Goal: Task Accomplishment & Management: Manage account settings

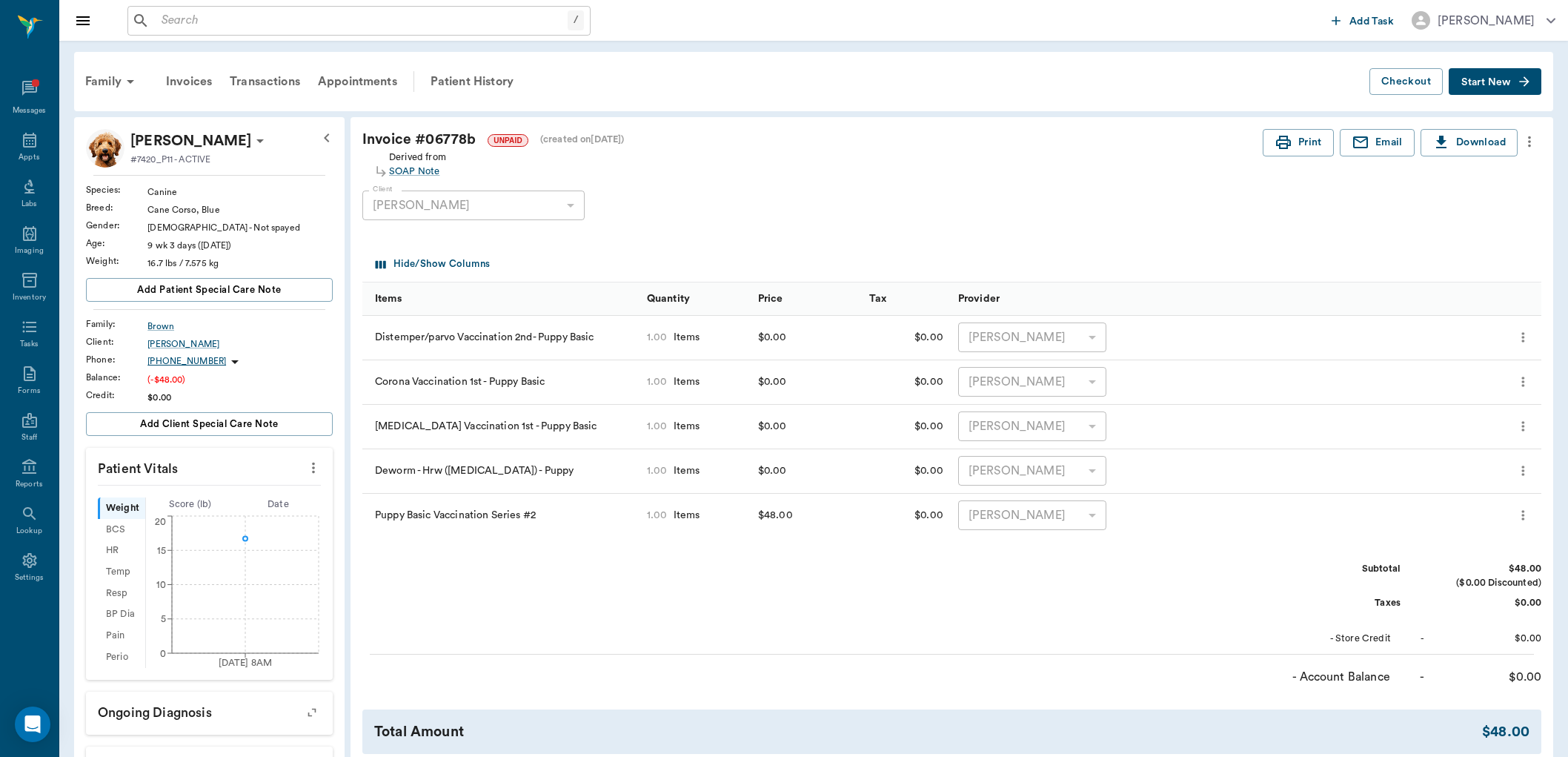
scroll to position [224, 0]
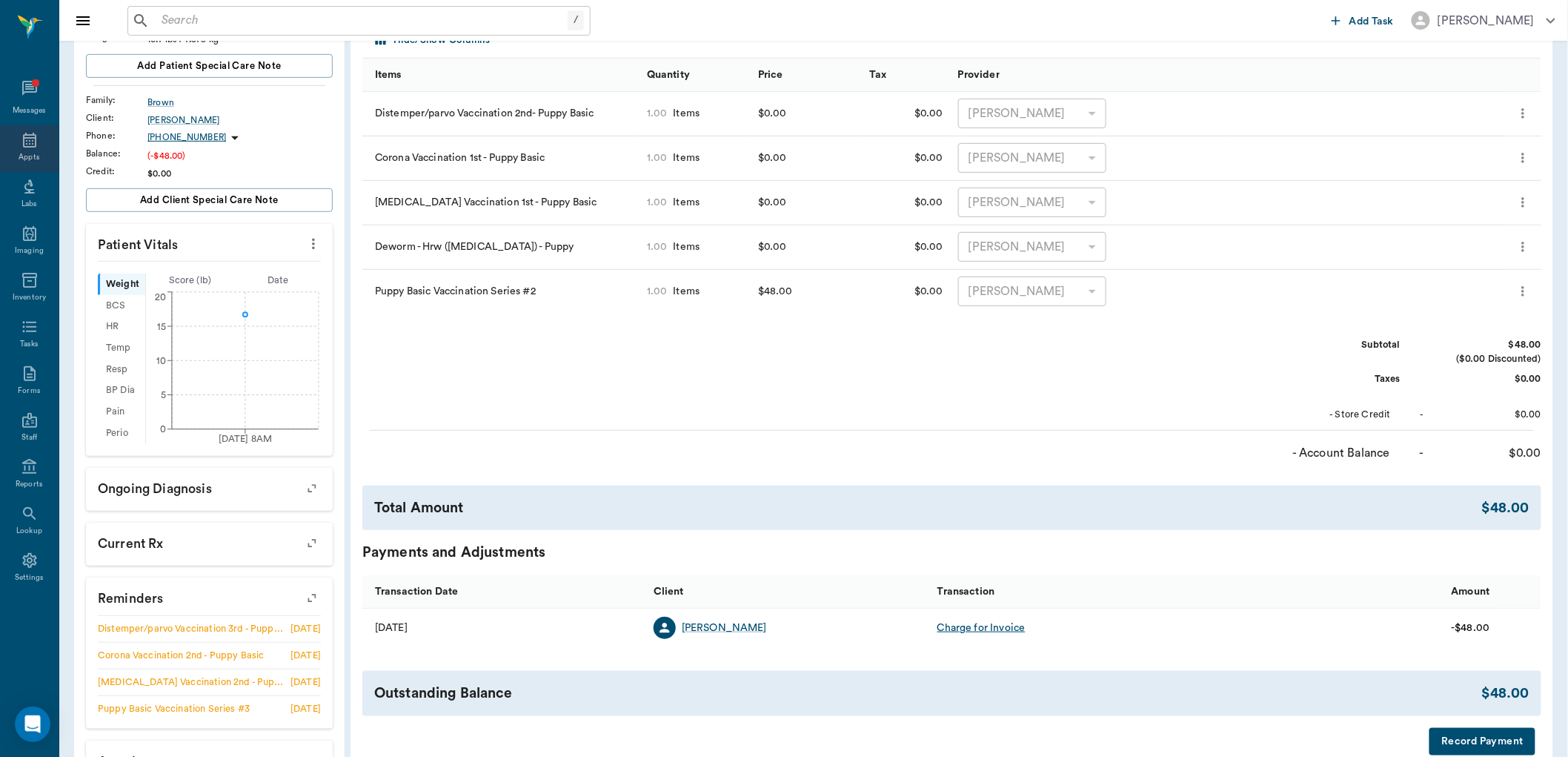
click at [30, 137] on icon at bounding box center [29, 140] width 14 height 14
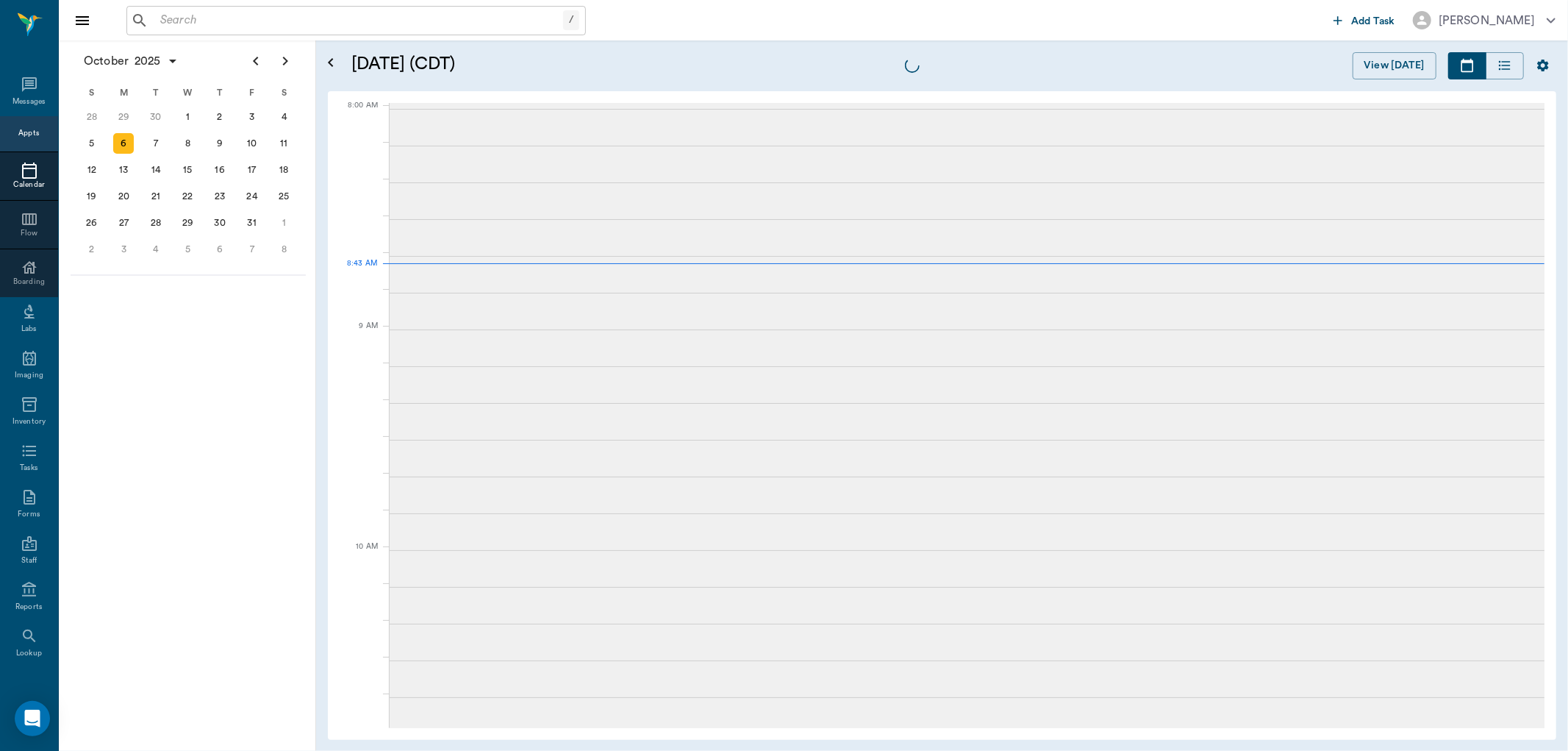
scroll to position [3, 0]
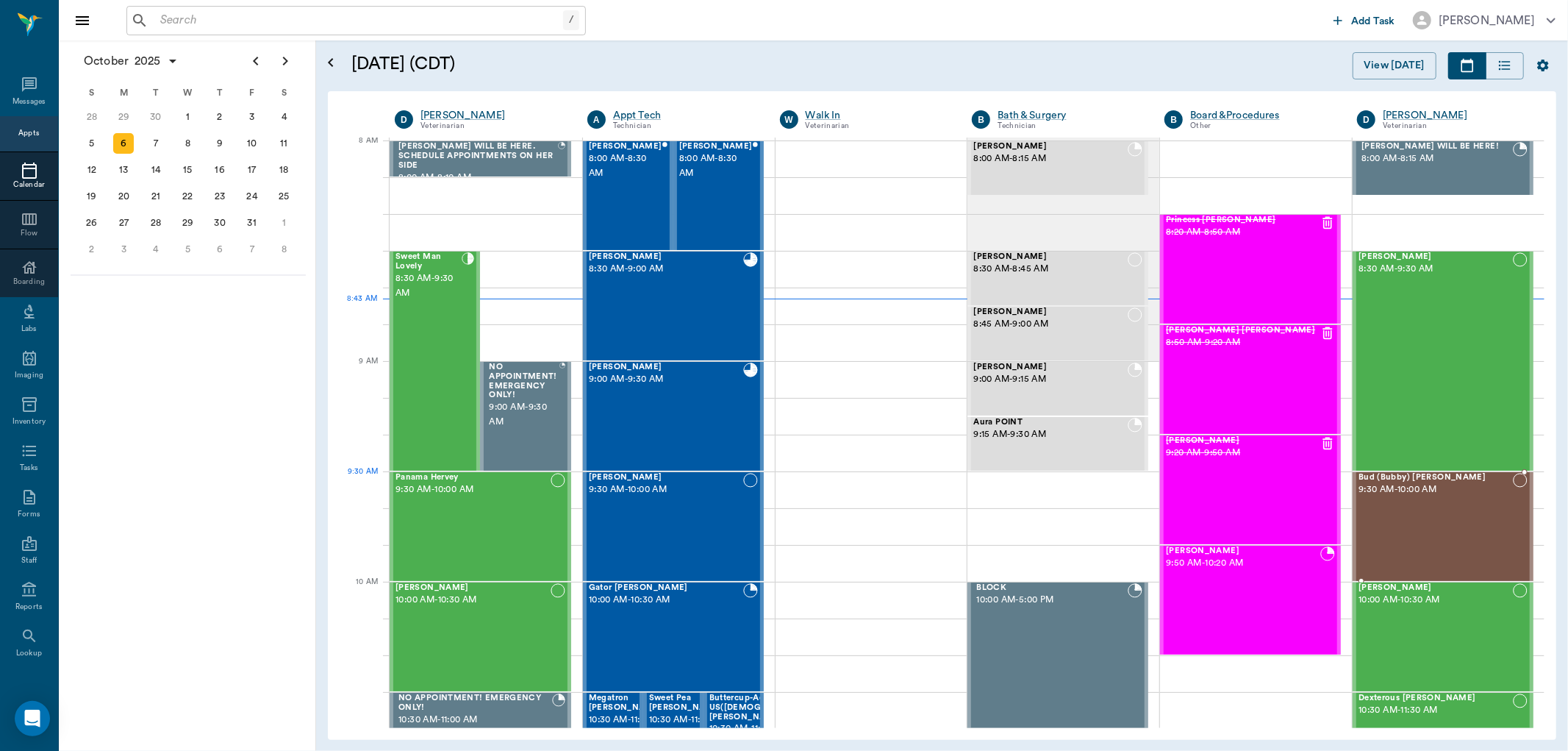
drag, startPoint x: 1379, startPoint y: 479, endPoint x: 1400, endPoint y: 476, distance: 21.2
click at [1400, 476] on span "Bud (Bubby) [PERSON_NAME]" at bounding box center [1436, 478] width 154 height 10
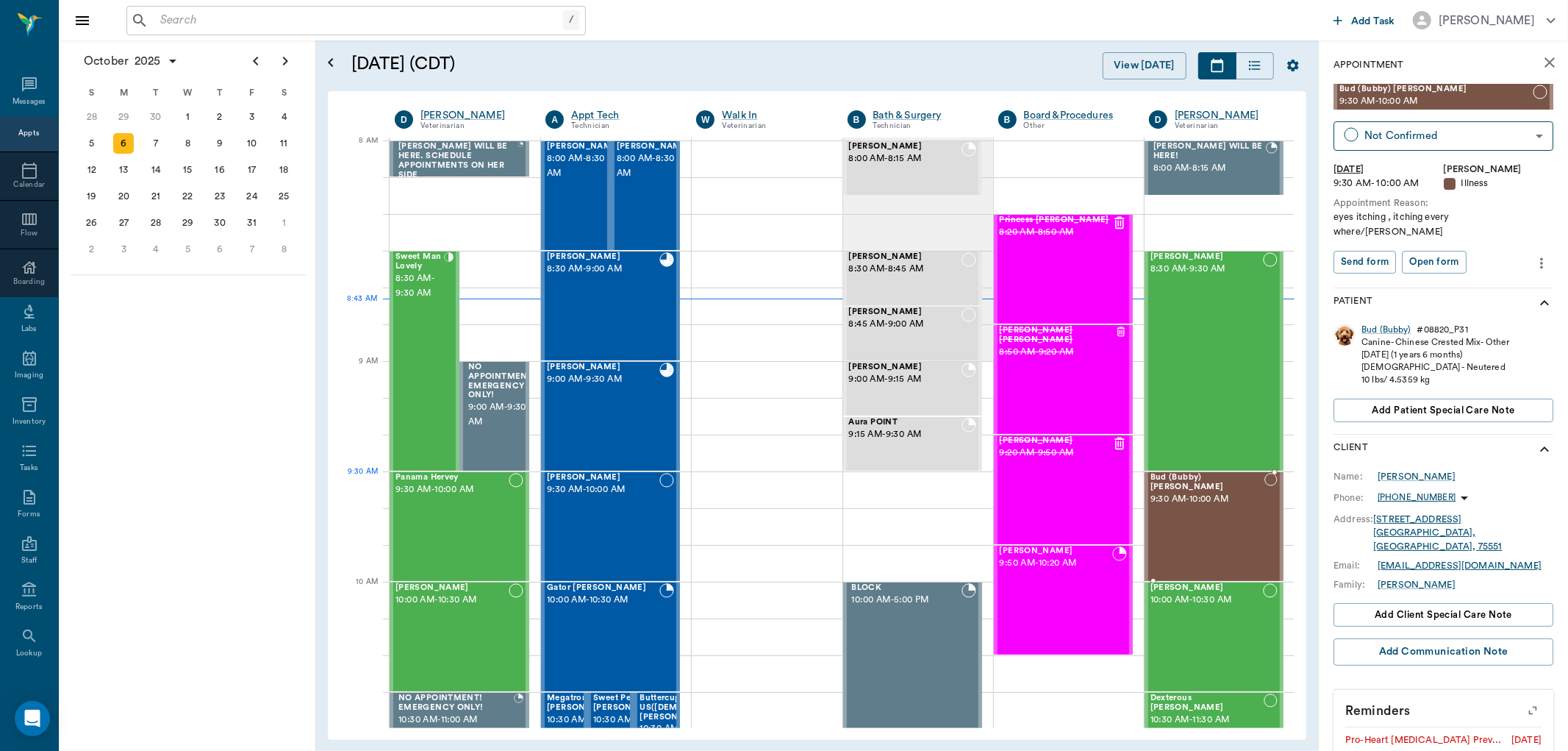
click at [1178, 481] on span "Bud (Bubby) [PERSON_NAME]" at bounding box center [1207, 482] width 114 height 19
click at [1185, 492] on span "9:30 AM - 10:00 AM" at bounding box center [1207, 499] width 114 height 14
click at [1378, 324] on div "Bud (Bubby)" at bounding box center [1386, 330] width 49 height 13
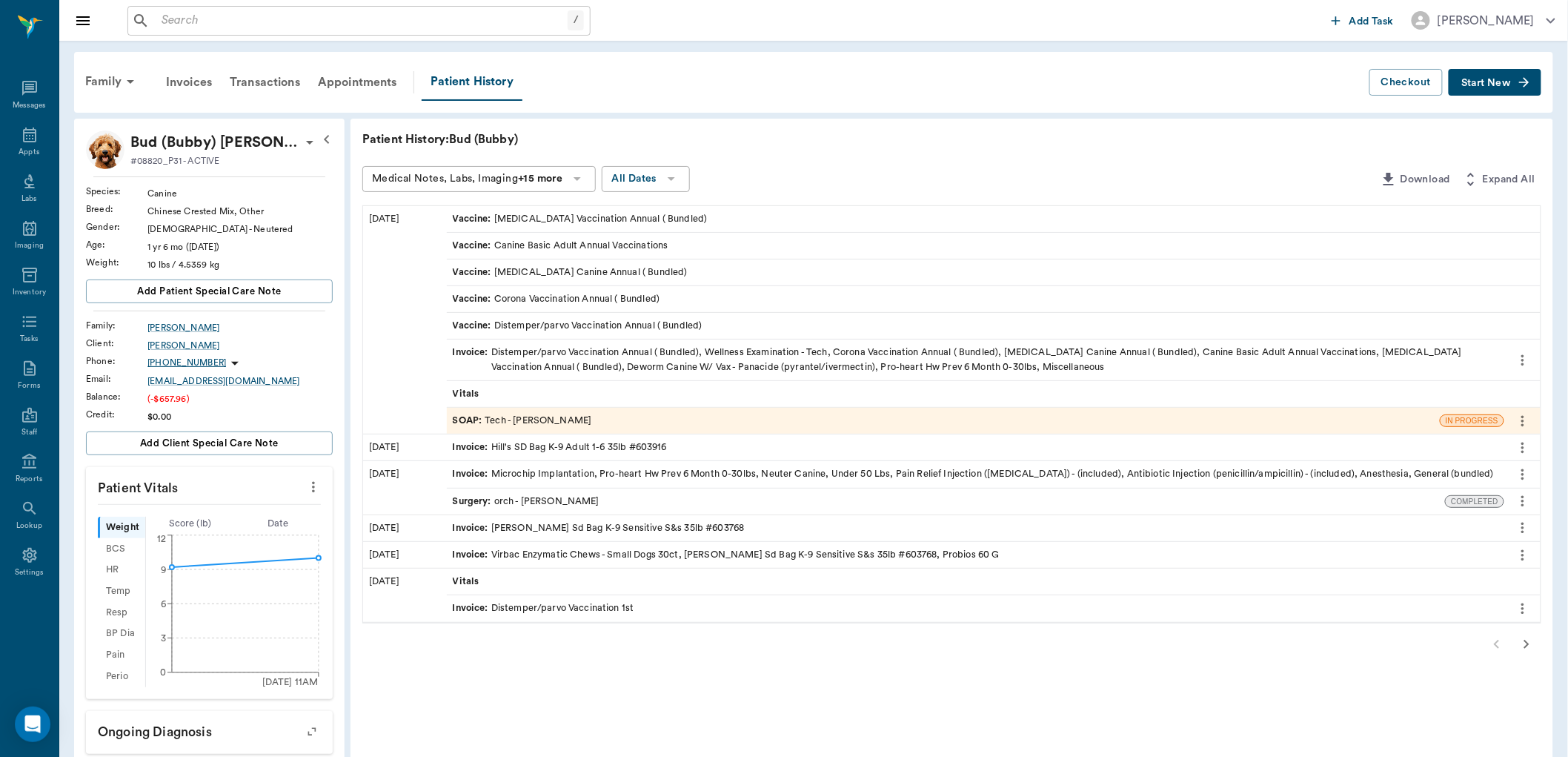
click at [1502, 83] on span "Start New" at bounding box center [1486, 83] width 50 height 0
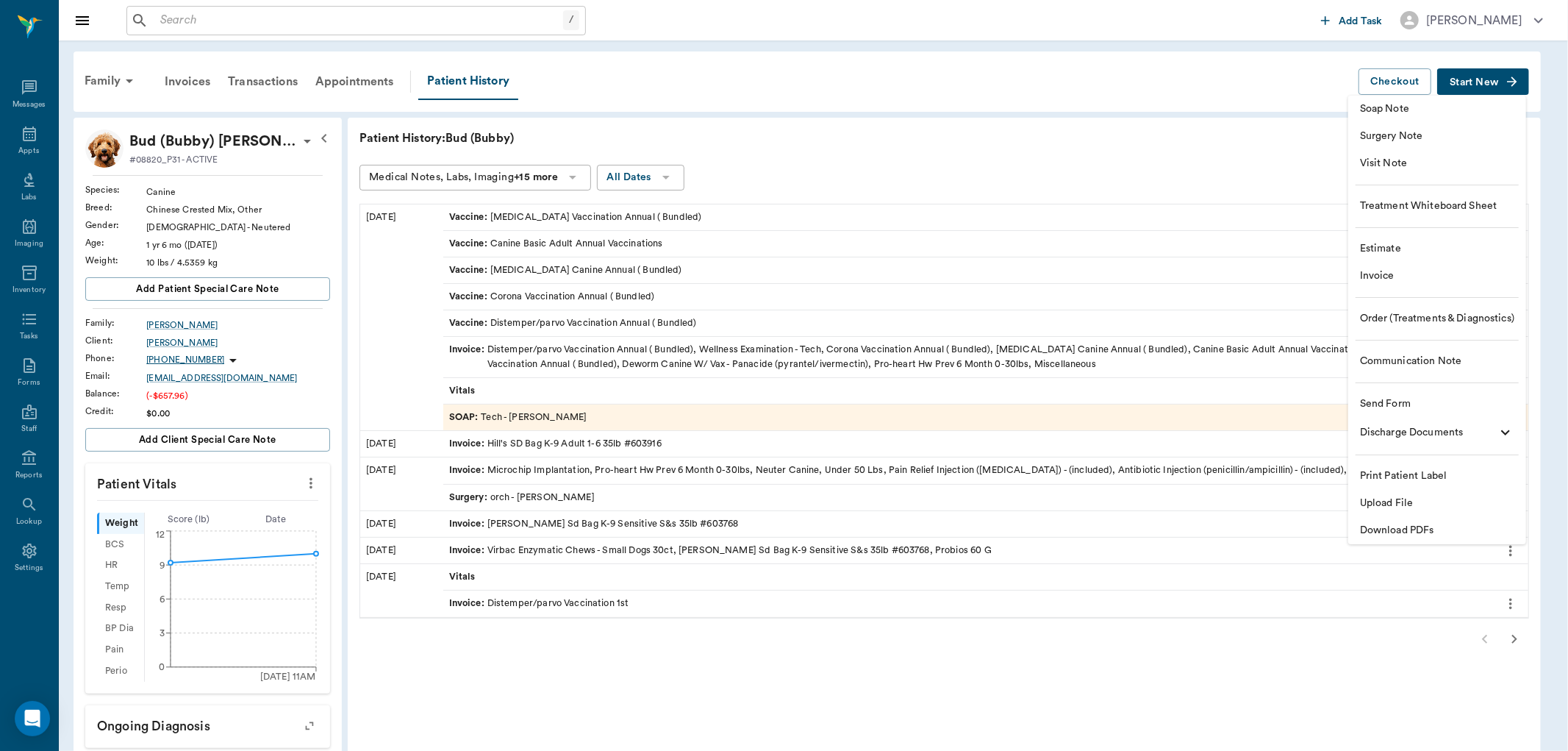
click at [1383, 108] on span "Soap Note" at bounding box center [1437, 108] width 154 height 15
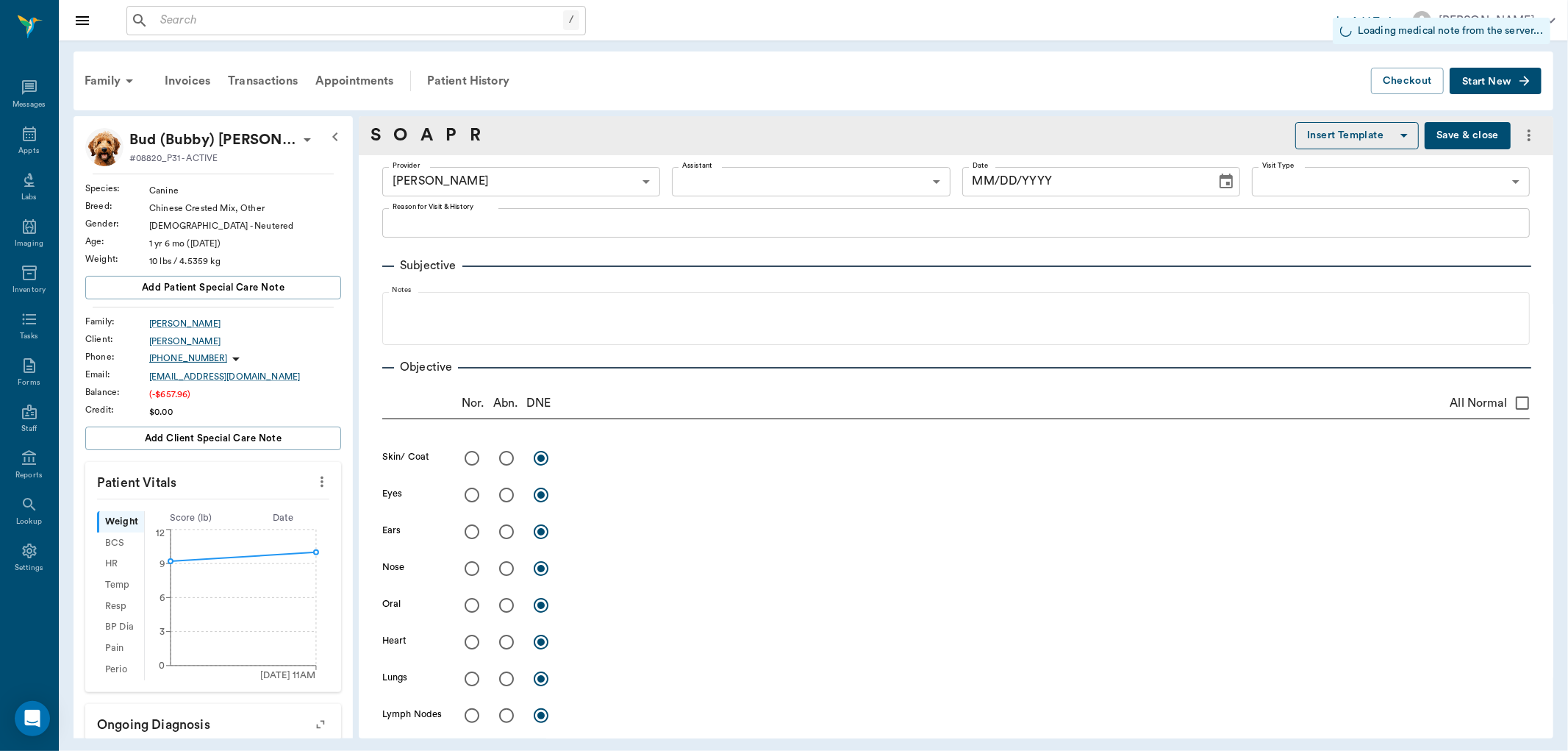
type input "670e8b52b987dc0b25a864ee"
type input "[DATE]"
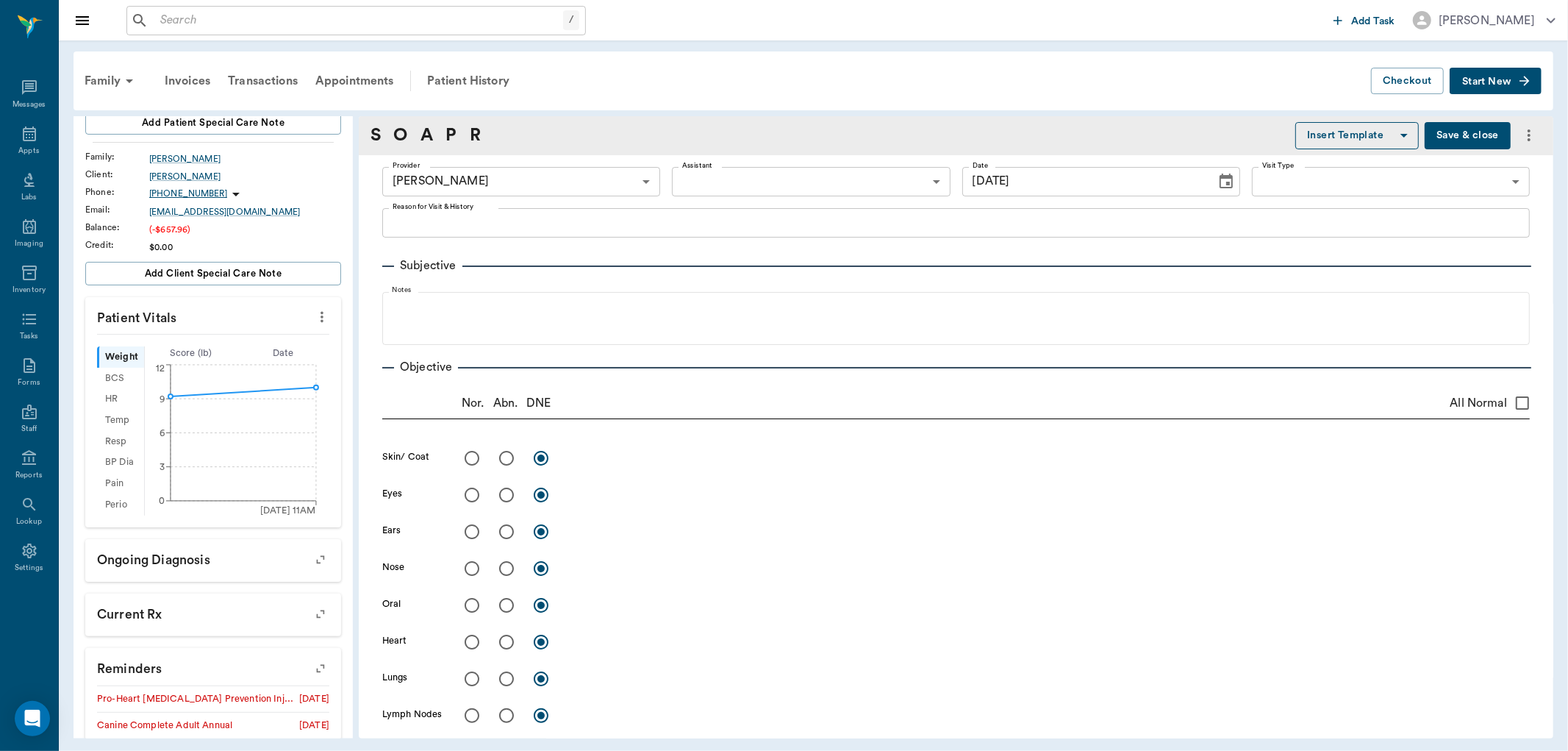
scroll to position [245, 0]
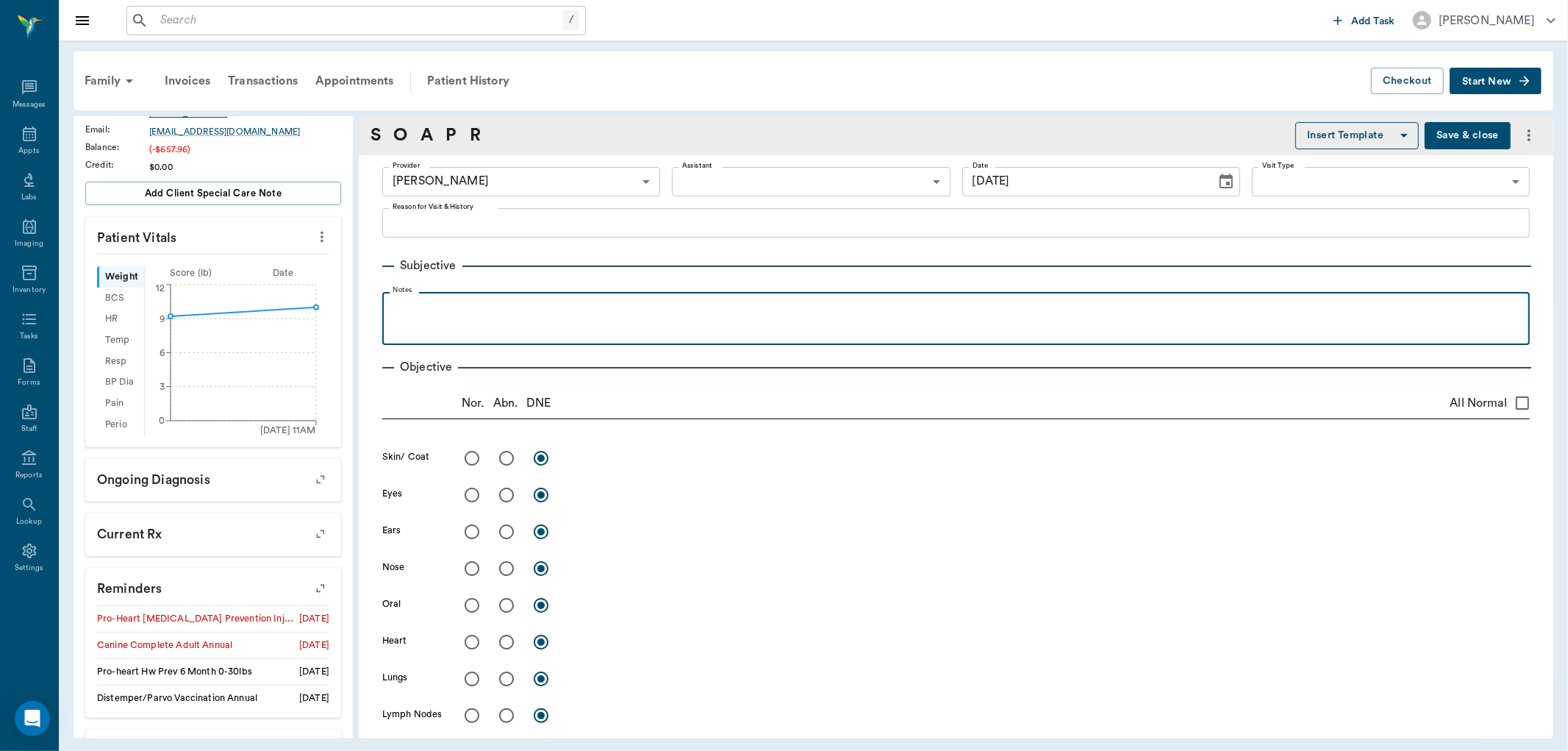
click at [421, 317] on div at bounding box center [956, 317] width 1133 height 37
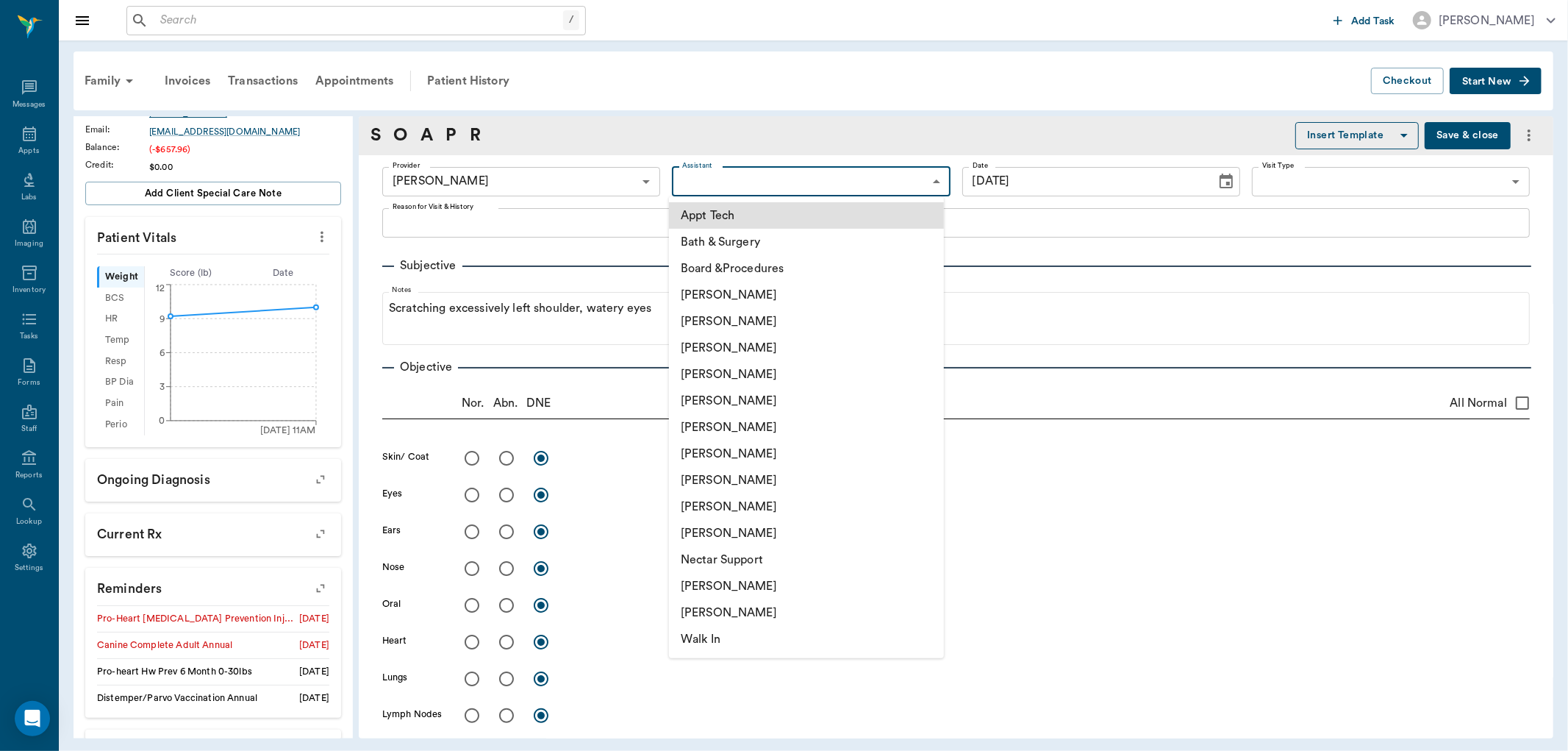
click at [745, 188] on body "/ ​ Add Task [PERSON_NAME] Nectar Messages Appts Labs Imaging Inventory Tasks F…" at bounding box center [784, 376] width 1568 height 751
click at [703, 505] on li "[PERSON_NAME]" at bounding box center [806, 507] width 275 height 27
type input "63ec2ede52e12b0ba117d0d7"
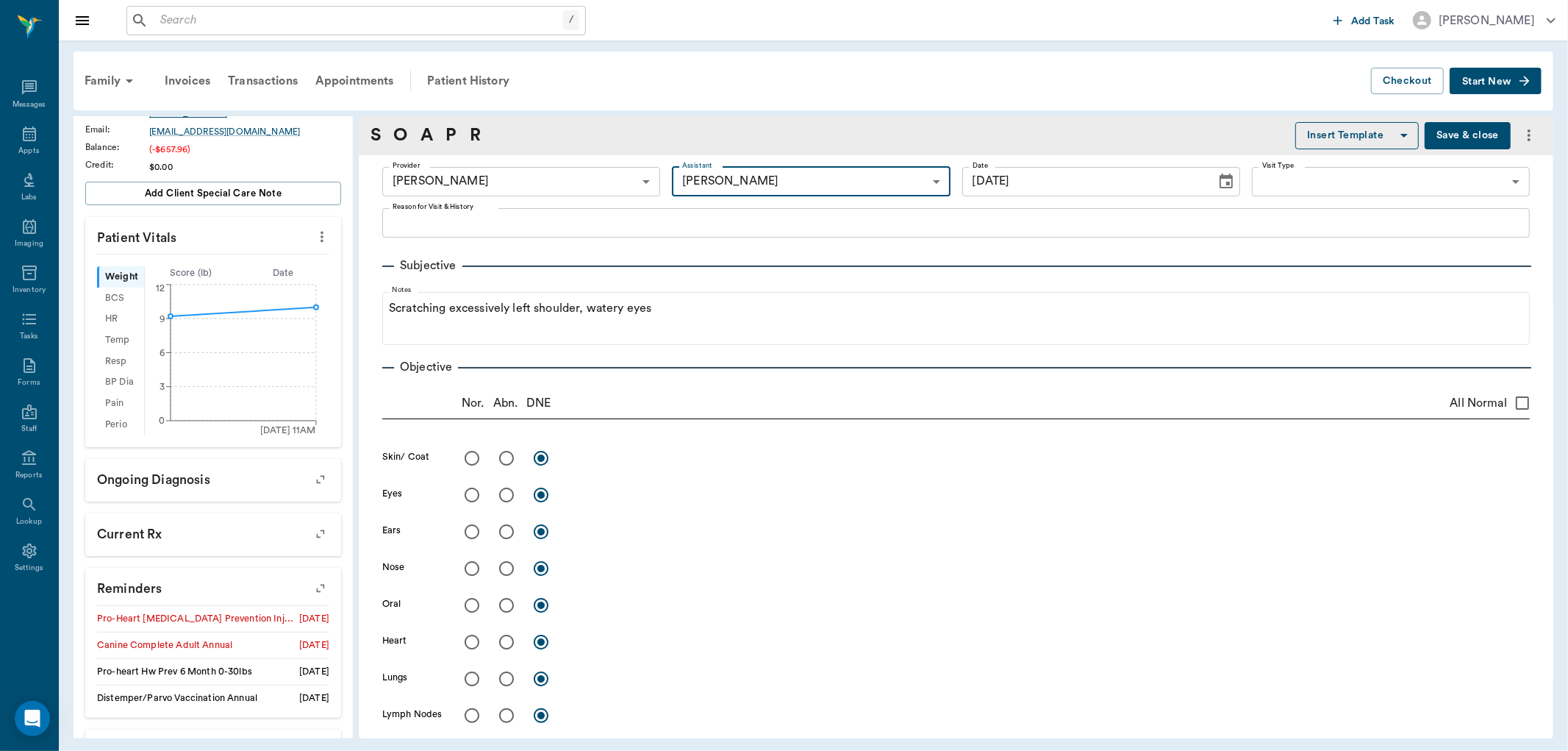
click at [505, 462] on input "radio" at bounding box center [506, 458] width 30 height 30
radio input "true"
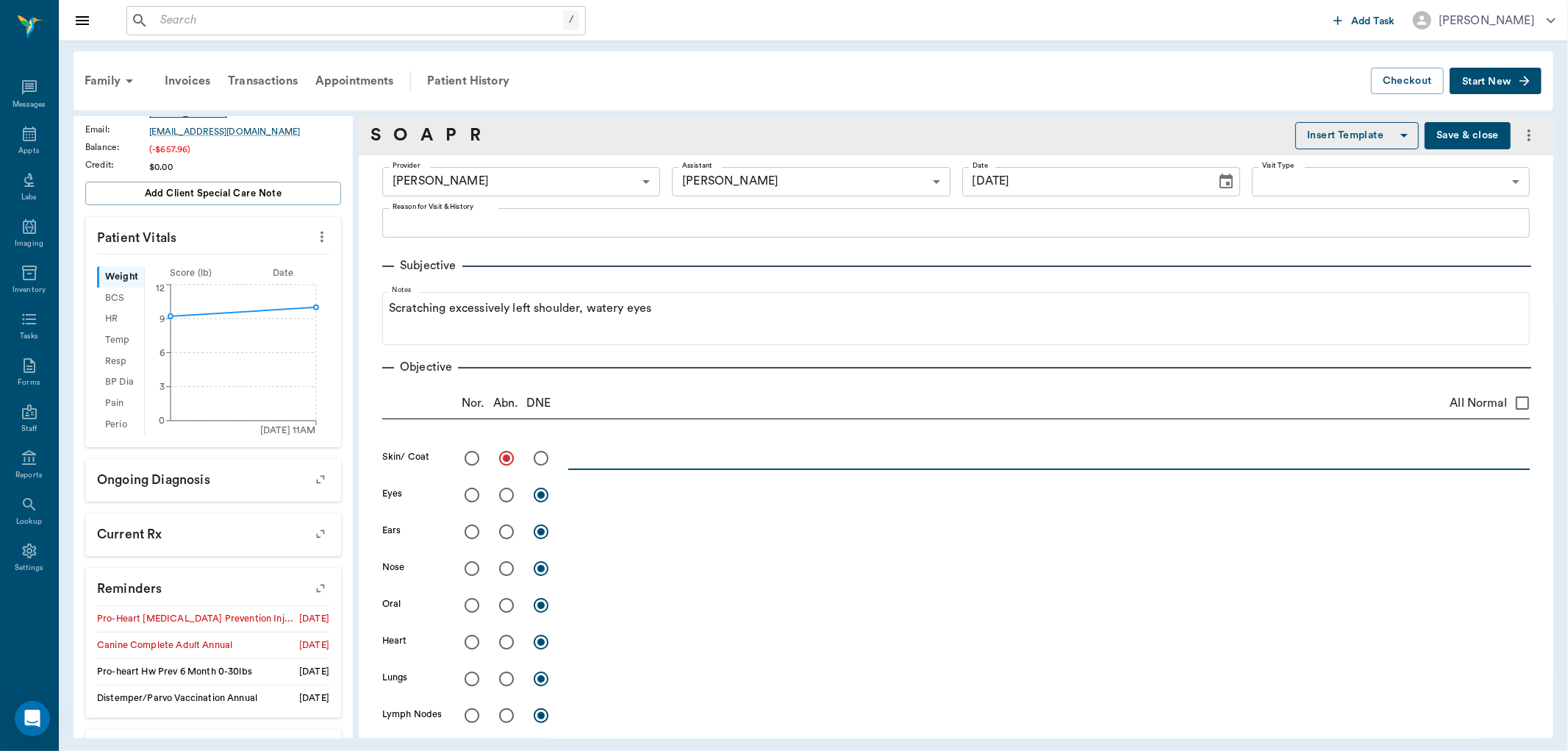
click at [604, 458] on textarea at bounding box center [1048, 457] width 961 height 17
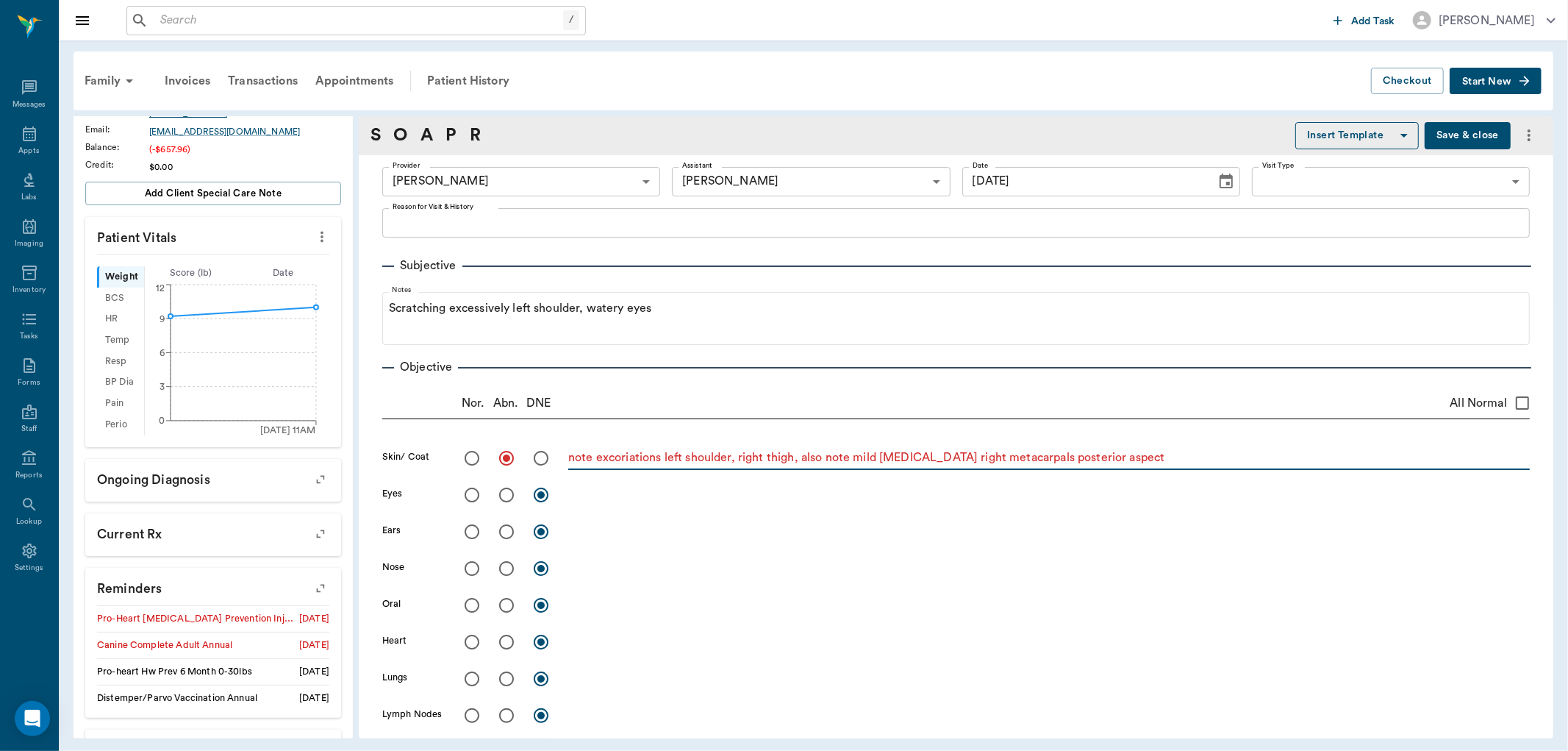
type textarea "note excoriations left shoulder, right thigh, also note mild [MEDICAL_DATA] rig…"
click at [506, 501] on input "radio" at bounding box center [506, 495] width 30 height 30
radio input "true"
click at [584, 494] on textarea at bounding box center [1048, 494] width 961 height 17
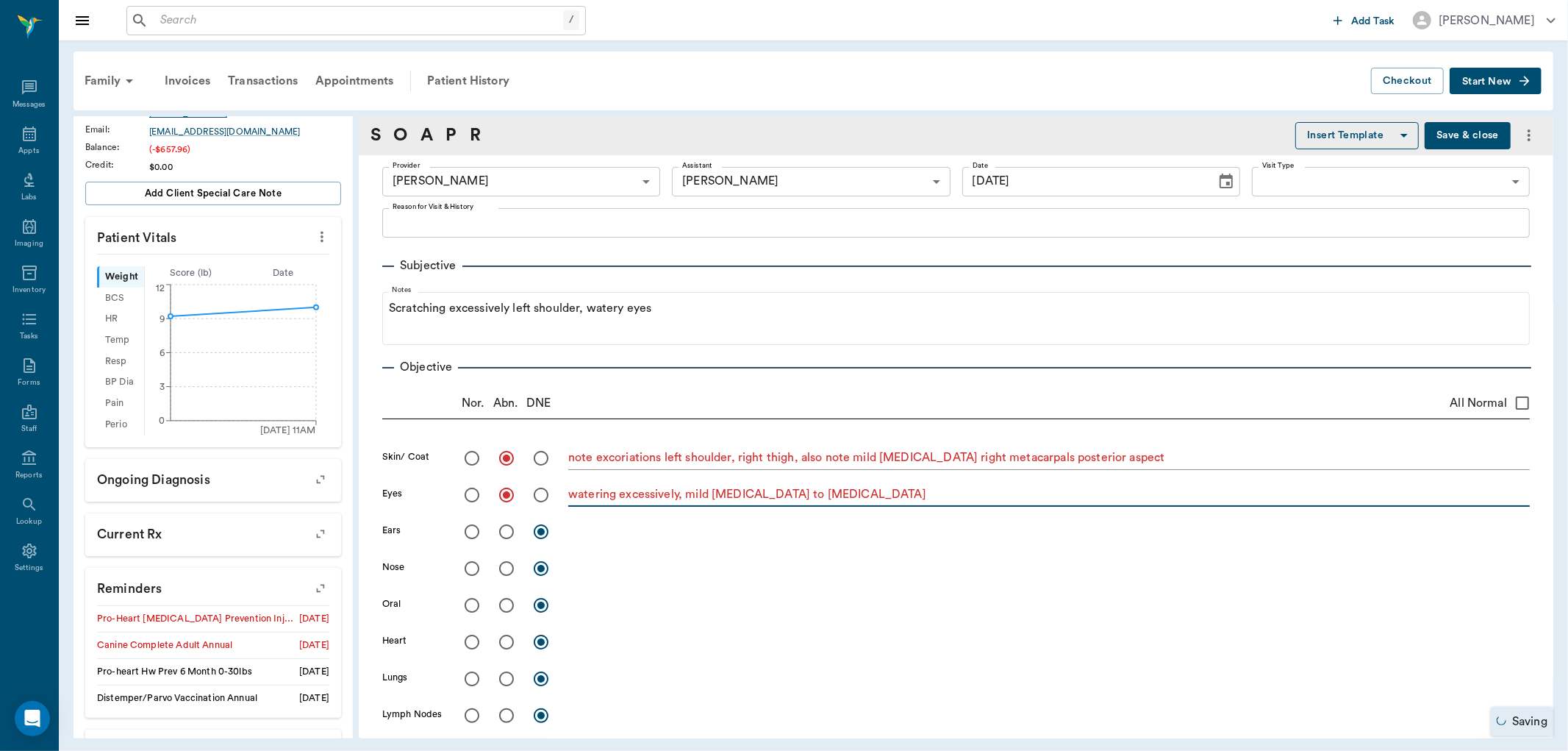
type textarea "watering excessively, mild [MEDICAL_DATA] to [MEDICAL_DATA]"
click at [473, 534] on input "radio" at bounding box center [472, 531] width 30 height 30
radio input "true"
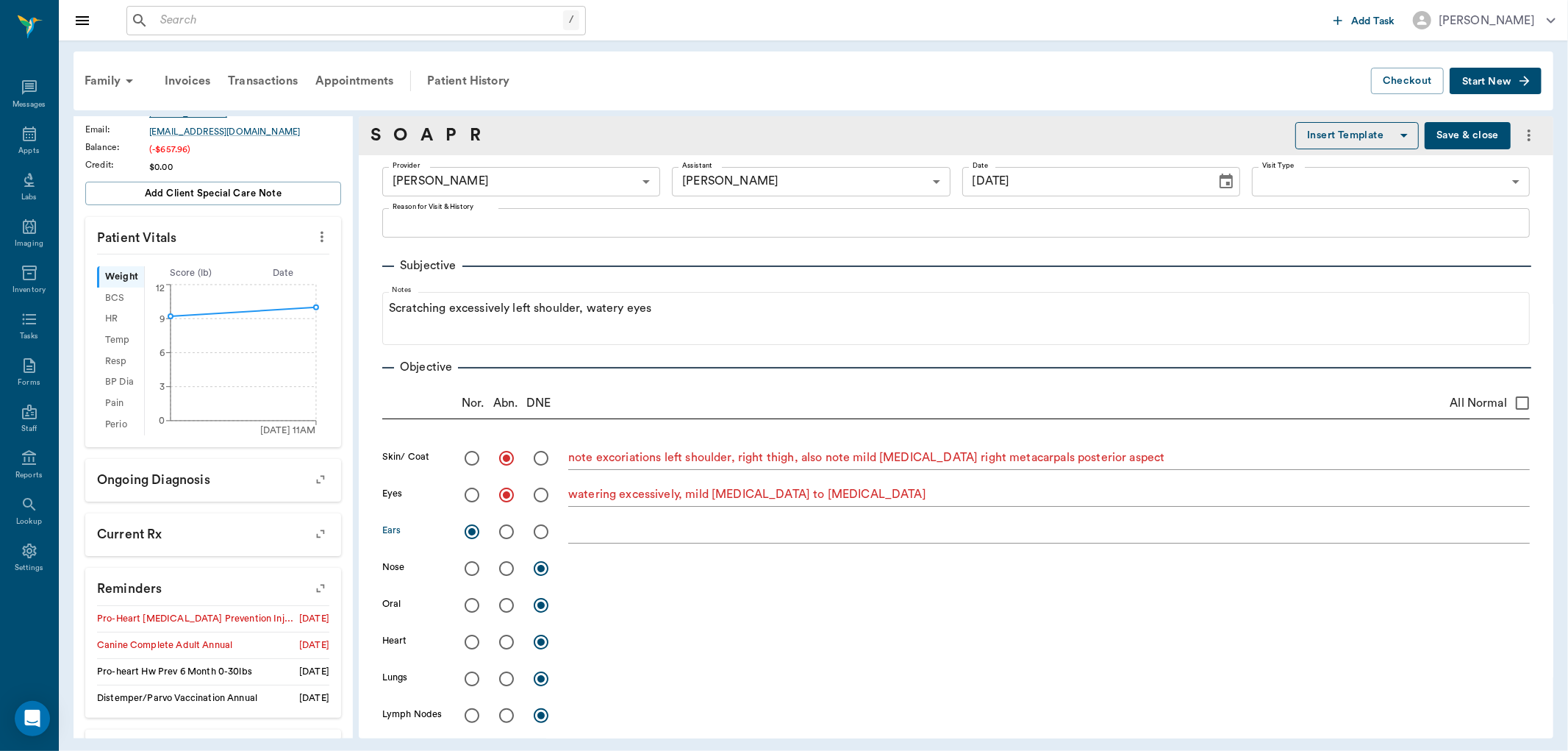
click at [574, 527] on textarea at bounding box center [1048, 531] width 961 height 17
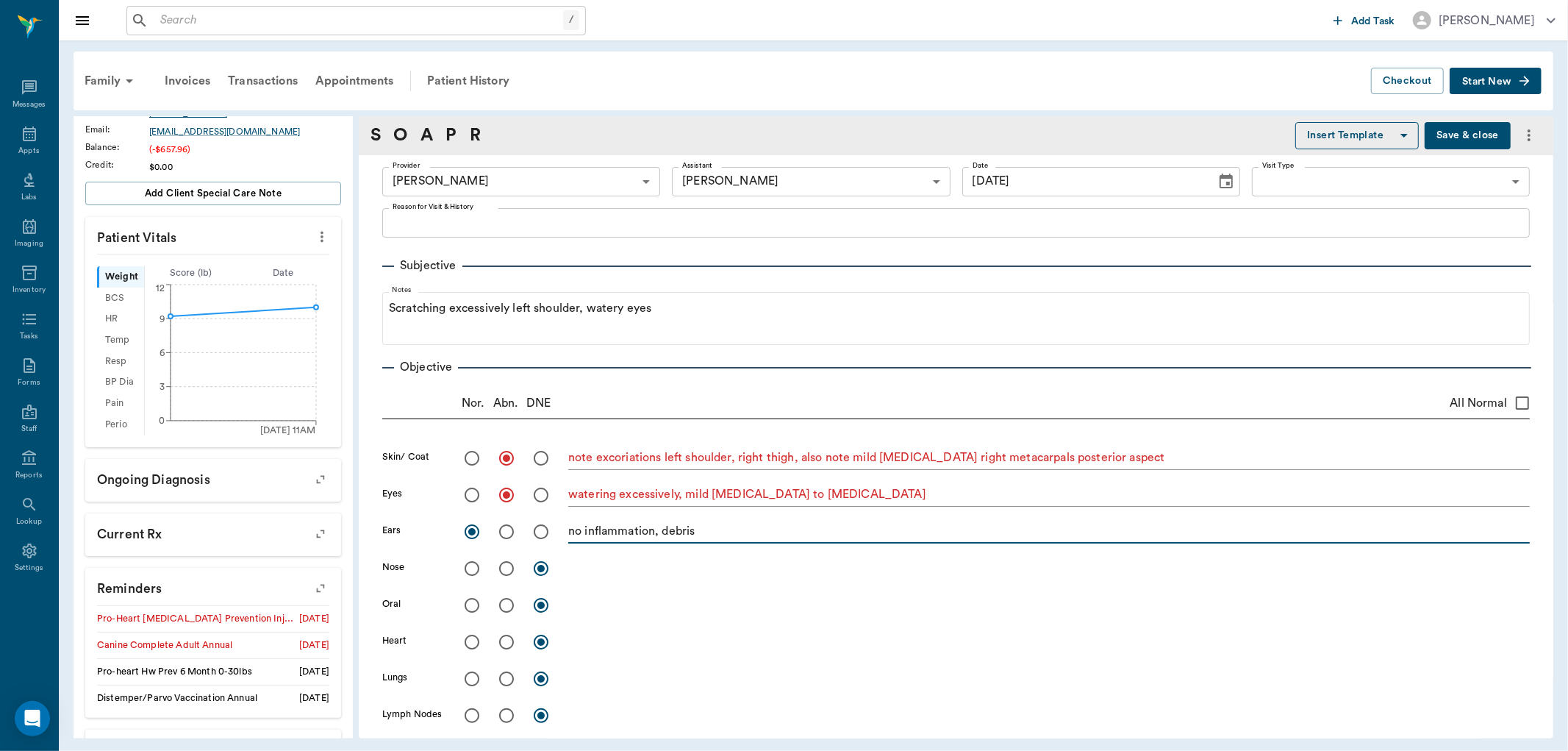
type textarea "no inflammation, debris"
click at [314, 237] on icon "more" at bounding box center [322, 237] width 16 height 18
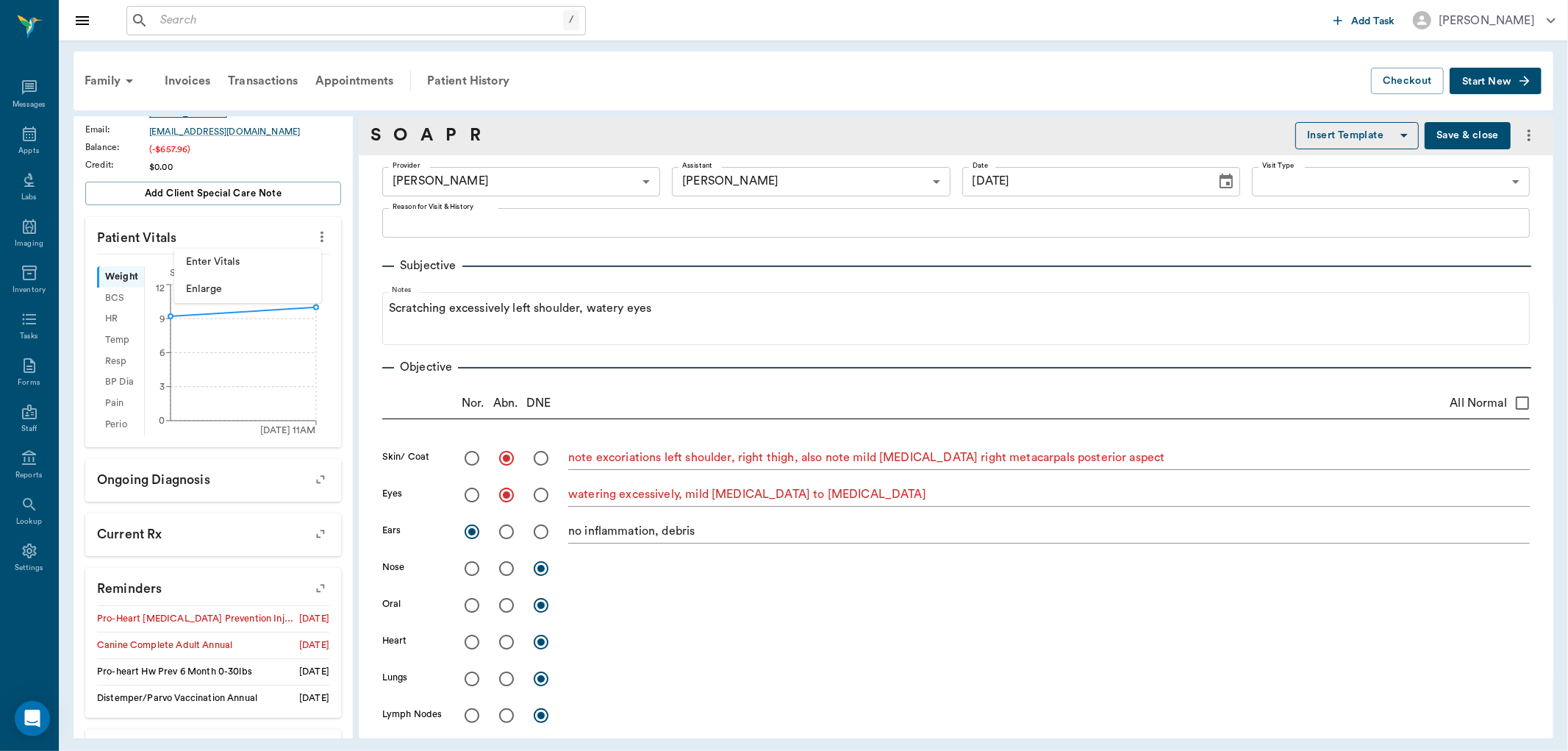
click at [178, 231] on div at bounding box center [784, 376] width 1568 height 751
click at [314, 239] on icon "more" at bounding box center [322, 237] width 16 height 18
click at [207, 264] on span "Enter Vitals" at bounding box center [248, 262] width 124 height 15
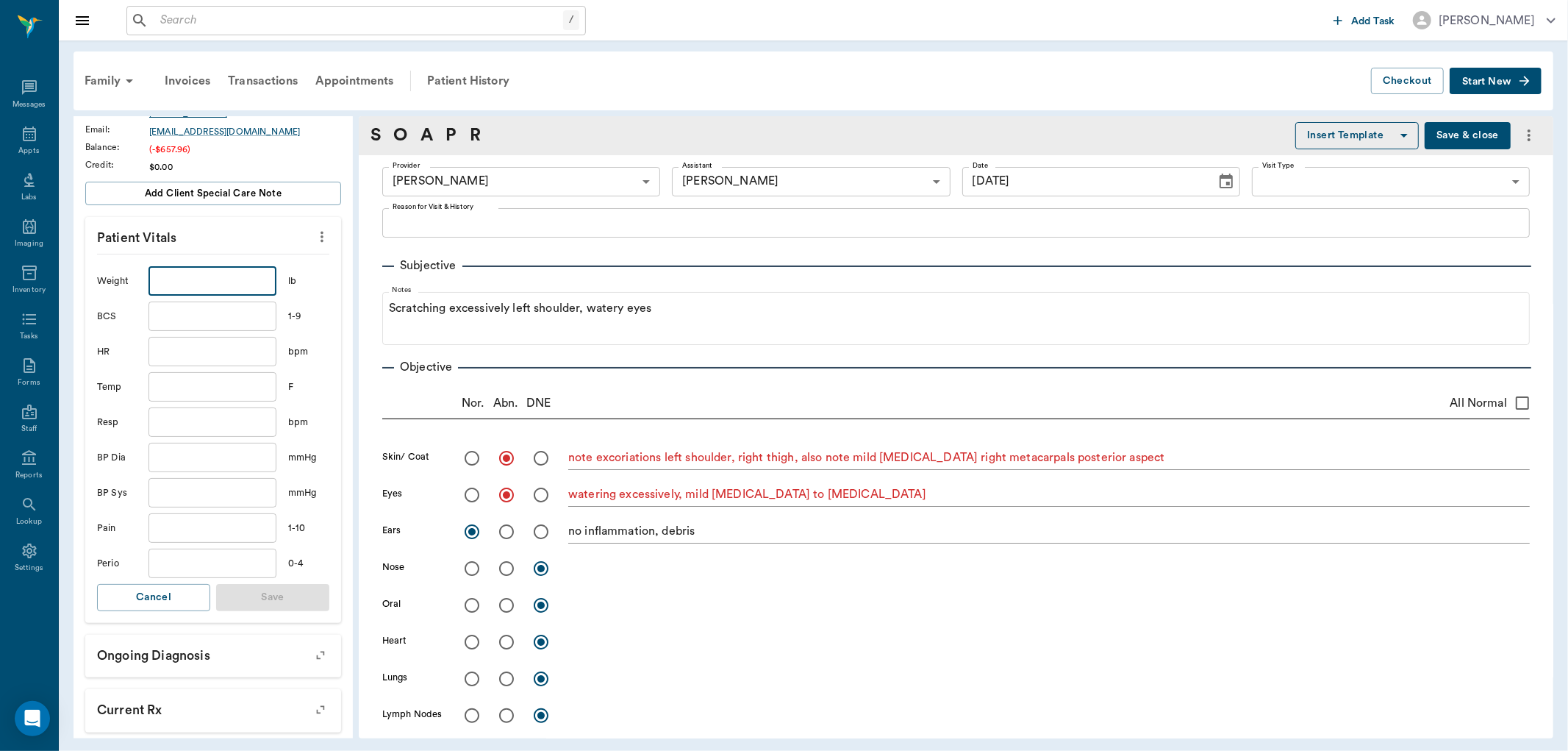
click at [170, 282] on input "text" at bounding box center [212, 281] width 128 height 30
type input "11"
click at [182, 320] on input "text" at bounding box center [212, 315] width 128 height 30
type input "5"
click at [177, 353] on input "text" at bounding box center [212, 351] width 128 height 30
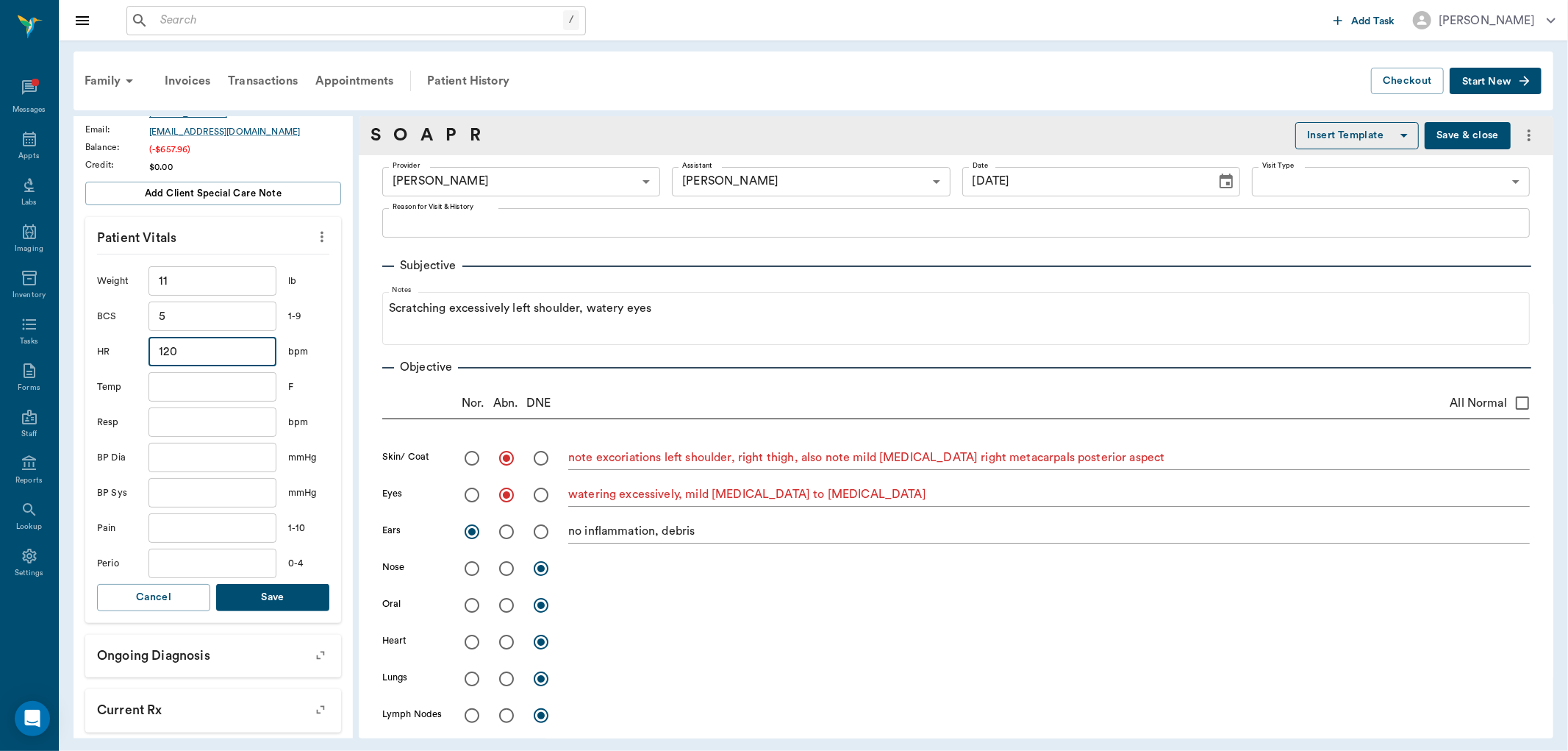
type input "120"
click at [166, 390] on input "text" at bounding box center [212, 386] width 128 height 30
type input "102.1"
click at [183, 416] on input "text" at bounding box center [212, 422] width 128 height 30
type input "24"
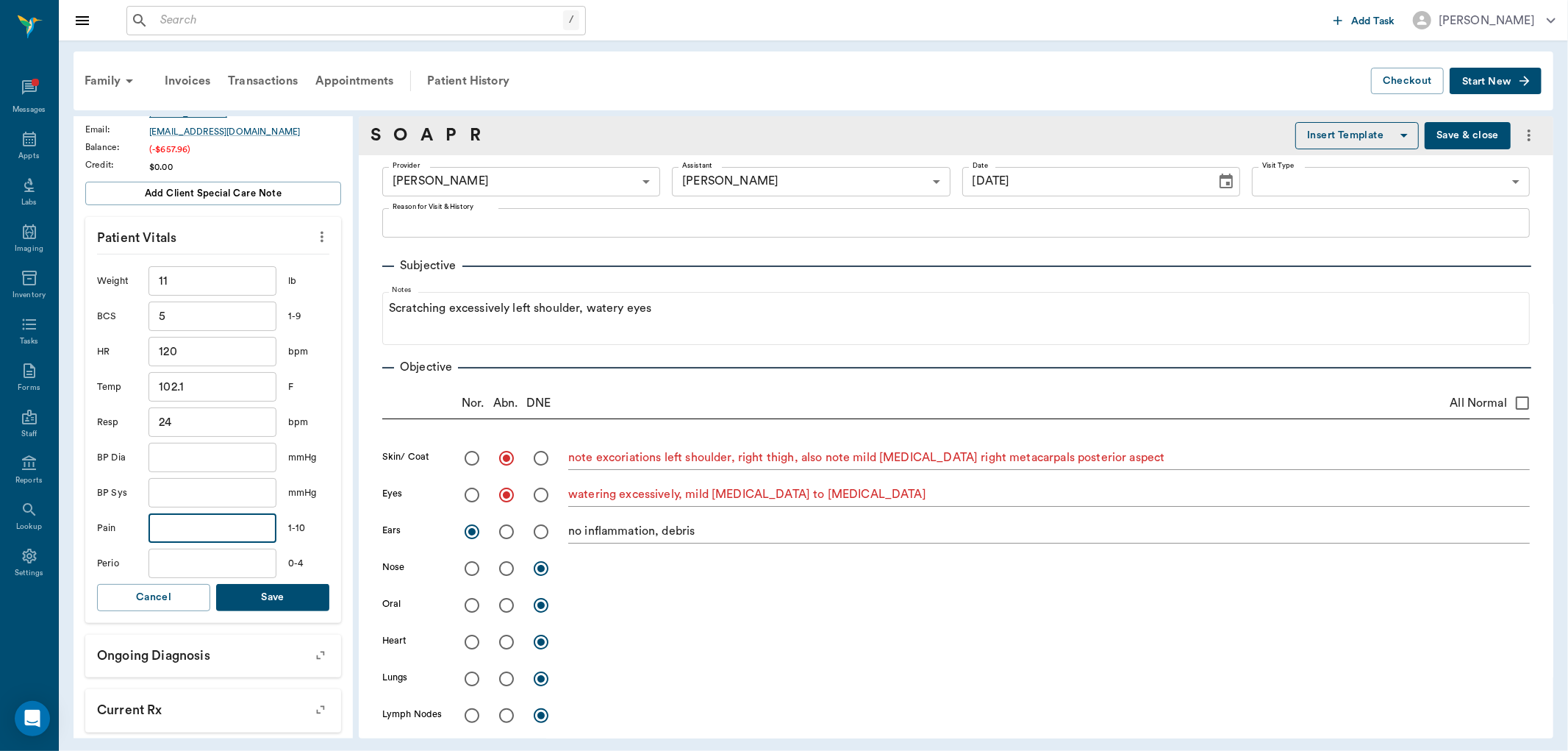
click at [174, 531] on input "text" at bounding box center [212, 528] width 128 height 30
click at [160, 559] on input "text" at bounding box center [212, 563] width 128 height 30
type input "0"
click at [269, 593] on button "Save" at bounding box center [272, 598] width 113 height 27
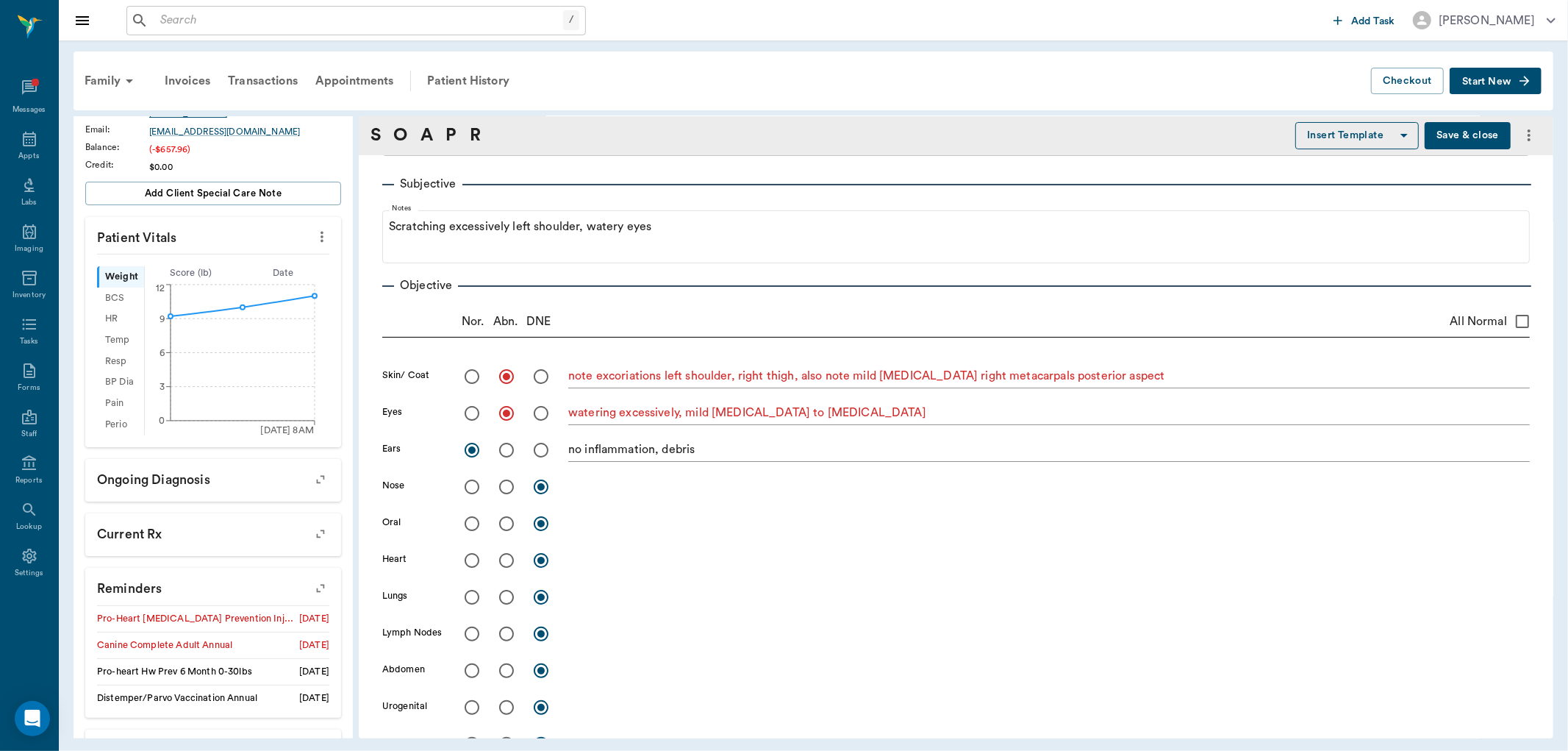
scroll to position [163, 0]
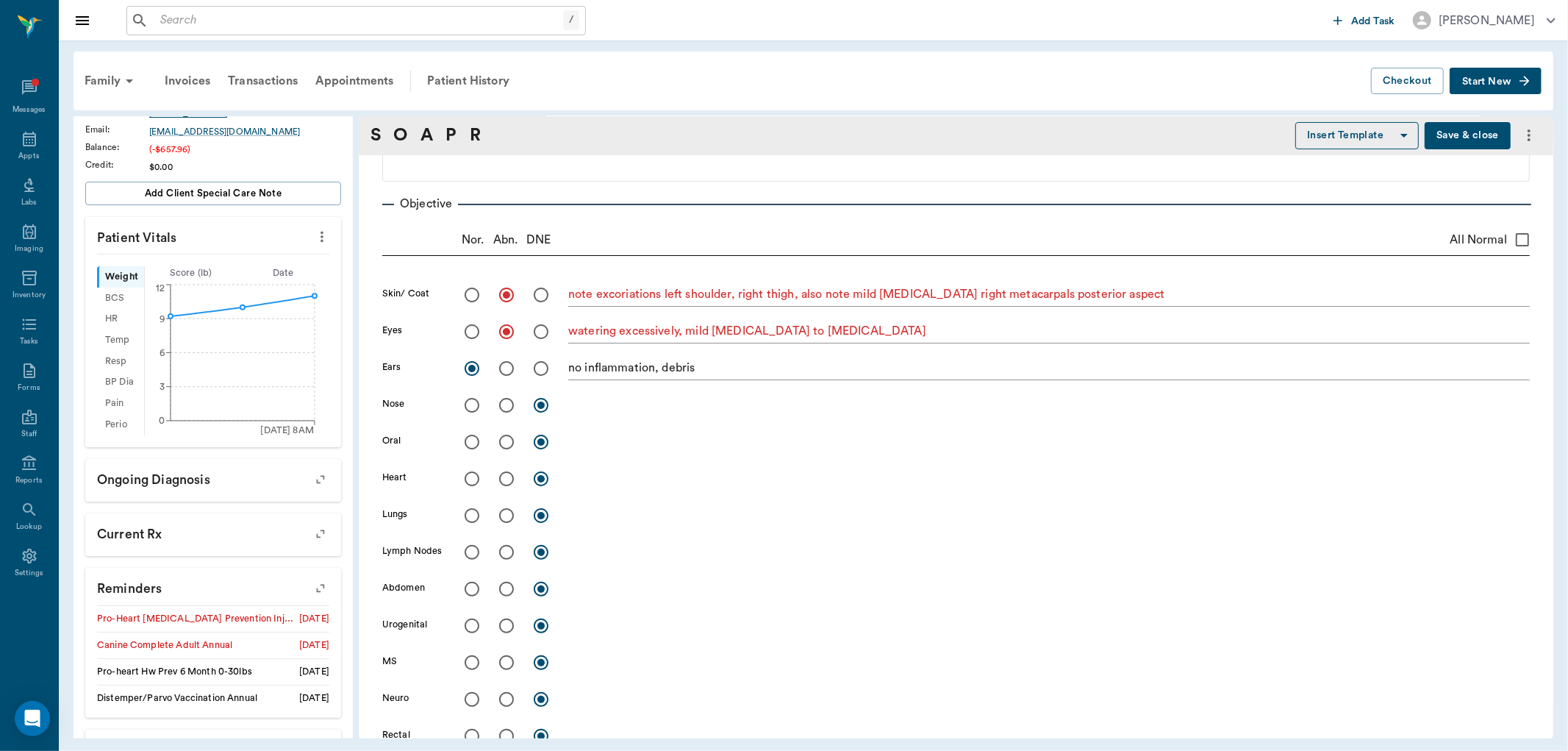
click at [473, 400] on input "radio" at bounding box center [472, 405] width 30 height 30
radio input "true"
click at [469, 444] on input "radio" at bounding box center [472, 442] width 30 height 30
radio input "true"
click at [607, 445] on textarea at bounding box center [1048, 441] width 961 height 17
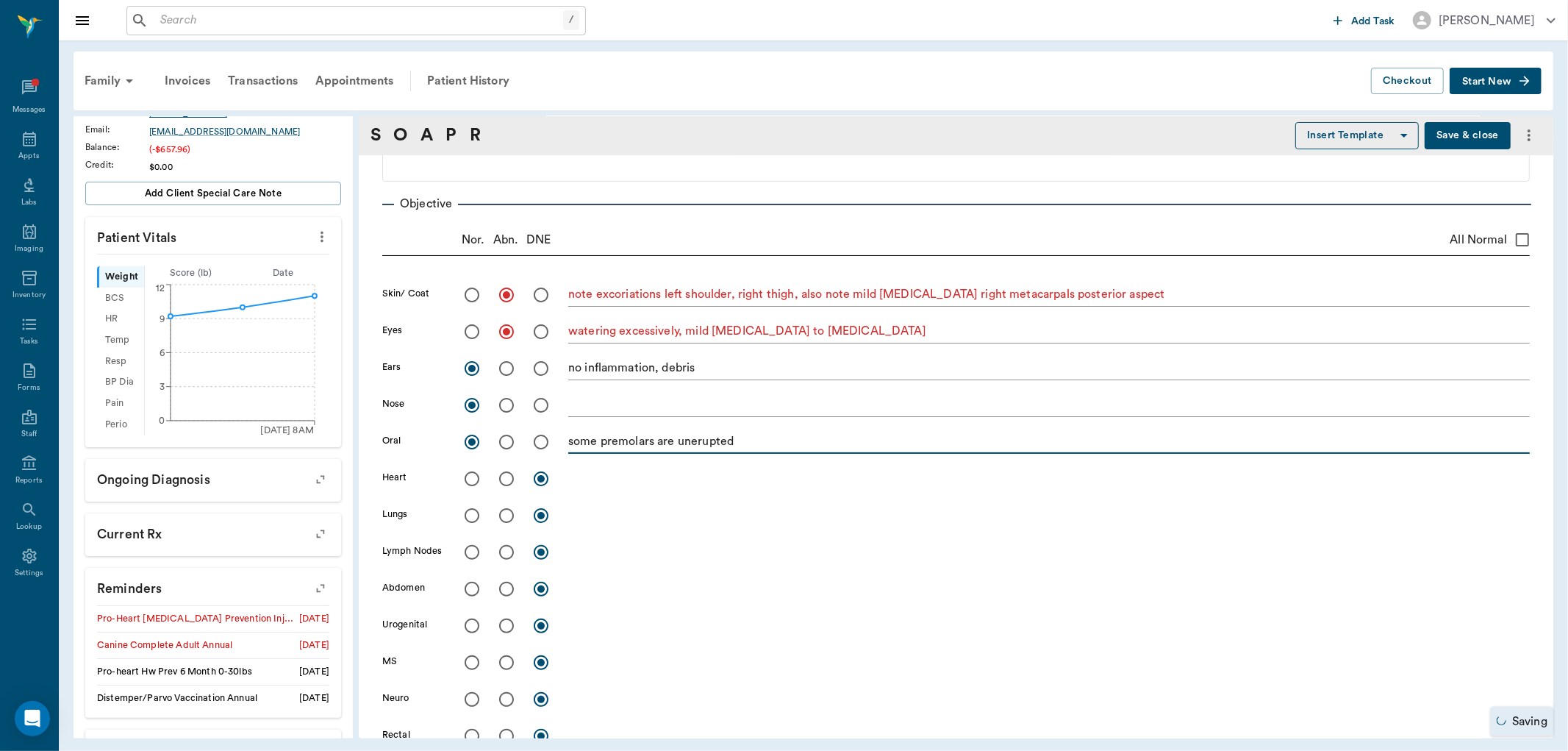
click at [598, 445] on textarea "some premolars are unerupted" at bounding box center [1048, 441] width 961 height 17
type textarea "some adult premolars are unerupted"
click at [467, 480] on input "radio" at bounding box center [472, 479] width 30 height 30
radio input "true"
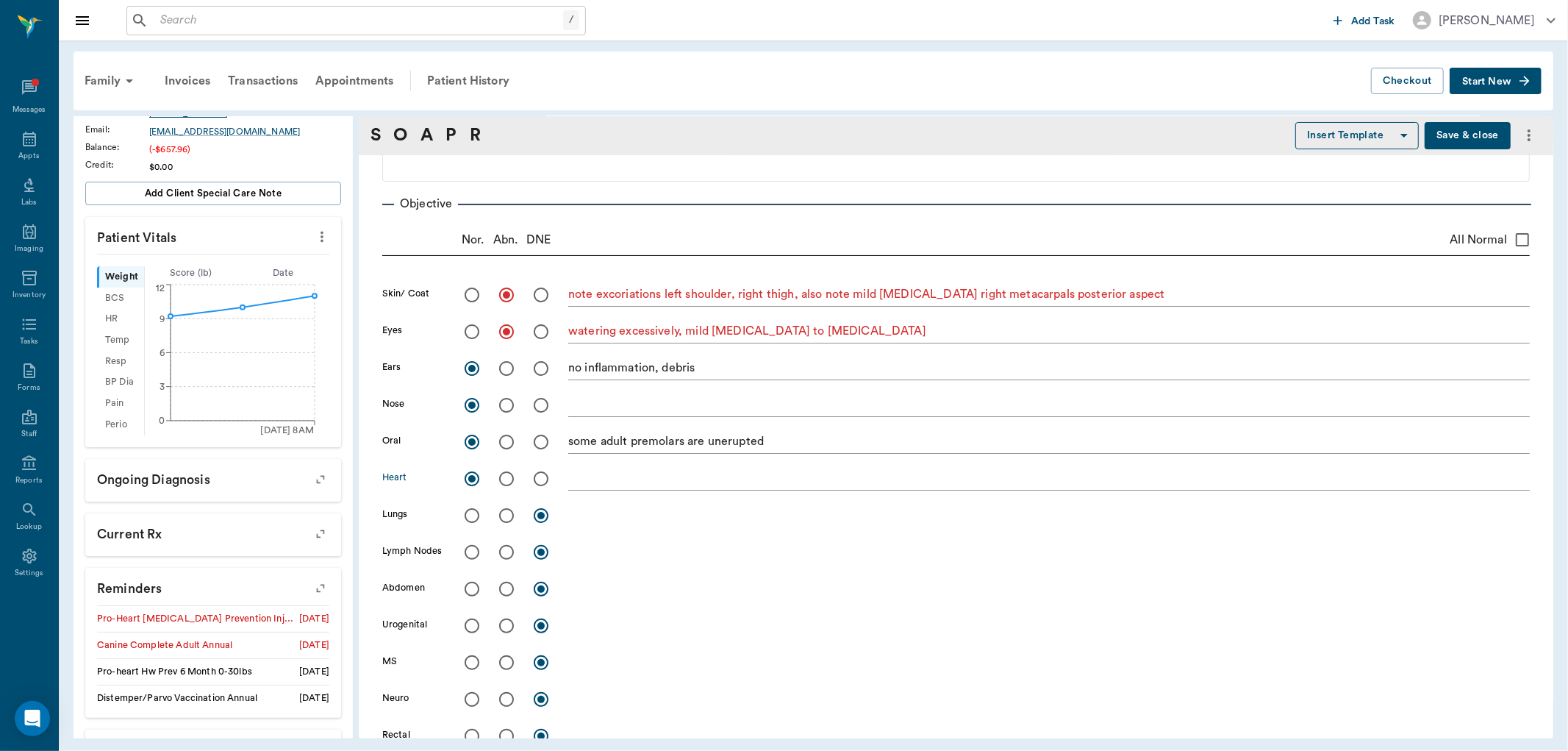
click at [470, 514] on input "radio" at bounding box center [472, 515] width 30 height 30
radio input "true"
click at [473, 555] on input "radio" at bounding box center [472, 552] width 30 height 30
radio input "true"
click at [470, 592] on input "radio" at bounding box center [472, 589] width 30 height 30
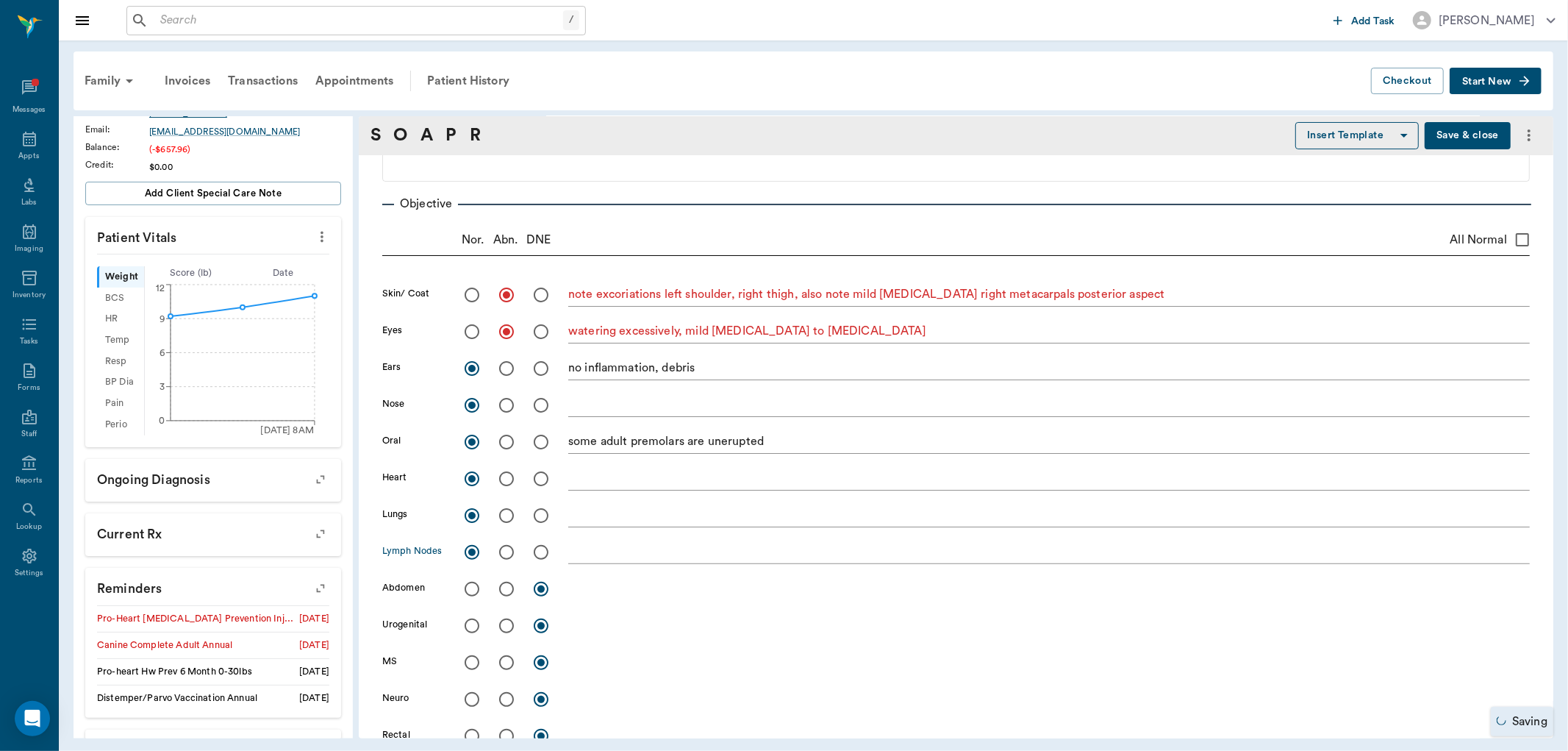
radio input "true"
click at [470, 624] on input "radio" at bounding box center [472, 626] width 30 height 30
radio input "true"
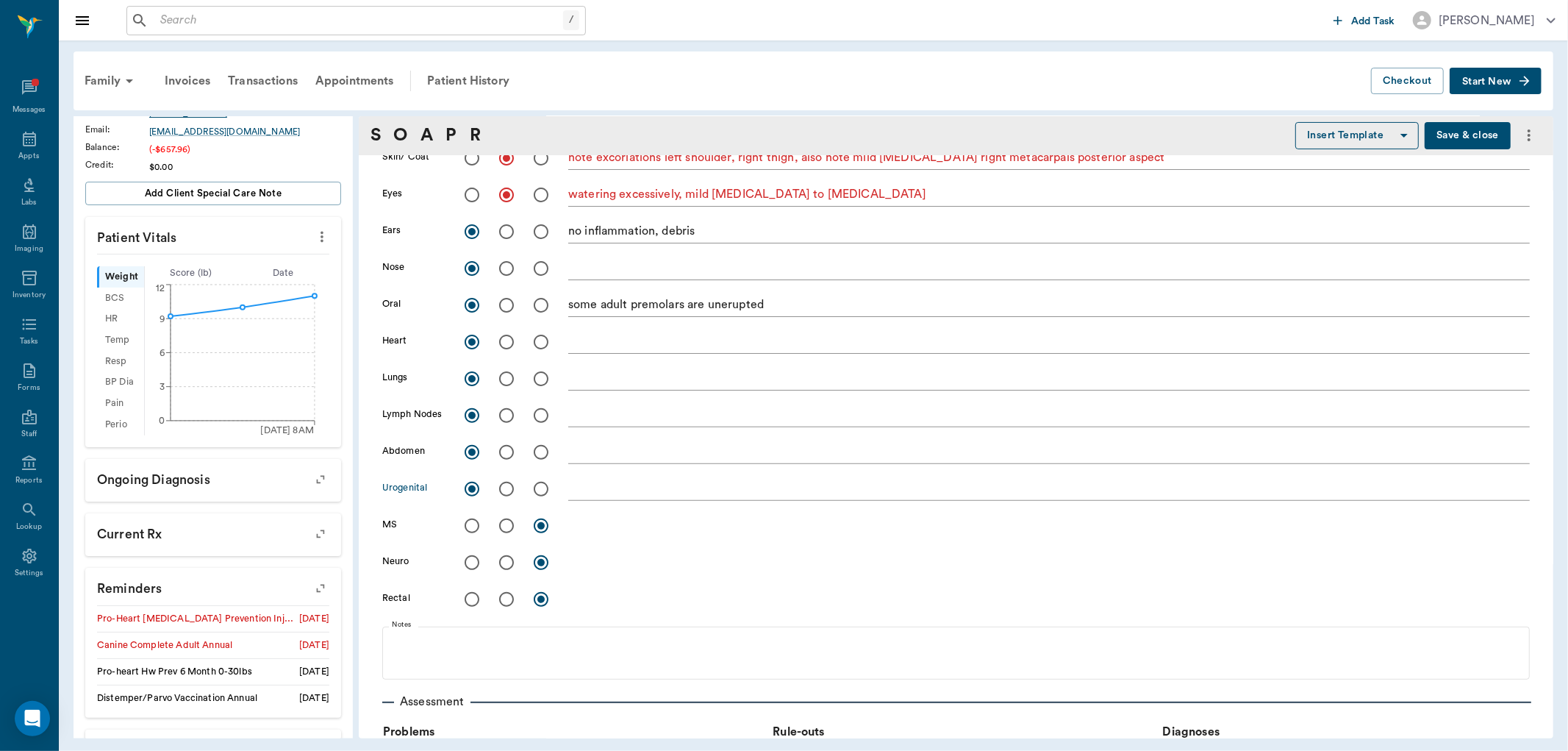
scroll to position [326, 0]
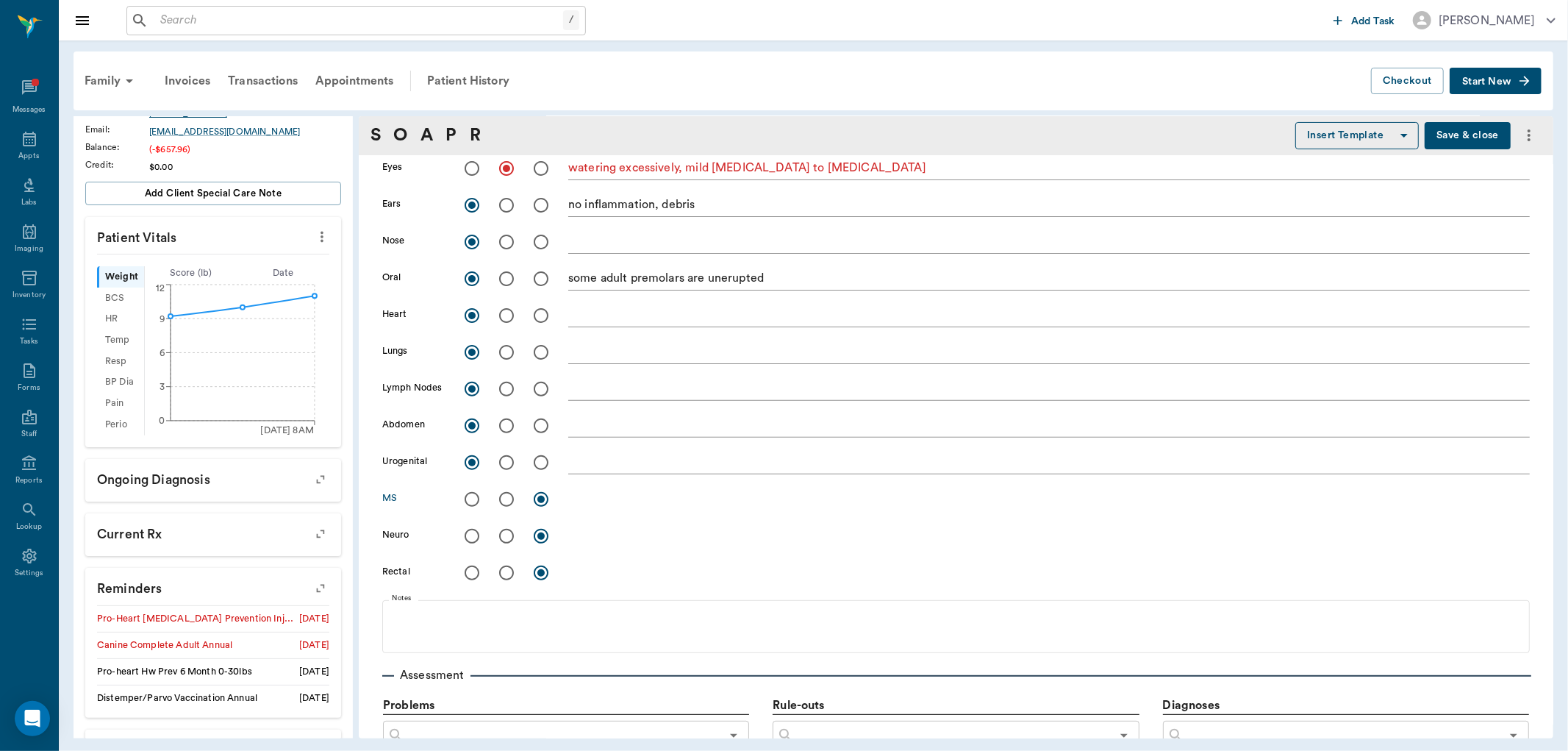
click at [470, 501] on input "radio" at bounding box center [472, 499] width 30 height 30
radio input "true"
click at [470, 533] on input "radio" at bounding box center [472, 536] width 30 height 30
radio input "true"
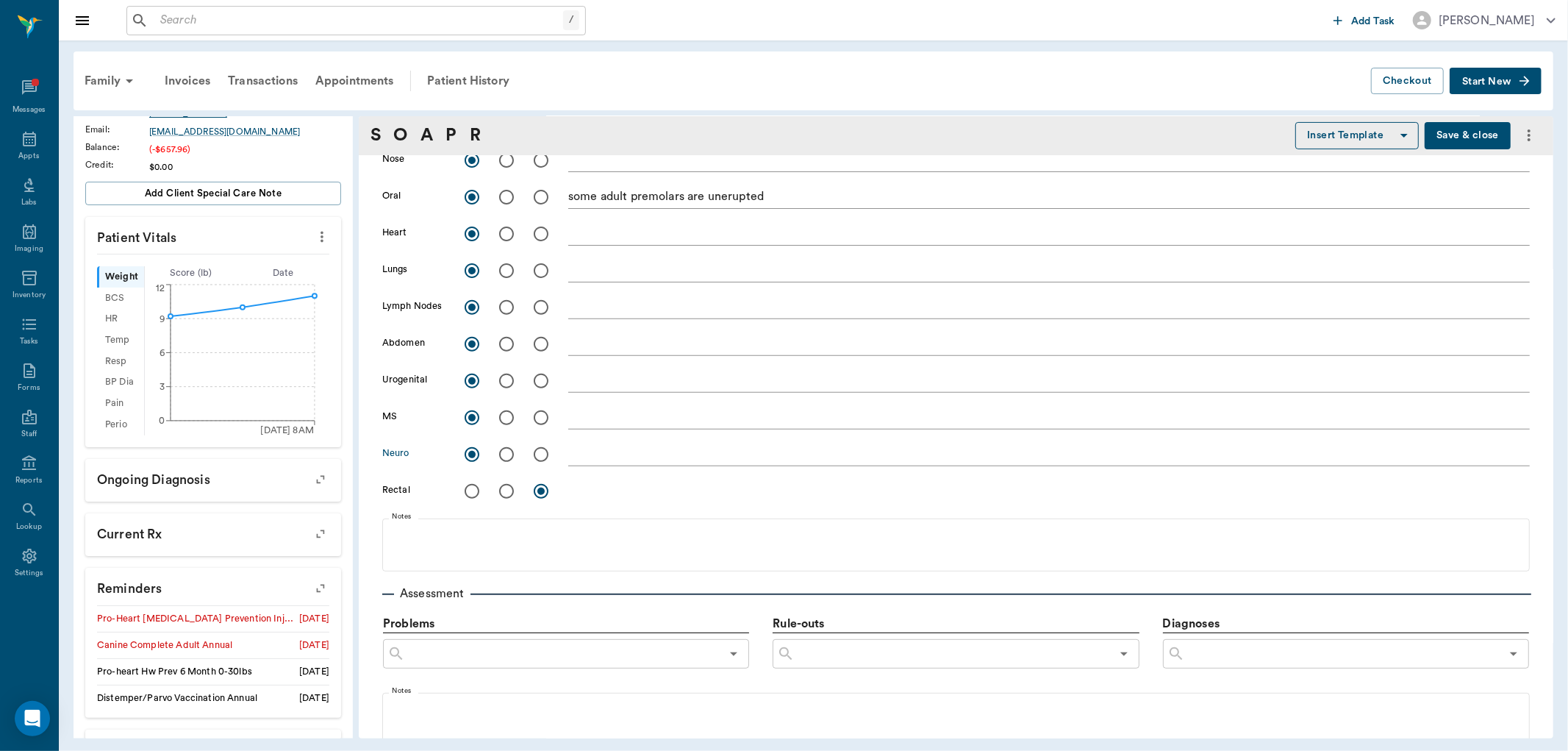
scroll to position [490, 0]
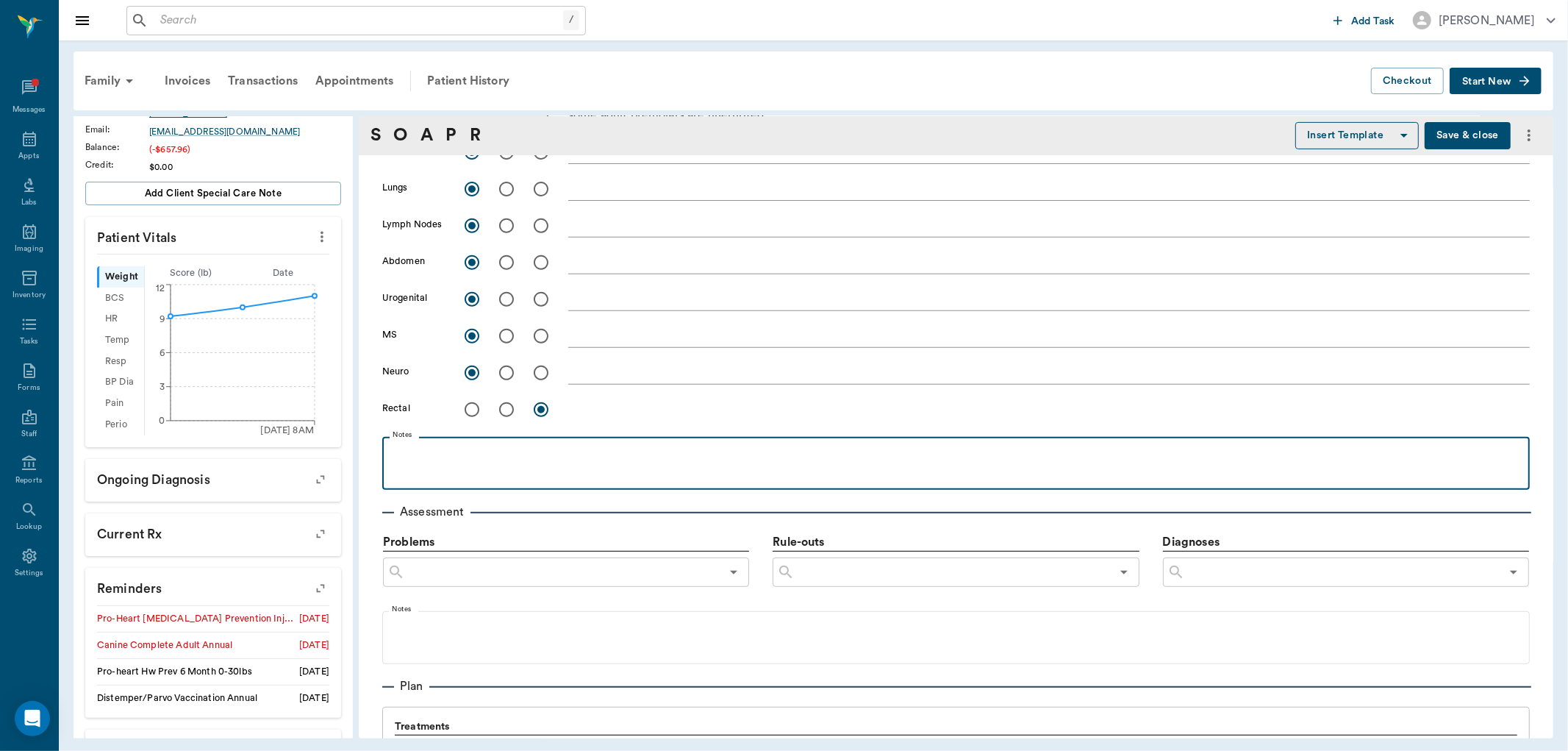
click at [422, 447] on p at bounding box center [956, 453] width 1133 height 18
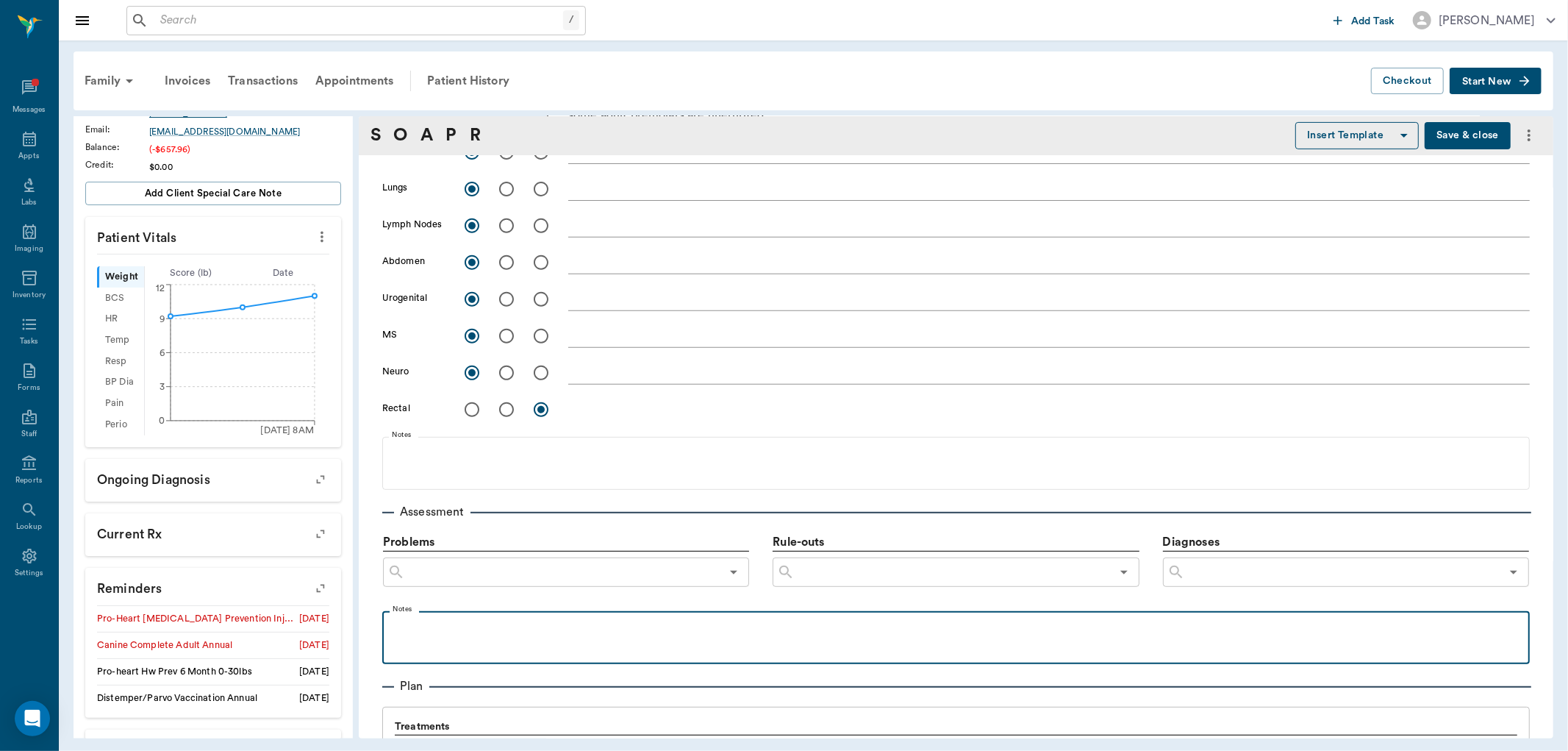
click at [401, 621] on p at bounding box center [956, 627] width 1133 height 18
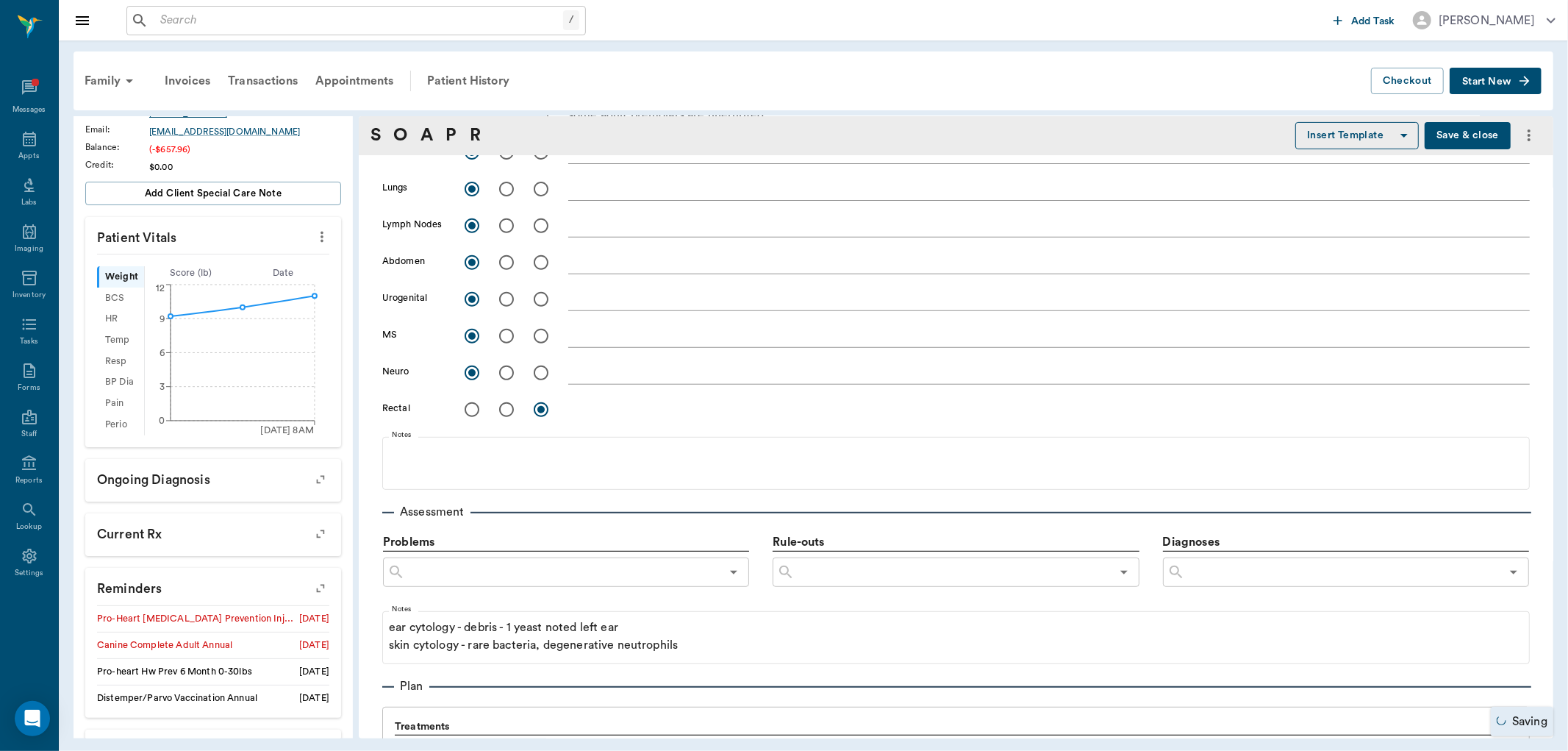
click at [435, 566] on input "text" at bounding box center [563, 572] width 315 height 21
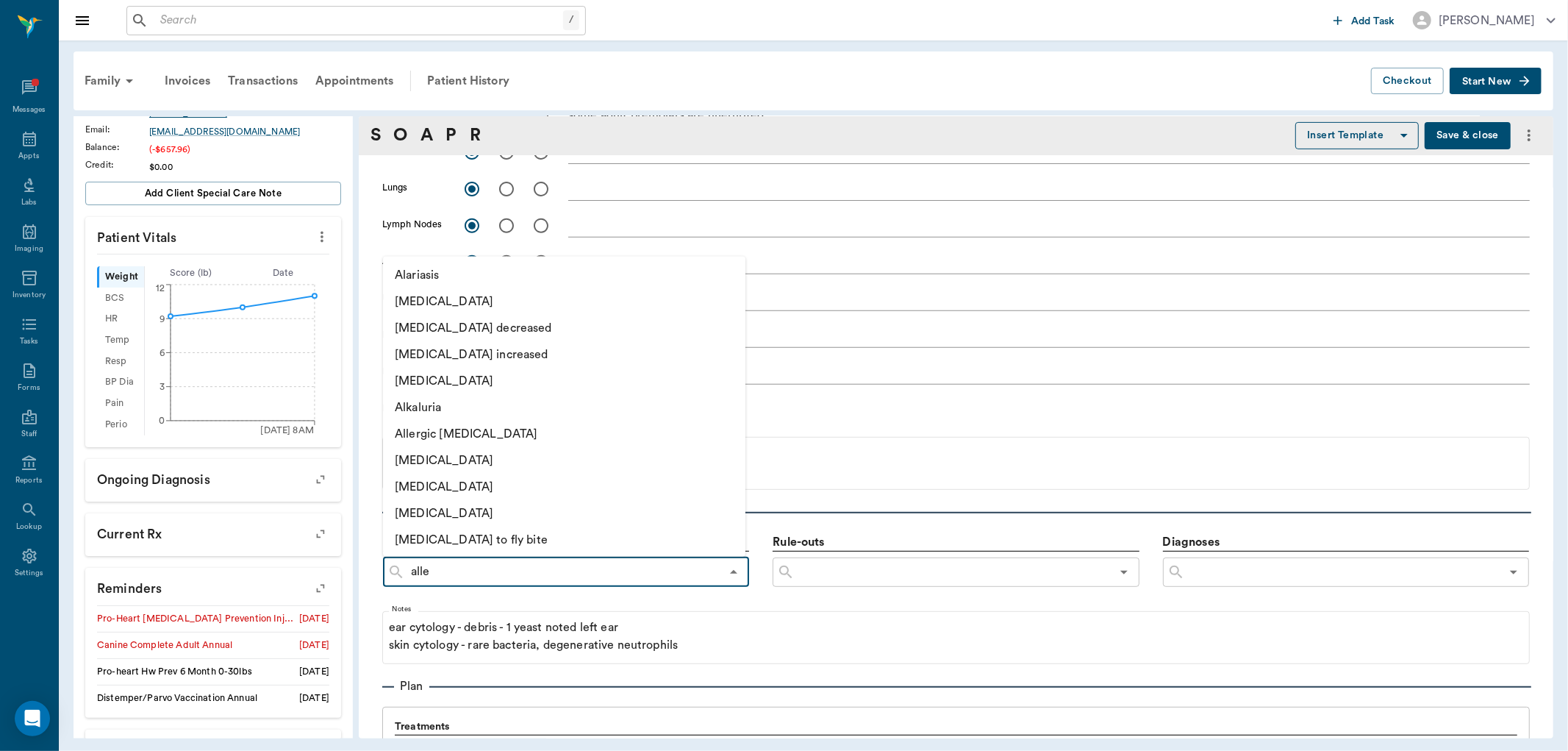
type input "aller"
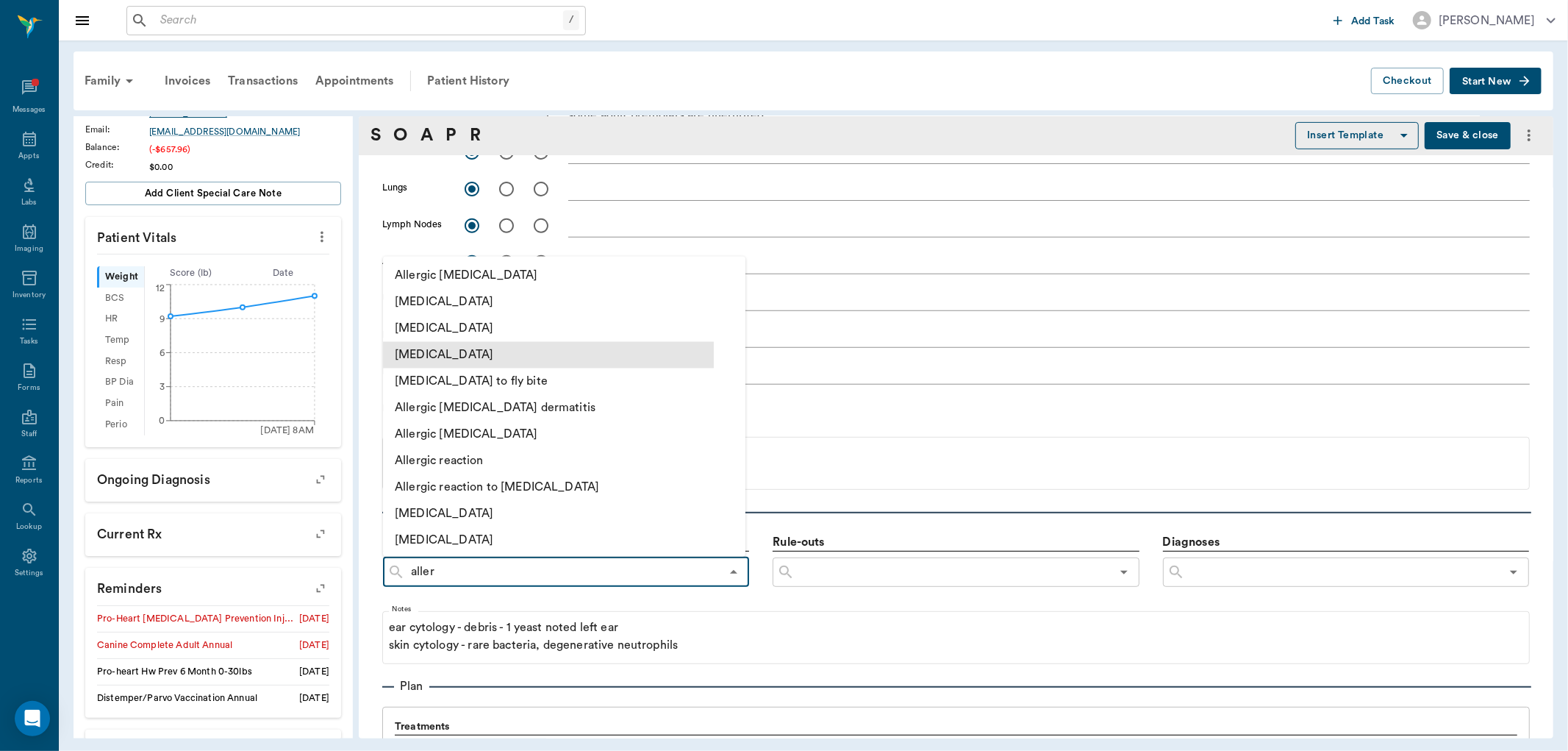
click at [546, 355] on li "[MEDICAL_DATA]" at bounding box center [548, 355] width 331 height 27
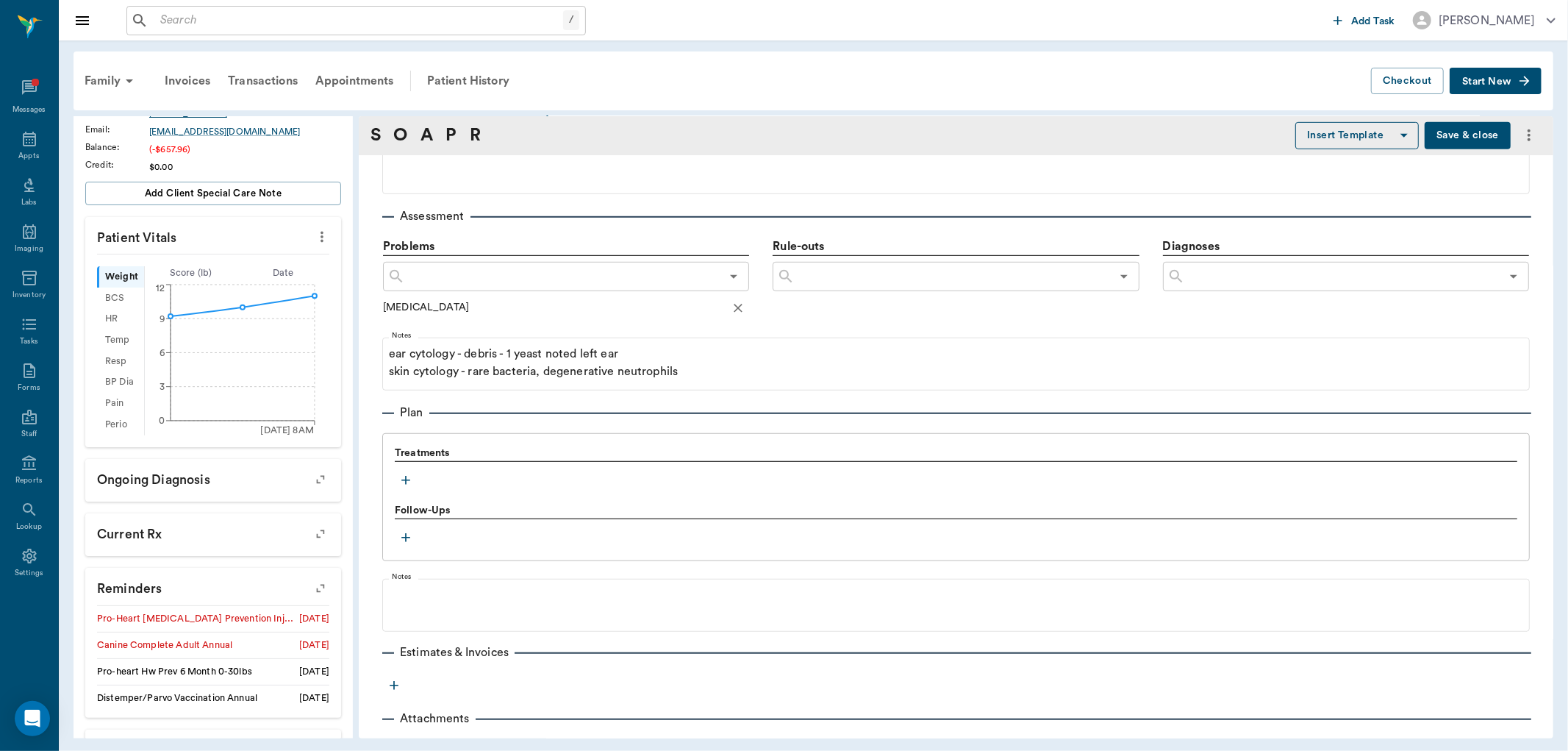
scroll to position [815, 0]
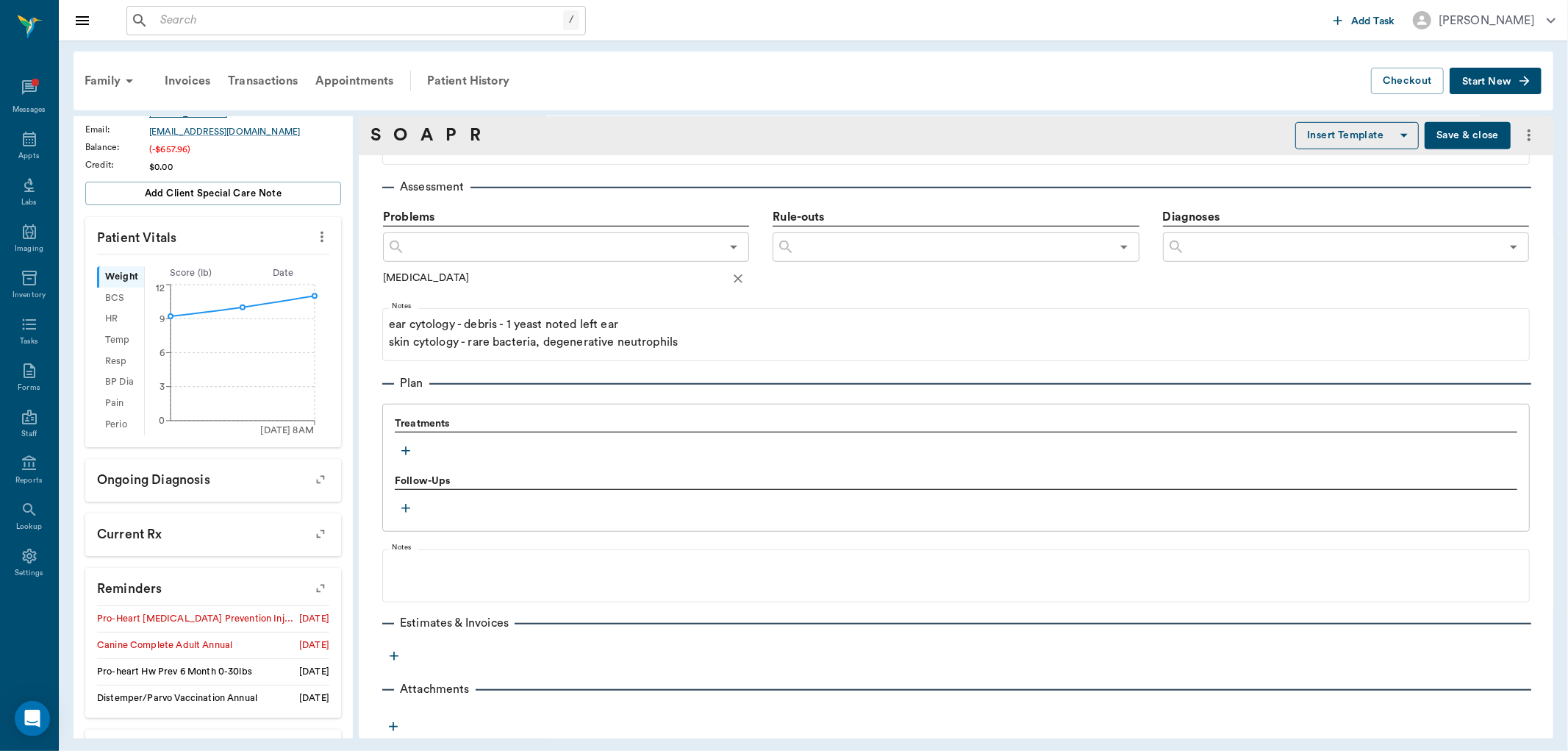
click at [408, 449] on icon "button" at bounding box center [406, 451] width 14 height 14
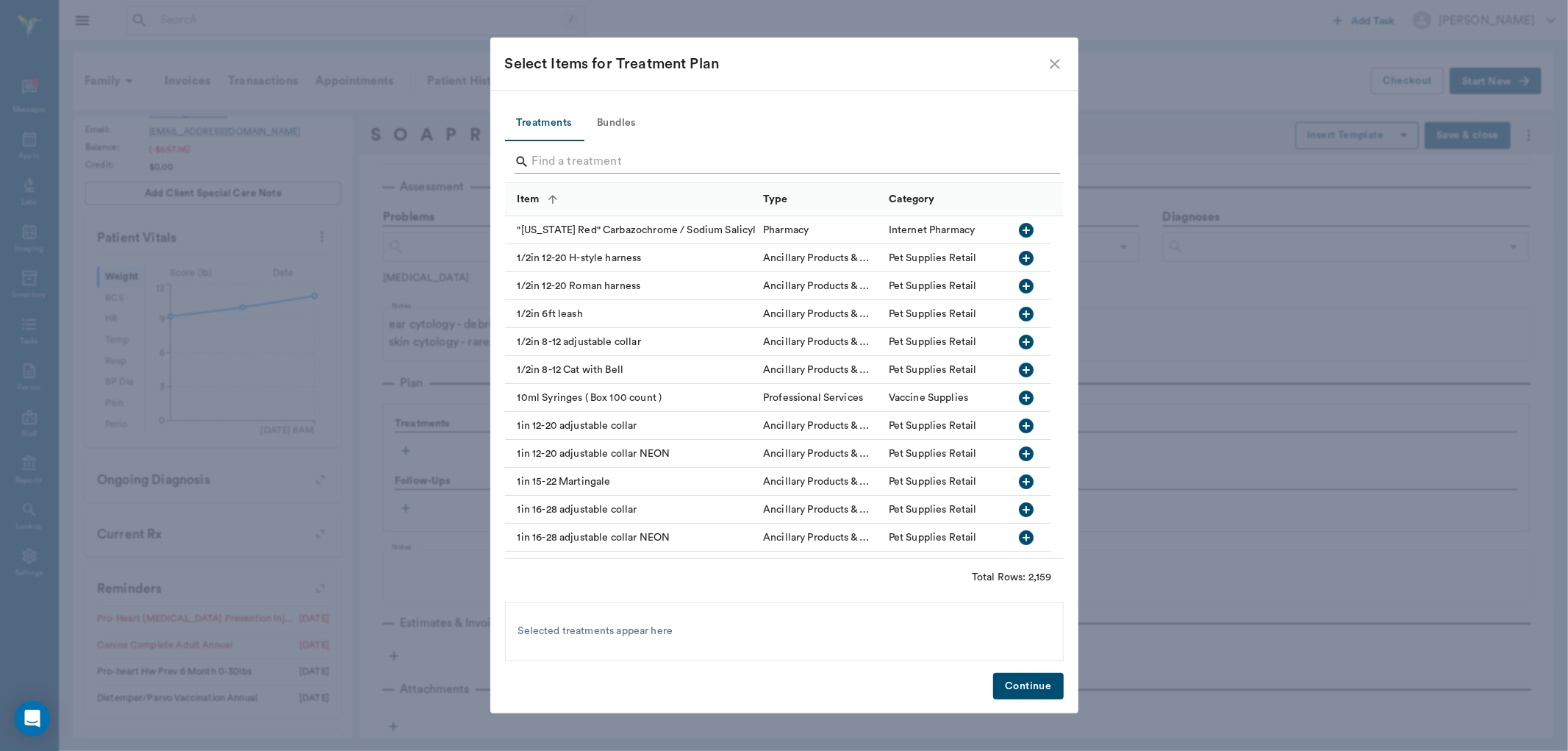
click at [559, 158] on input "Search" at bounding box center [785, 161] width 506 height 23
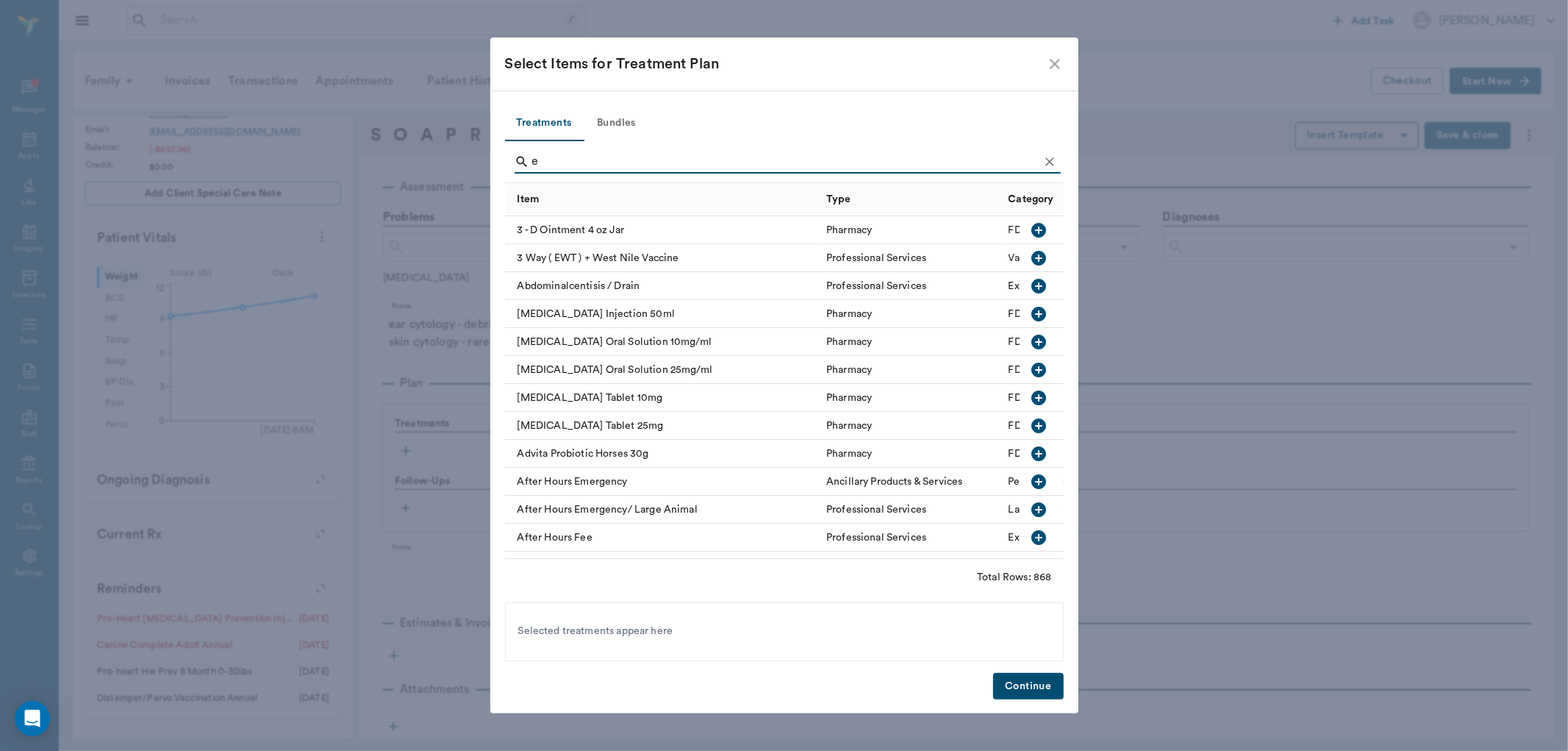
type input "e"
click at [1055, 66] on icon "close" at bounding box center [1055, 65] width 18 height 18
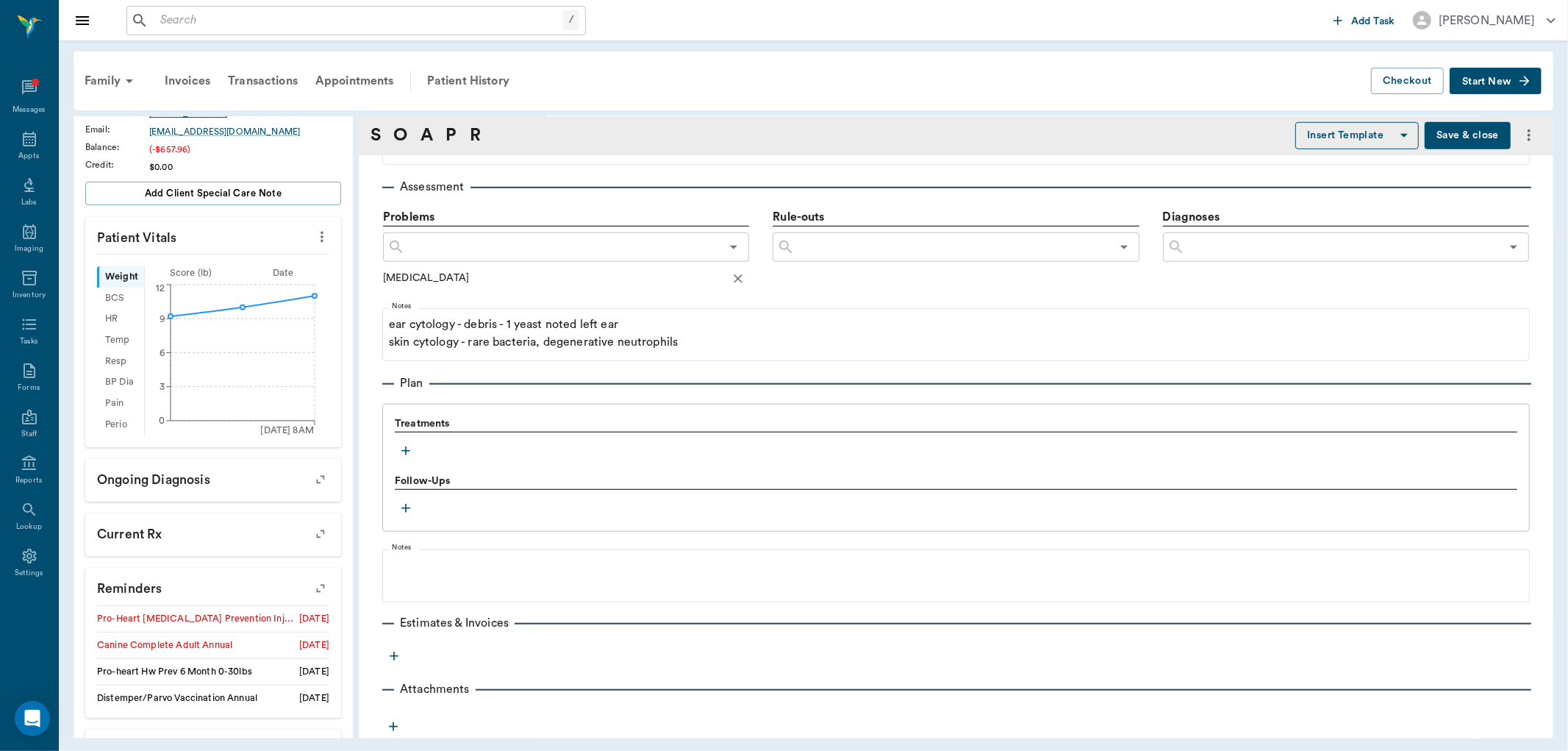
click at [406, 453] on icon "button" at bounding box center [406, 451] width 9 height 9
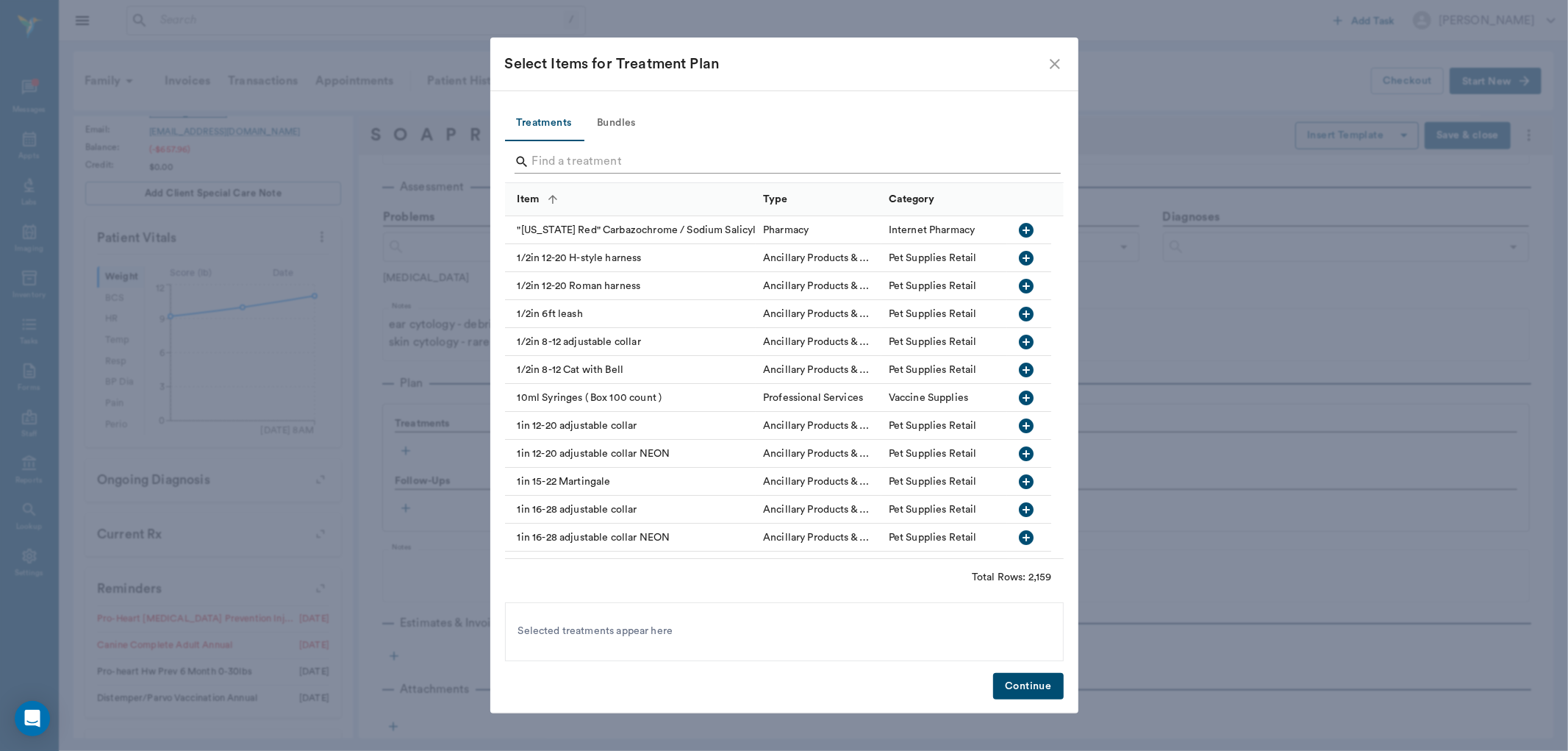
click at [539, 162] on input "Search" at bounding box center [785, 161] width 506 height 23
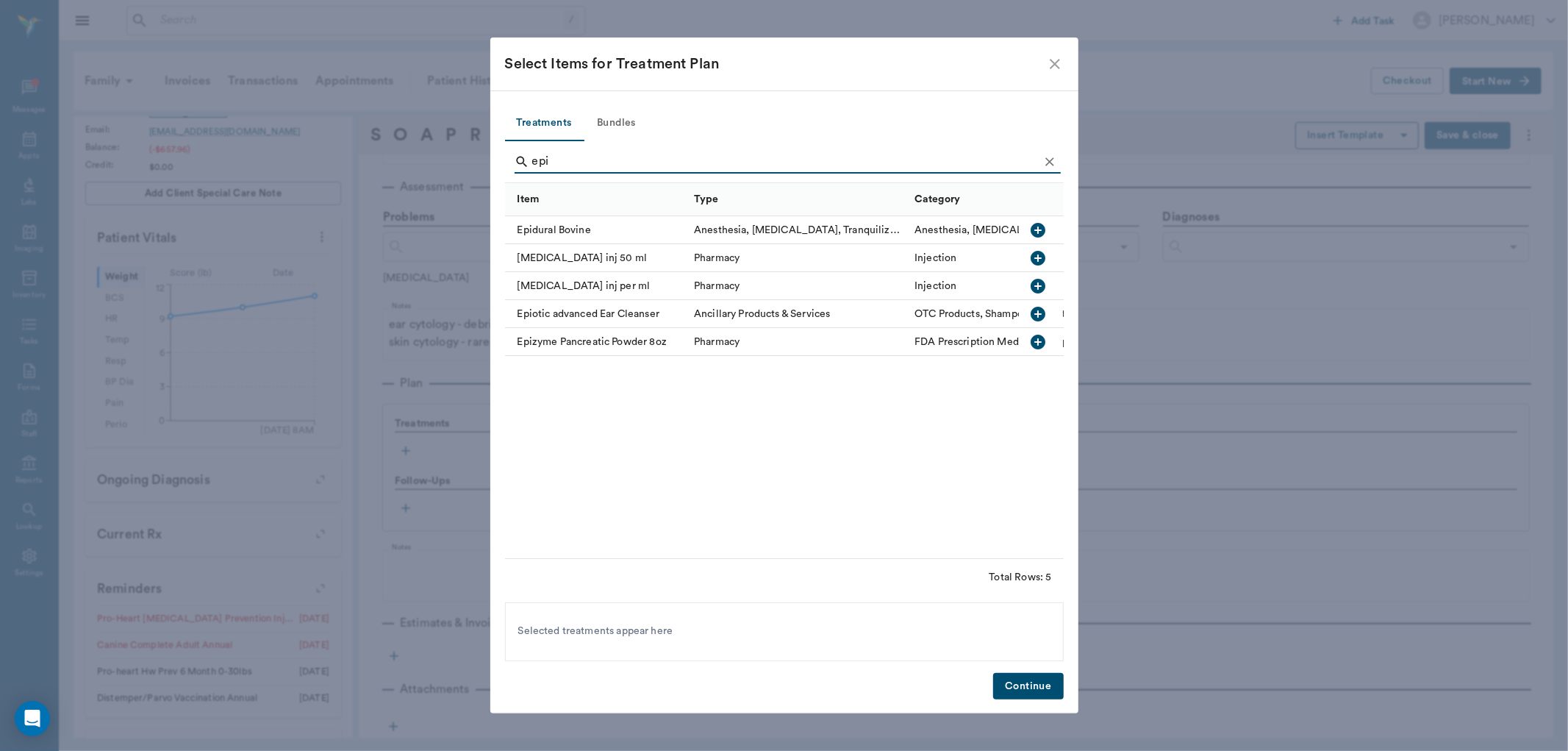
click at [1038, 312] on icon "button" at bounding box center [1038, 314] width 14 height 14
type input "e"
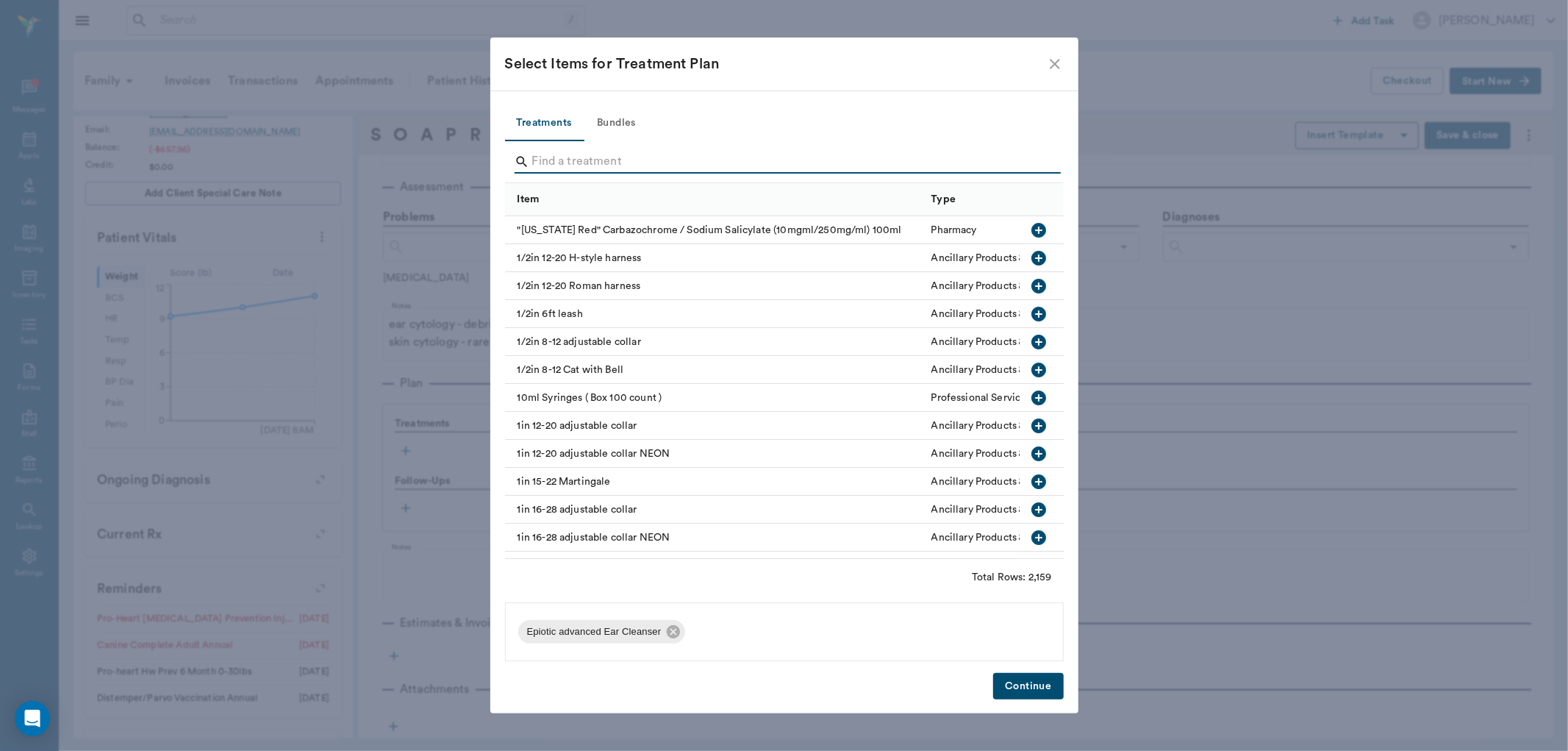
click at [533, 160] on input "Search" at bounding box center [785, 161] width 506 height 23
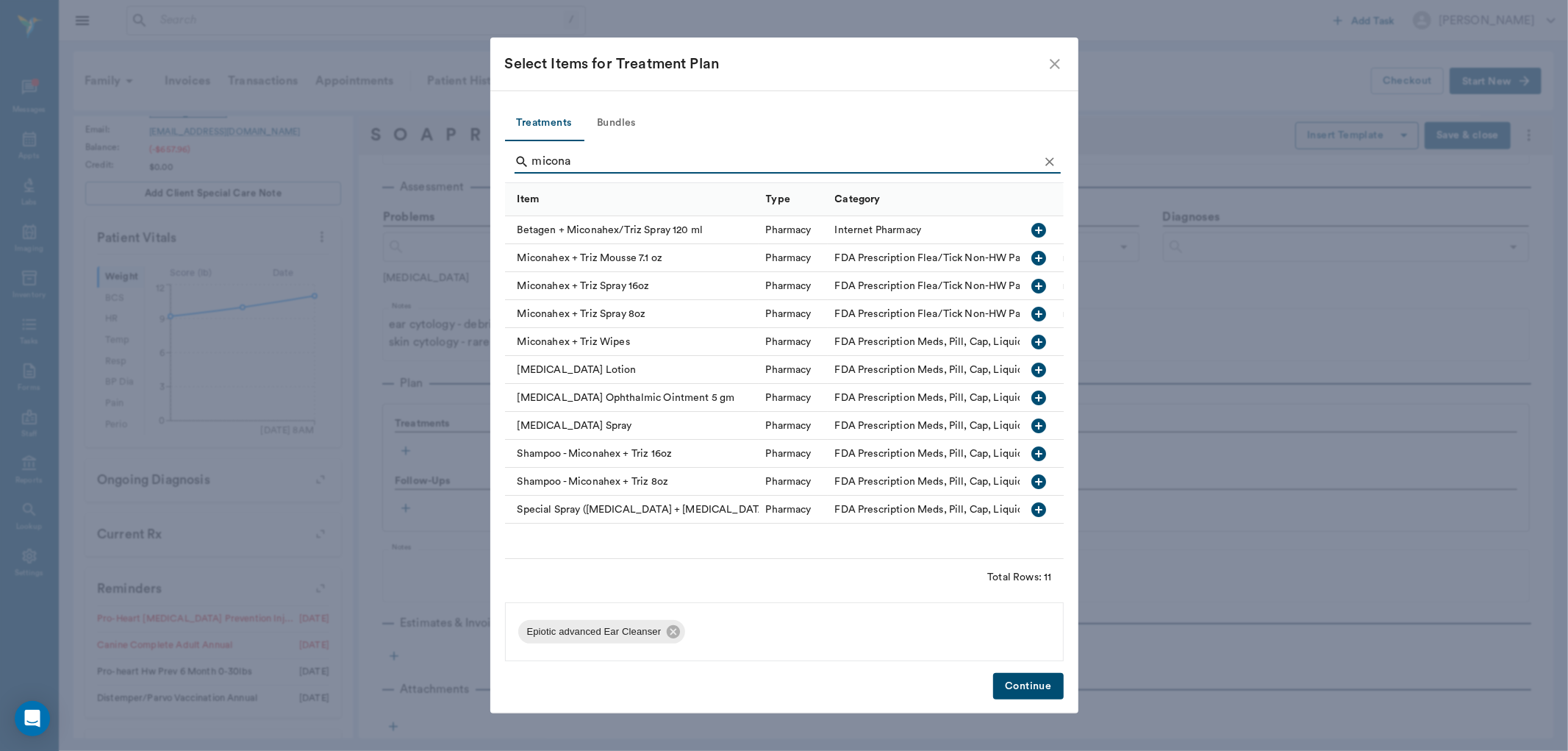
click at [1039, 261] on icon "button" at bounding box center [1039, 258] width 18 height 18
click at [599, 164] on input "micona" at bounding box center [785, 161] width 506 height 23
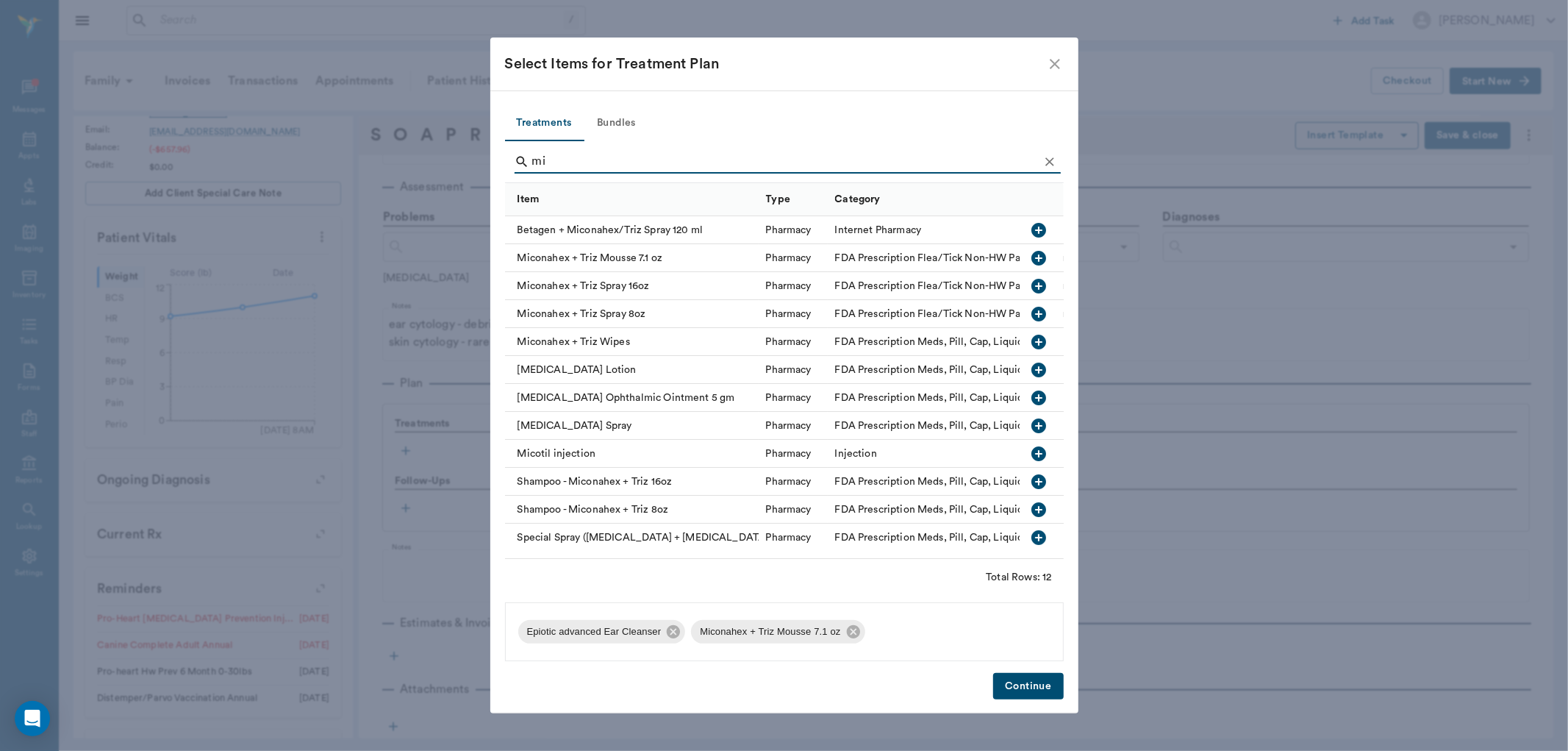
type input "m"
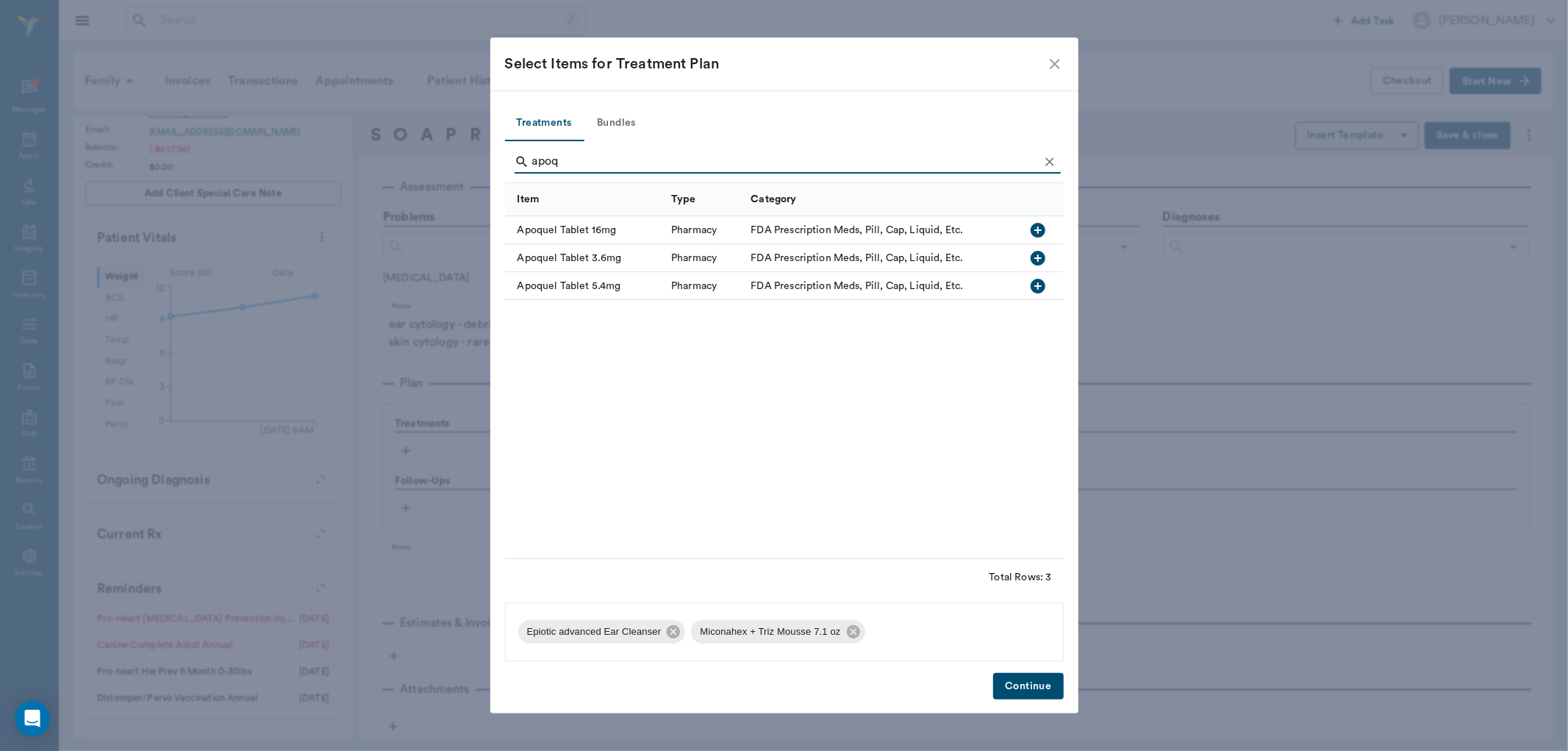
click at [1039, 288] on icon "button" at bounding box center [1038, 286] width 14 height 14
click at [1039, 283] on icon "button" at bounding box center [1038, 286] width 14 height 14
click at [633, 652] on icon at bounding box center [633, 656] width 13 height 13
click at [576, 152] on input "apoq" at bounding box center [785, 161] width 506 height 23
type input "a"
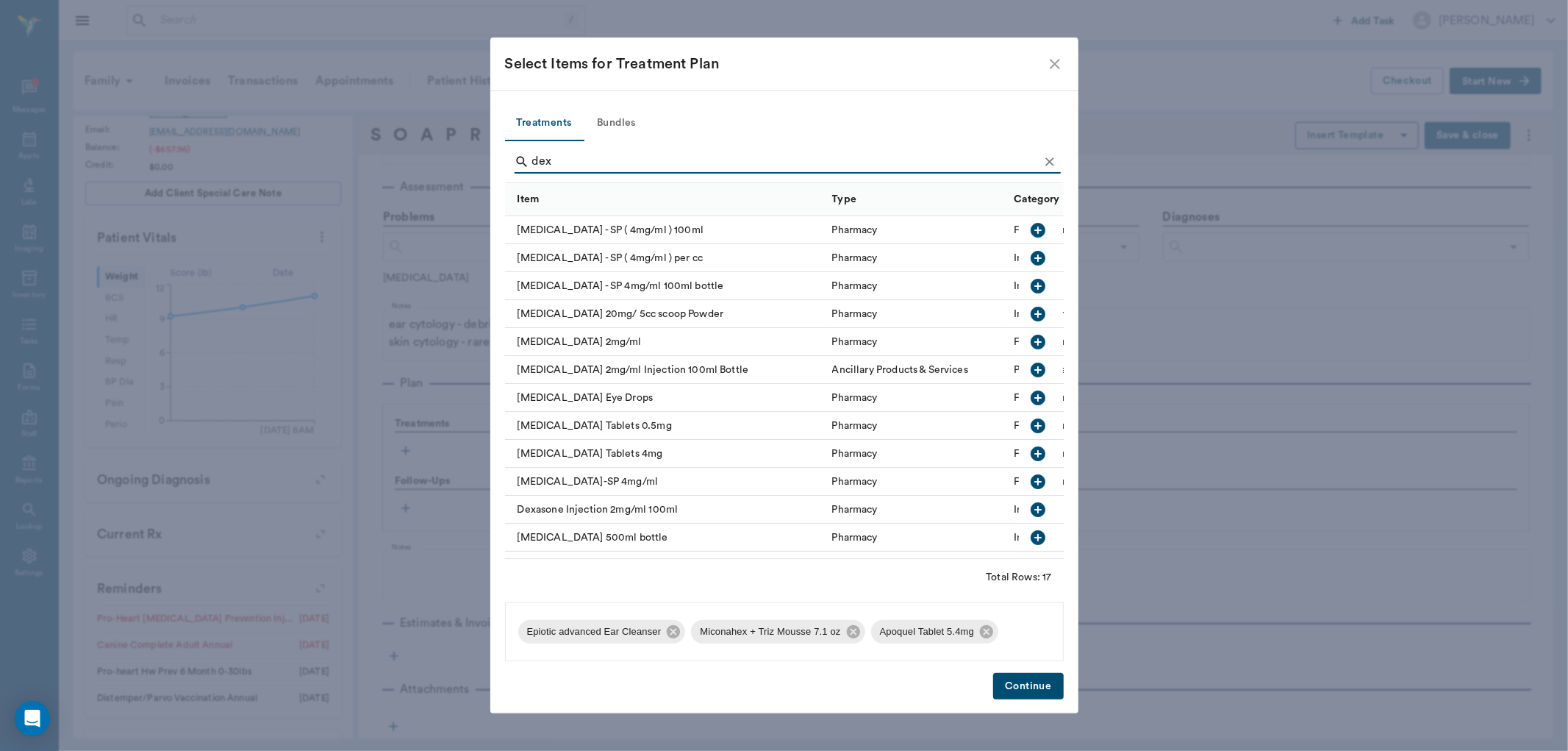
type input "dex"
click at [1031, 255] on icon "button" at bounding box center [1038, 258] width 14 height 14
click at [1019, 686] on button "Continue" at bounding box center [1029, 686] width 70 height 27
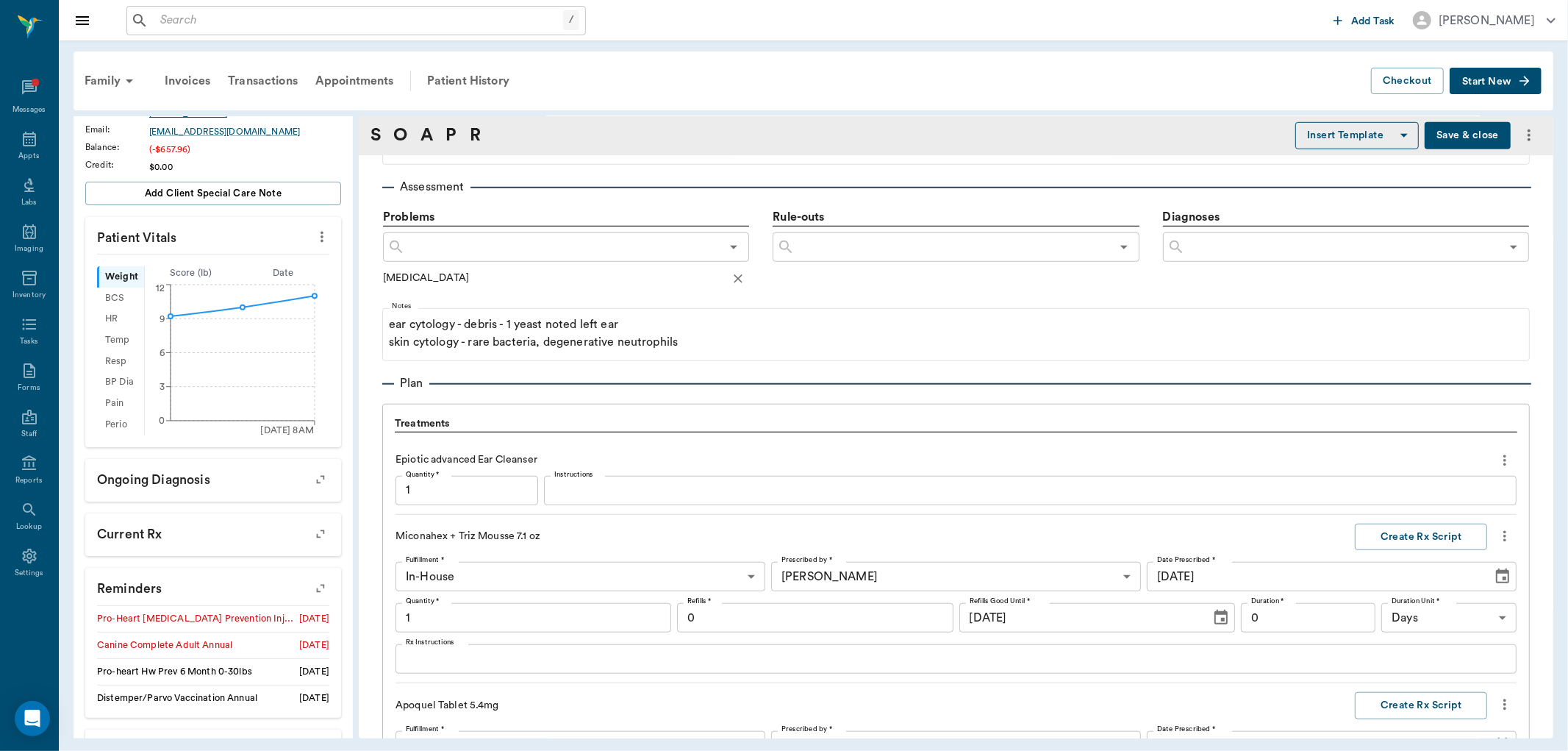
scroll to position [1310, 0]
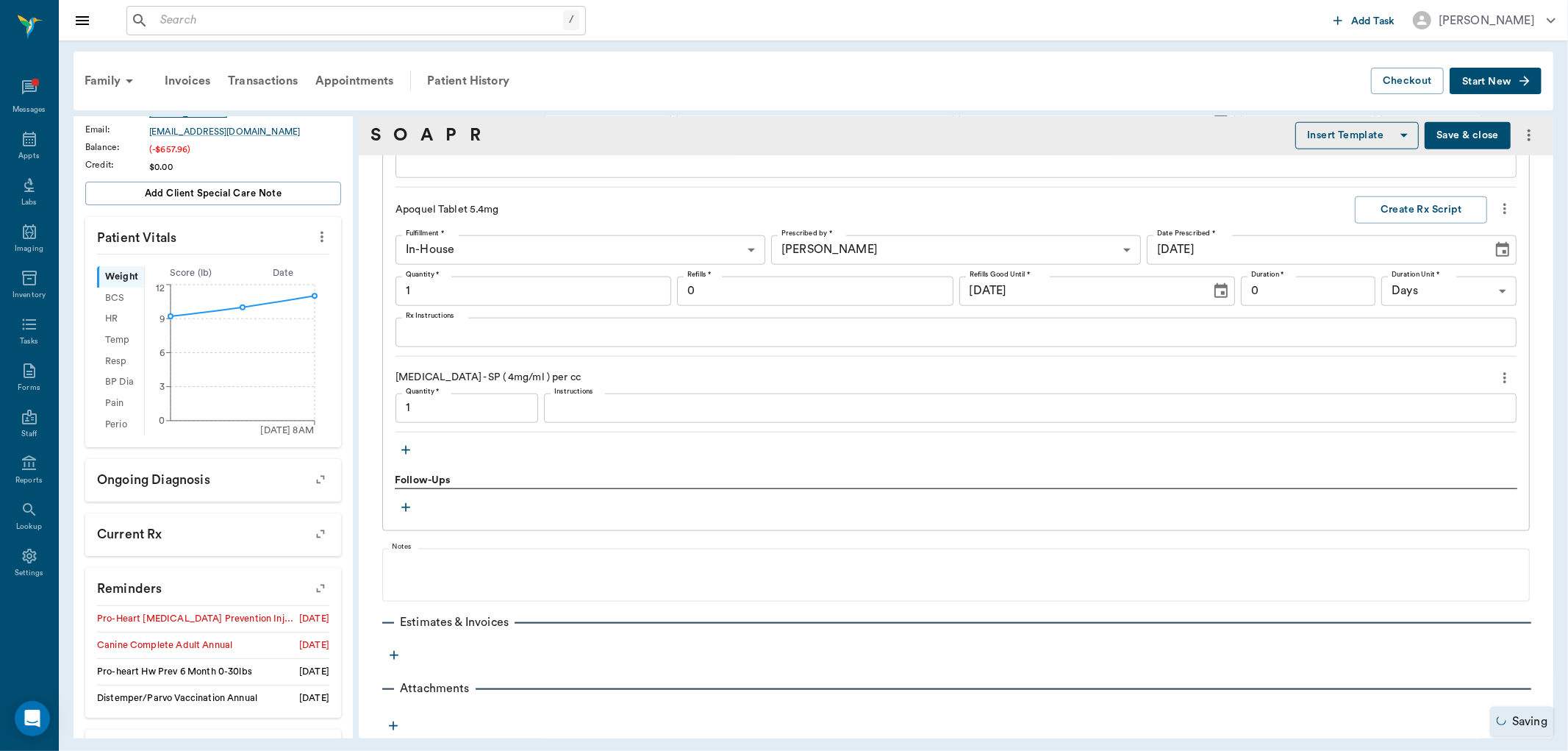
type input "1.00"
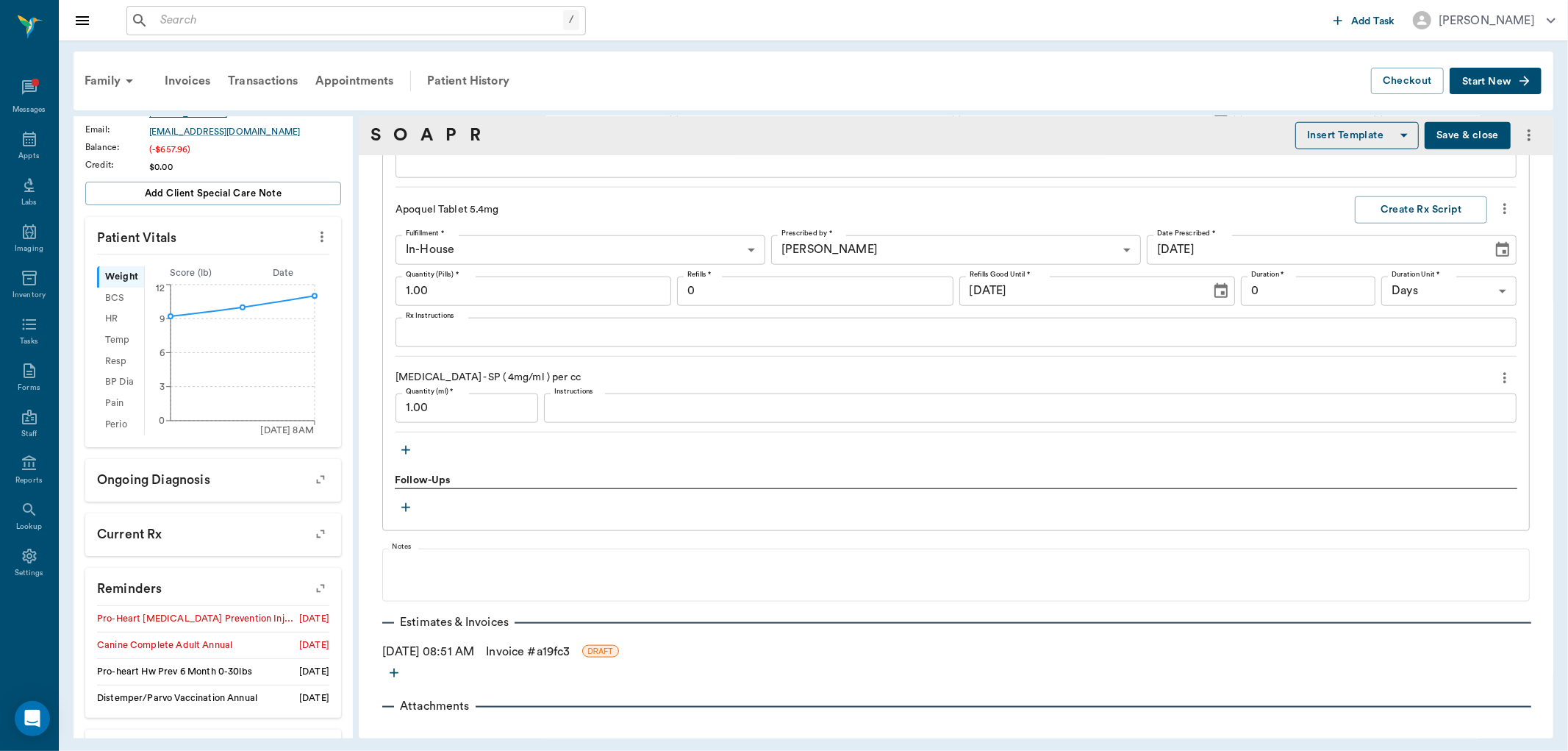
click at [465, 410] on input "1.00" at bounding box center [466, 408] width 142 height 30
type input "0.33"
click at [452, 289] on input "1.00" at bounding box center [533, 291] width 276 height 30
type input "15.00"
click at [697, 289] on input "0" at bounding box center [815, 291] width 276 height 30
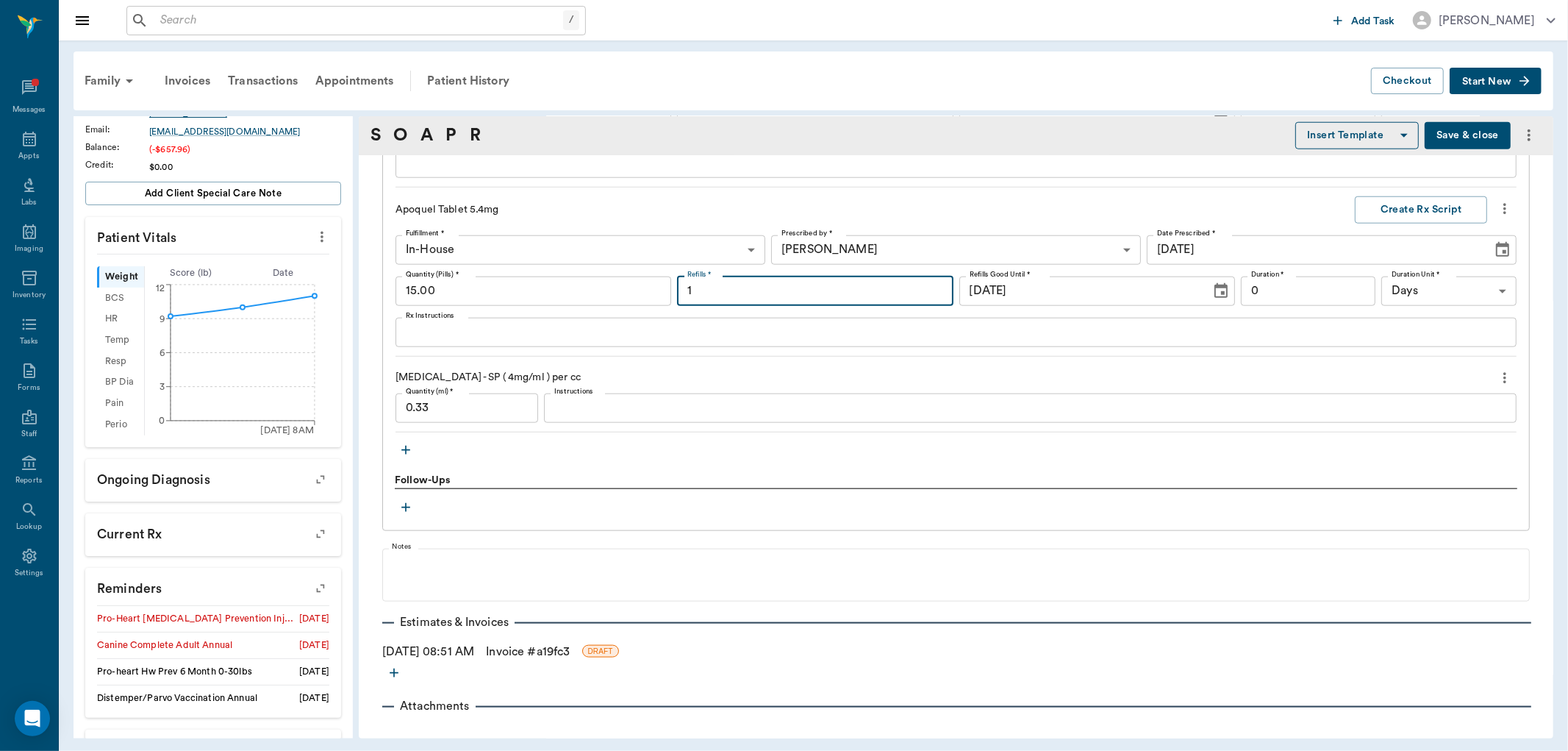
type input "1"
click at [1262, 292] on input "0" at bounding box center [1308, 291] width 135 height 30
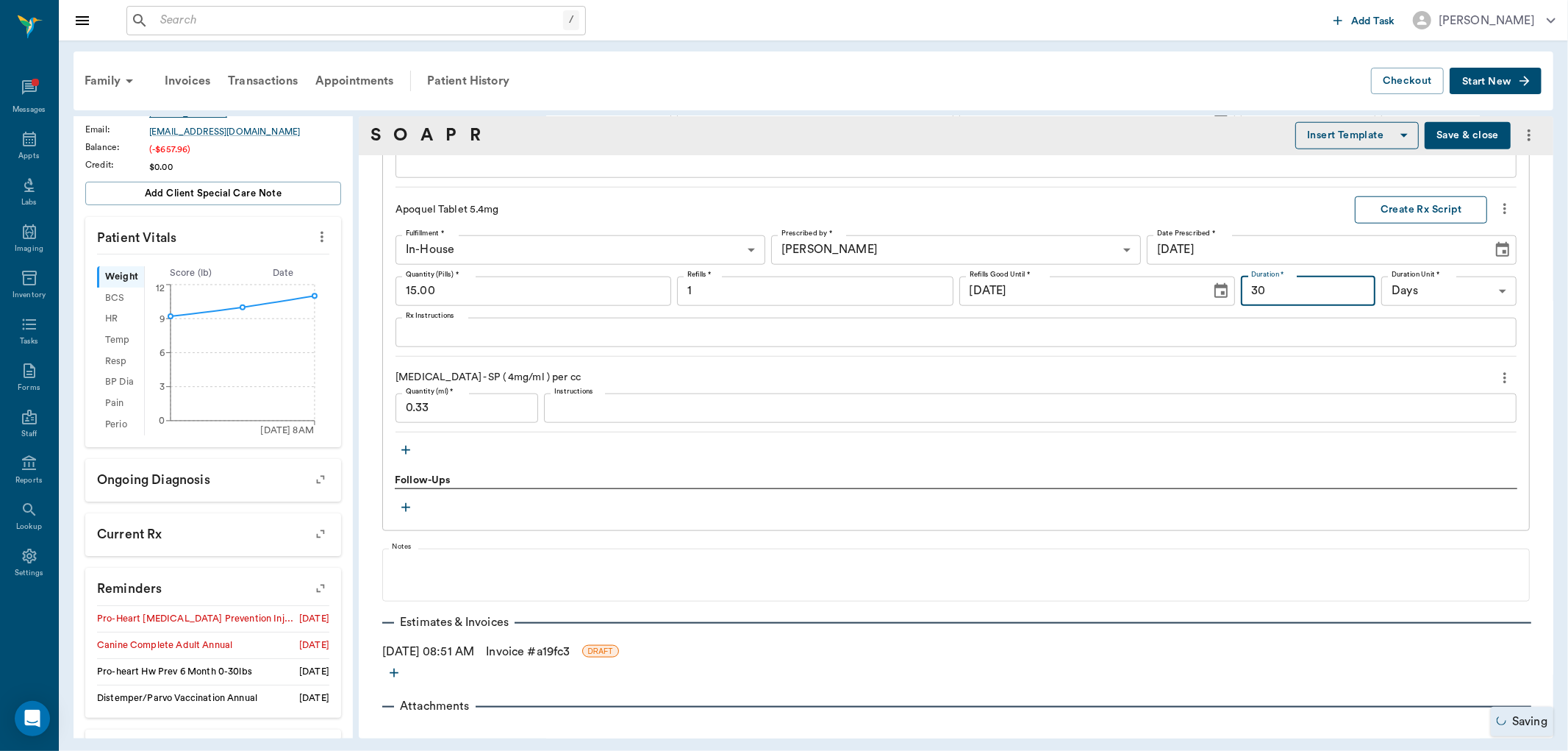
type input "30"
click at [1381, 211] on button "Create Rx Script" at bounding box center [1421, 210] width 133 height 27
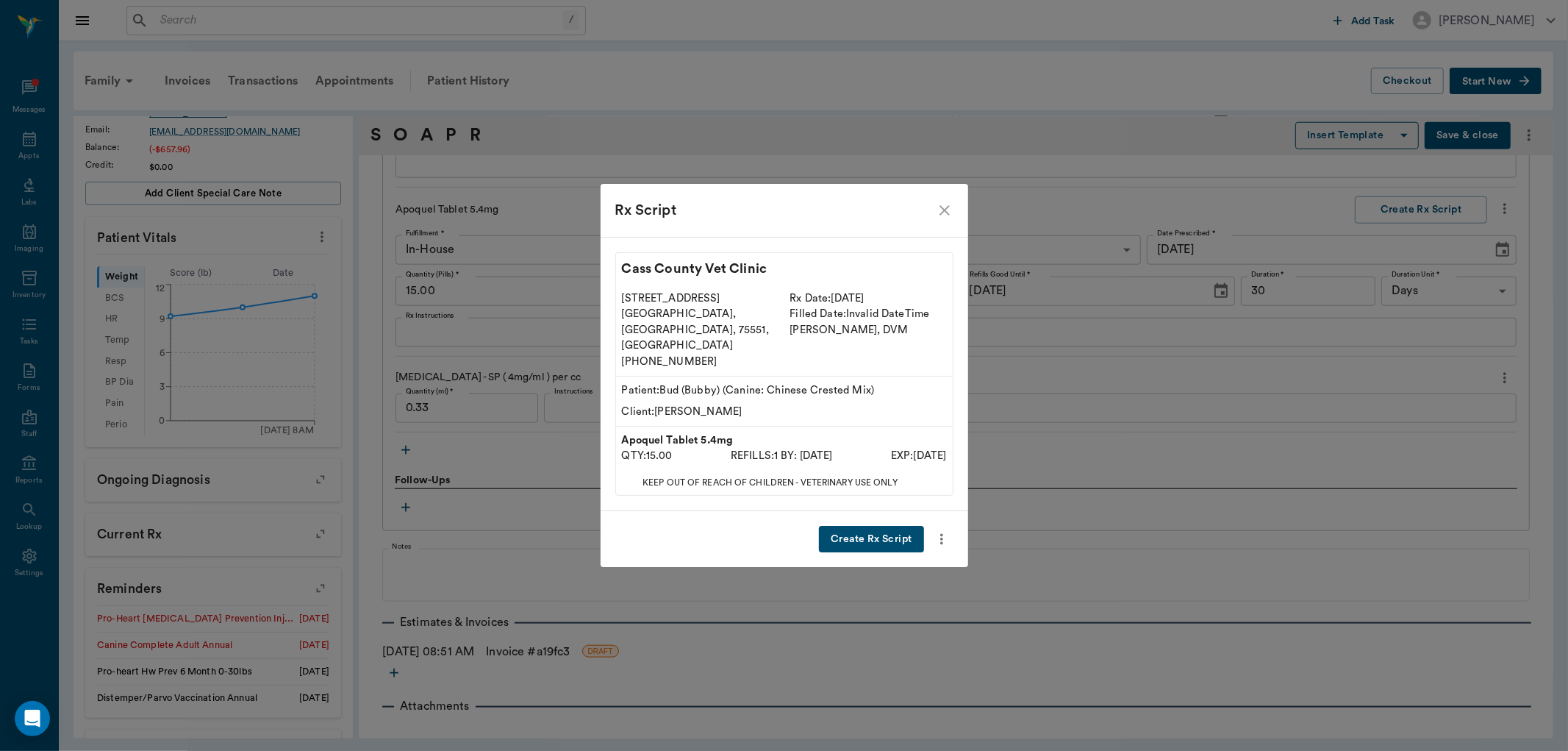
click at [949, 215] on icon "close" at bounding box center [944, 210] width 10 height 10
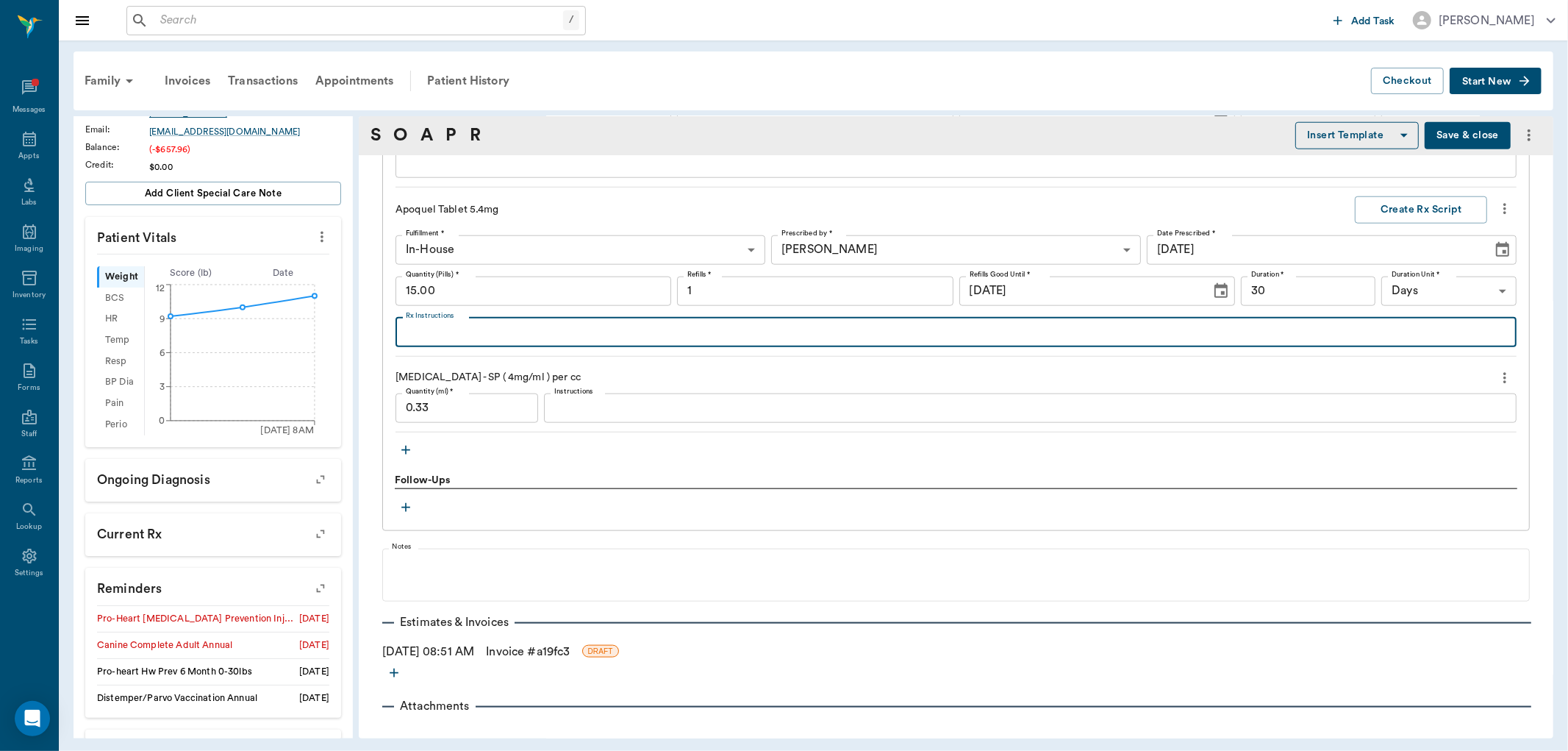
click at [487, 334] on textarea "Rx Instructions" at bounding box center [956, 332] width 1100 height 17
type textarea "Give 1/2 tab every 12 hours by mouth for 5 days, then decrease to 1/2 tab once …"
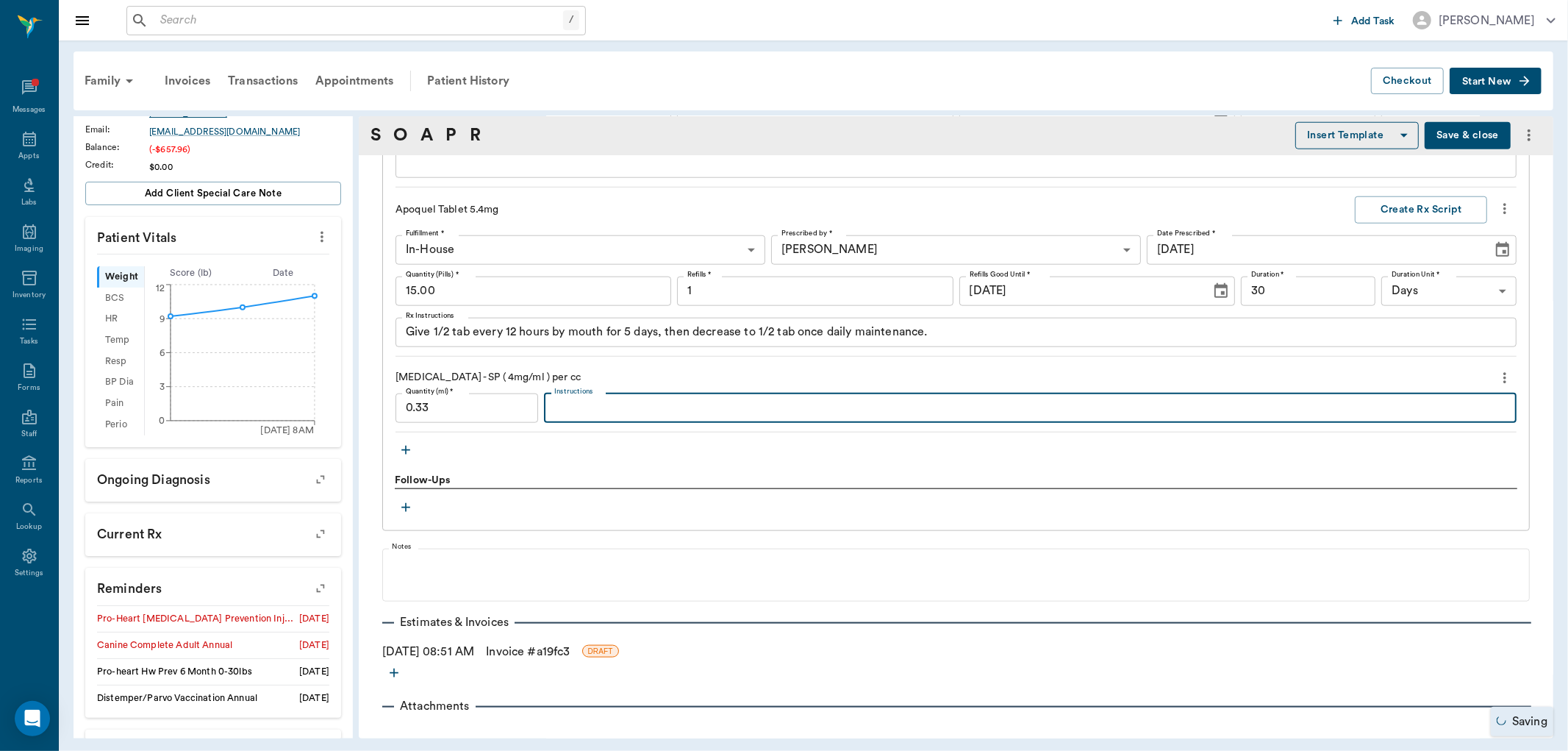
click at [581, 410] on textarea "Instructions" at bounding box center [1030, 408] width 952 height 17
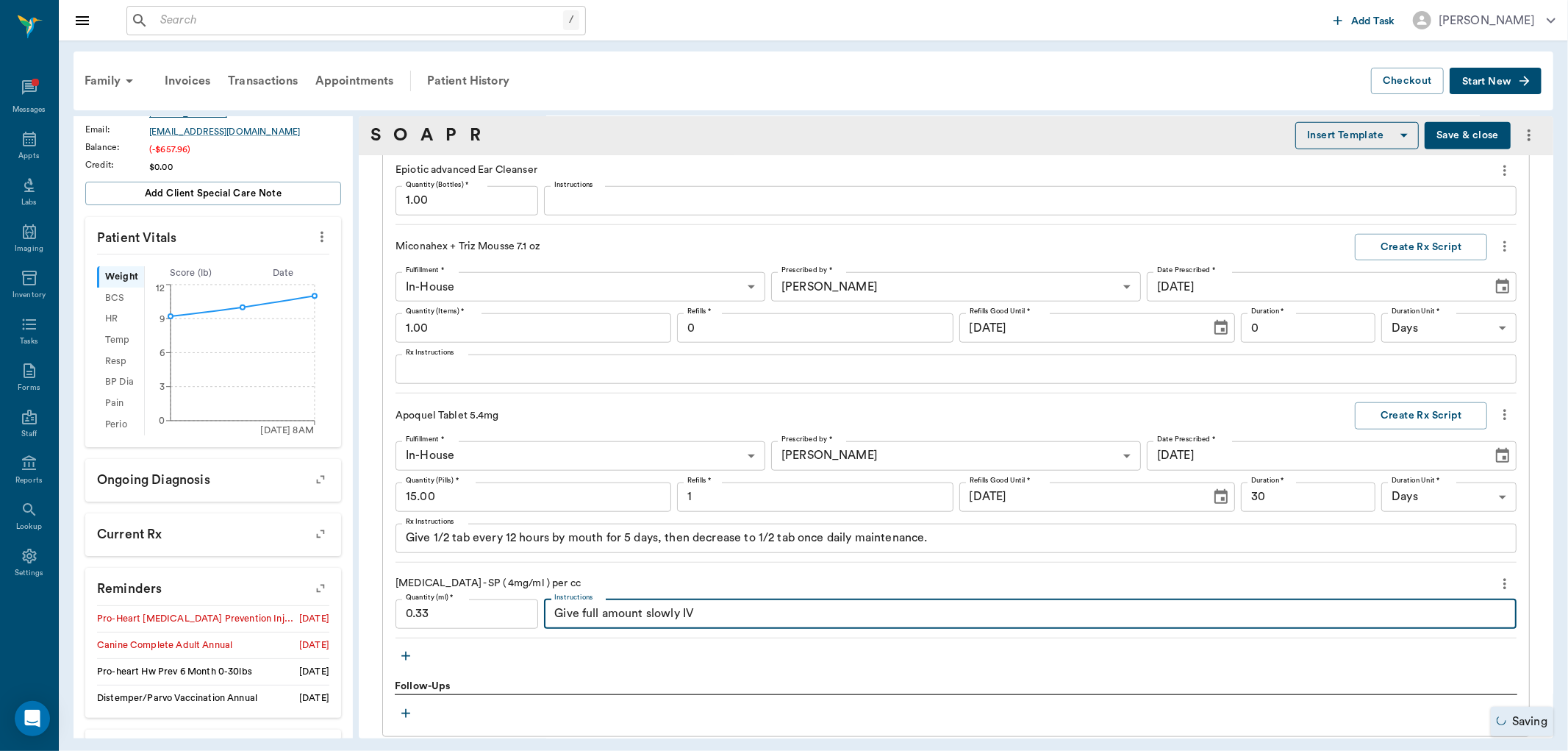
scroll to position [1065, 0]
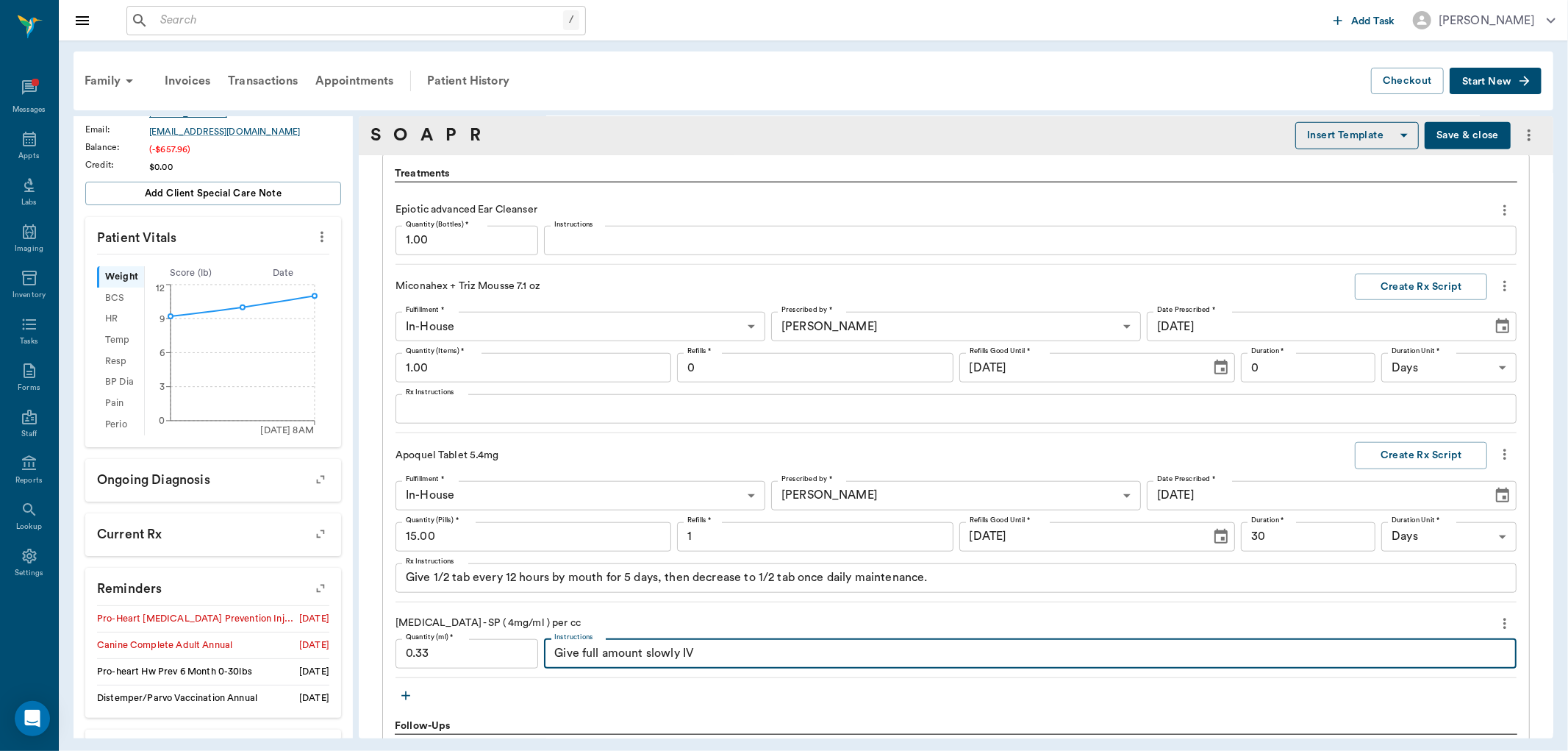
type textarea "Give full amount slowly IV"
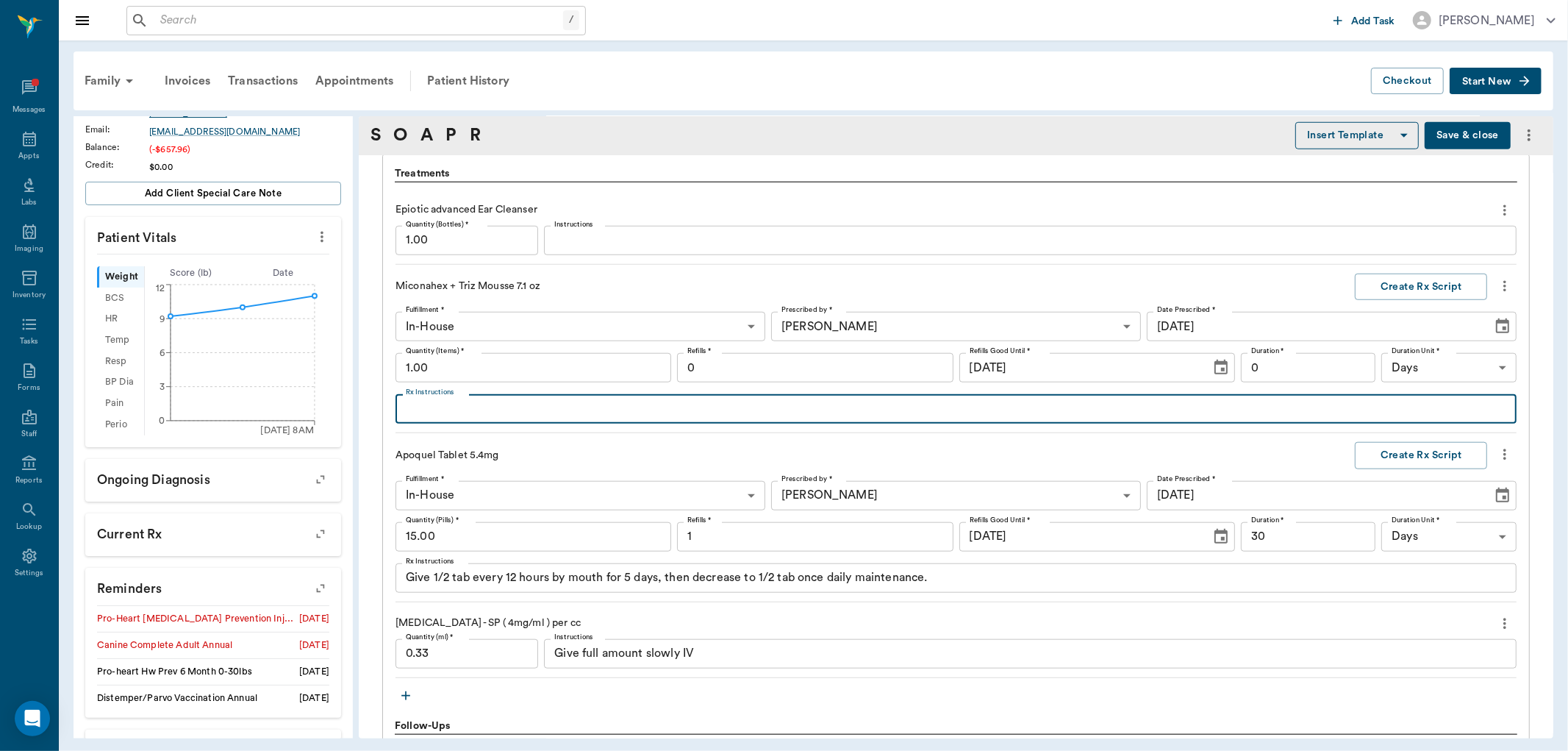
click at [461, 404] on textarea "Rx Instructions" at bounding box center [956, 409] width 1100 height 17
type textarea "Apply to affected areas once daily for 1 week and then every other day for 2 we…"
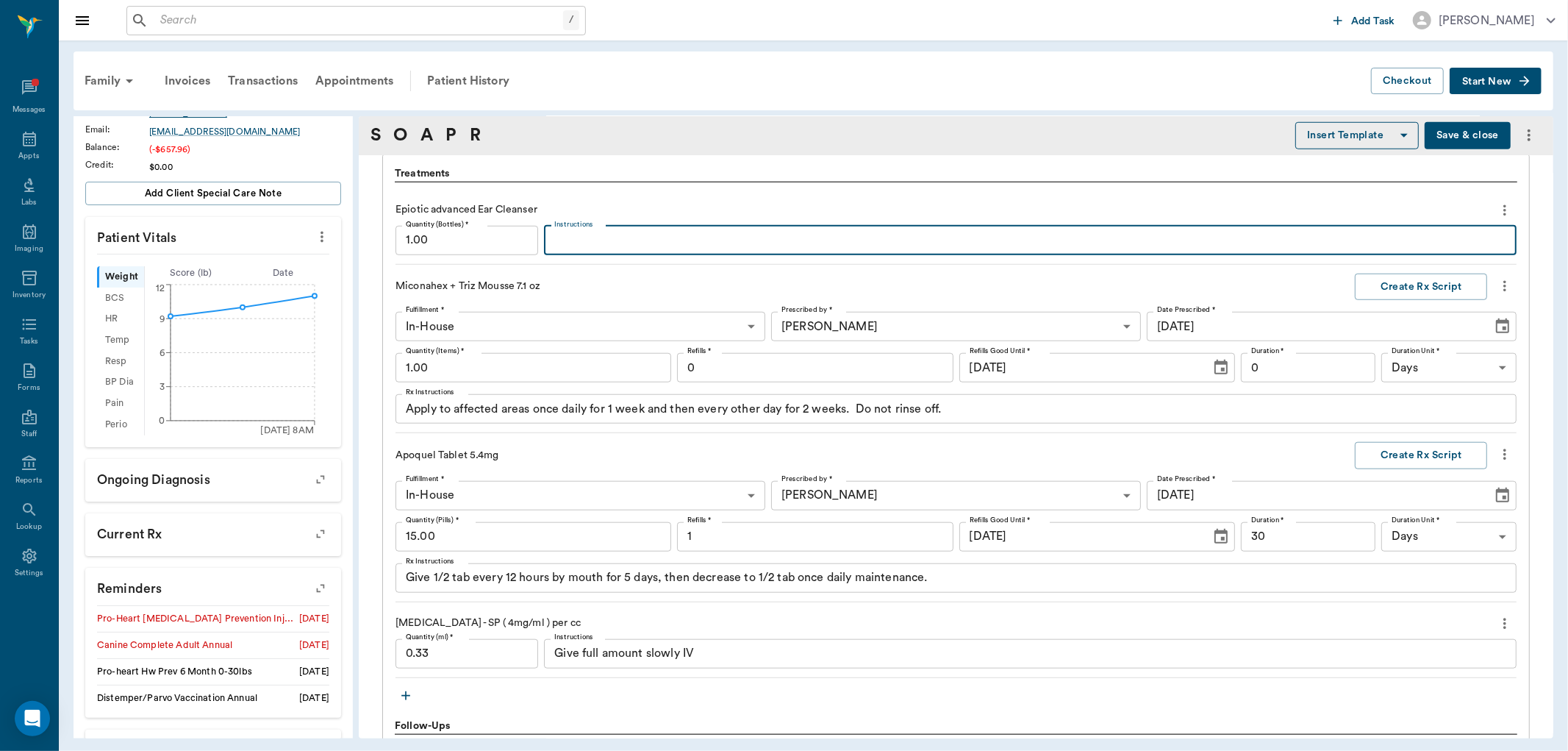
click at [559, 238] on textarea "Instructions" at bounding box center [1030, 239] width 952 height 17
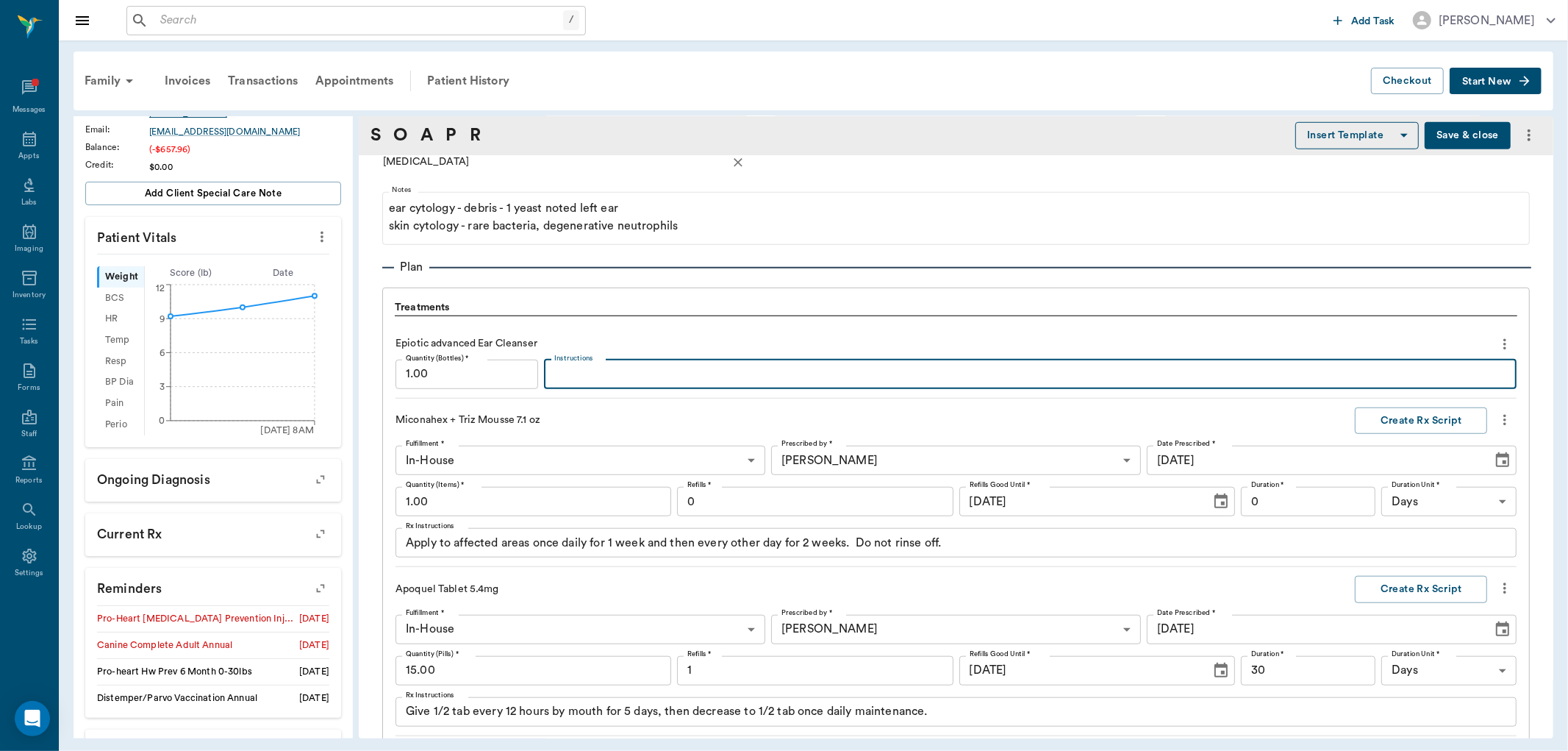
scroll to position [902, 0]
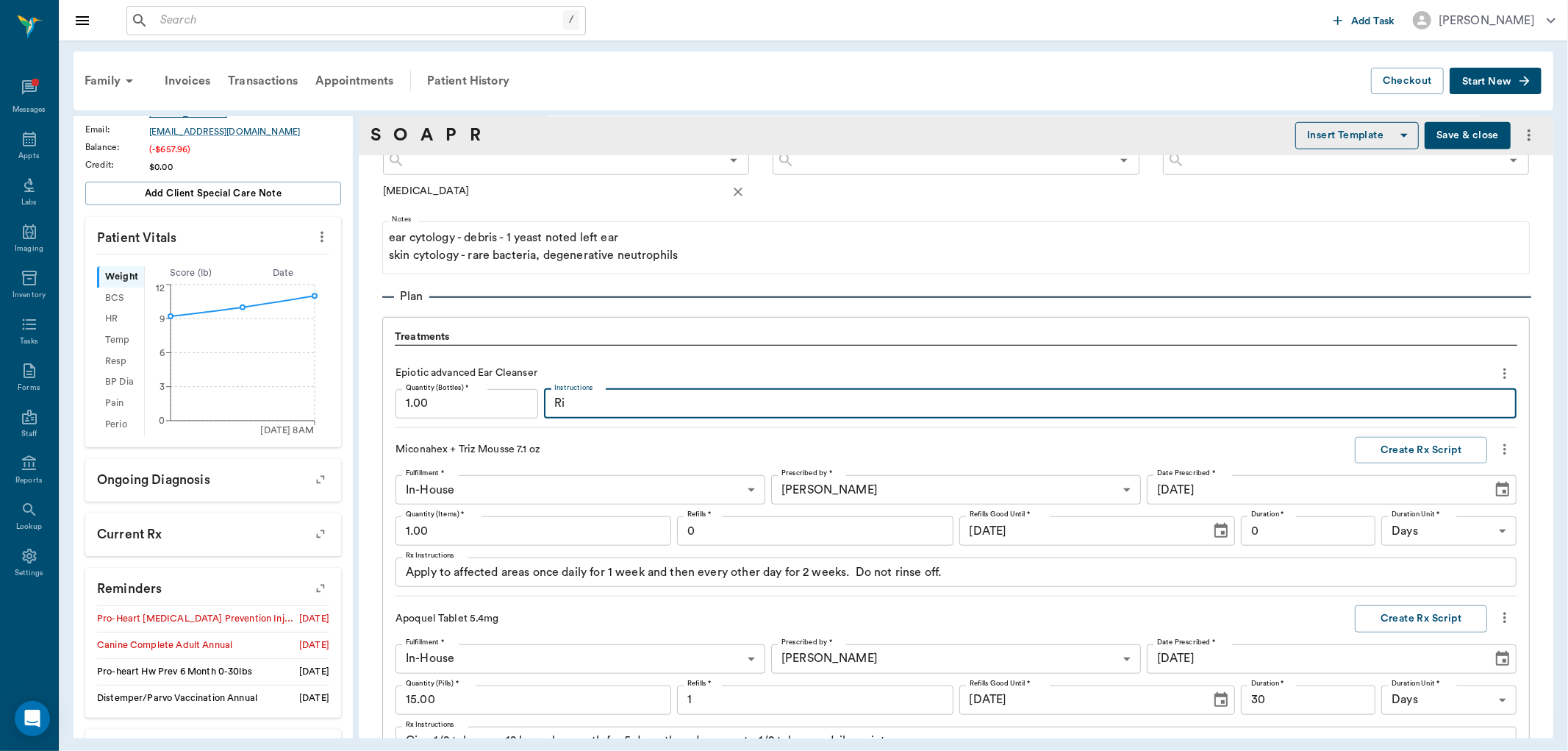
type textarea "R"
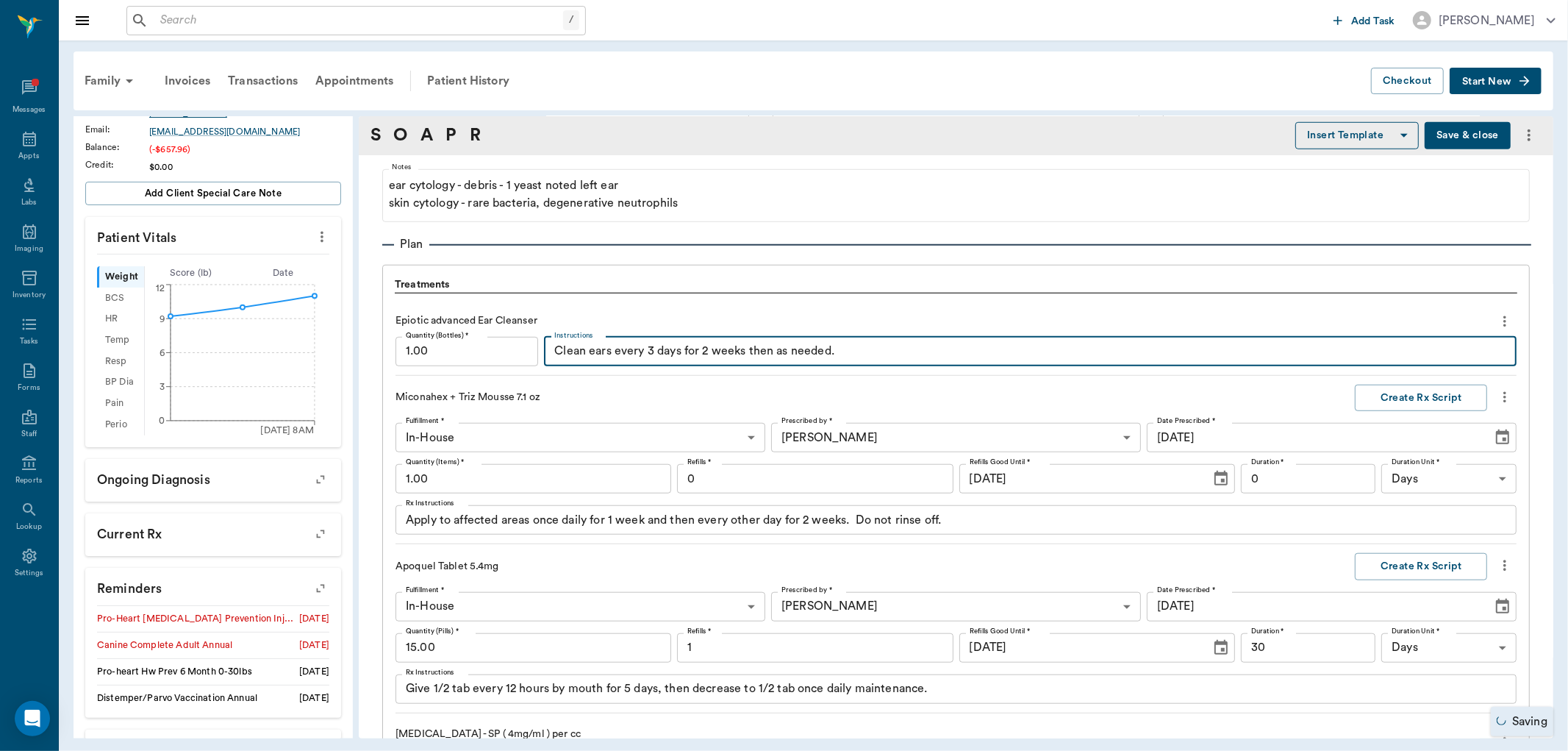
scroll to position [983, 0]
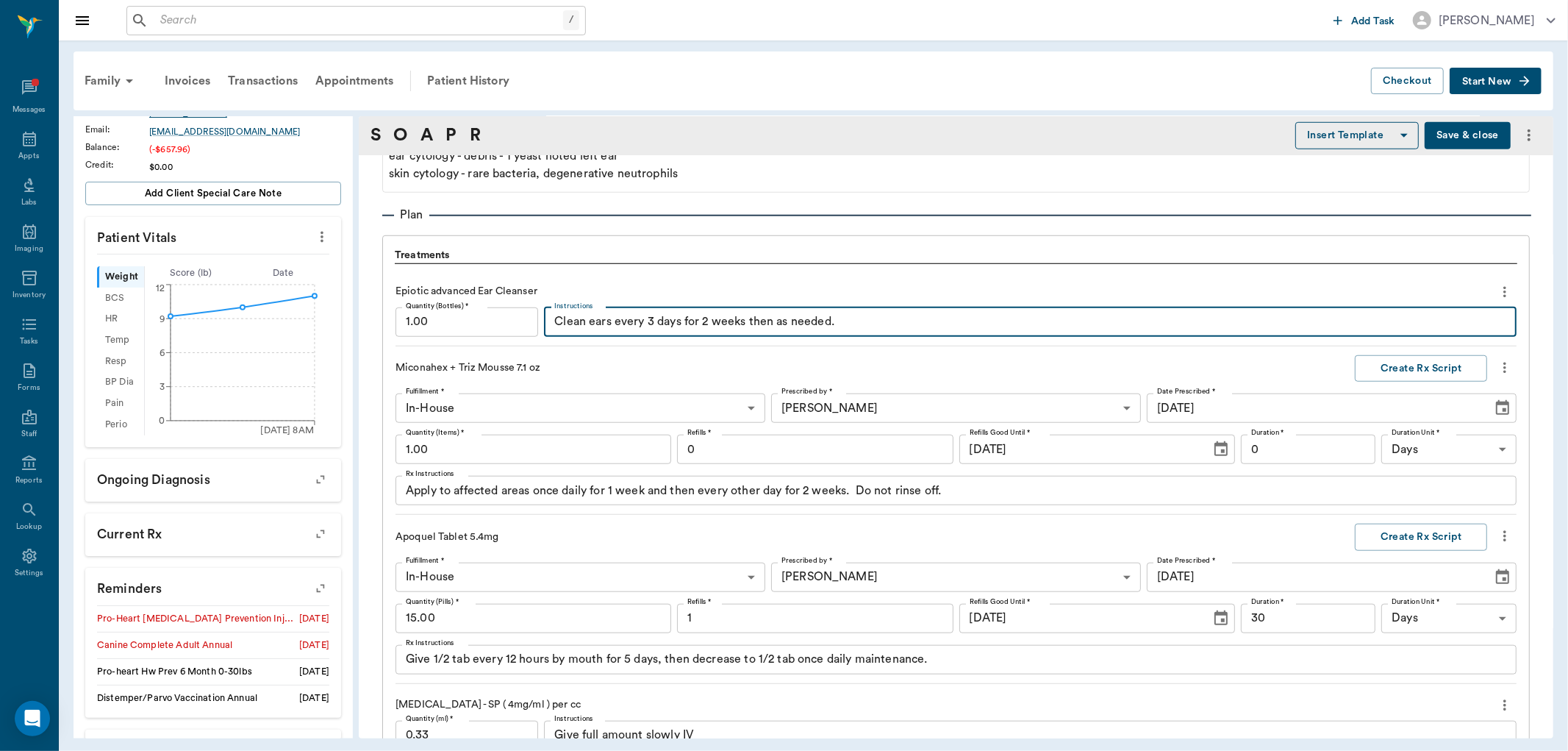
type textarea "Clean ears every 3 days for 2 weeks then as needed."
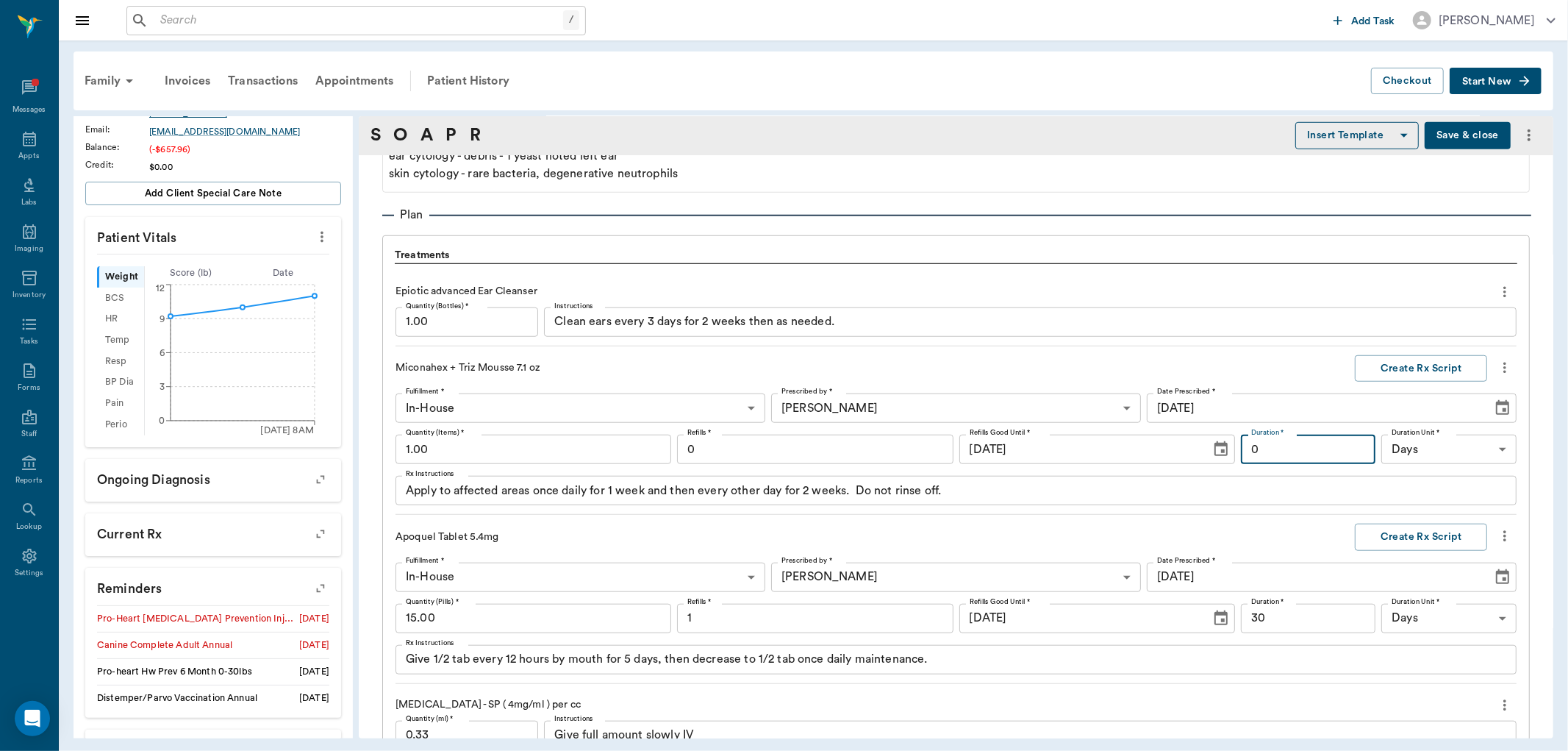
click at [1262, 446] on input "0" at bounding box center [1308, 449] width 135 height 30
type input "21"
click at [1373, 367] on button "Create Rx Script" at bounding box center [1421, 368] width 133 height 27
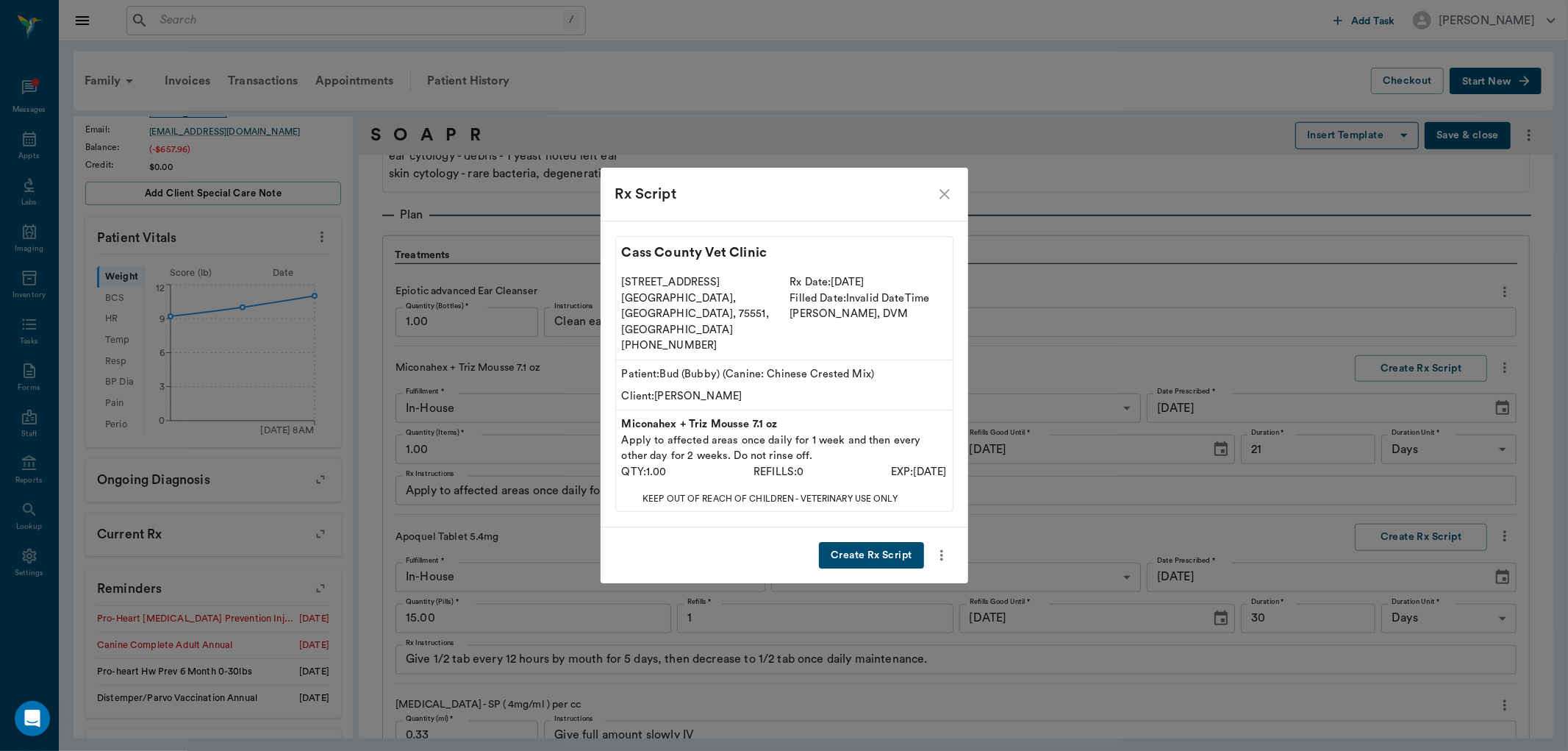
click at [861, 542] on button "Create Rx Script" at bounding box center [871, 556] width 105 height 27
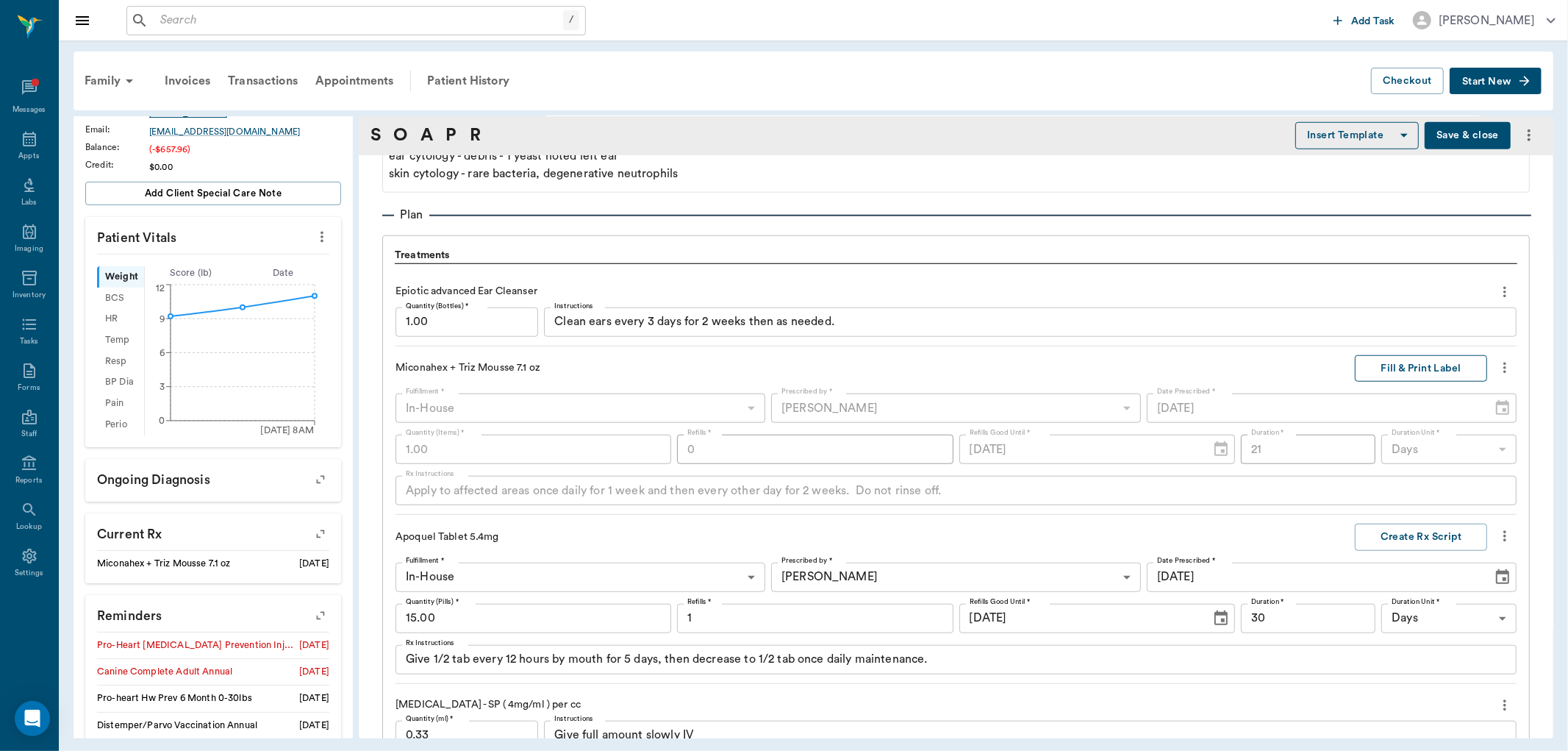
click at [1383, 367] on button "Fill & Print Label" at bounding box center [1421, 368] width 133 height 27
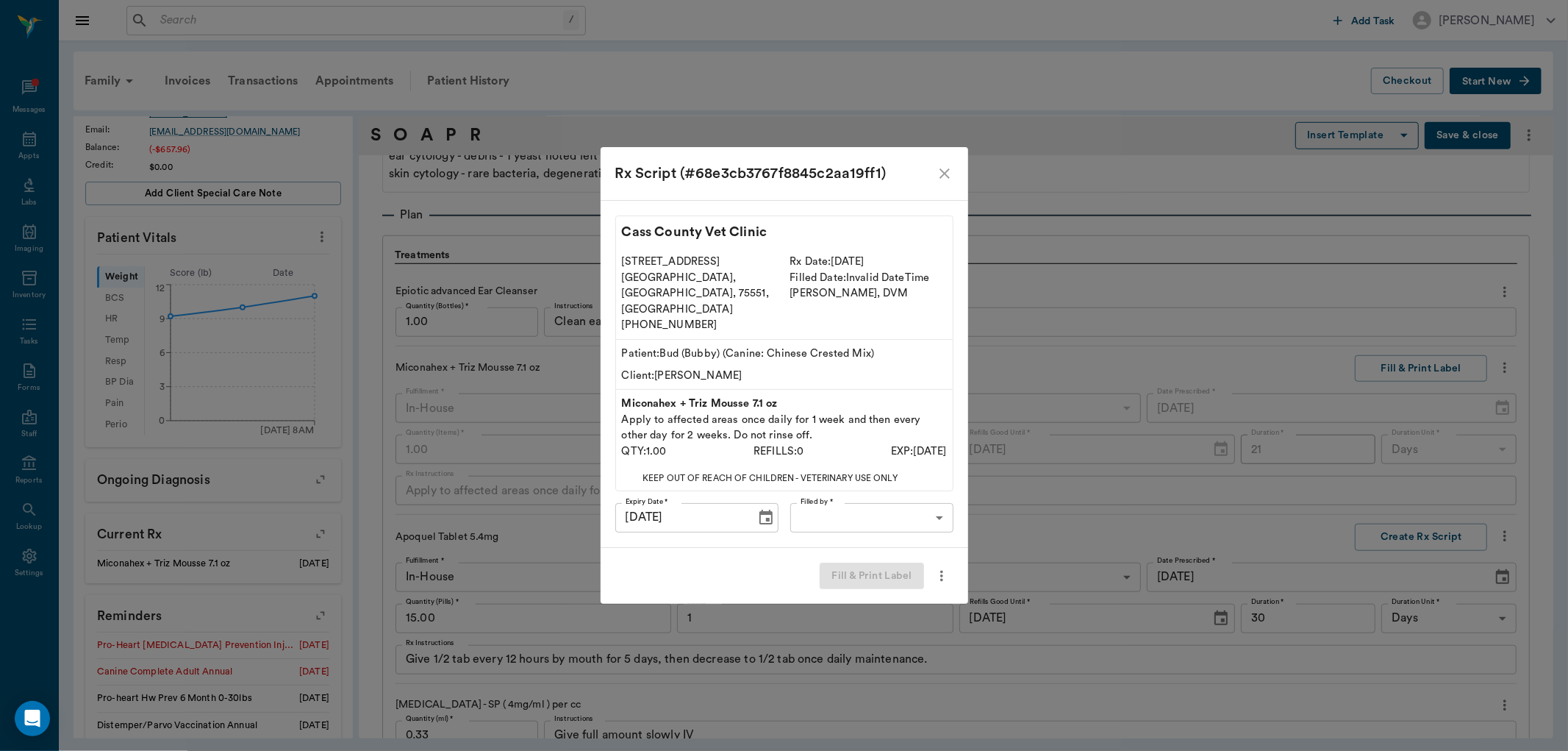
click at [937, 504] on body "/ ​ Add Task [PERSON_NAME] Nectar Messages Appts Labs Imaging Inventory Tasks F…" at bounding box center [784, 376] width 1568 height 751
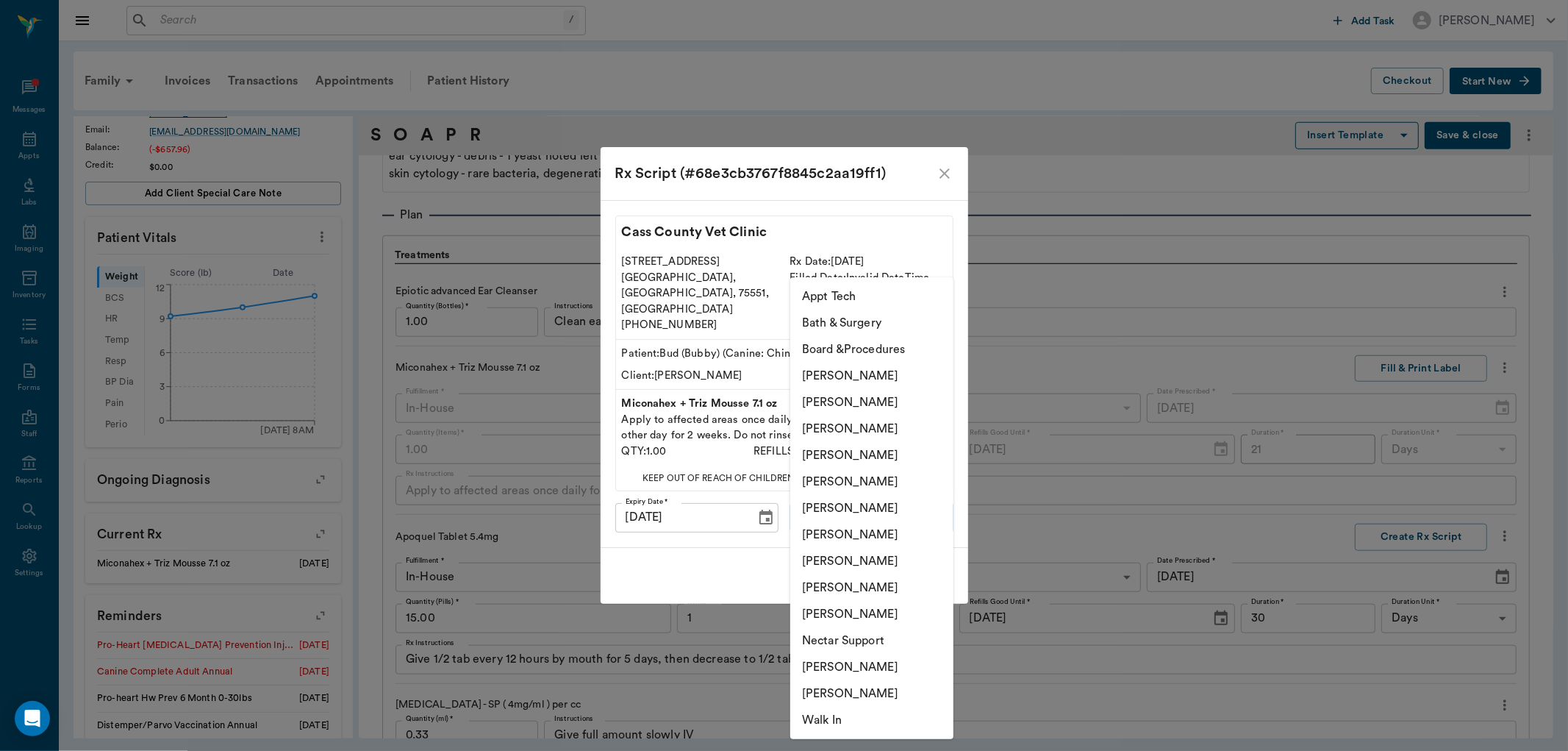
click at [892, 510] on li "[PERSON_NAME]" at bounding box center [872, 508] width 163 height 27
type input "670e8b52b987dc0b25a864ee"
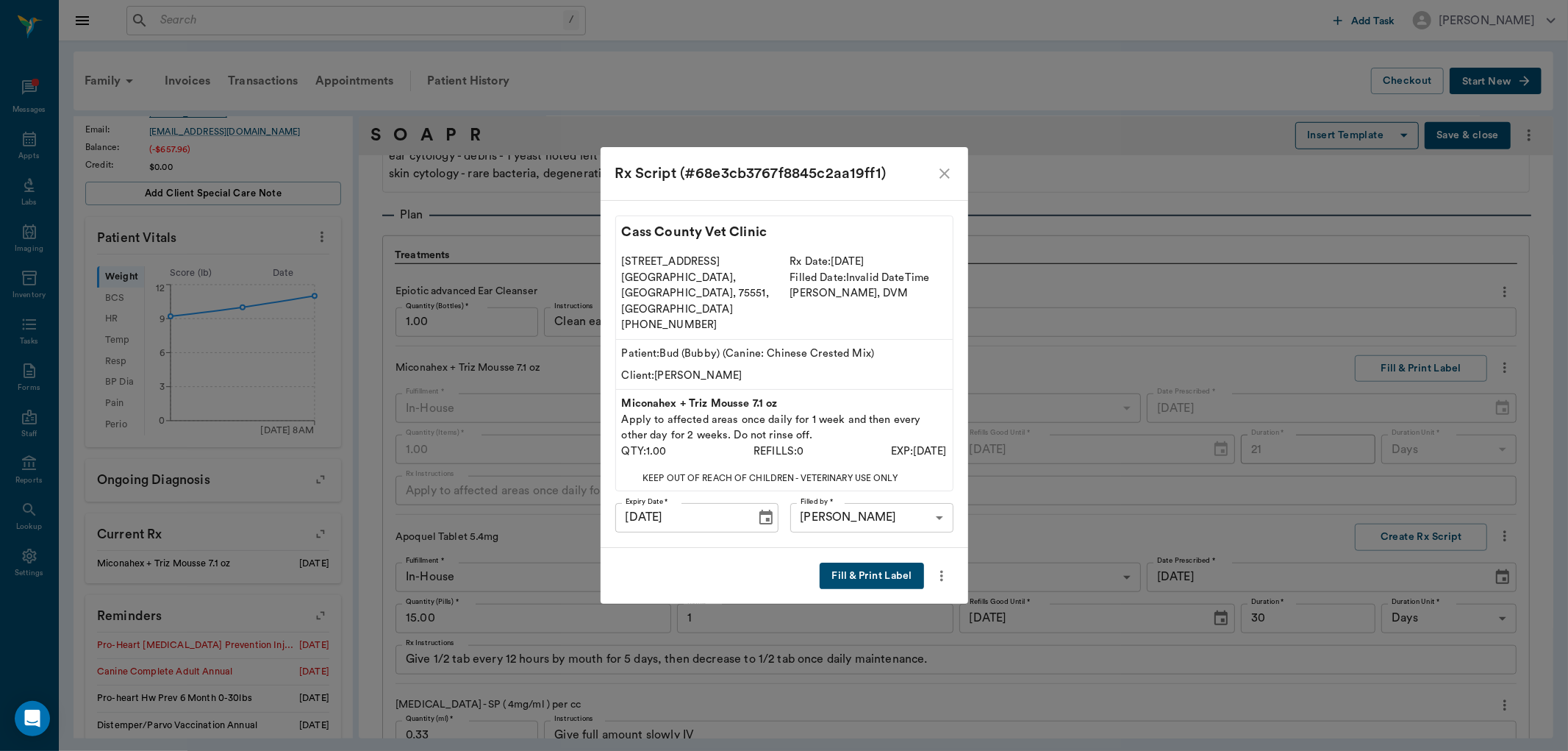
click at [865, 563] on button "Fill & Print Label" at bounding box center [872, 576] width 104 height 27
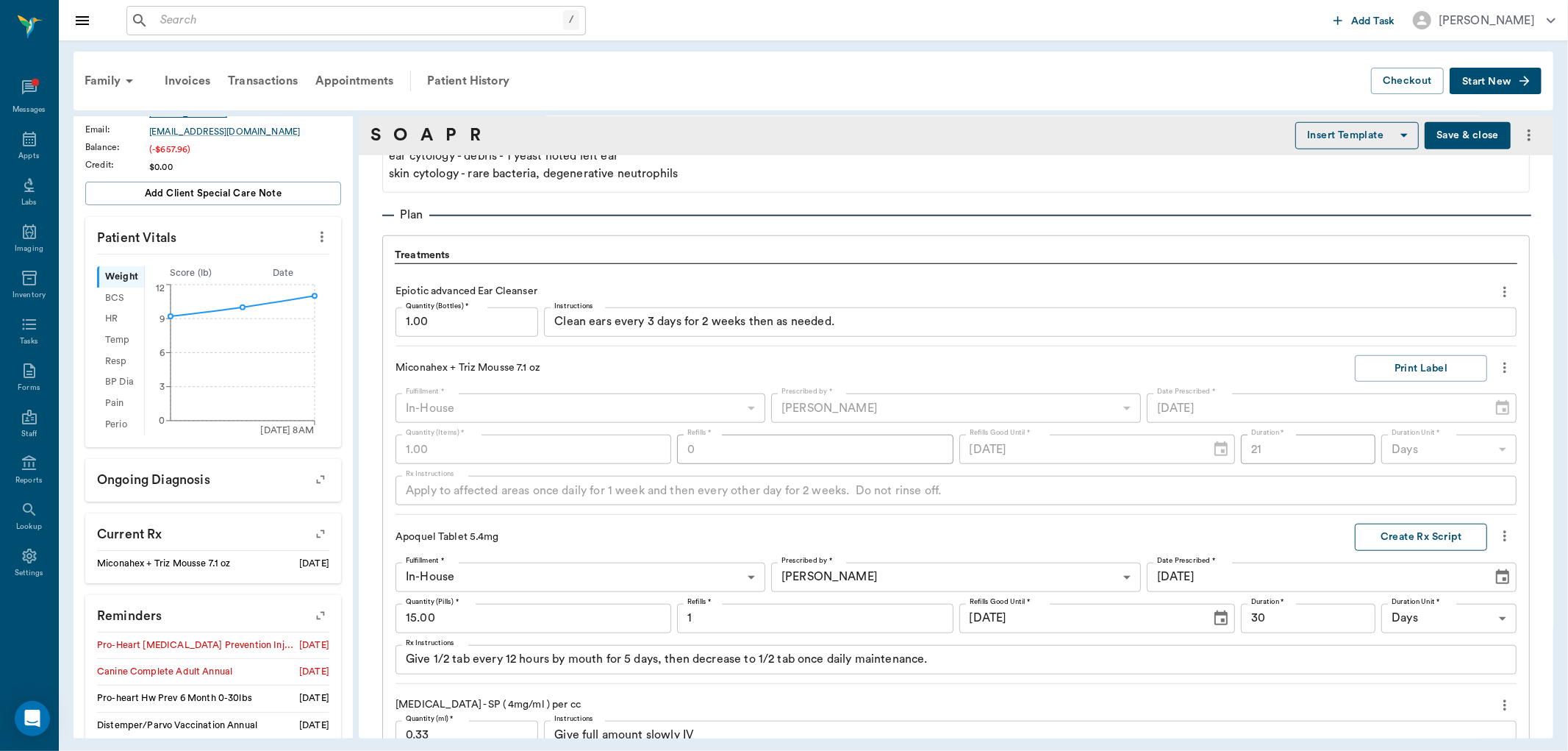
click at [1390, 540] on button "Create Rx Script" at bounding box center [1421, 537] width 133 height 27
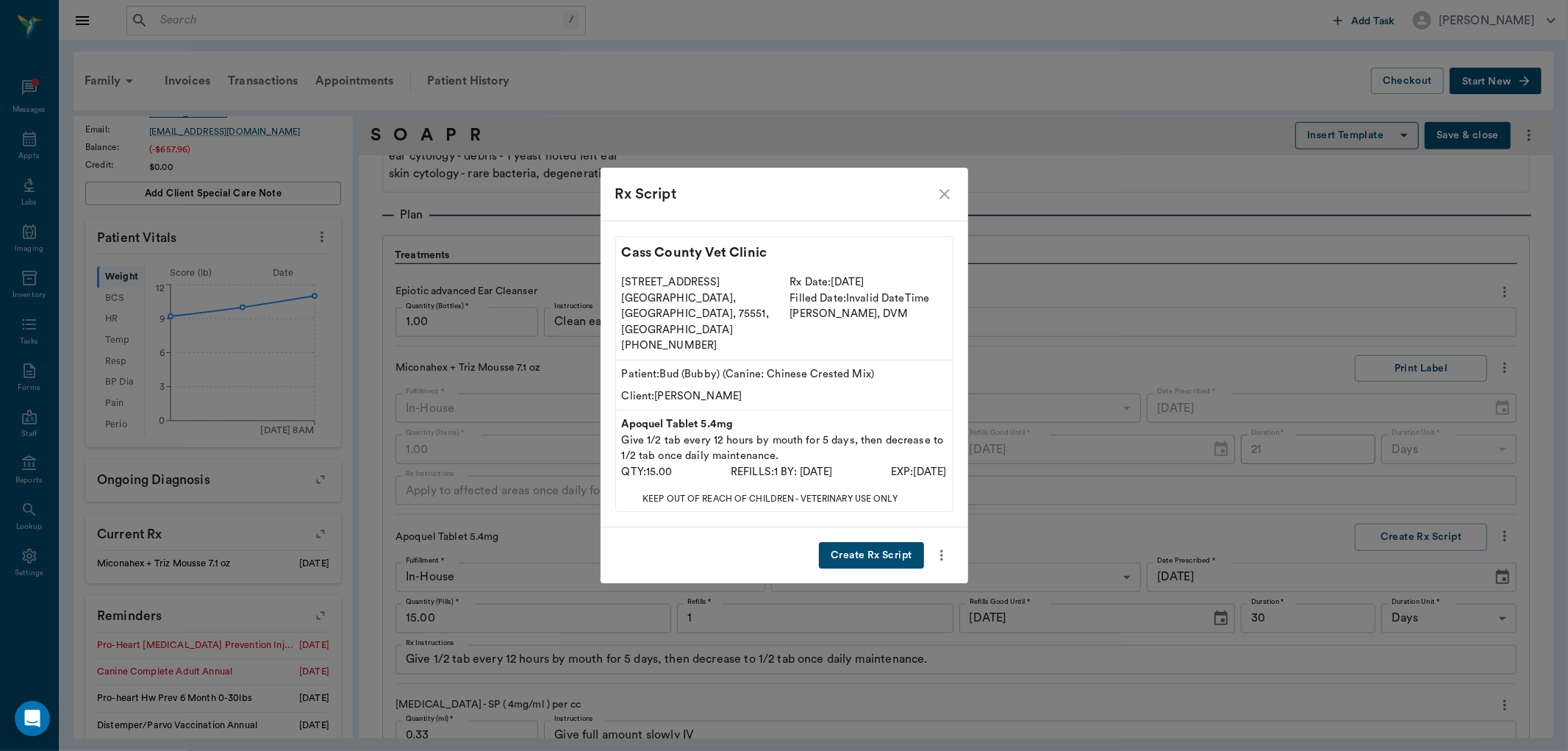
click at [864, 542] on button "Create Rx Script" at bounding box center [871, 556] width 105 height 27
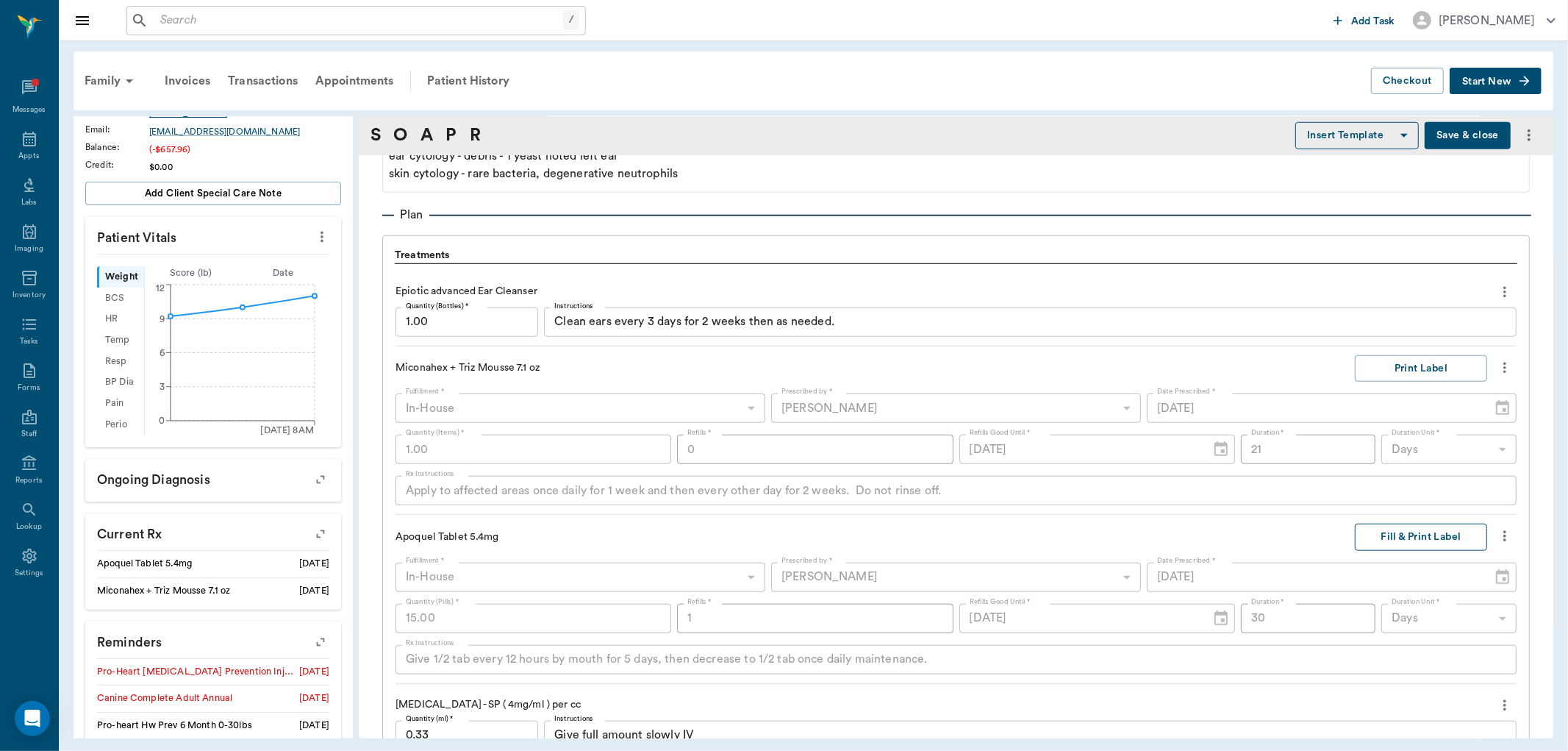
click at [1393, 540] on button "Fill & Print Label" at bounding box center [1421, 537] width 133 height 27
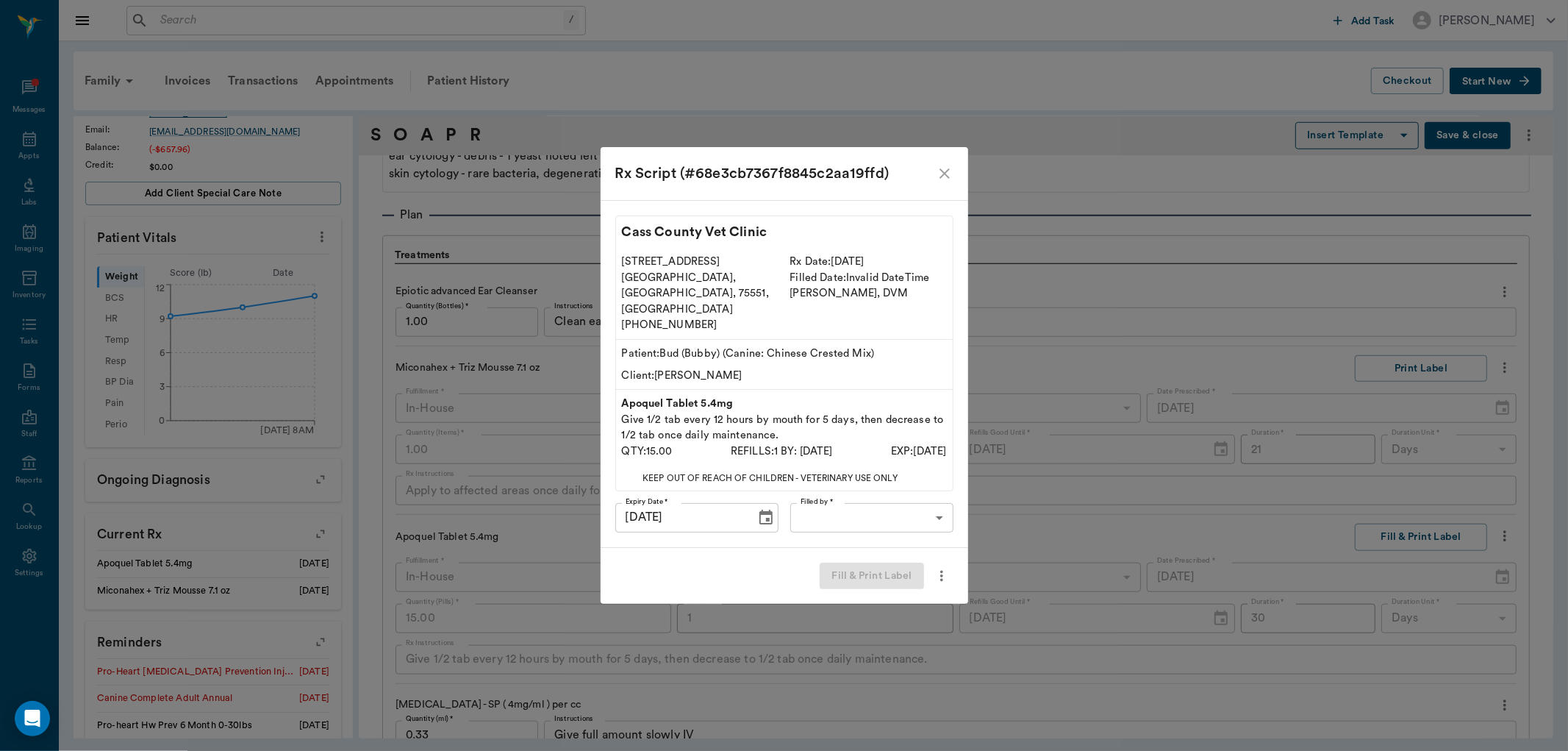
click at [929, 504] on body "/ ​ Add Task [PERSON_NAME] Nectar Messages Appts Labs Imaging Inventory Tasks F…" at bounding box center [784, 376] width 1568 height 751
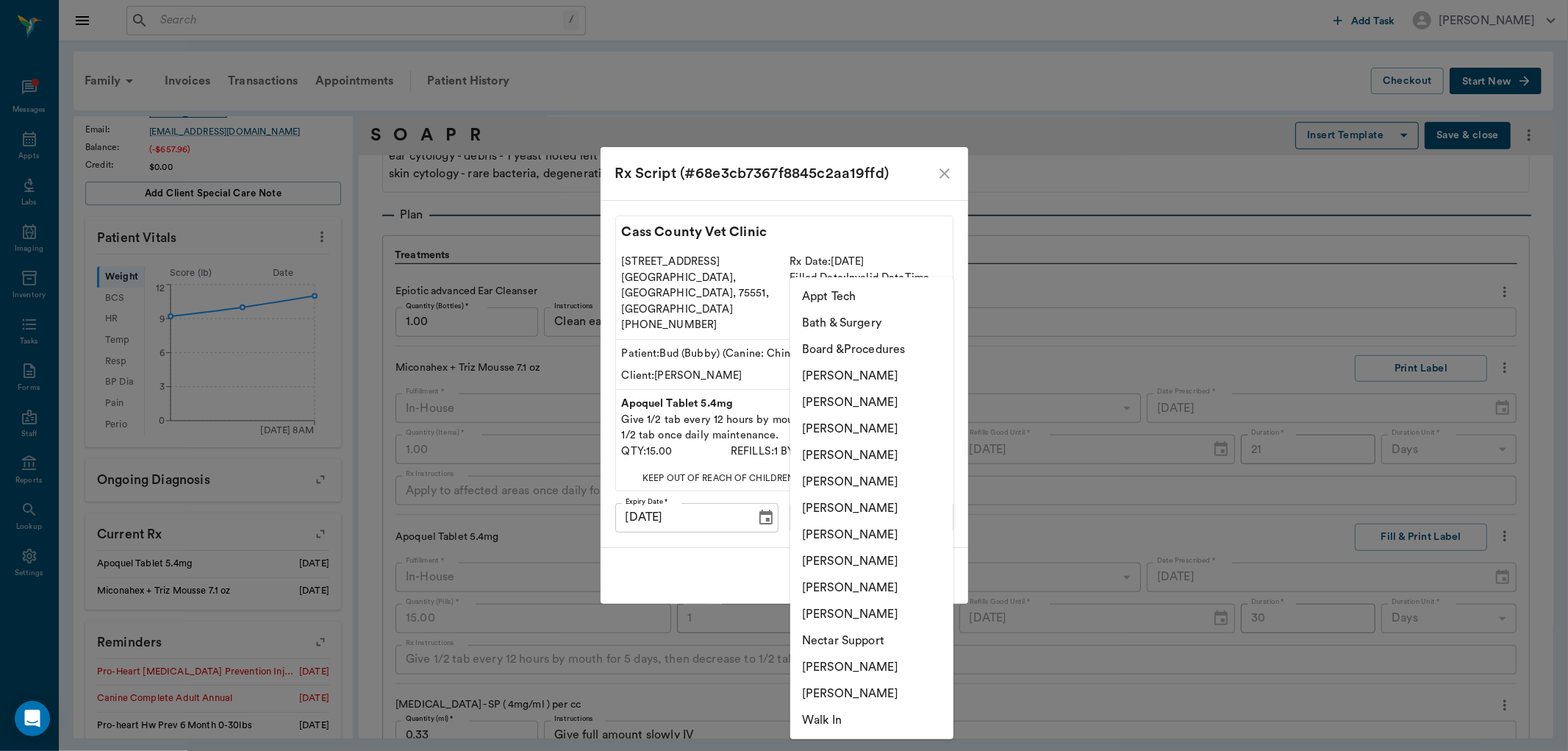
click at [887, 506] on li "[PERSON_NAME]" at bounding box center [872, 508] width 163 height 27
type input "670e8b52b987dc0b25a864ee"
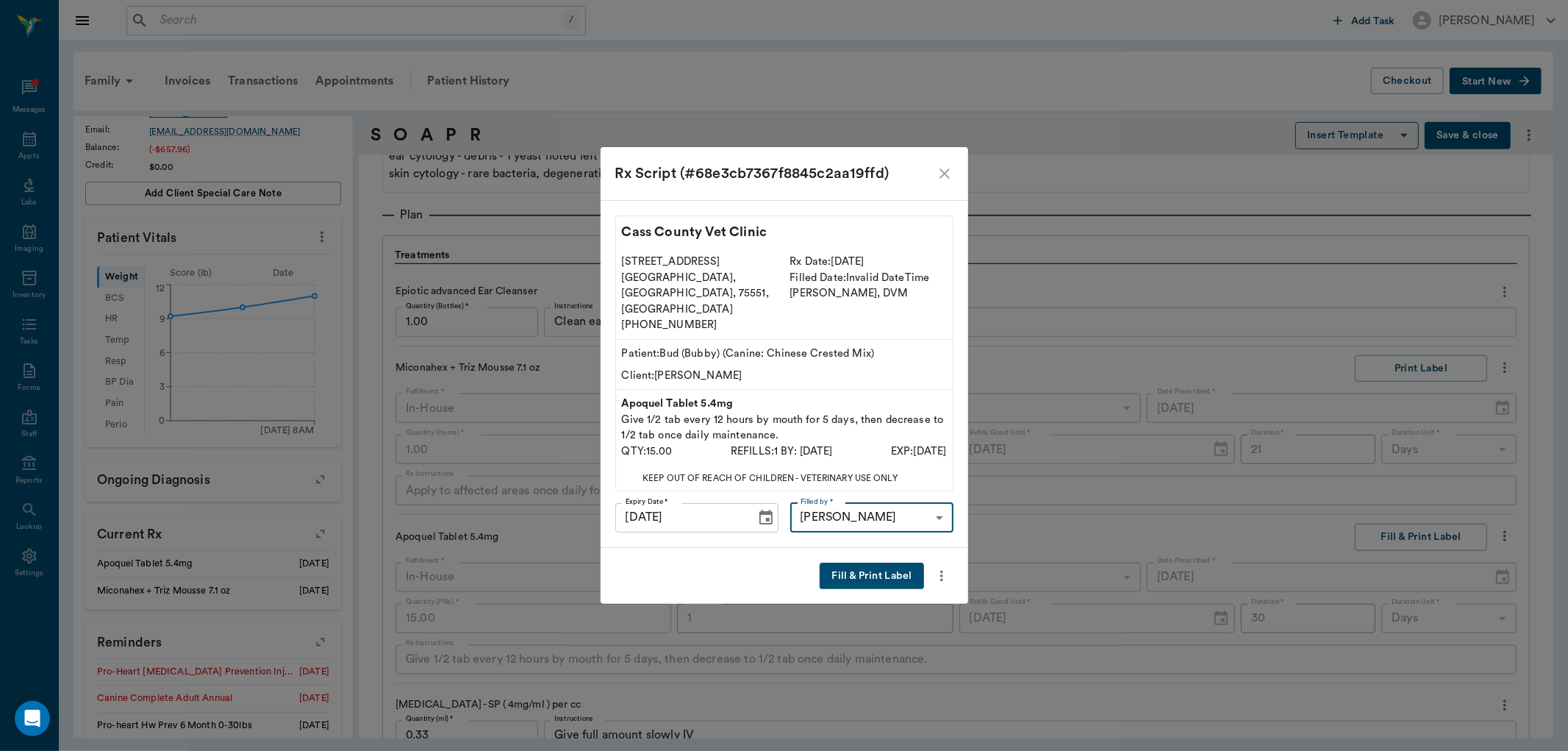
click at [847, 565] on button "Fill & Print Label" at bounding box center [872, 576] width 104 height 27
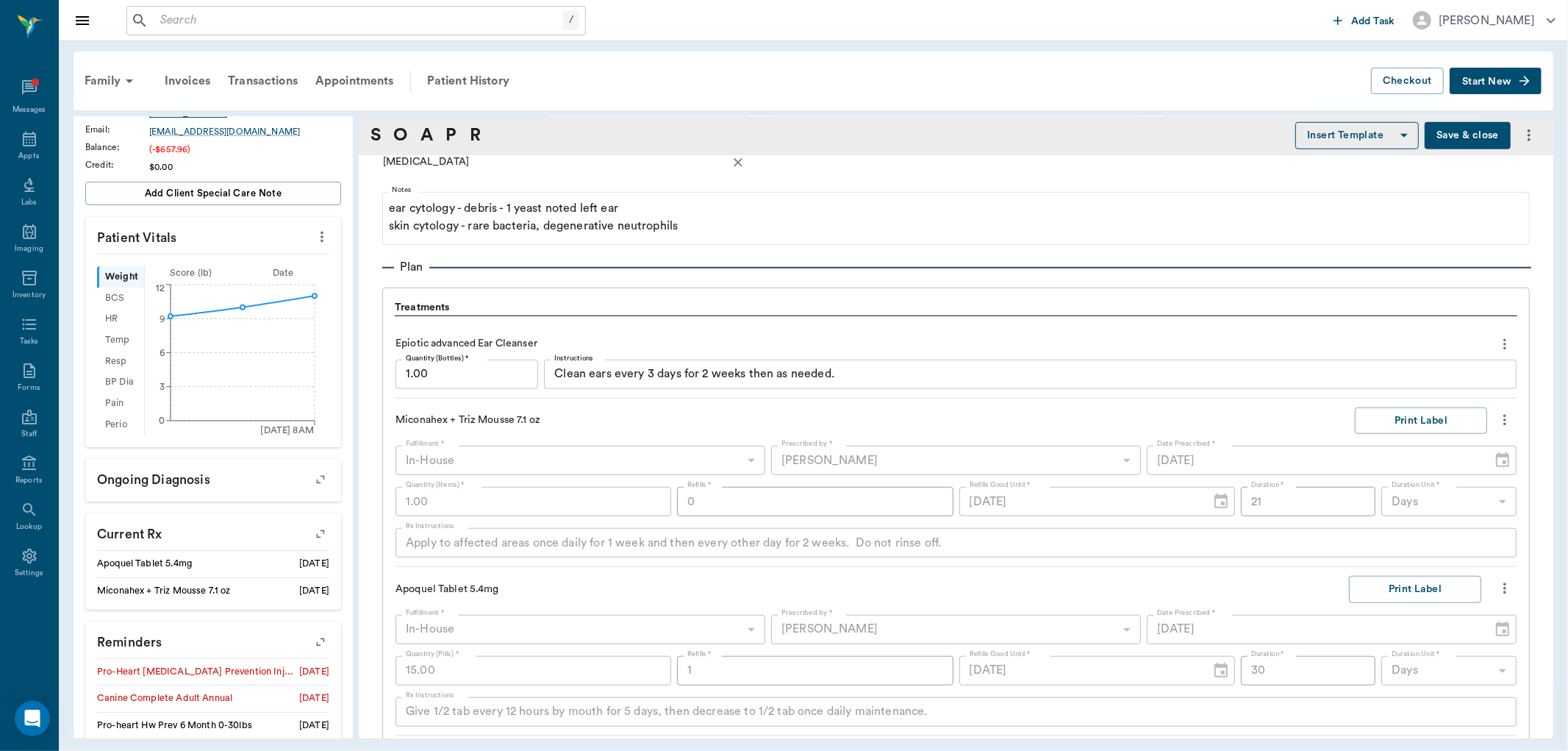
scroll to position [902, 0]
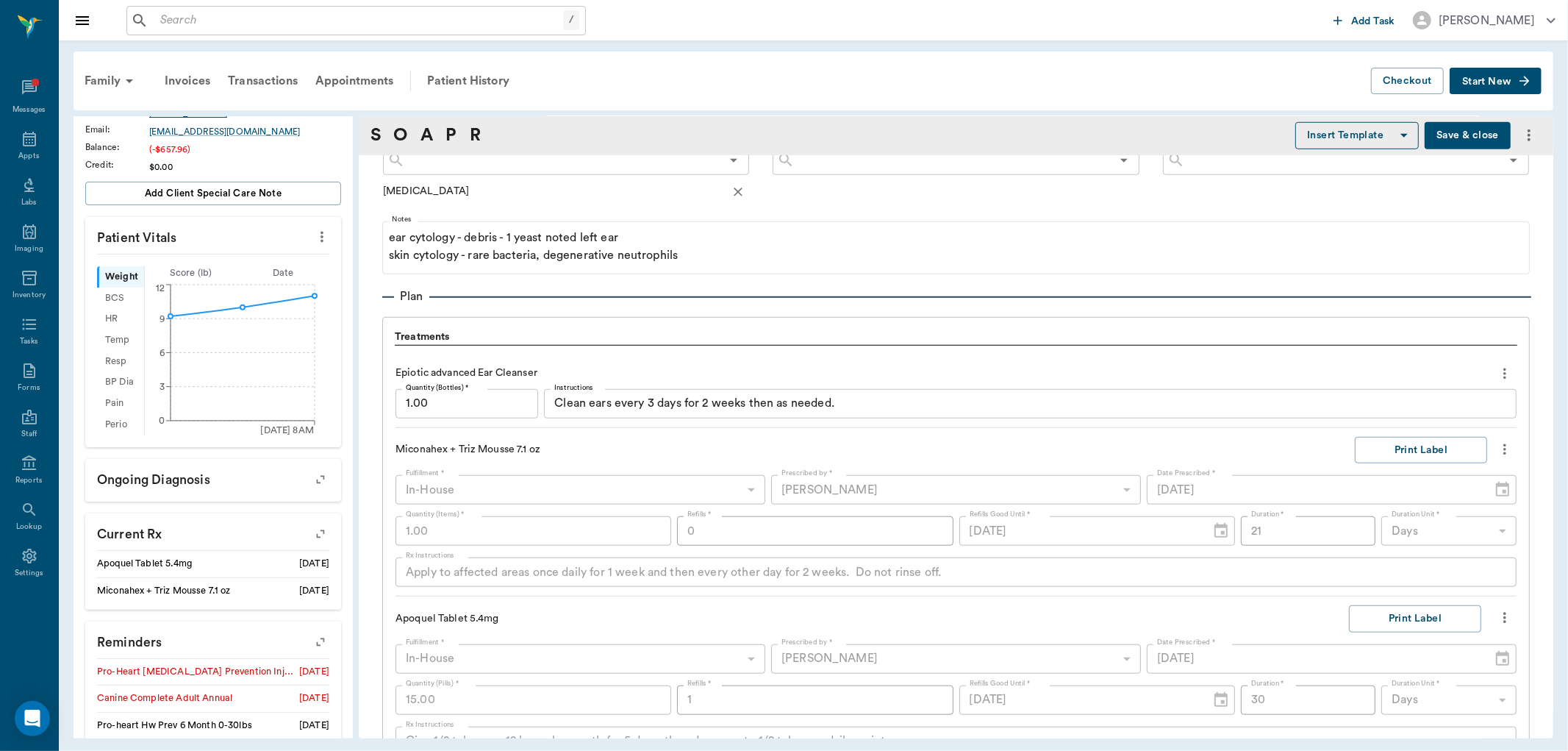
click at [1497, 376] on icon "more" at bounding box center [1505, 374] width 16 height 18
click at [1116, 371] on div at bounding box center [784, 376] width 1568 height 751
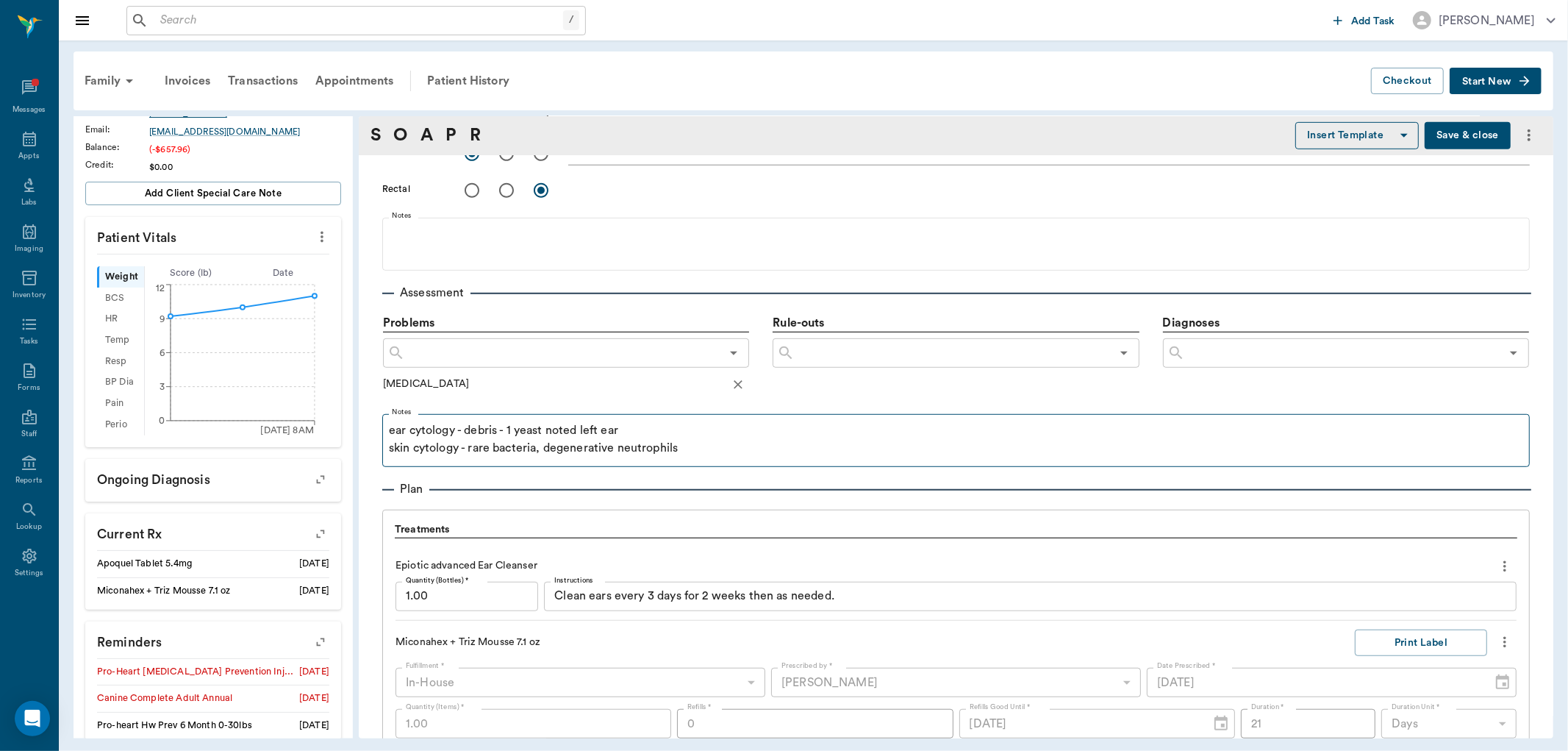
scroll to position [738, 0]
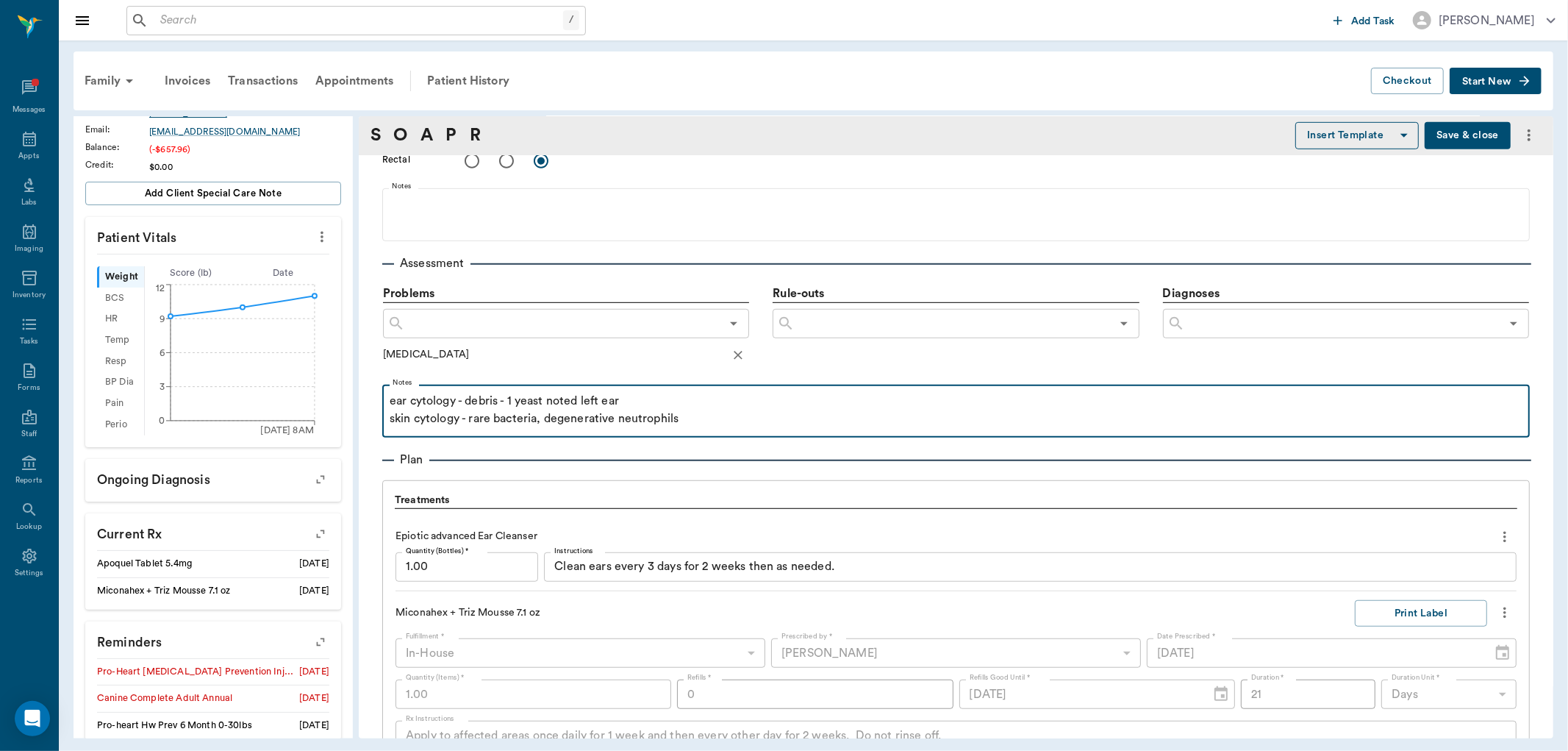
click at [740, 414] on p "skin cytology - rare bacteria, degenerative neutrophils" at bounding box center [956, 419] width 1133 height 18
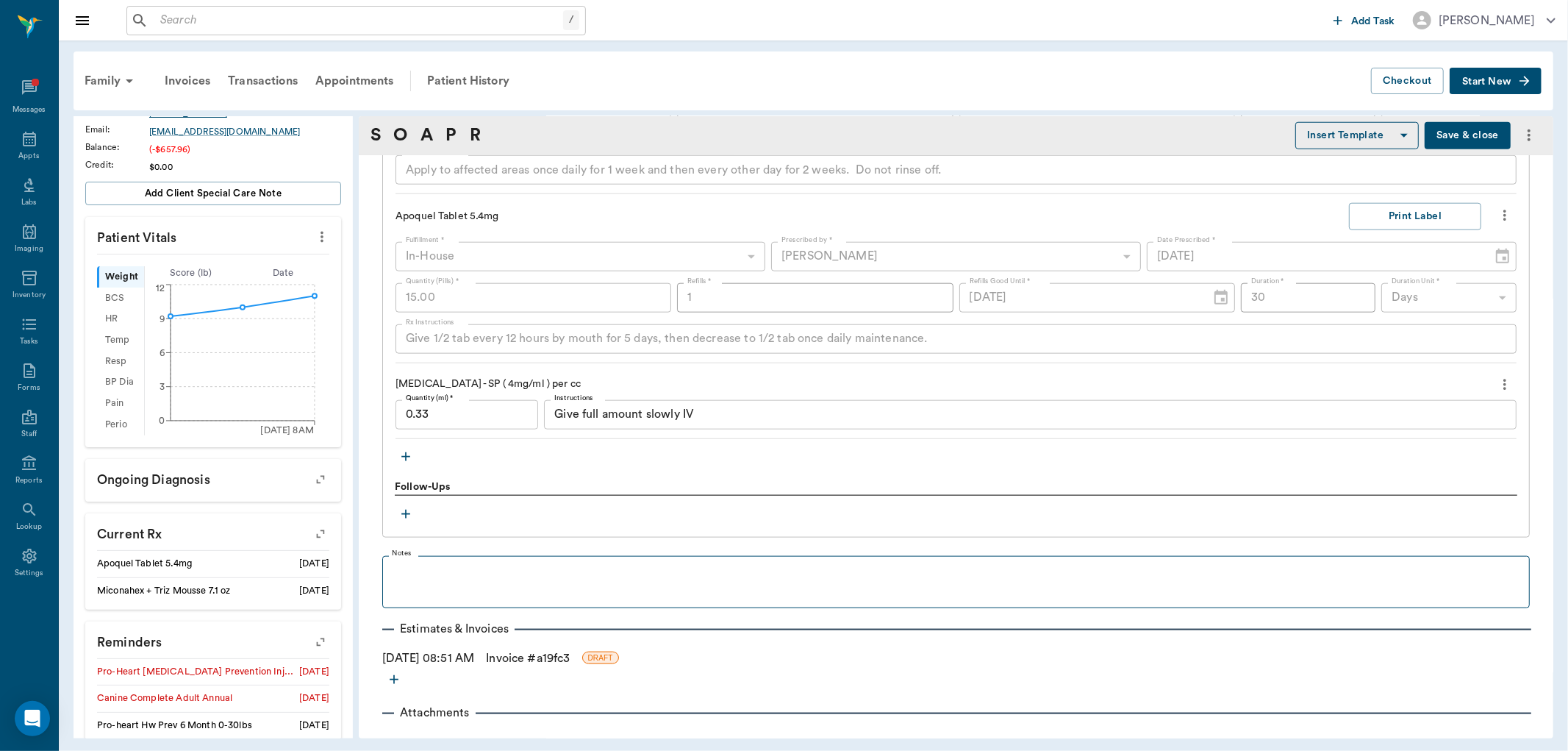
scroll to position [1336, 0]
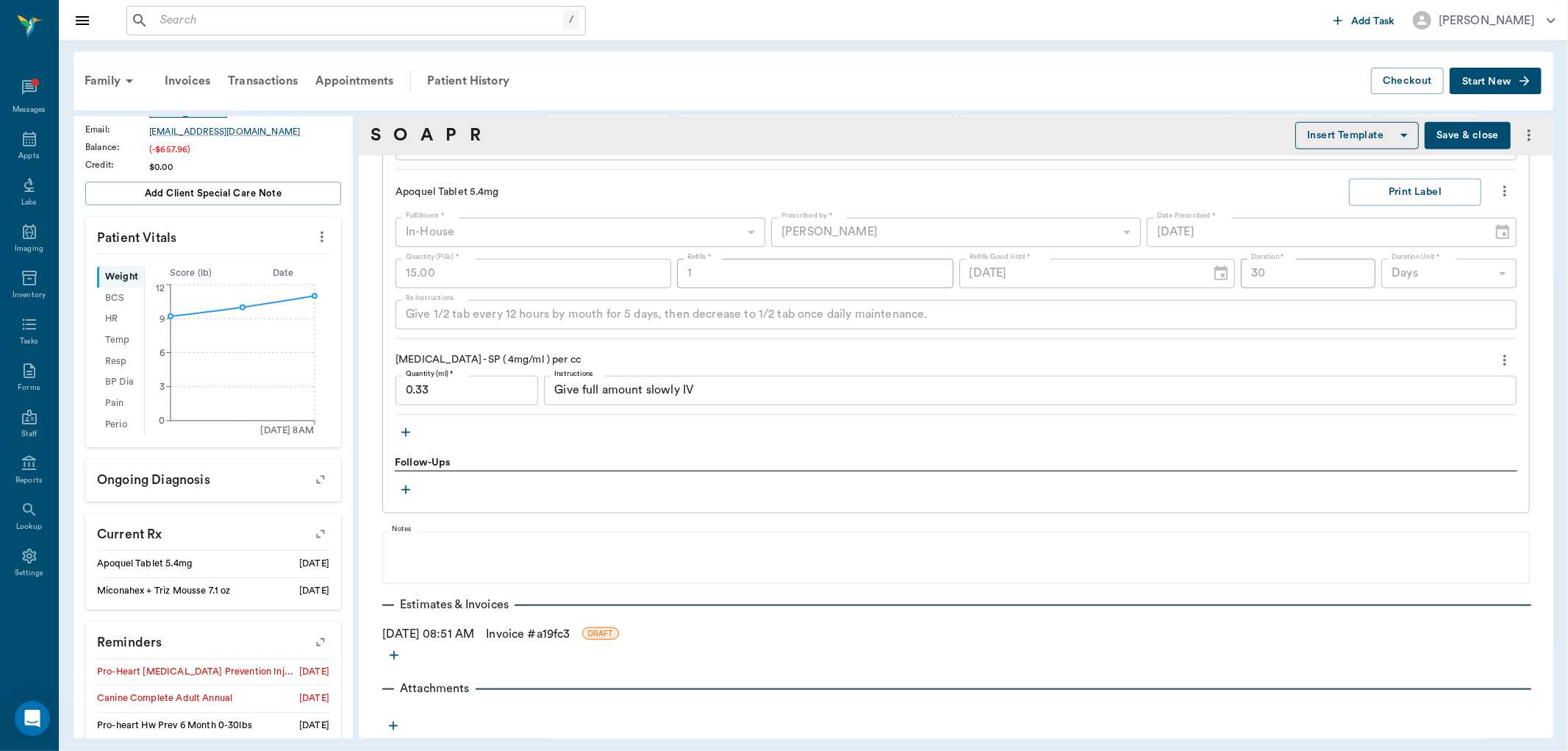
click at [403, 491] on icon "button" at bounding box center [406, 489] width 14 height 14
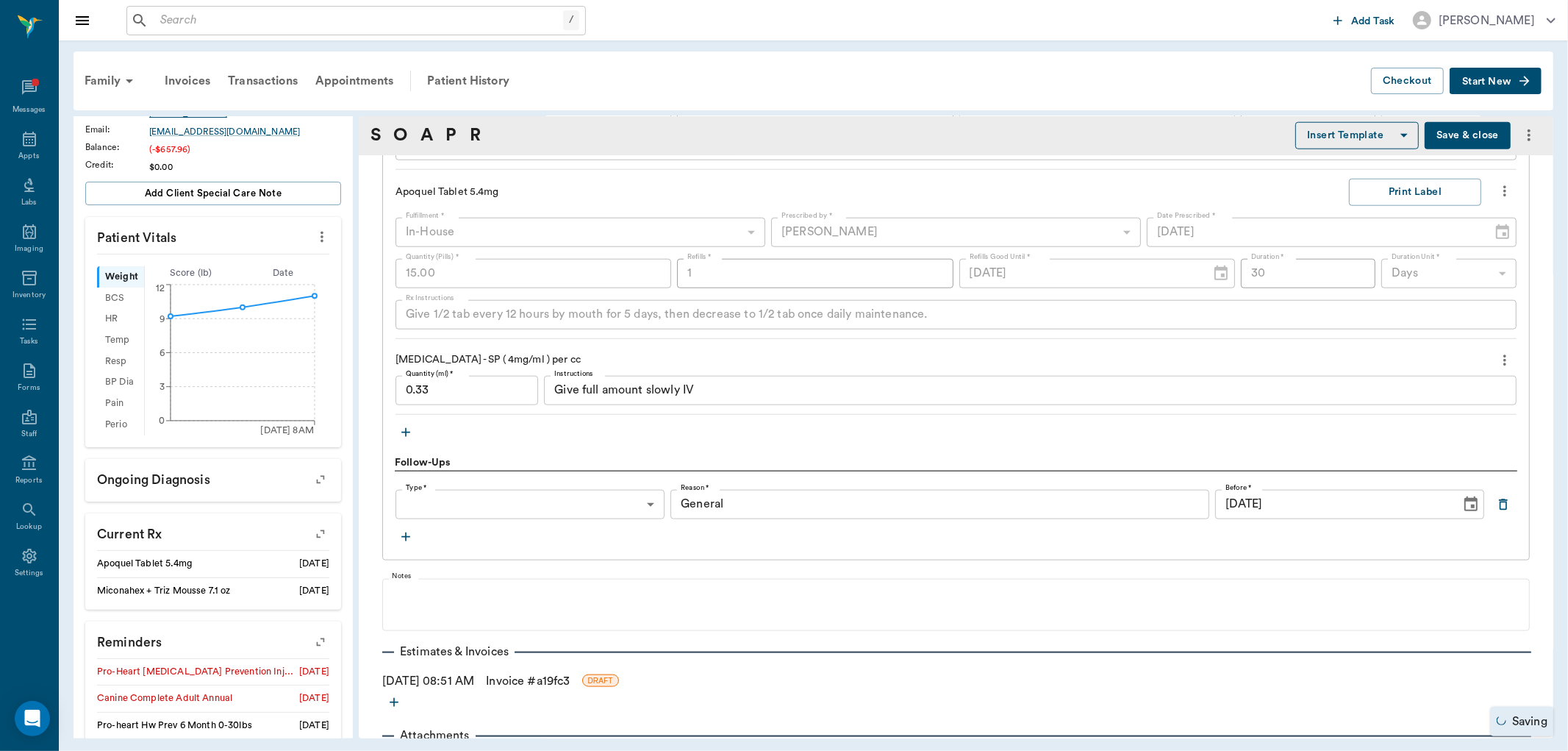
click at [537, 507] on body "/ ​ Add Task [PERSON_NAME] Nectar Messages Appts Labs Imaging Inventory Tasks F…" at bounding box center [784, 376] width 1568 height 751
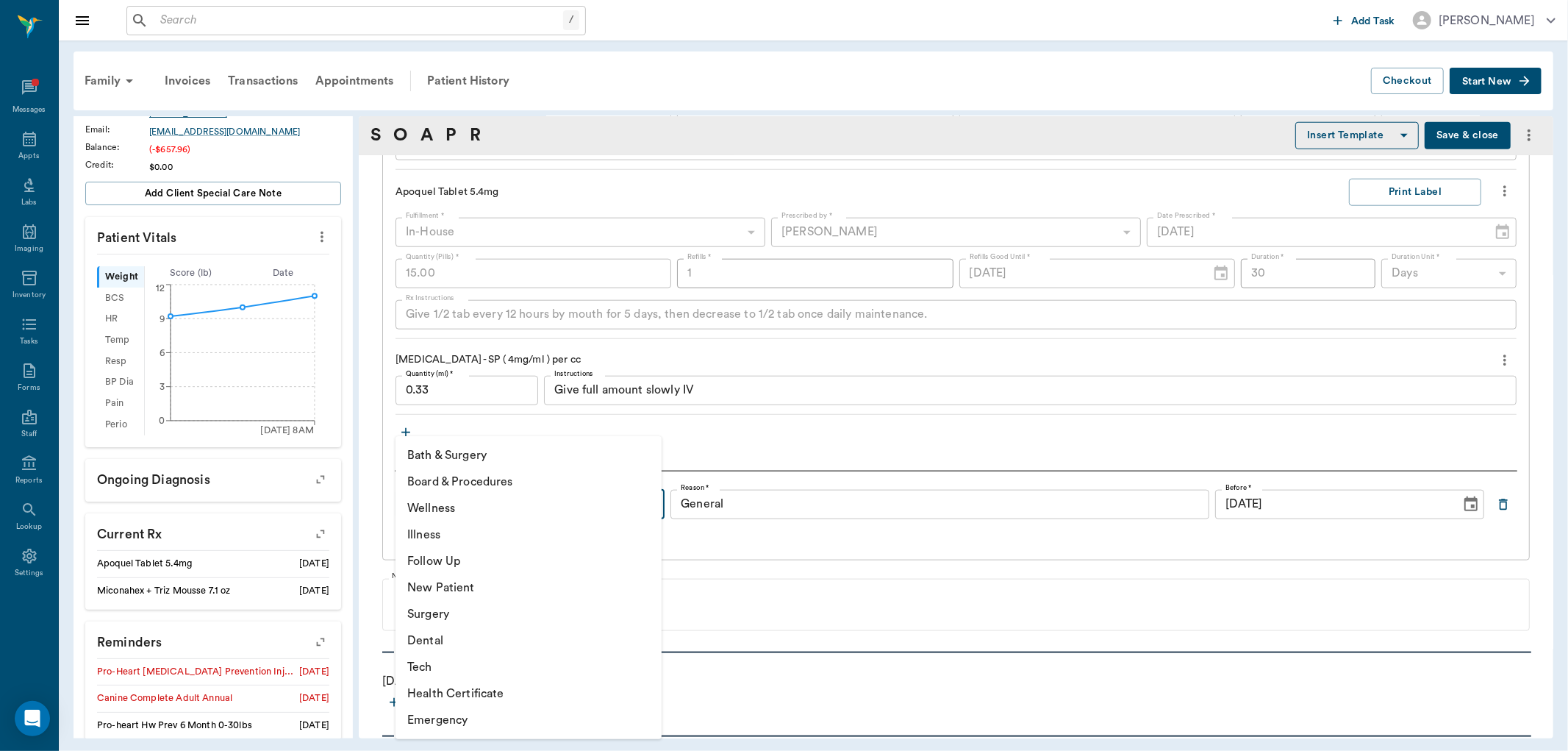
drag, startPoint x: 444, startPoint y: 563, endPoint x: 623, endPoint y: 561, distance: 179.0
click at [444, 561] on li "Follow Up" at bounding box center [528, 561] width 266 height 27
type input "65d2be4f46e3a538d89b8c16"
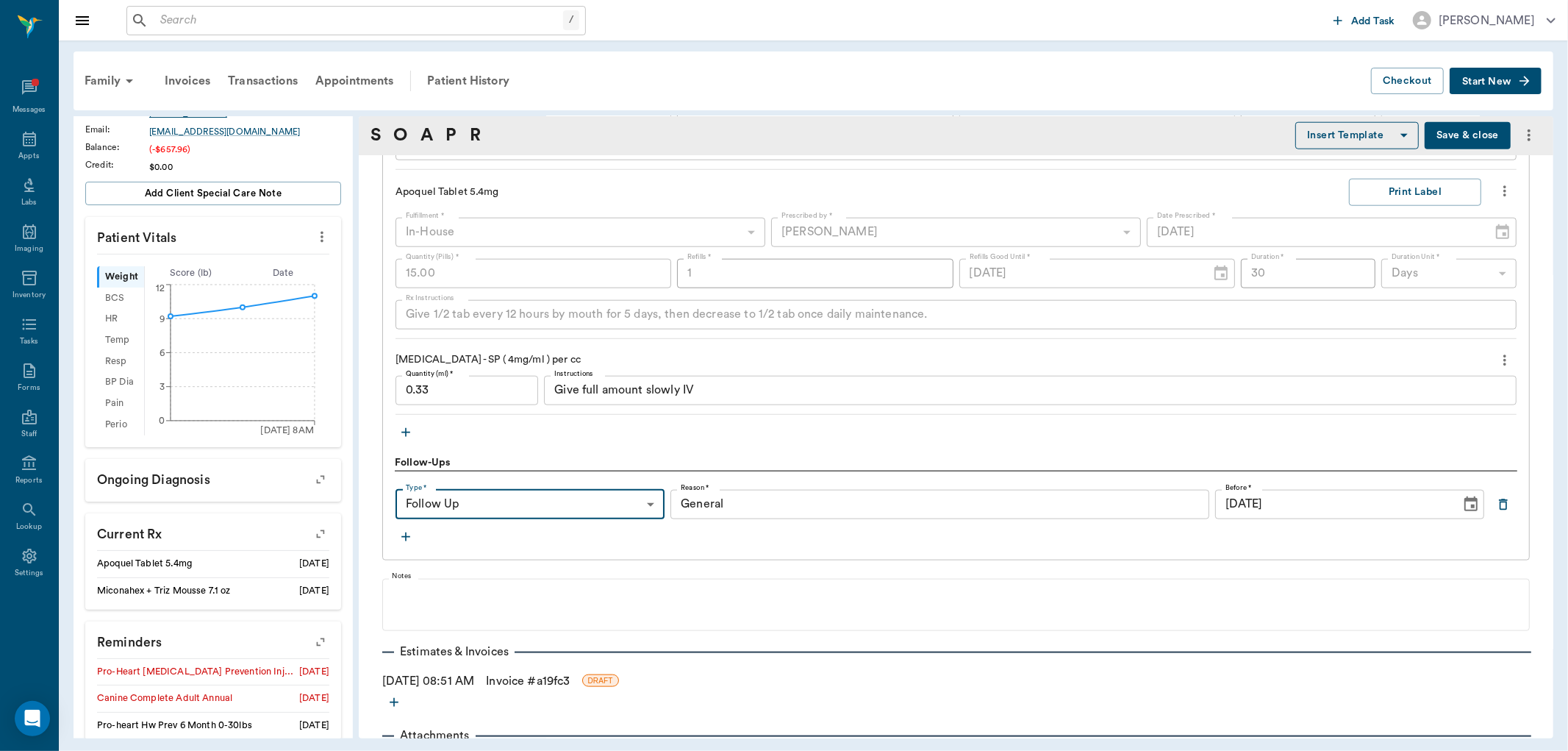
click at [740, 503] on input "General" at bounding box center [940, 505] width 539 height 30
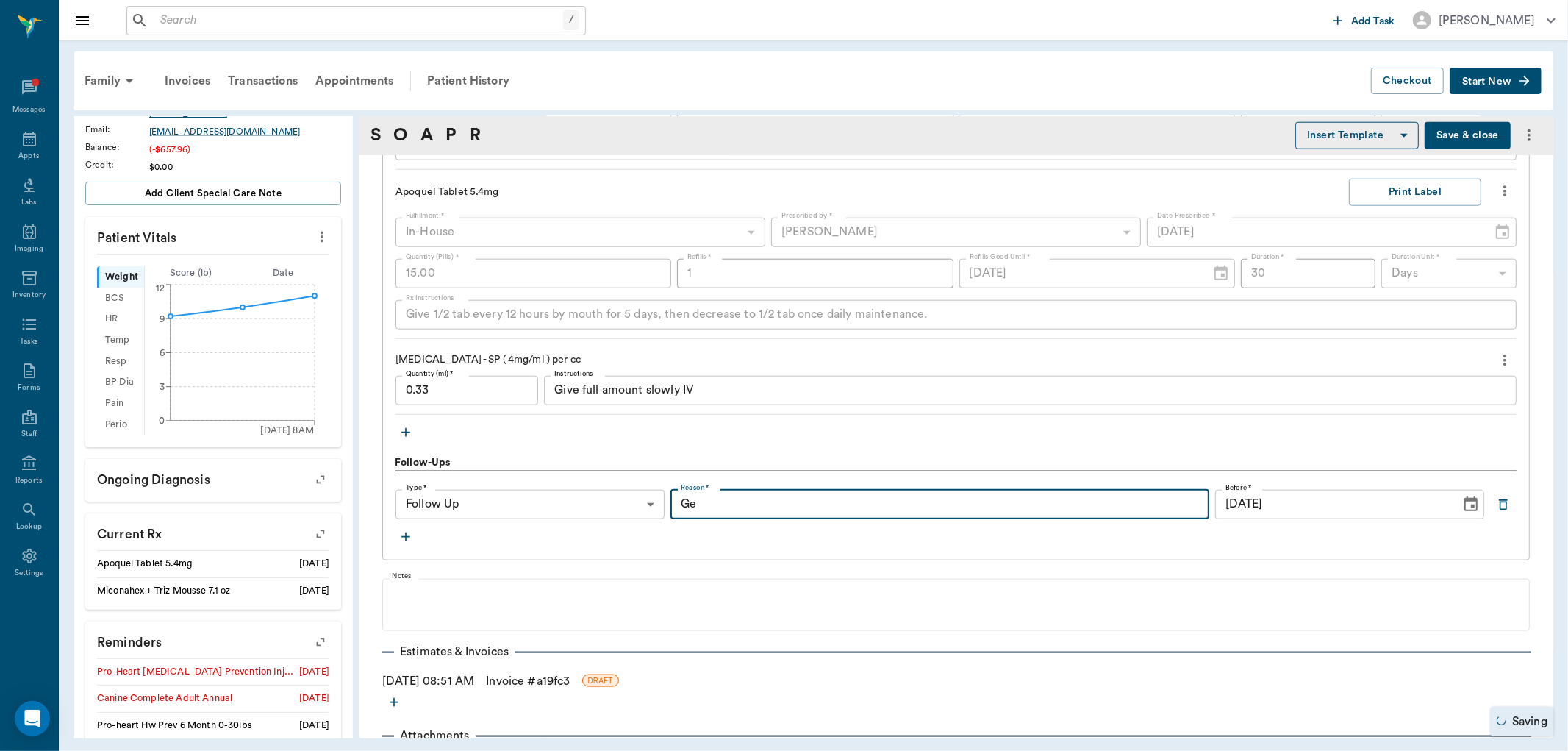
type input "G"
type input "recheck skin"
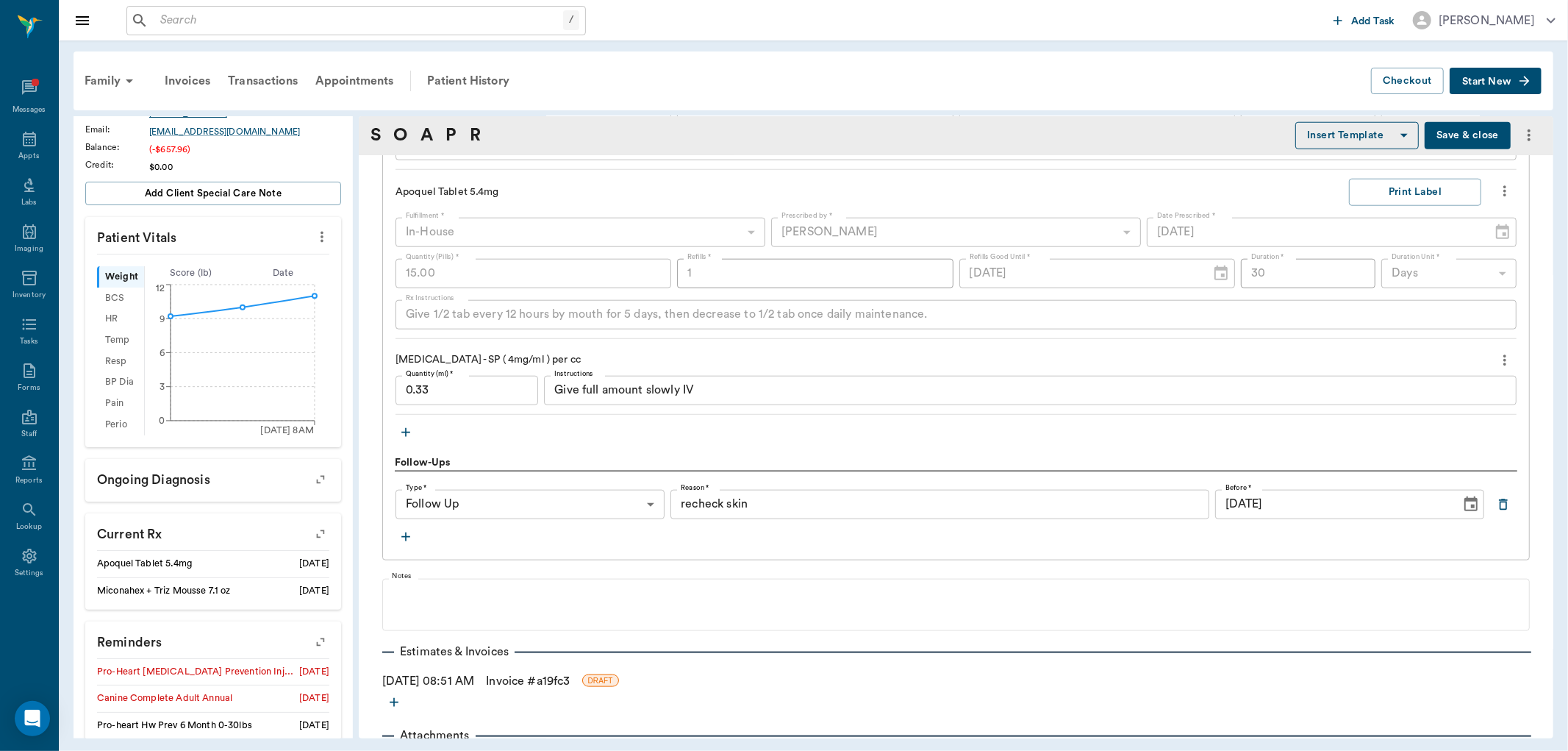
click at [1465, 511] on icon "Choose date, selected date is Nov 6, 2025" at bounding box center [1471, 504] width 13 height 14
click at [1388, 266] on icon "Previous month" at bounding box center [1388, 267] width 18 height 18
click at [1384, 443] on button "31" at bounding box center [1383, 441] width 27 height 27
type input "[DATE]"
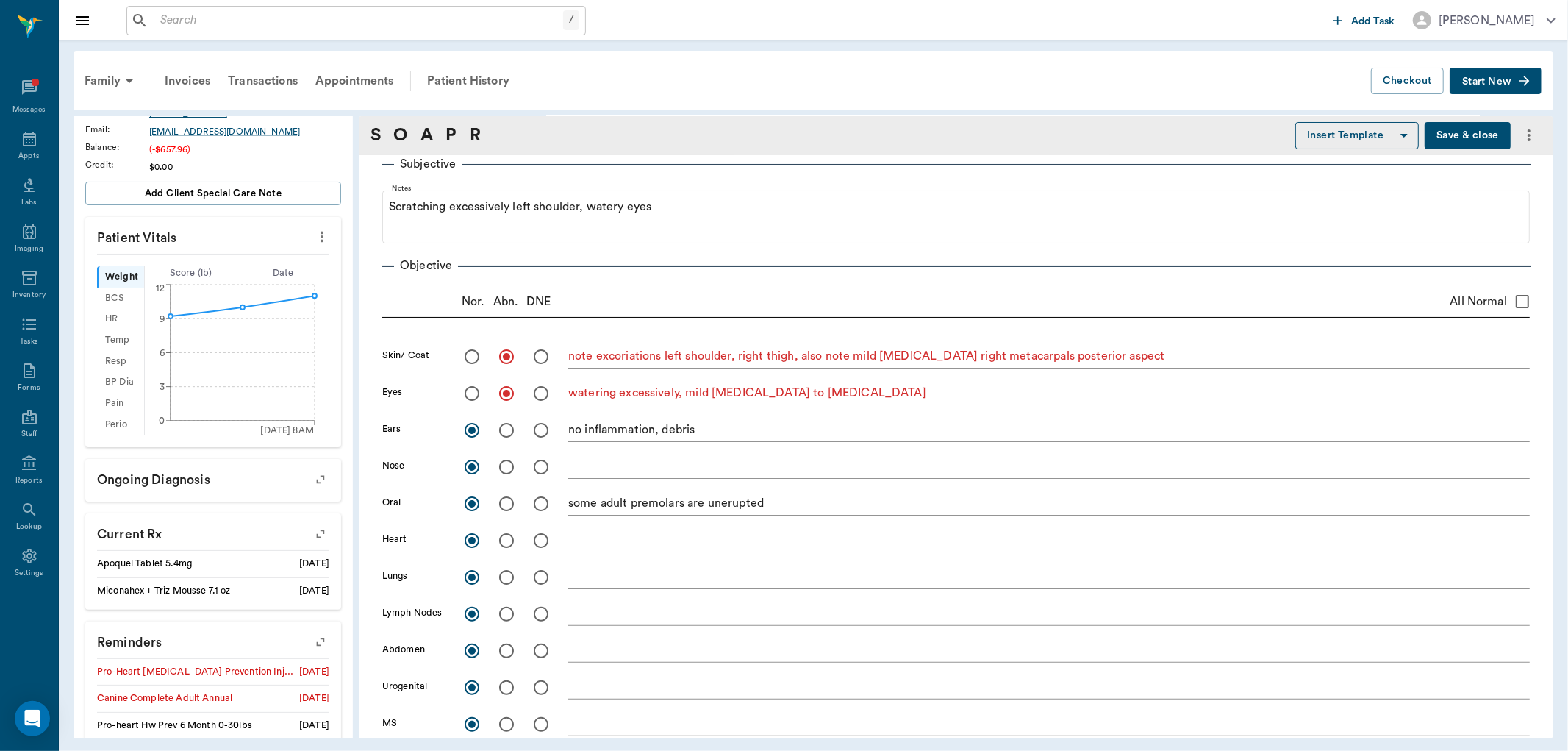
scroll to position [76, 0]
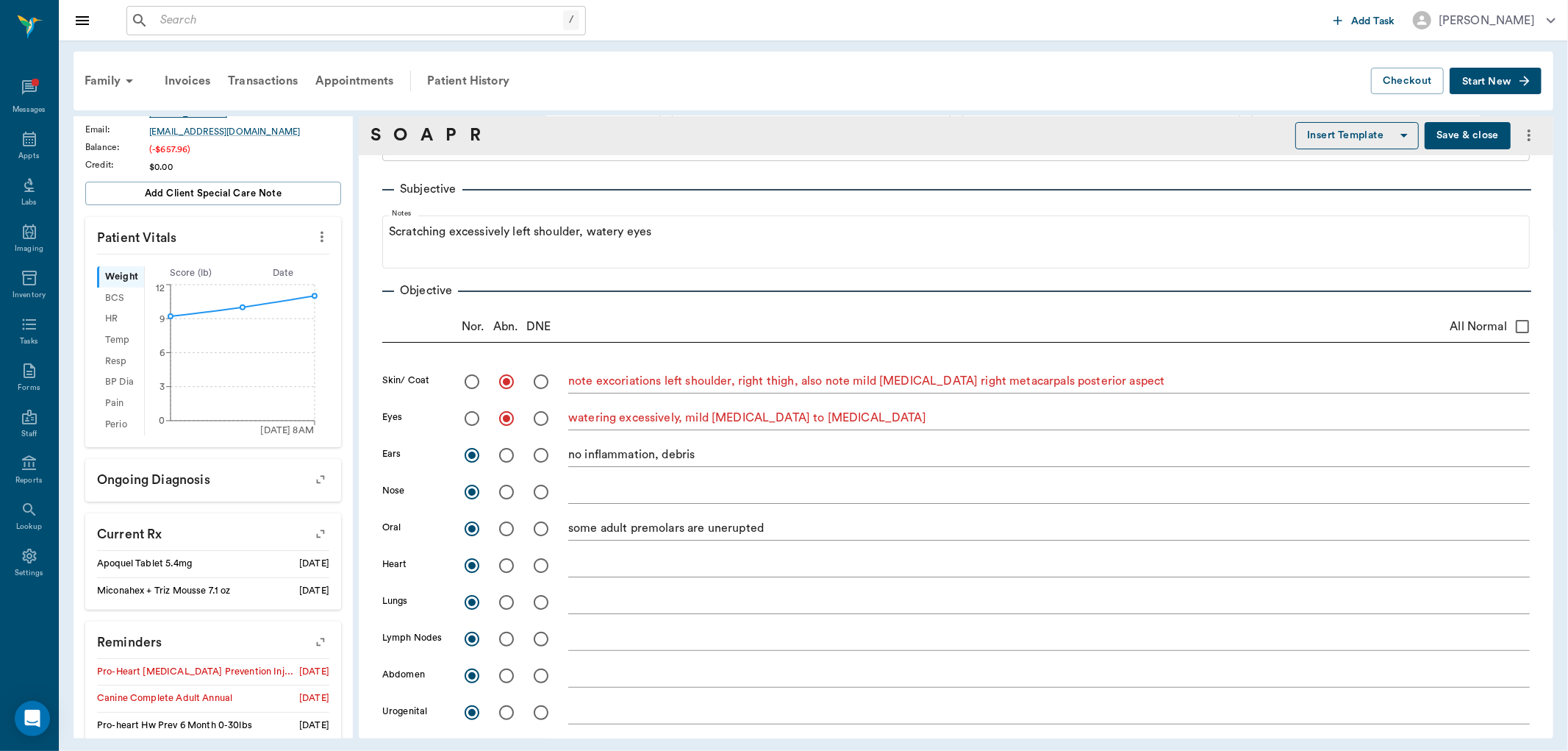
click at [599, 562] on textarea at bounding box center [1048, 565] width 961 height 17
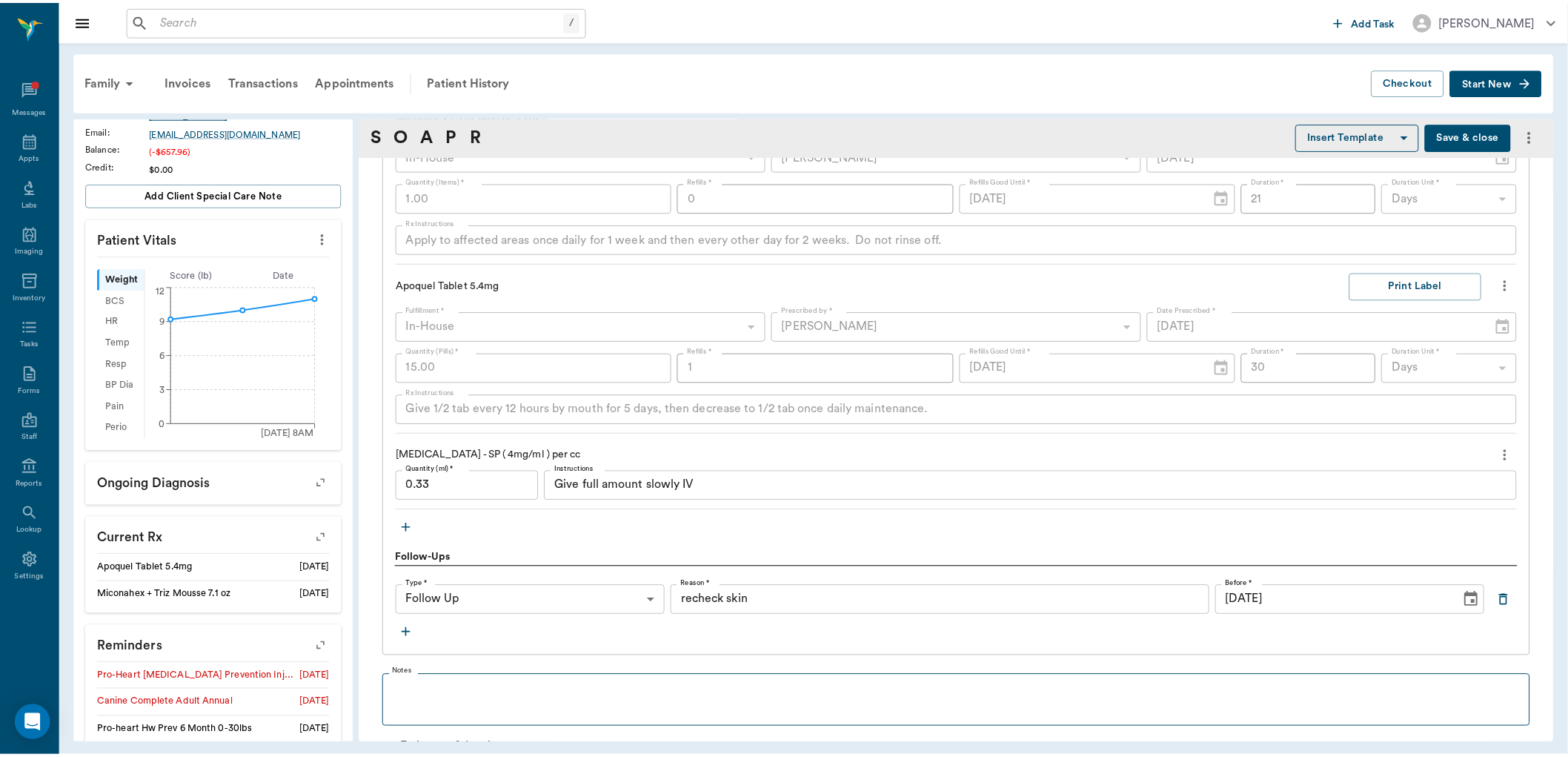
scroll to position [1395, 0]
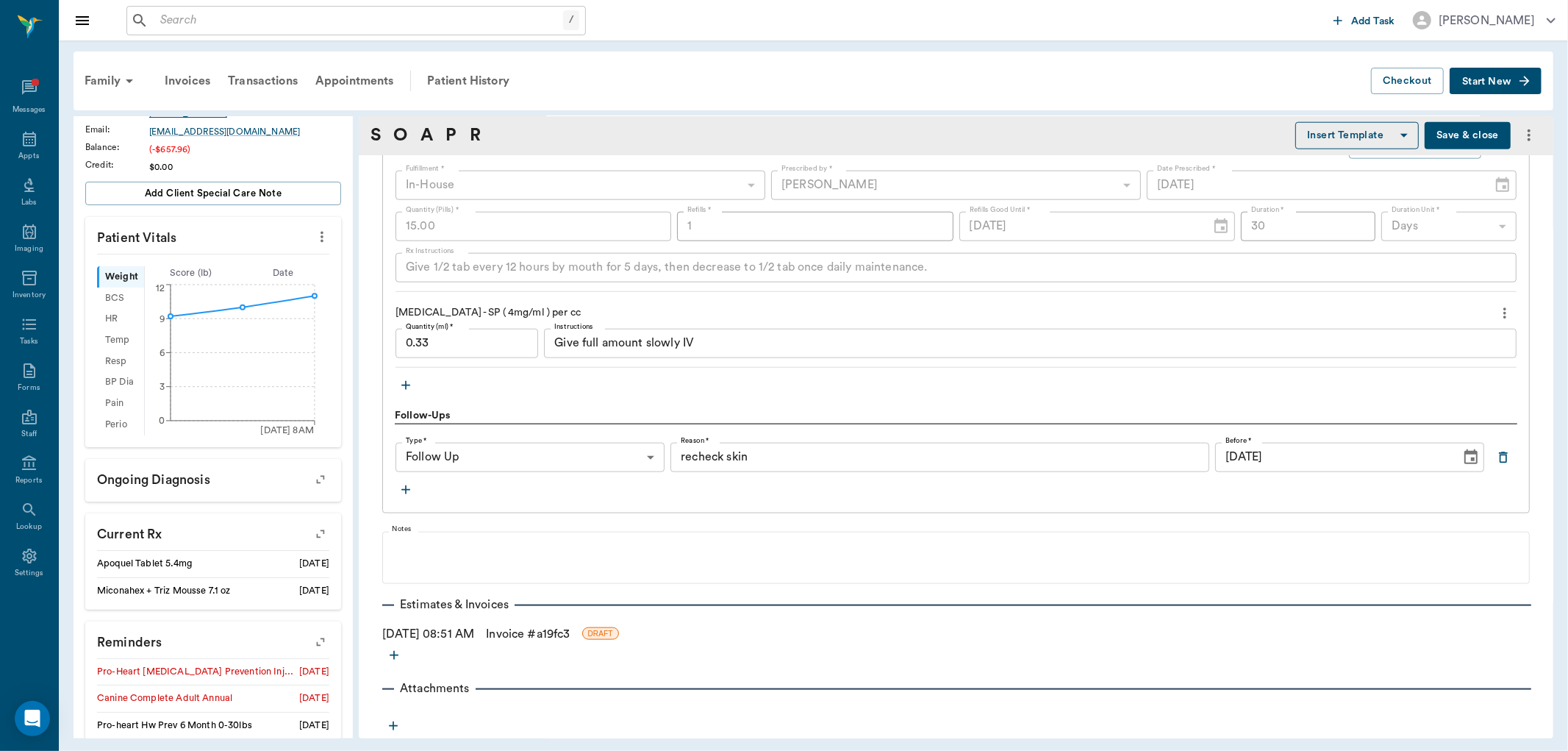
type textarea "sync pulse and beat with regular rhythm"
click at [1445, 141] on button "Save & close" at bounding box center [1468, 135] width 86 height 27
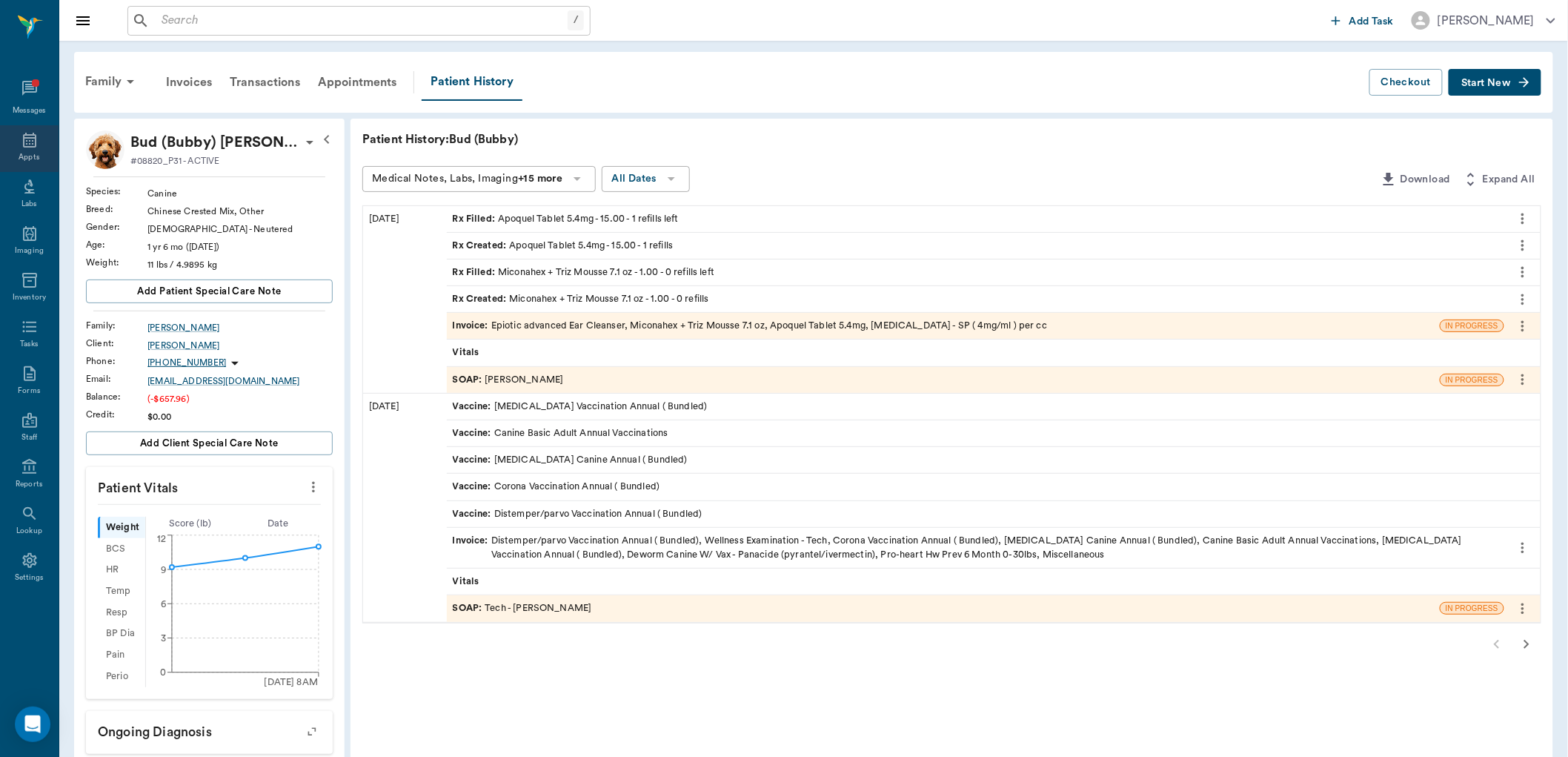
click at [33, 141] on icon at bounding box center [30, 140] width 18 height 18
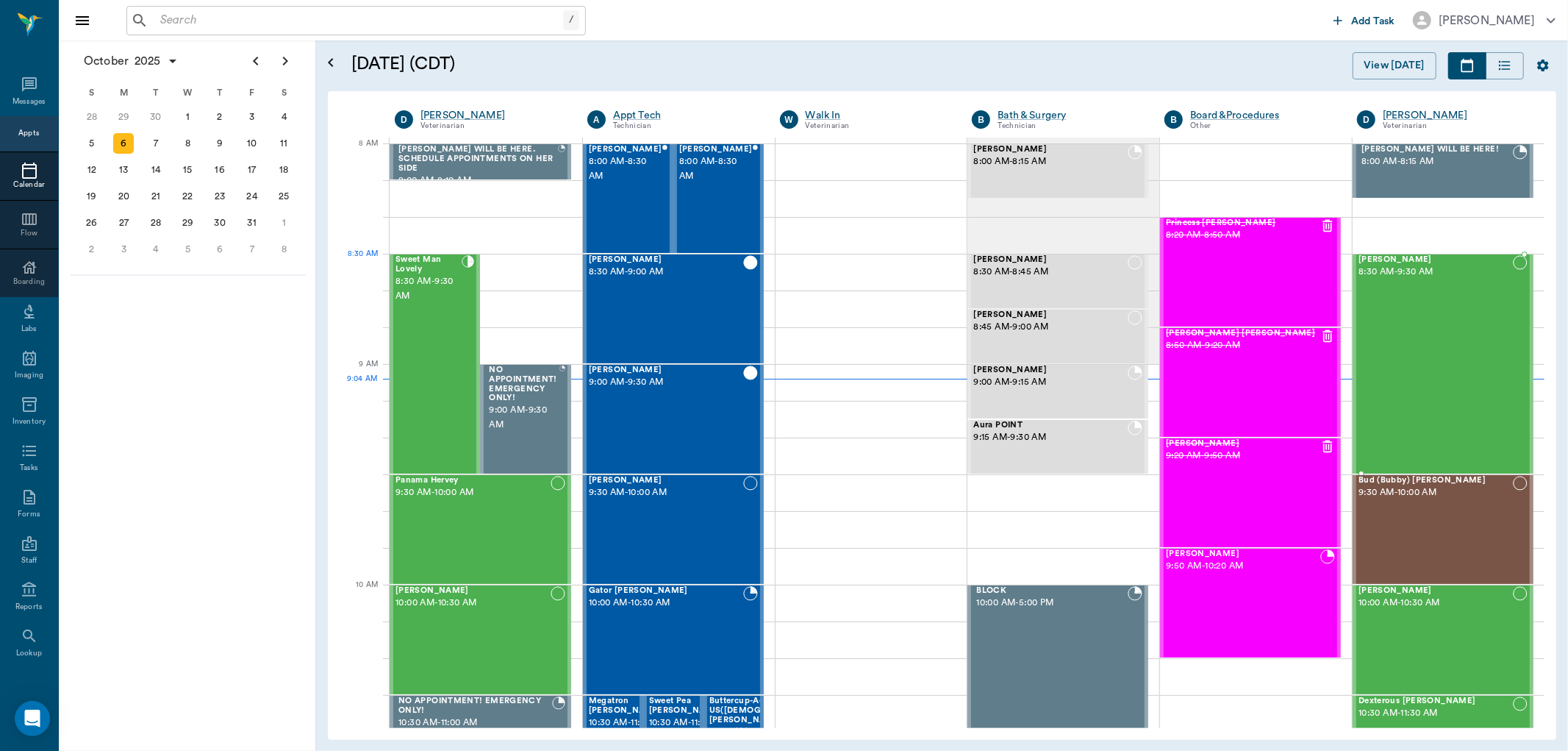
click at [1397, 264] on span "8:30 AM - 9:30 AM" at bounding box center [1436, 272] width 154 height 14
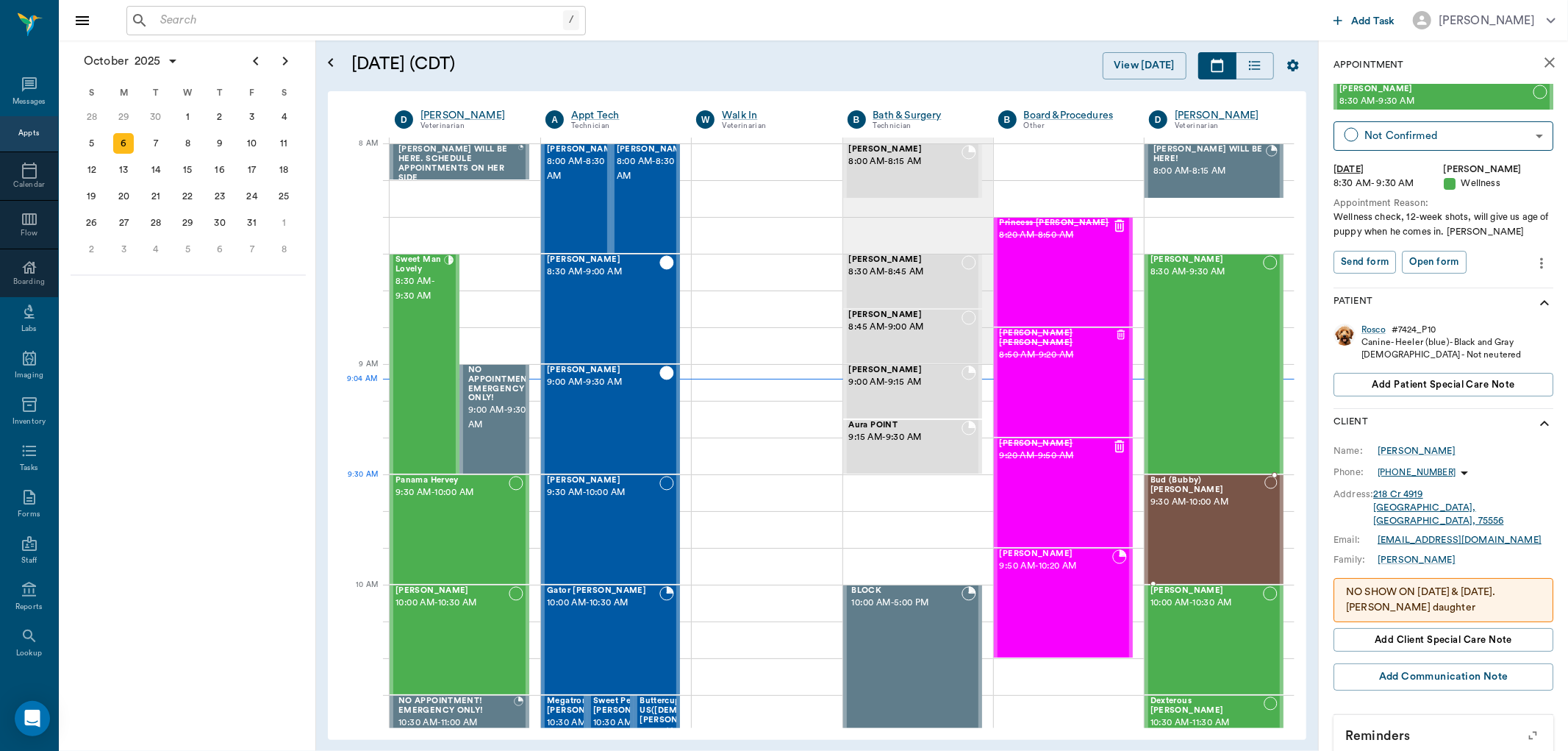
click at [1265, 484] on circle at bounding box center [1271, 482] width 12 height 12
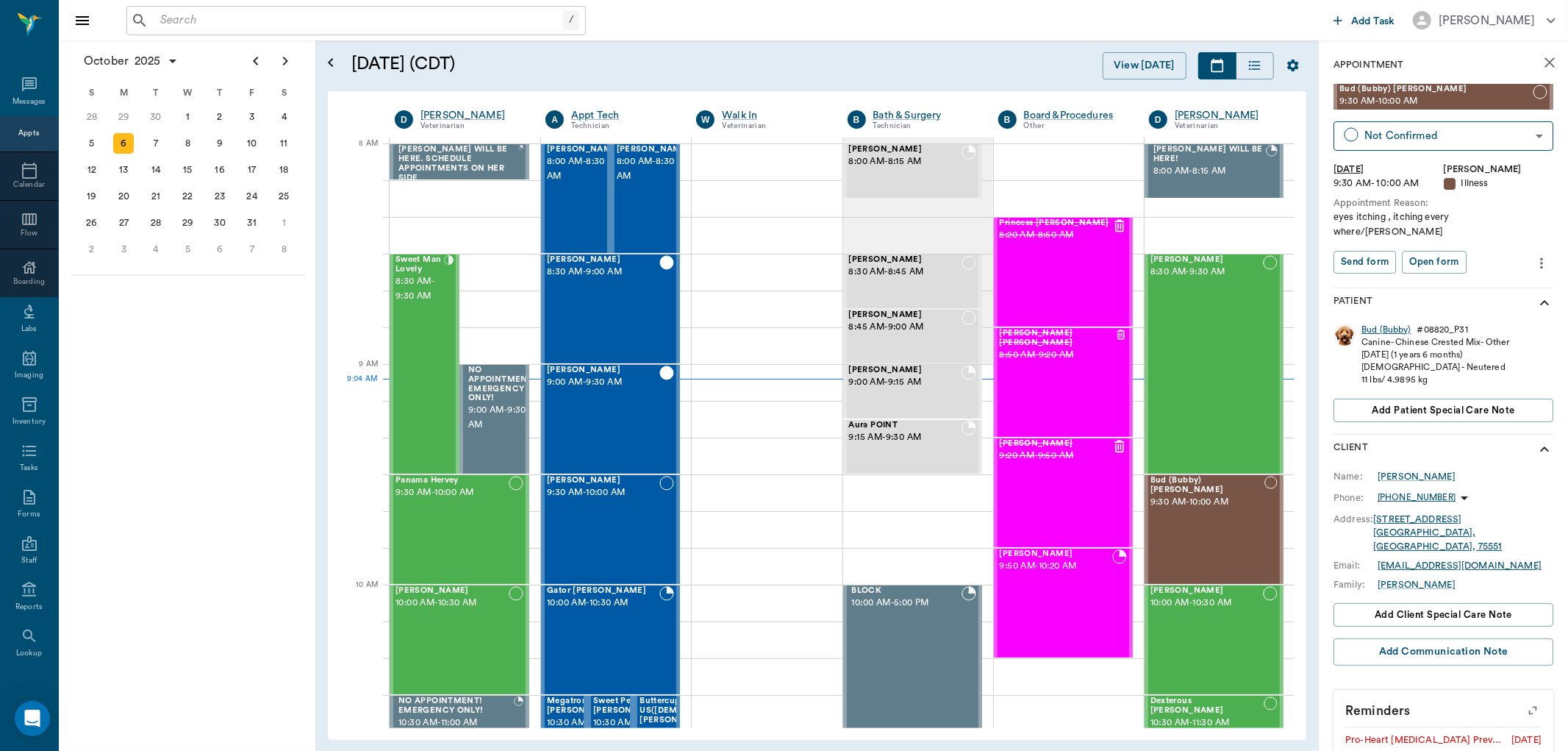
click at [1387, 324] on div "Bud (Bubby)" at bounding box center [1386, 330] width 49 height 13
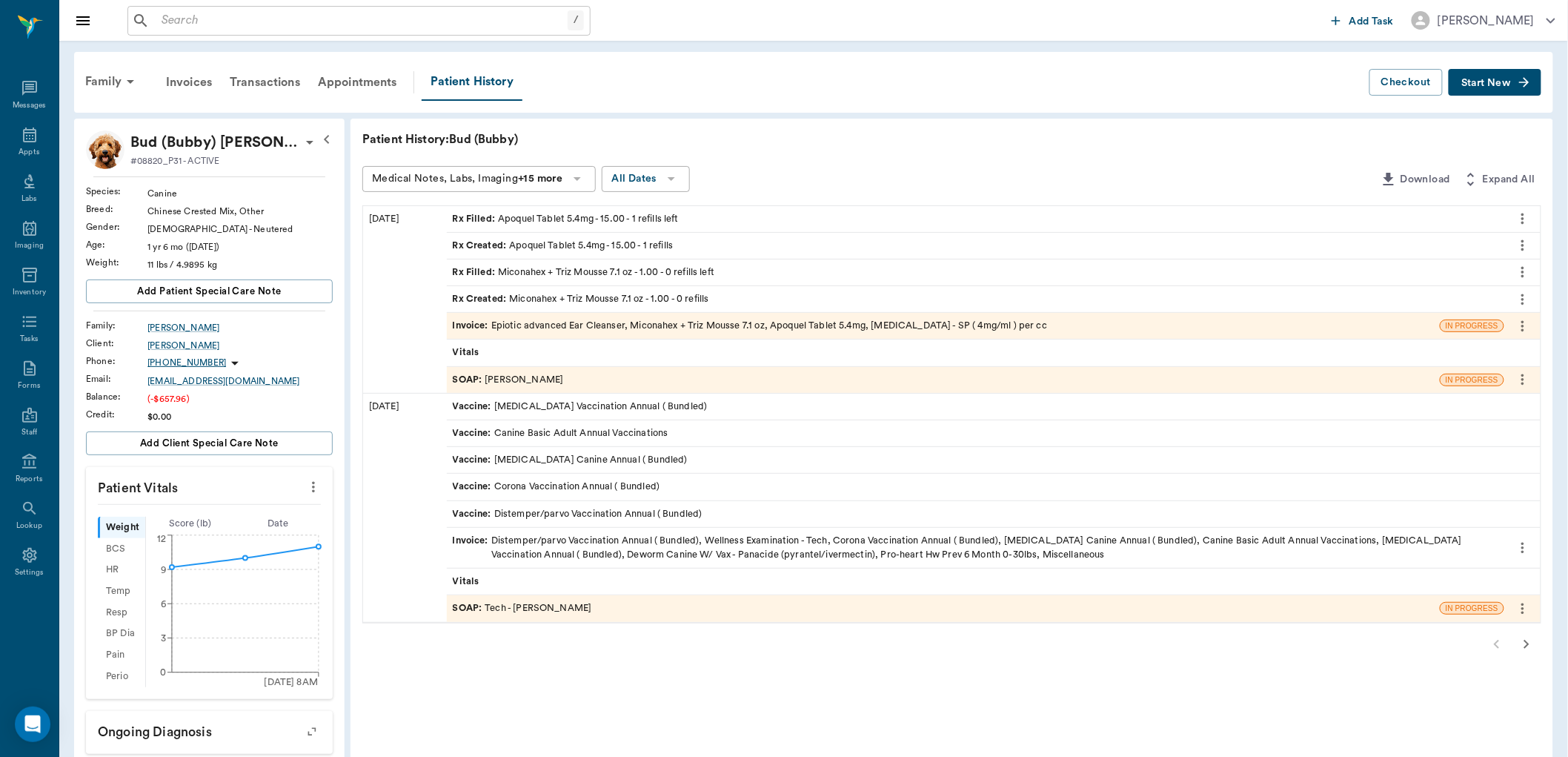
click at [552, 377] on div "SOAP : [PERSON_NAME]" at bounding box center [508, 380] width 111 height 14
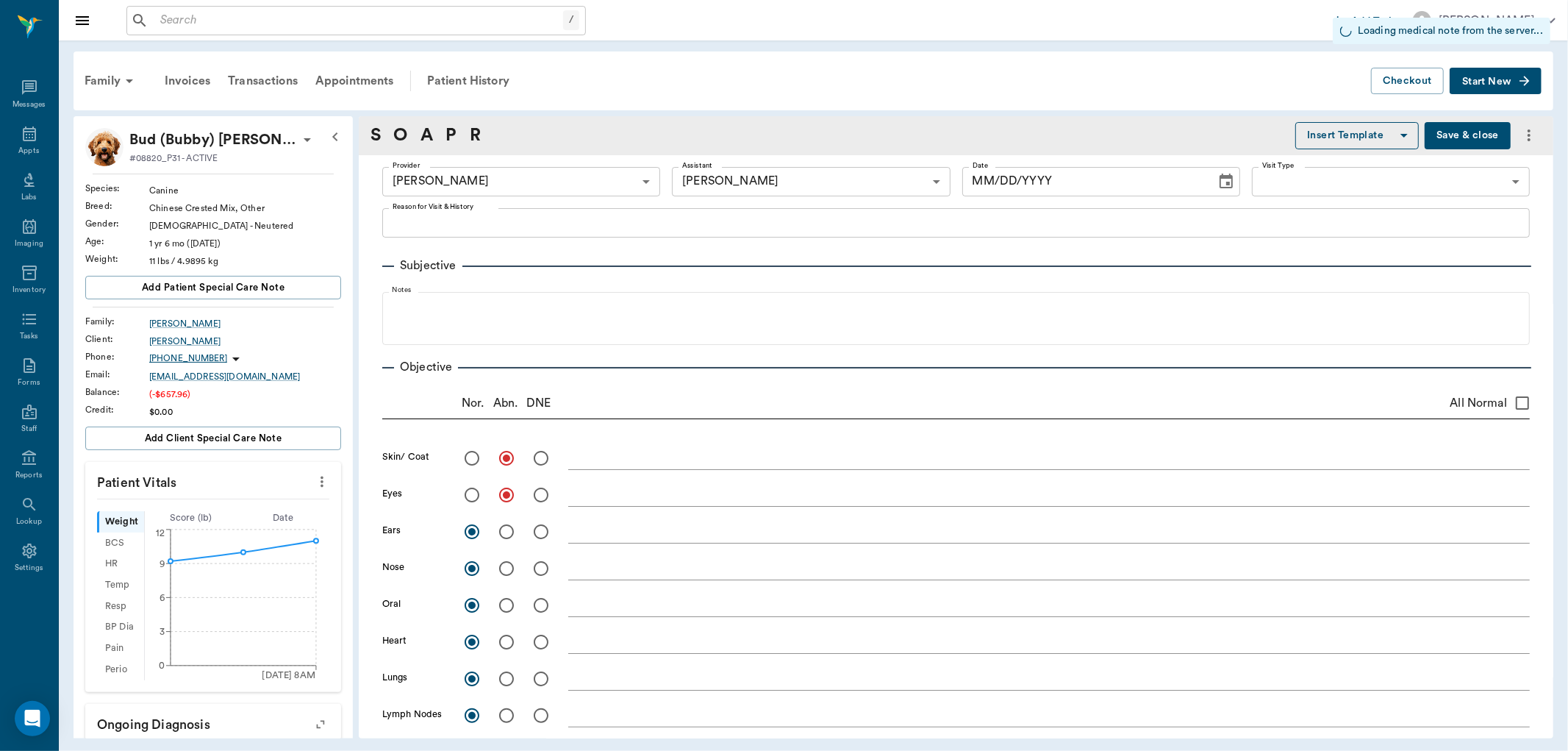
type input "670e8b52b987dc0b25a864ee"
type input "63ec2ede52e12b0ba117d0d7"
radio input "true"
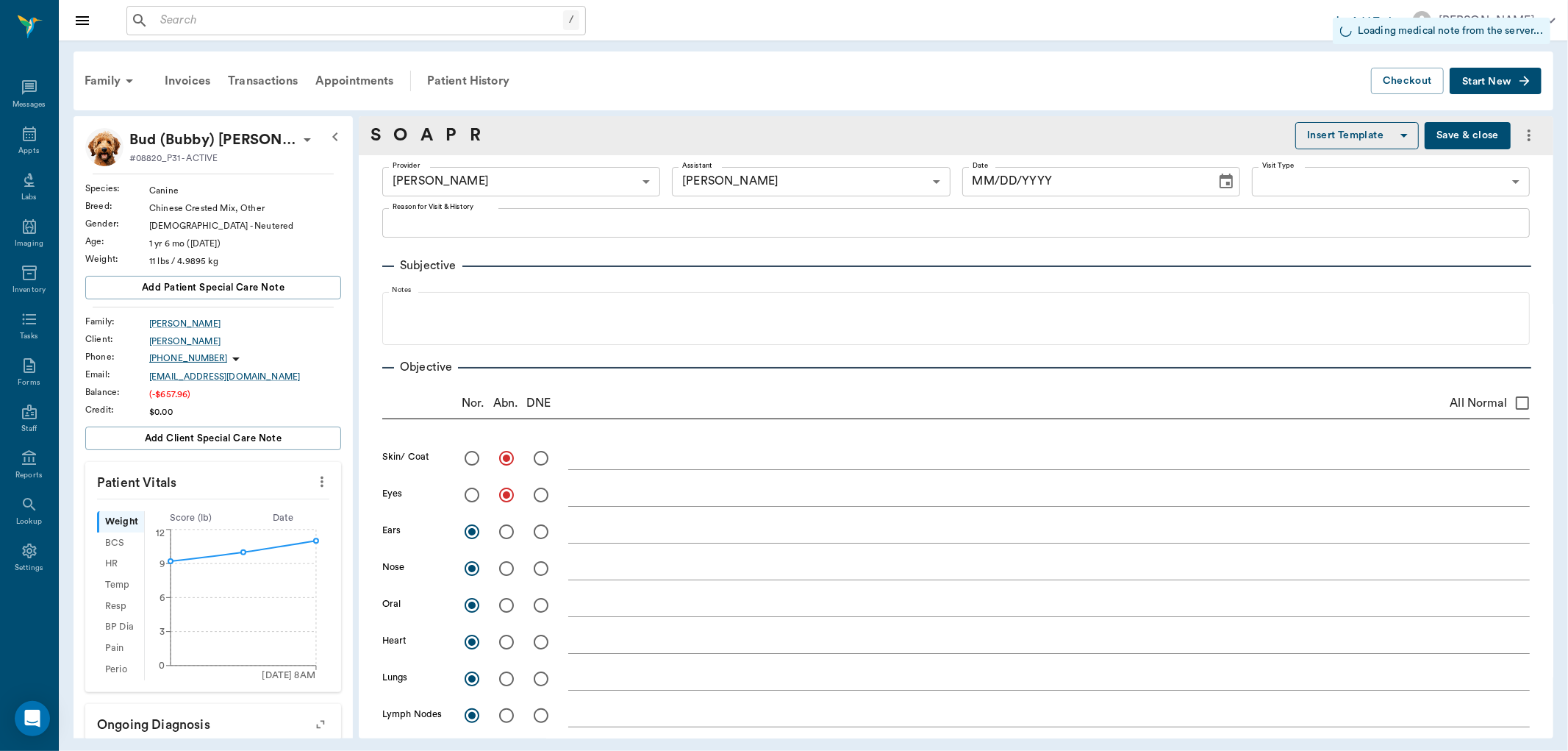
radio input "true"
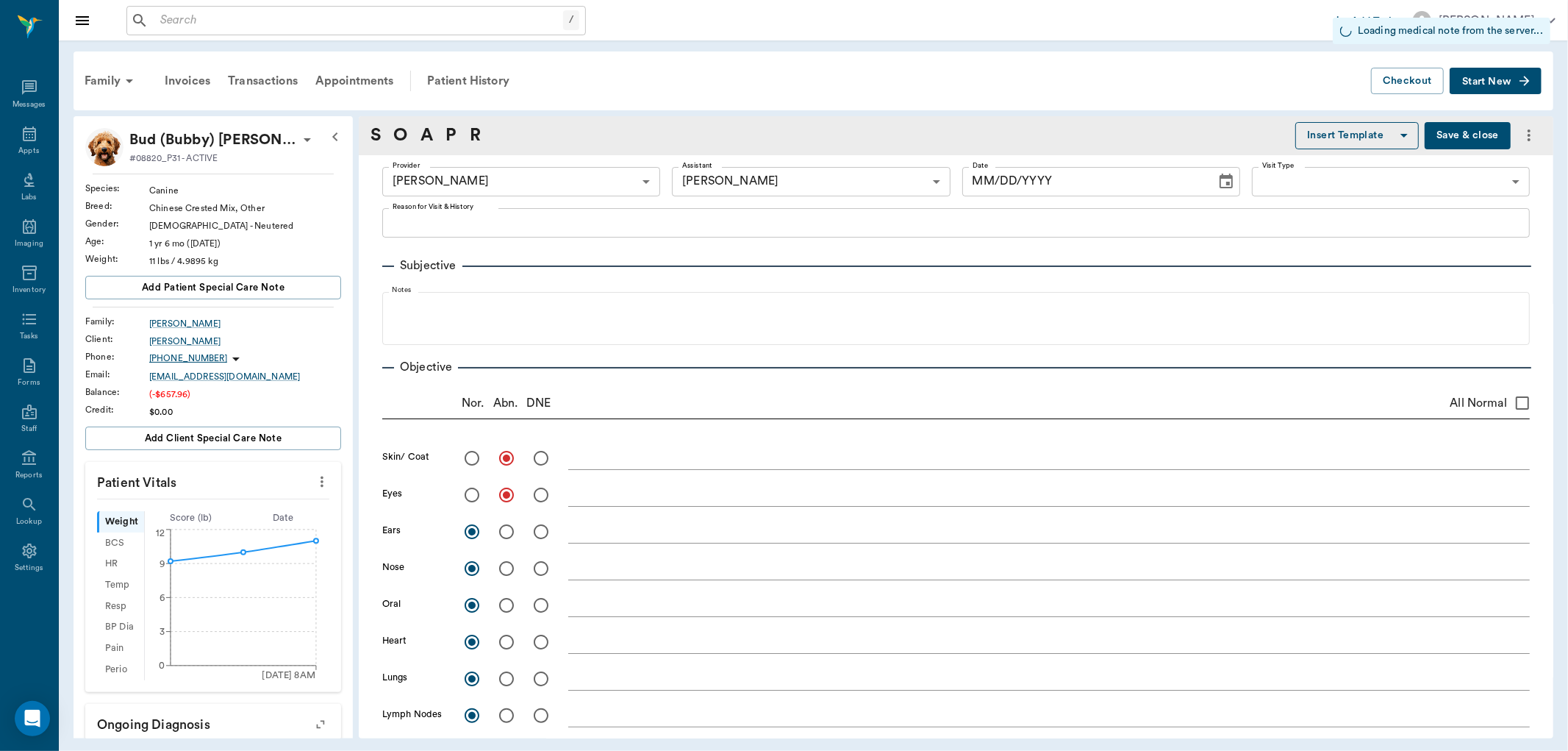
radio input "true"
type input "[DATE]"
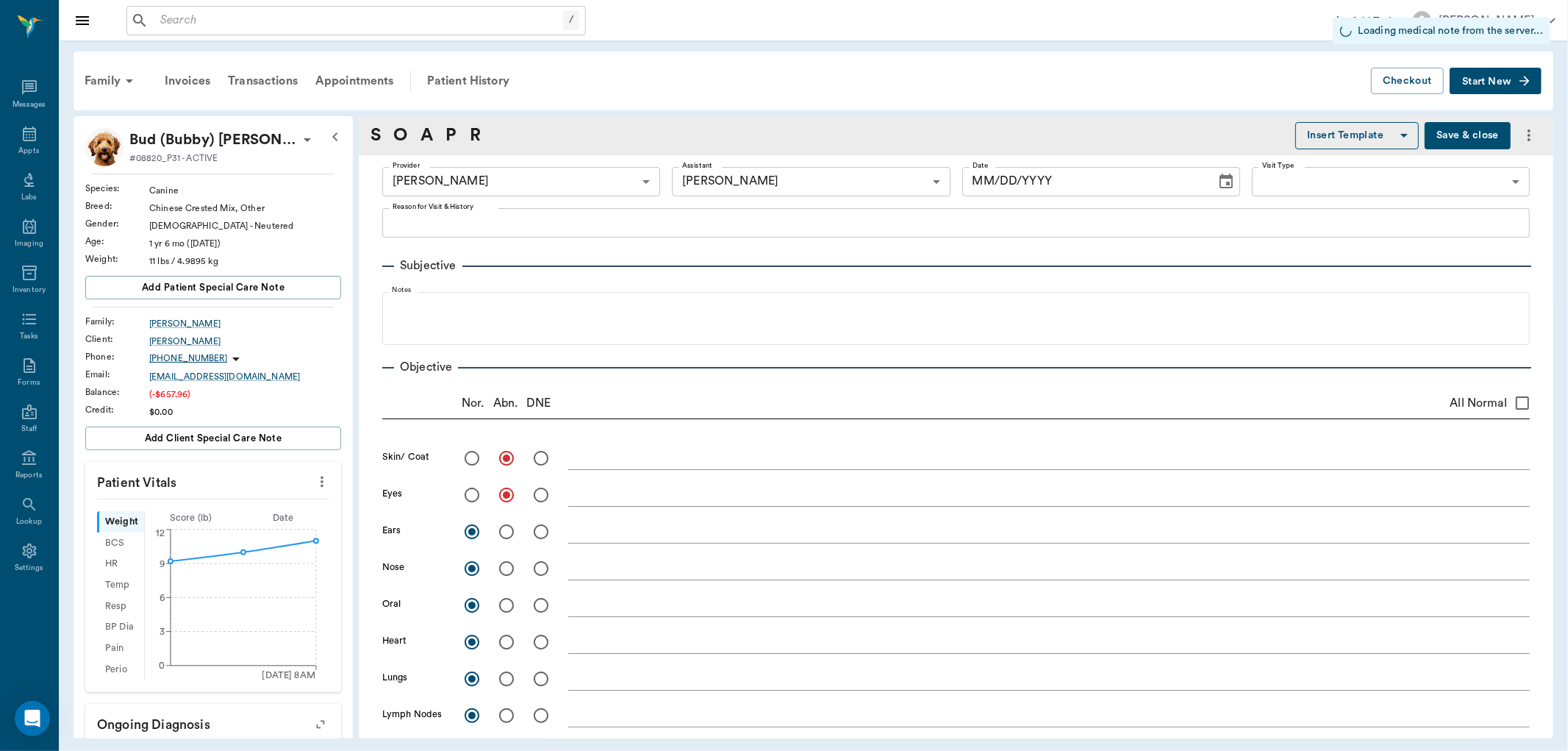
type textarea "note excoriations left shoulder, right thigh, also note mild [MEDICAL_DATA] rig…"
type textarea "watering excessively, mild [MEDICAL_DATA] to [MEDICAL_DATA]"
type textarea "no inflammation, debris"
type textarea "some adult premolars are unerupted"
type textarea "sync pulse and beat with regular rhythm"
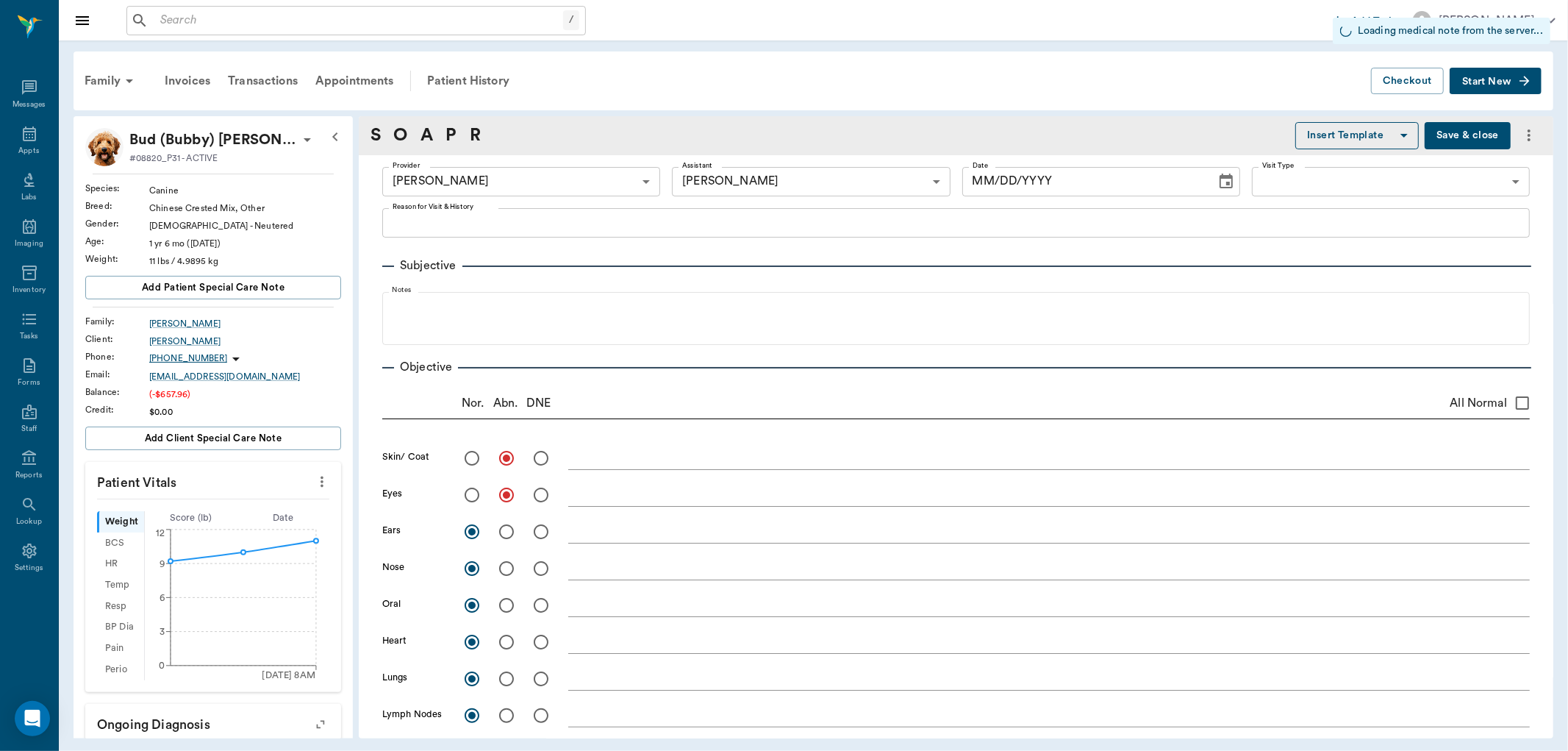
type input "1.00"
type textarea "Clean ears every 3 days for 2 weeks then as needed."
type input "1.00"
type input "0"
type input "21"
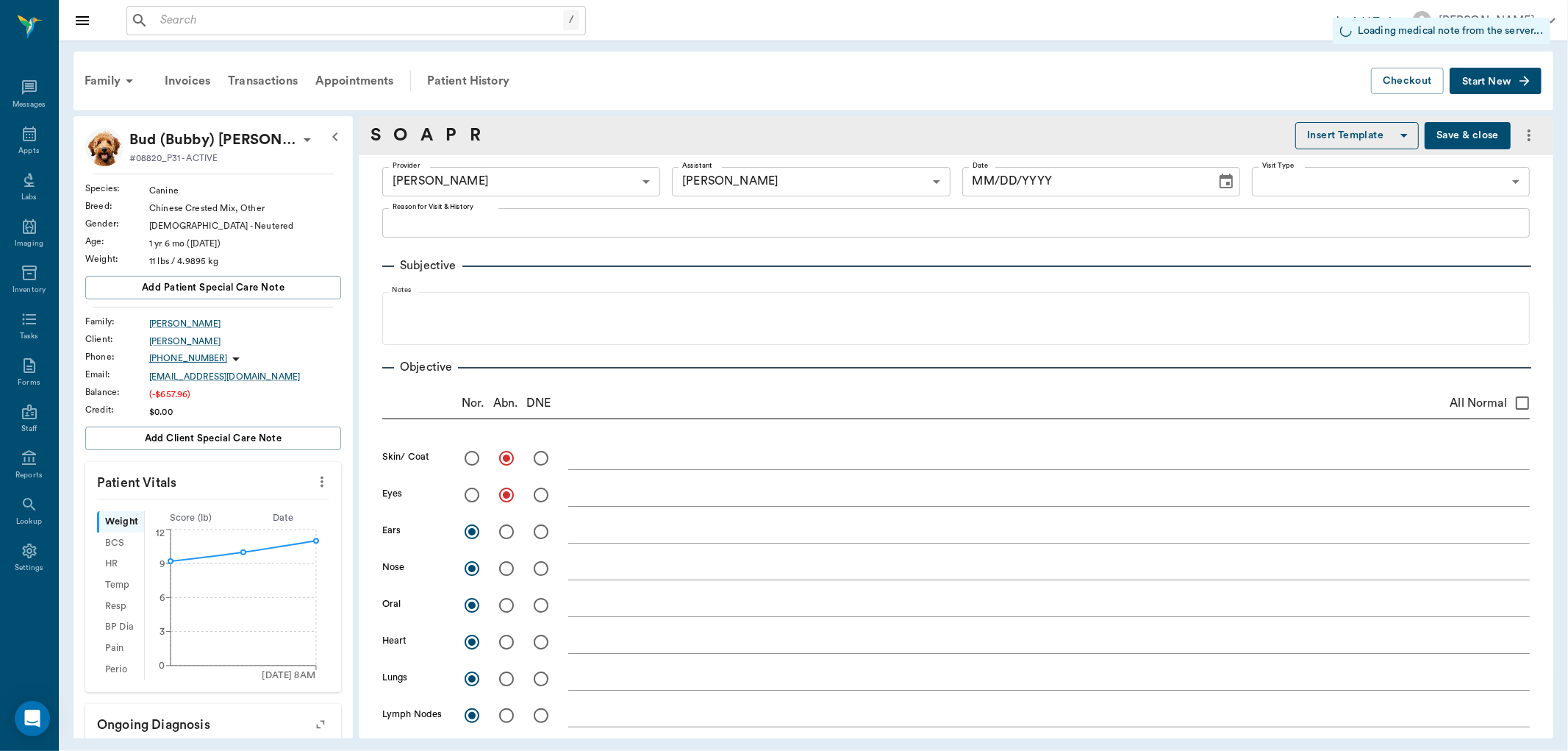
type textarea "Apply to affected areas once daily for 1 week and then every other day for 2 we…"
type input "15.00"
type input "1"
type input "30"
type textarea "Give 1/2 tab every 12 hours by mouth for 5 days, then decrease to 1/2 tab once …"
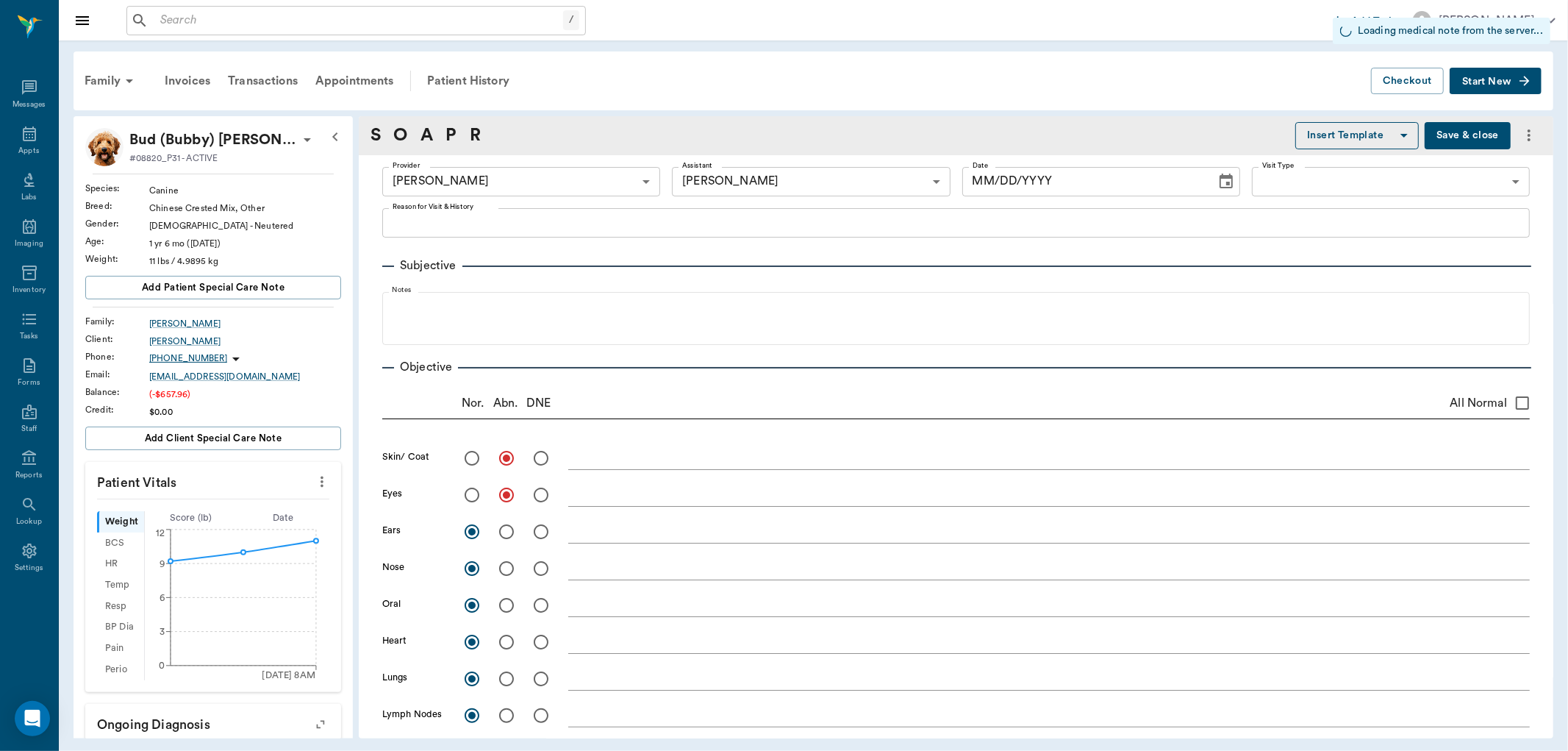
type input "0.33"
type textarea "Give full amount slowly IV"
type input "recheck skin"
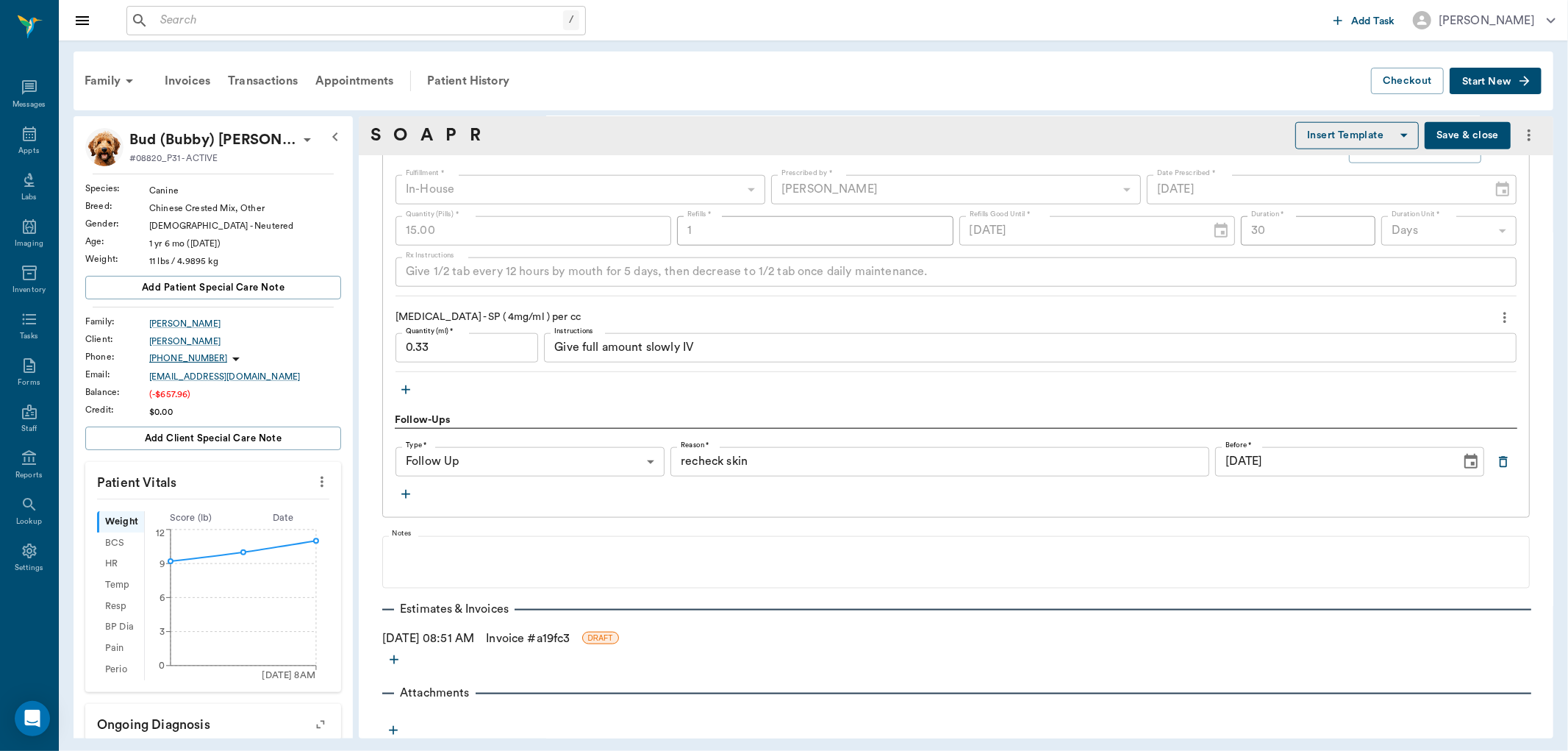
scroll to position [1384, 0]
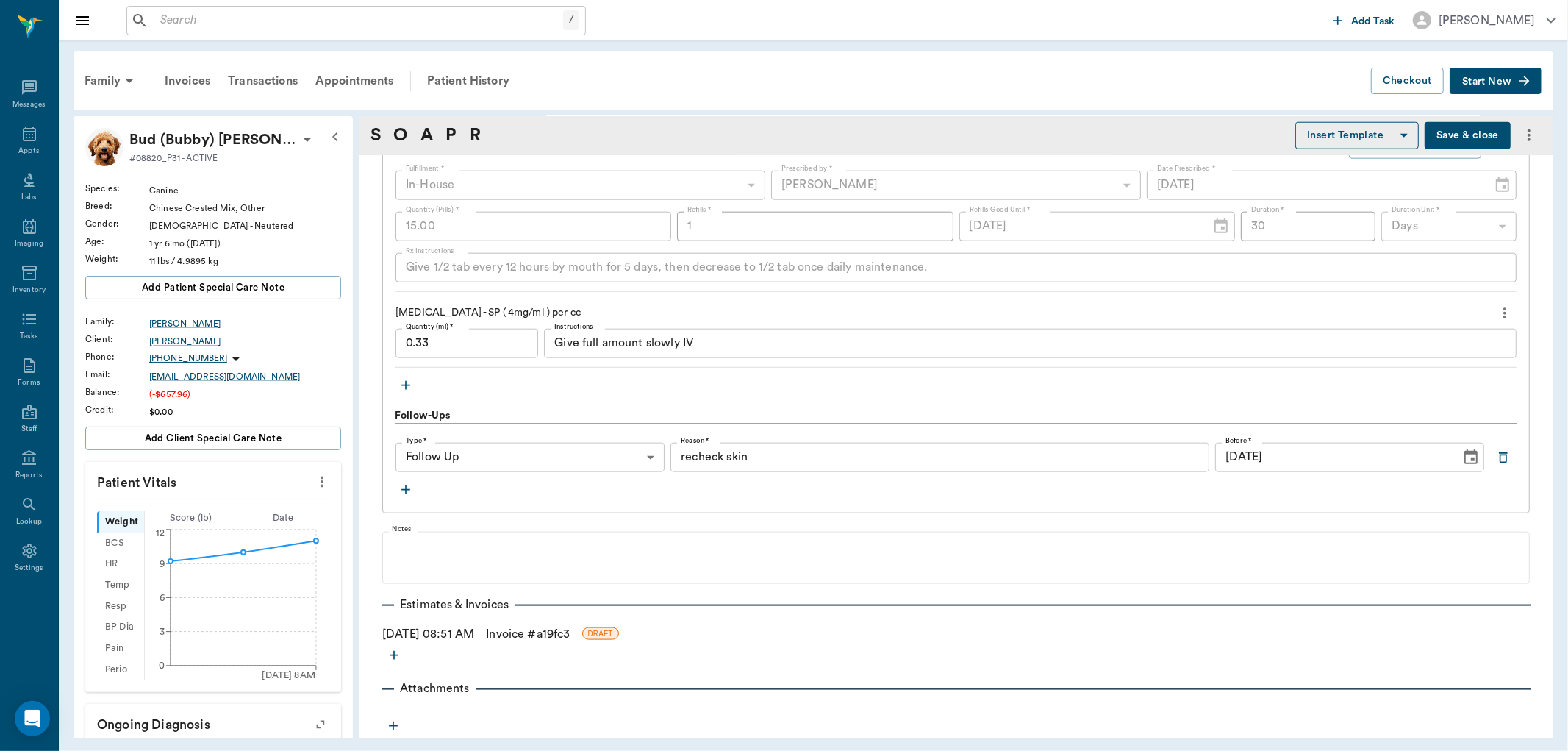
click at [395, 657] on icon "more" at bounding box center [394, 655] width 14 height 14
click at [604, 659] on div at bounding box center [784, 376] width 1568 height 751
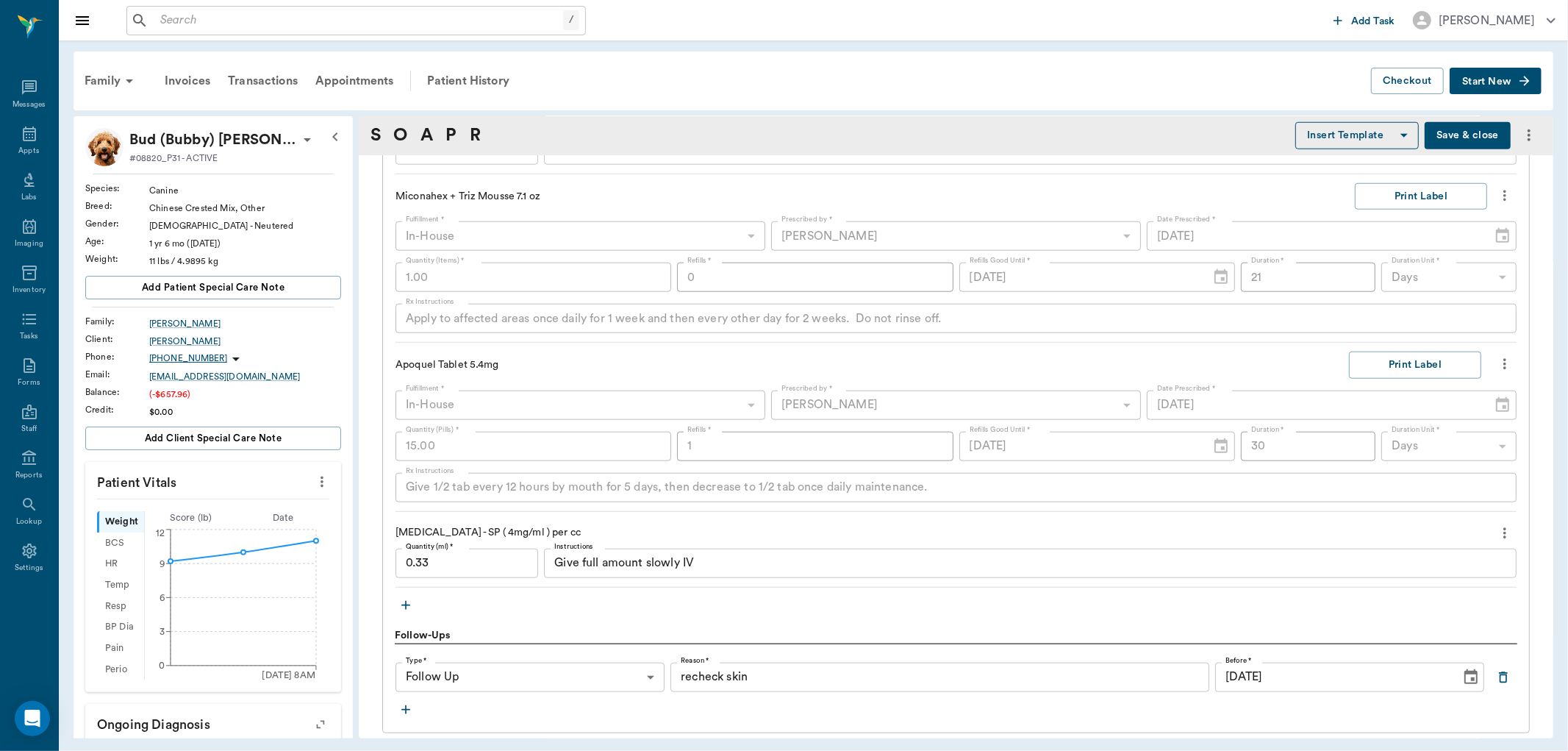
scroll to position [1221, 0]
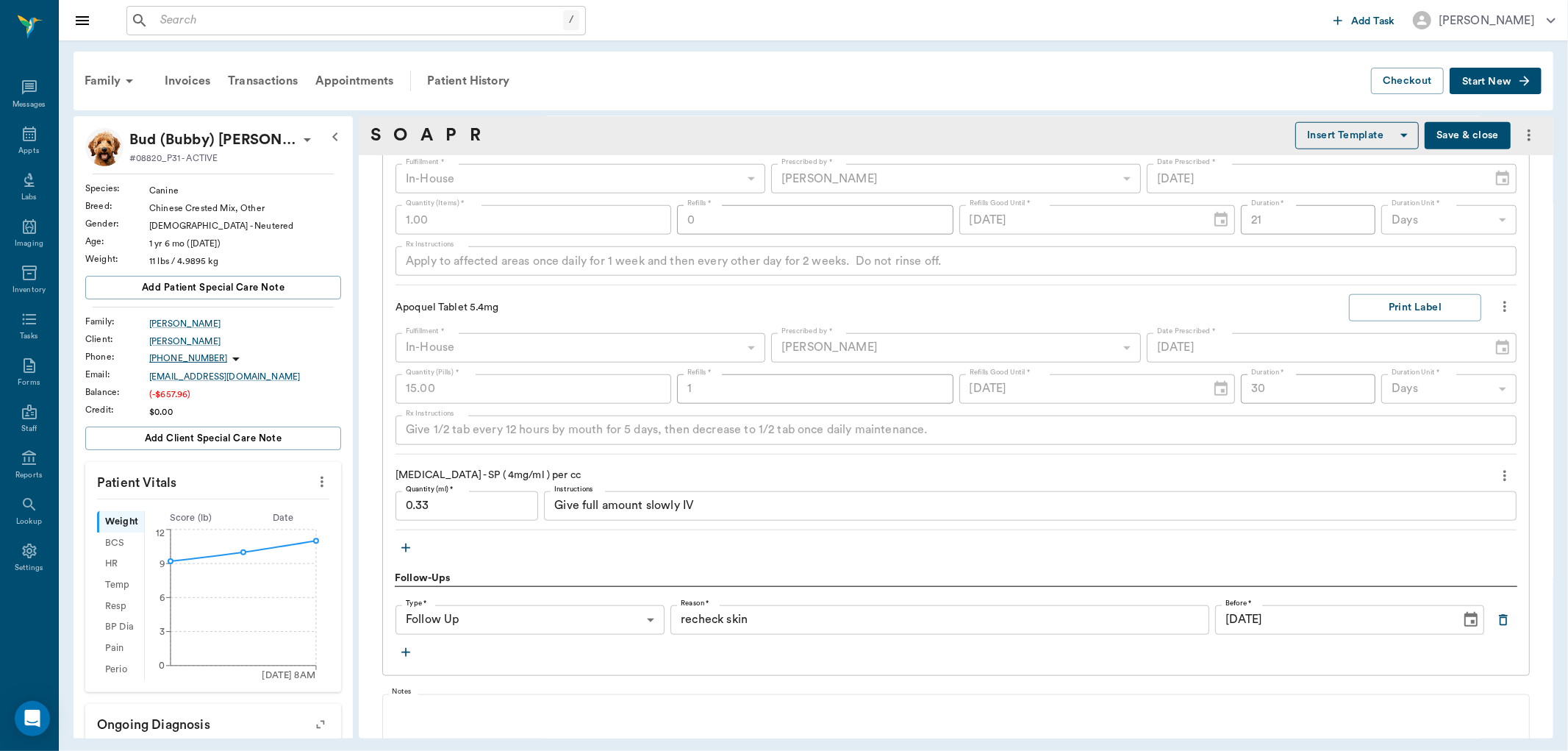
click at [408, 550] on icon "button" at bounding box center [406, 548] width 14 height 14
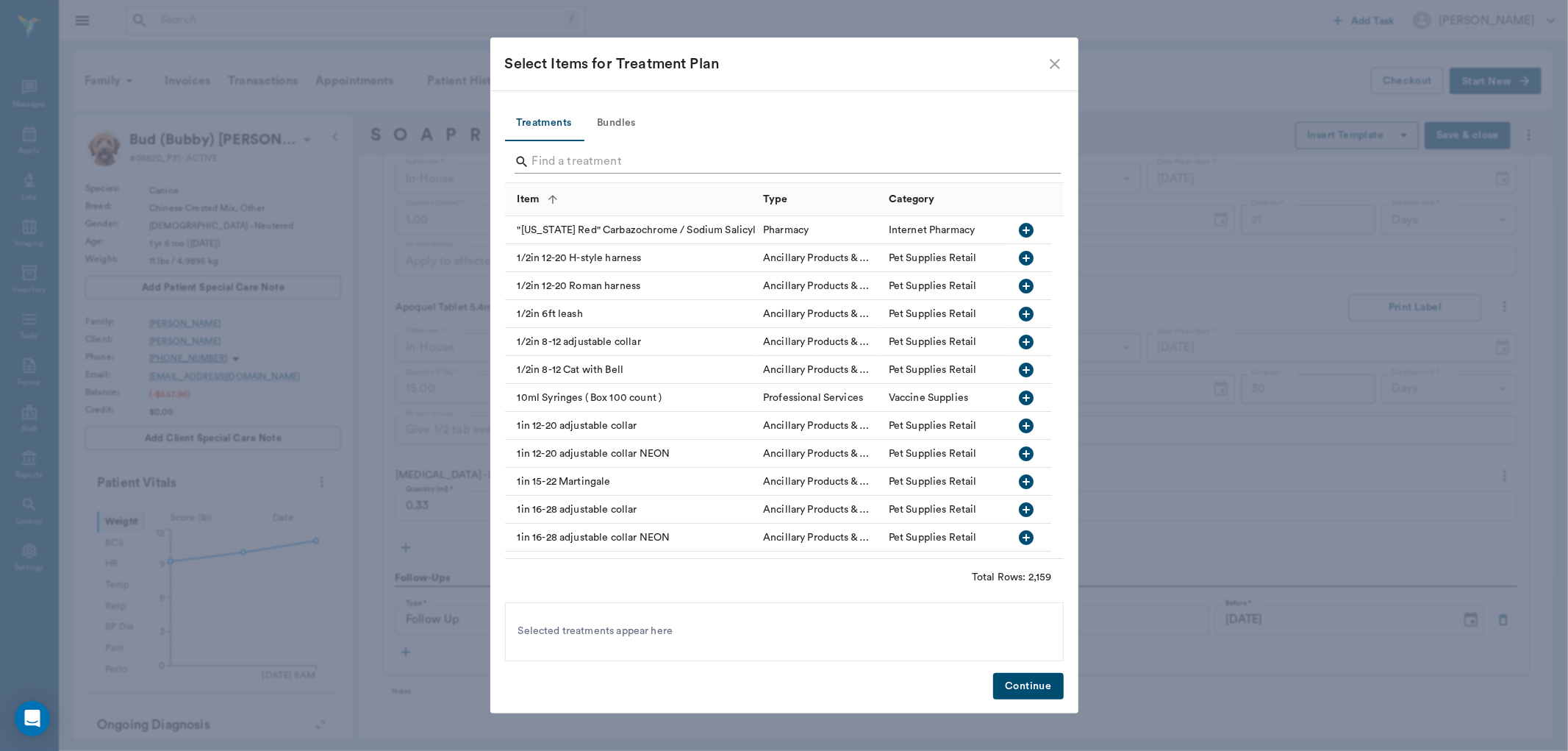
click at [686, 155] on input "Search" at bounding box center [785, 161] width 506 height 23
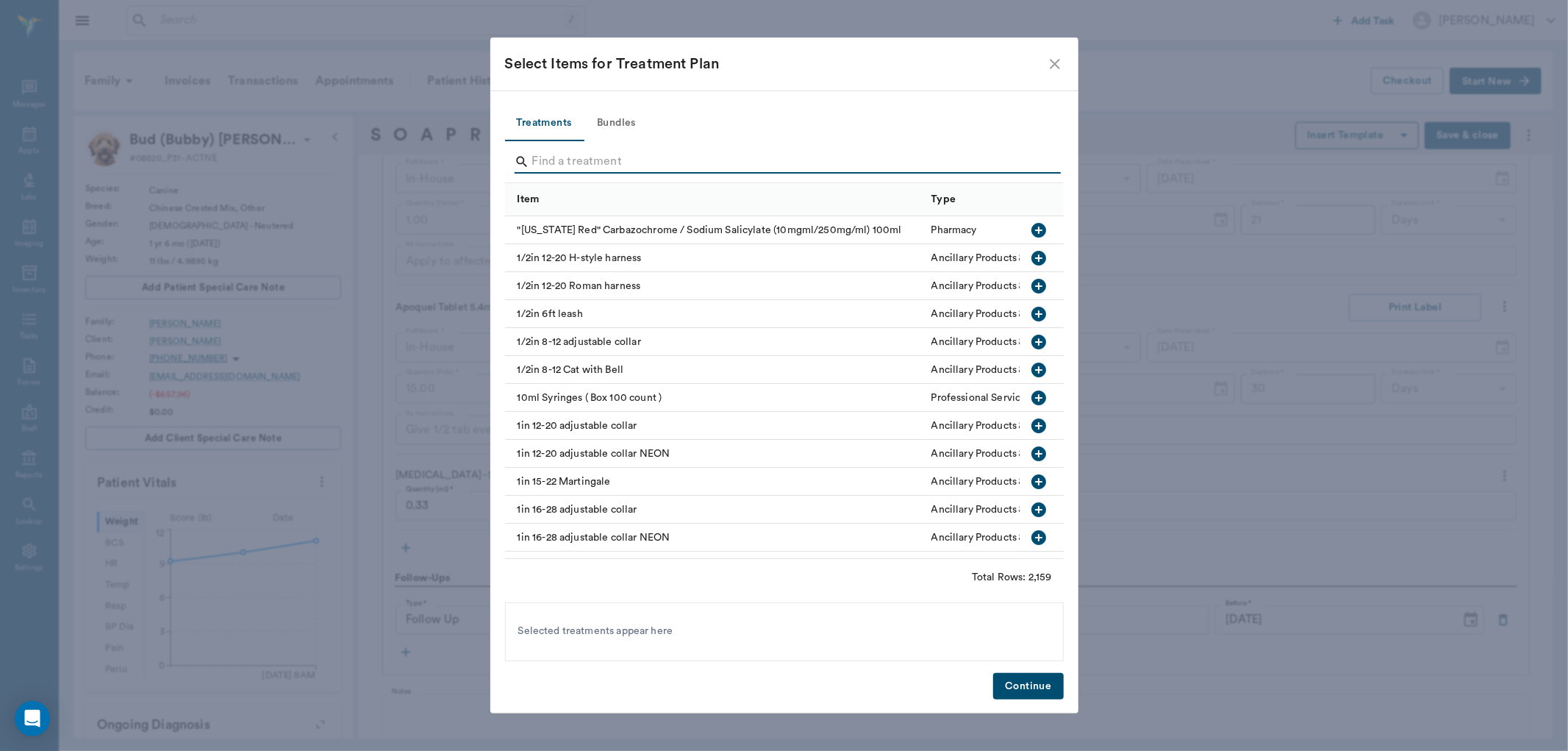
click at [587, 162] on input "Search" at bounding box center [785, 161] width 506 height 23
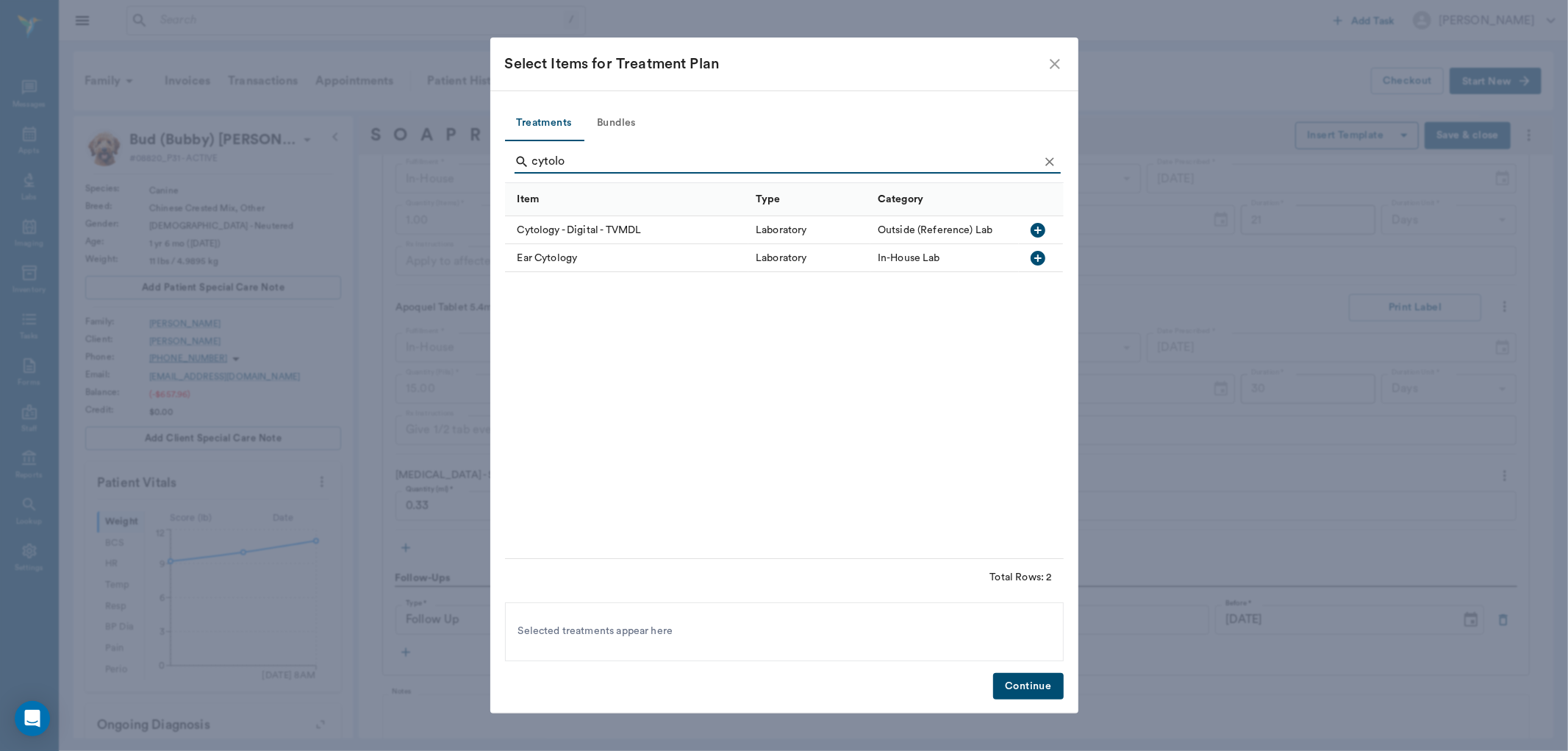
type input "cytolo"
click at [1039, 258] on icon "button" at bounding box center [1038, 258] width 18 height 18
click at [1028, 688] on button "Continue" at bounding box center [1029, 686] width 70 height 27
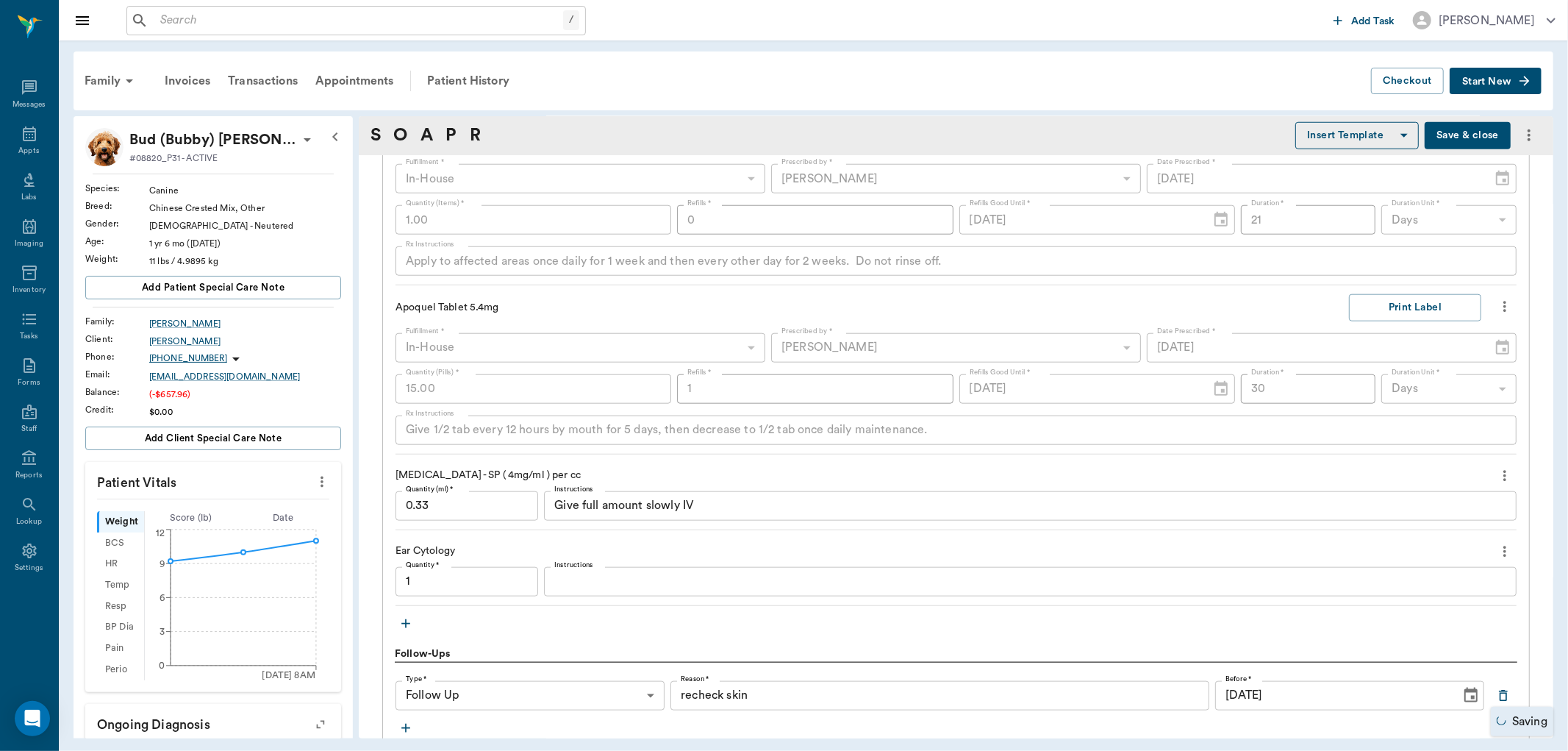
type input "1.00"
click at [1478, 131] on button "Save & close" at bounding box center [1468, 135] width 86 height 27
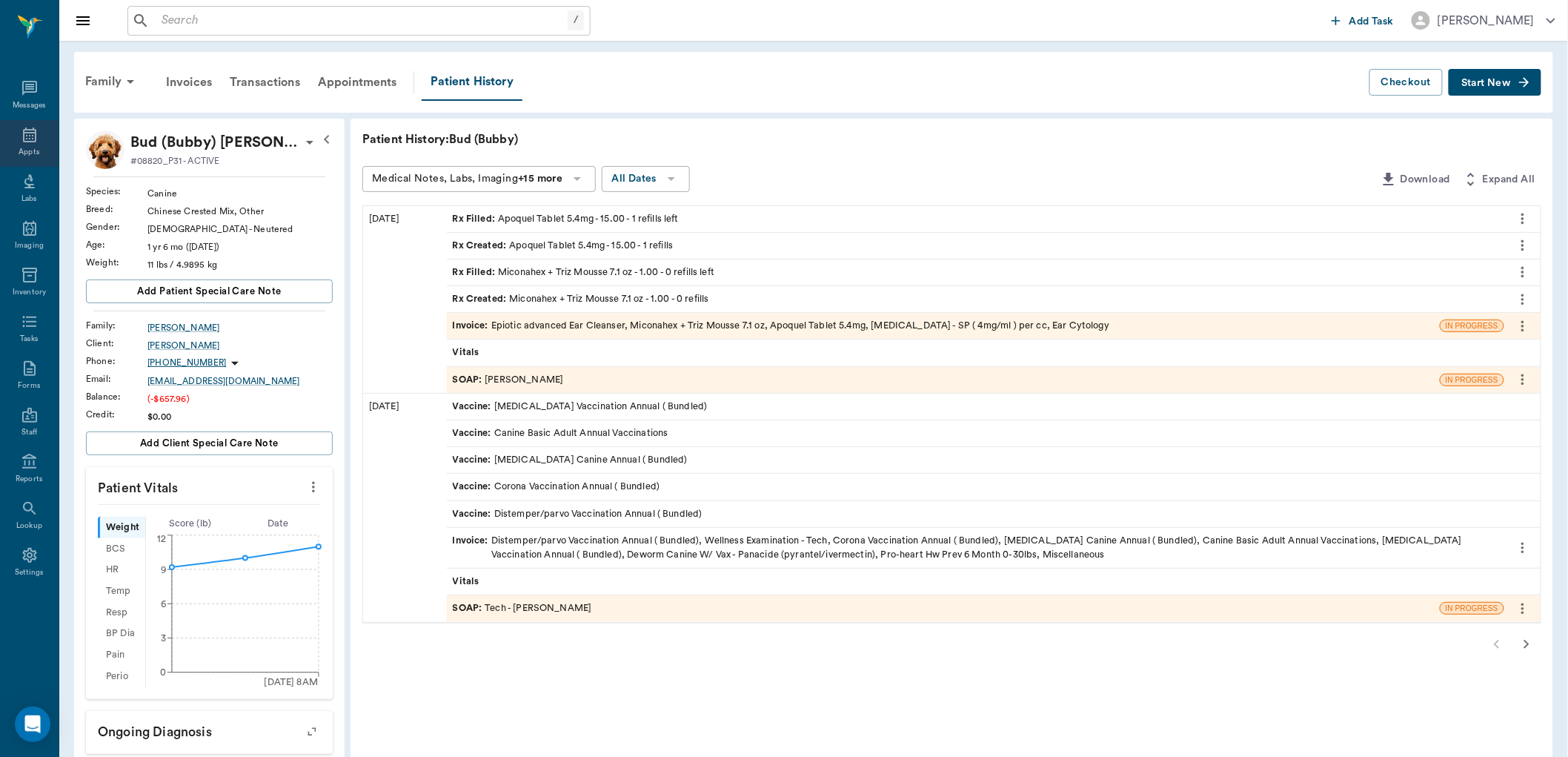
click at [33, 137] on icon at bounding box center [30, 136] width 18 height 18
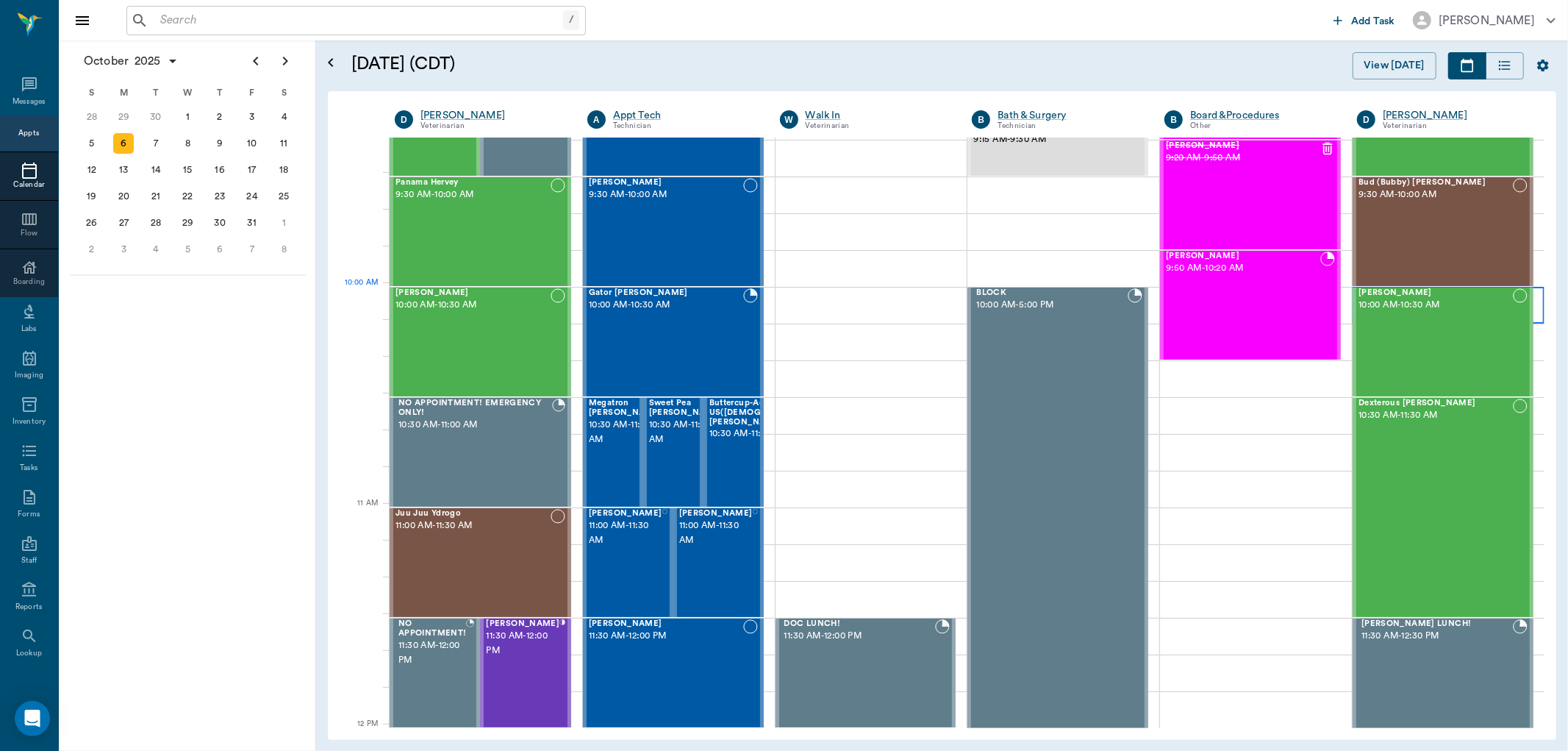
scroll to position [302, 0]
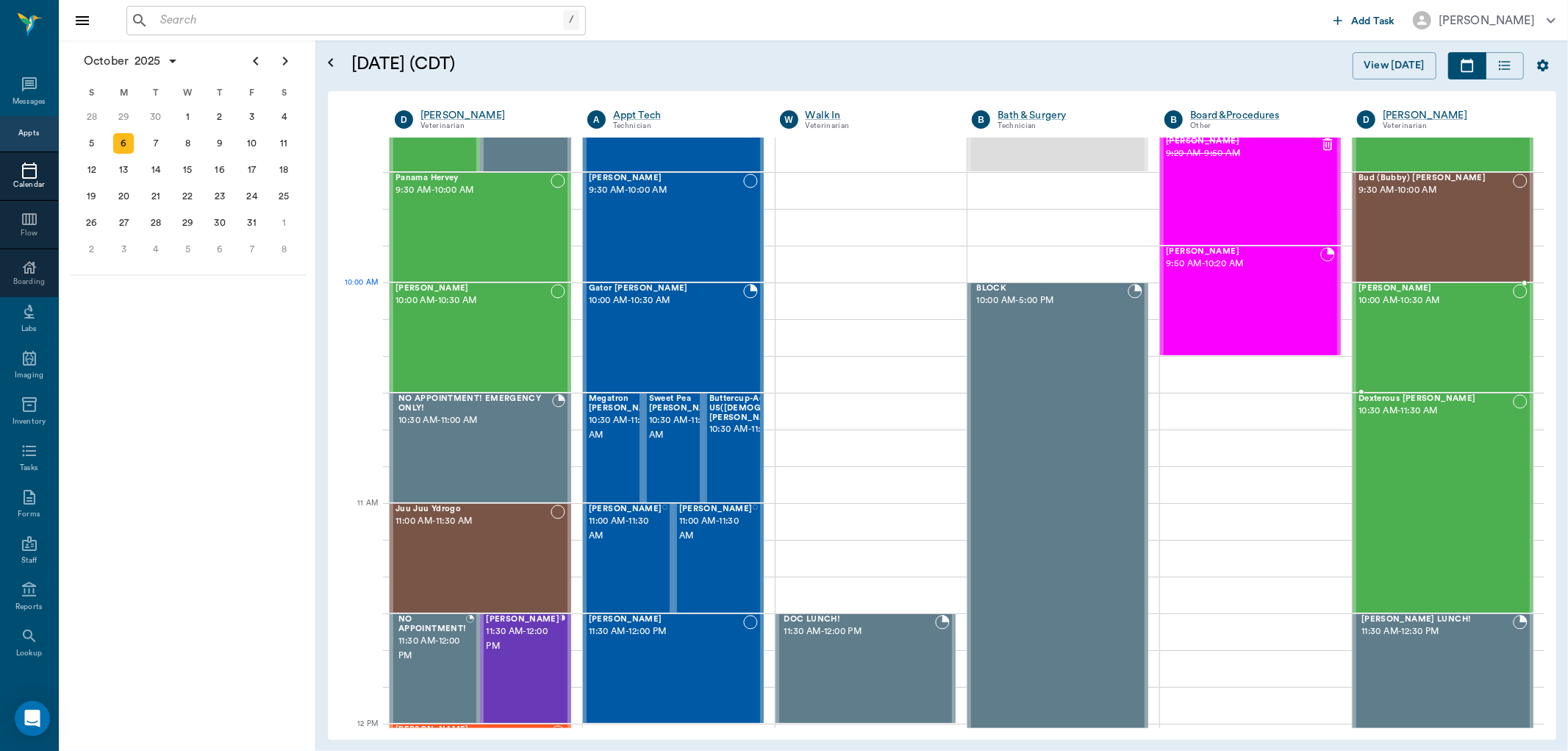
click at [1388, 294] on span "10:00 AM - 10:30 AM" at bounding box center [1436, 300] width 154 height 14
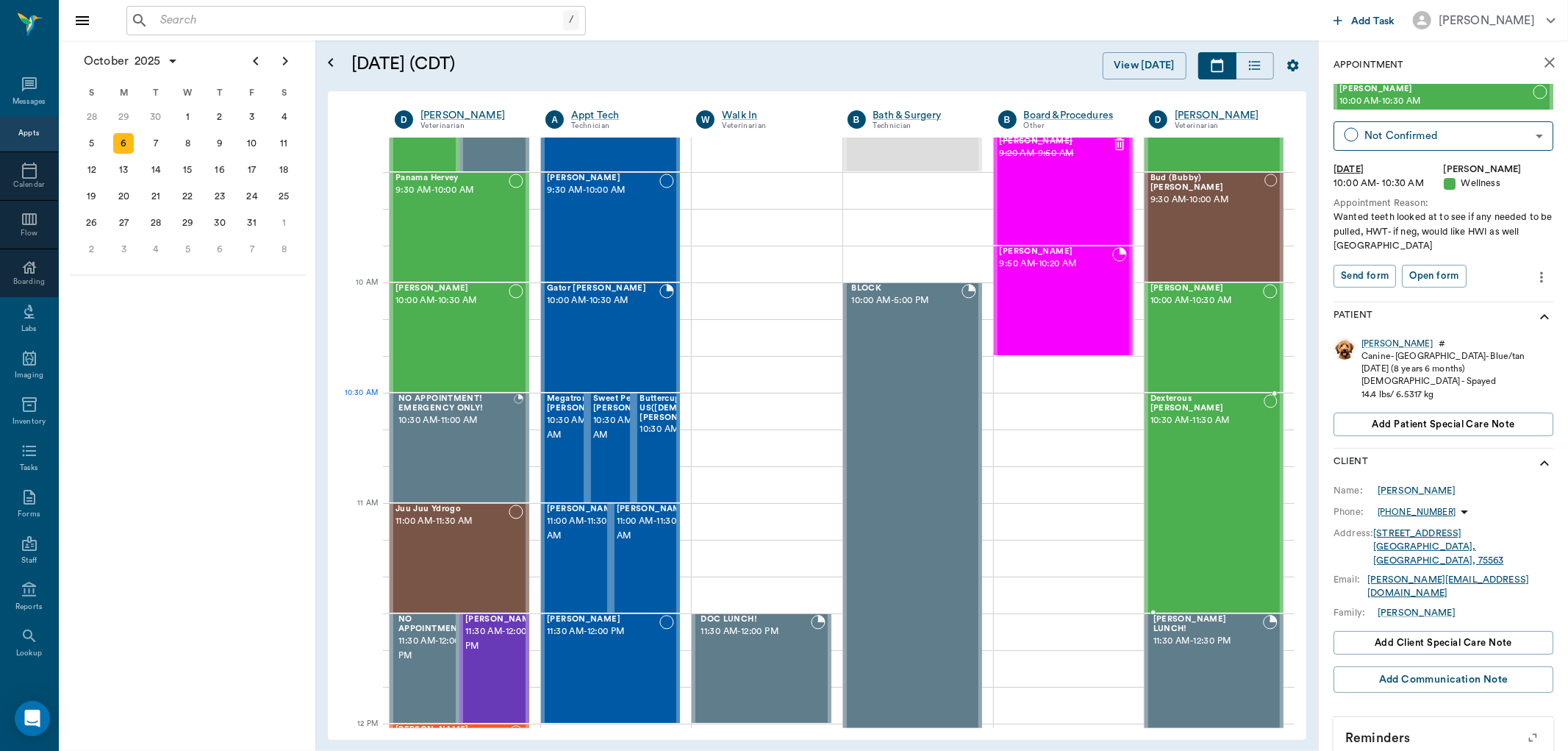
click at [1195, 401] on span "Dexterous [PERSON_NAME]" at bounding box center [1207, 403] width 113 height 19
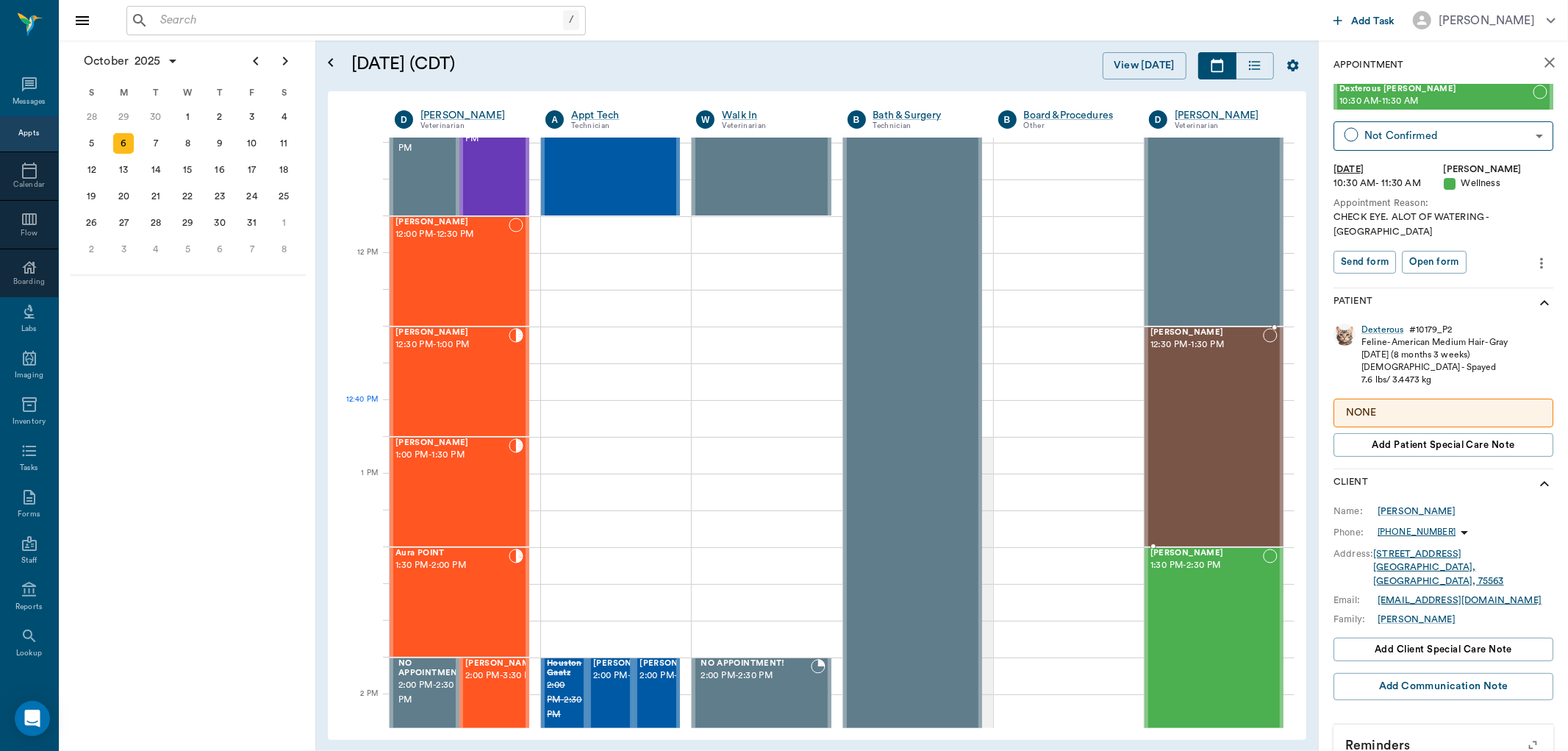
scroll to position [874, 0]
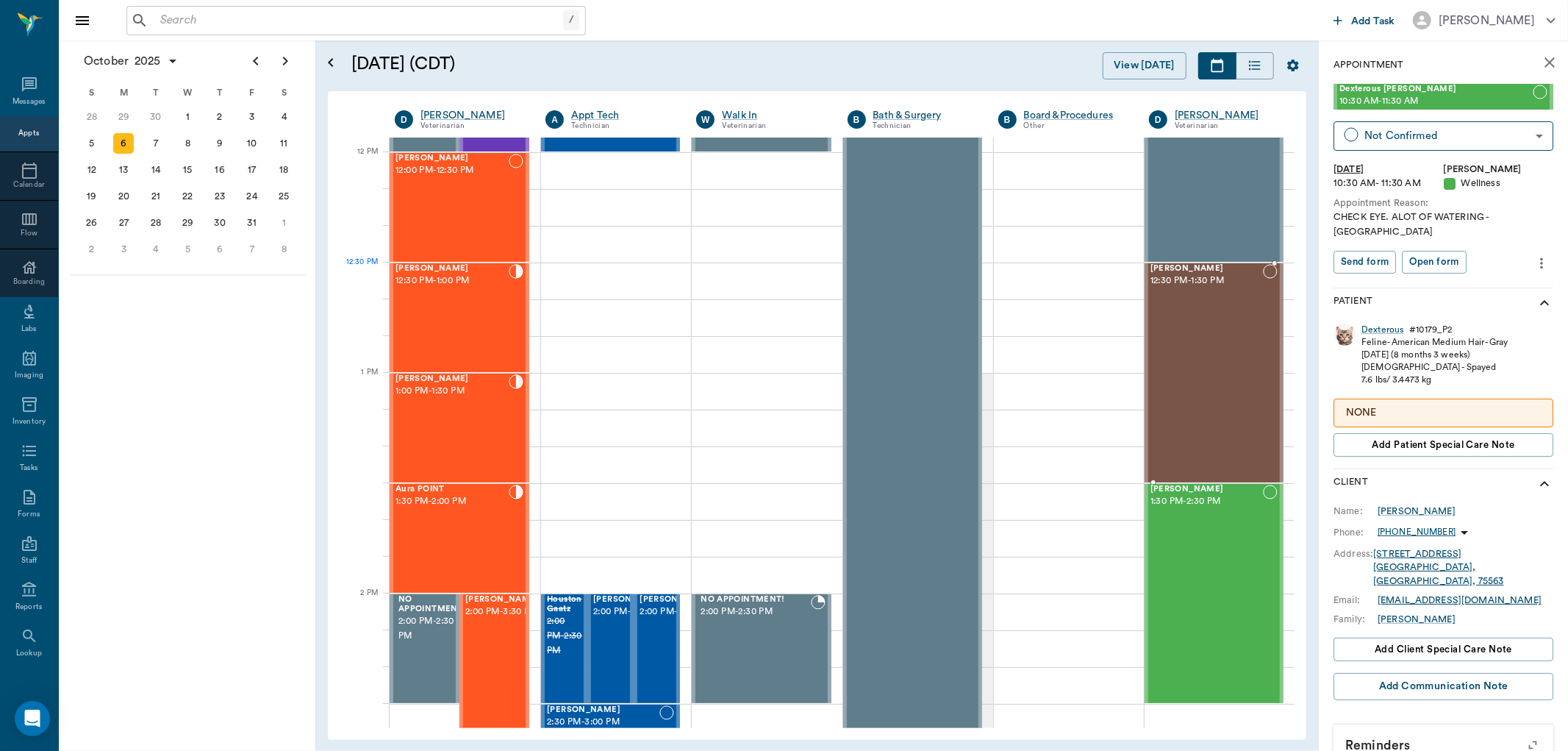
click at [1178, 271] on span "[PERSON_NAME]" at bounding box center [1207, 269] width 113 height 10
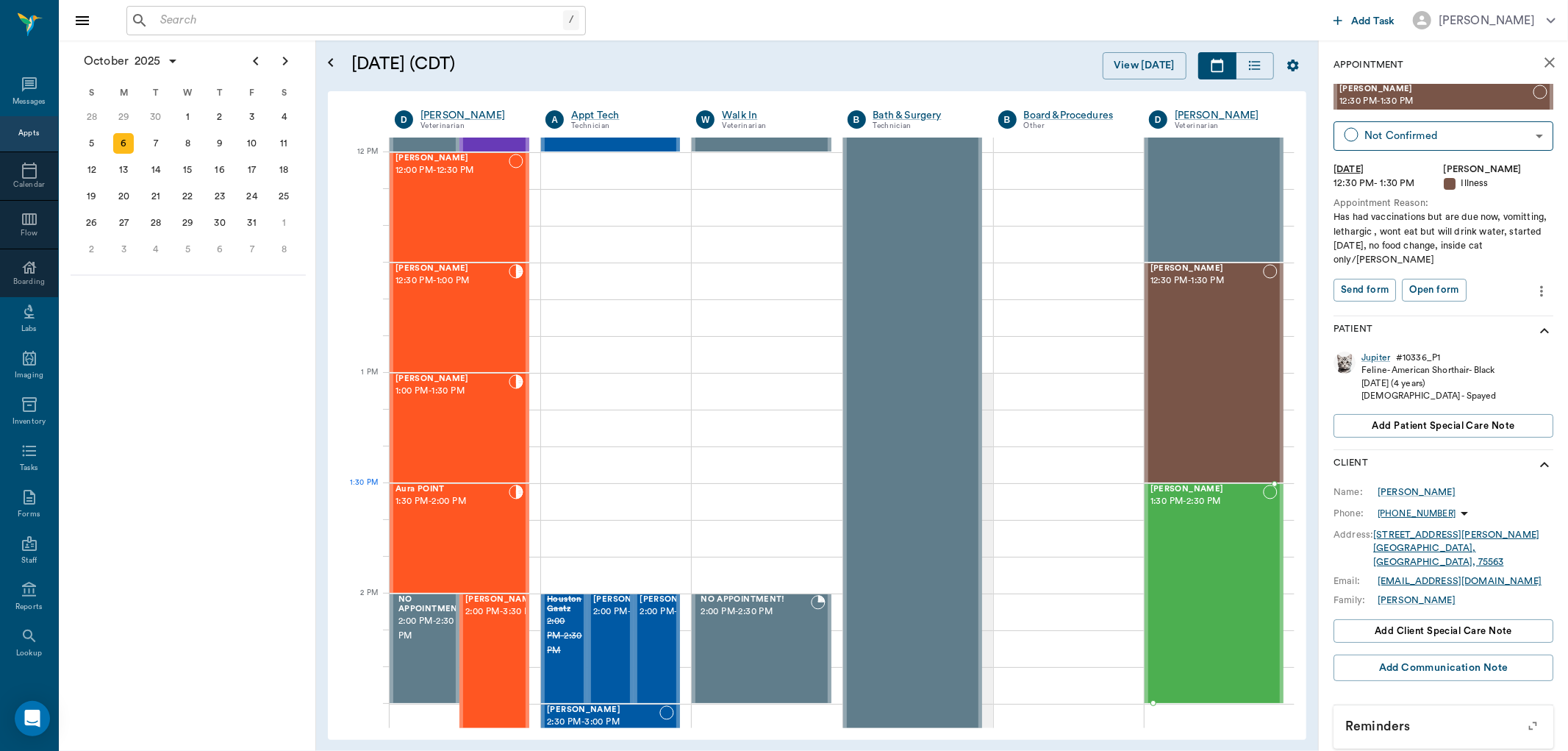
click at [1179, 489] on span "[PERSON_NAME]" at bounding box center [1207, 489] width 113 height 10
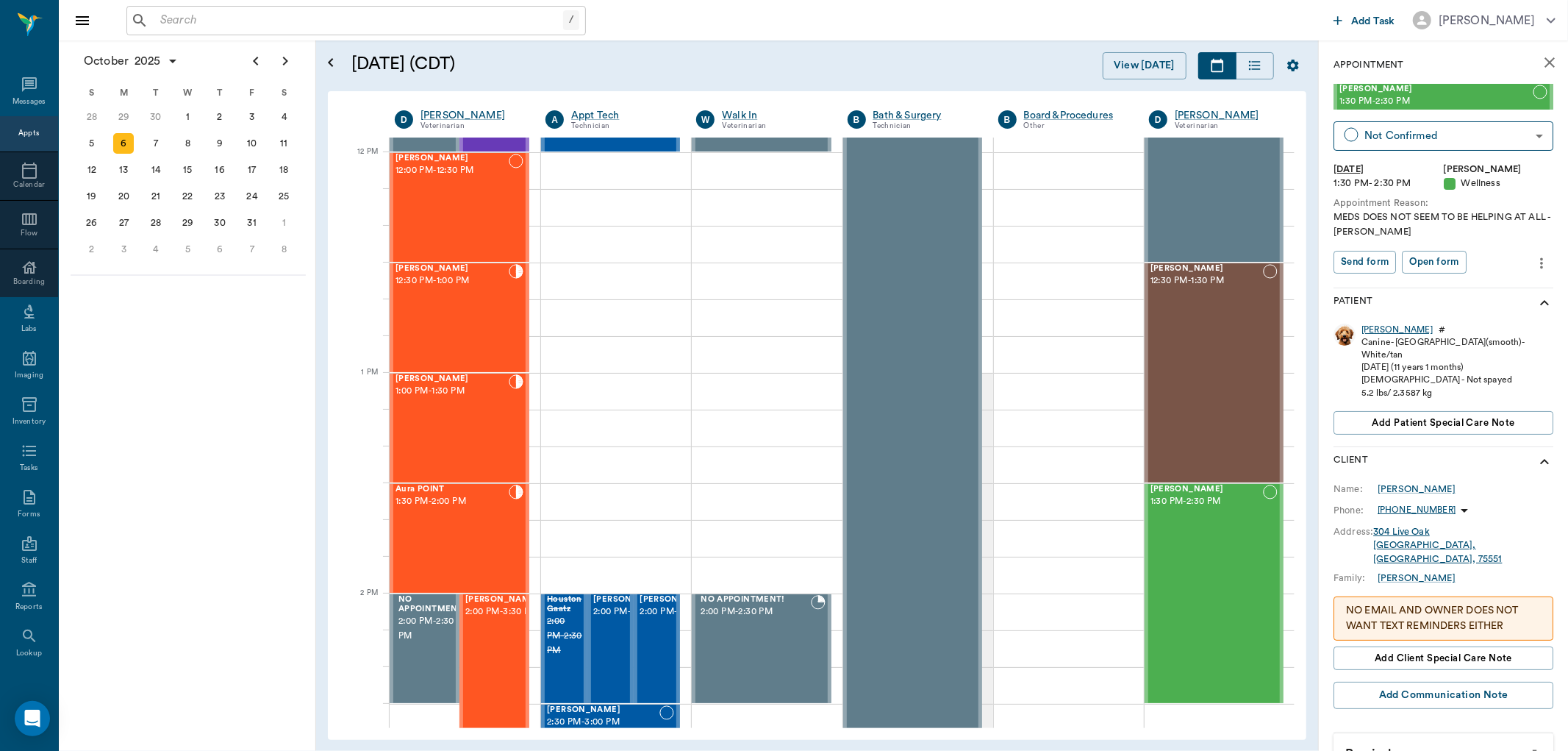
click at [1375, 329] on div "[PERSON_NAME]" at bounding box center [1398, 330] width 72 height 13
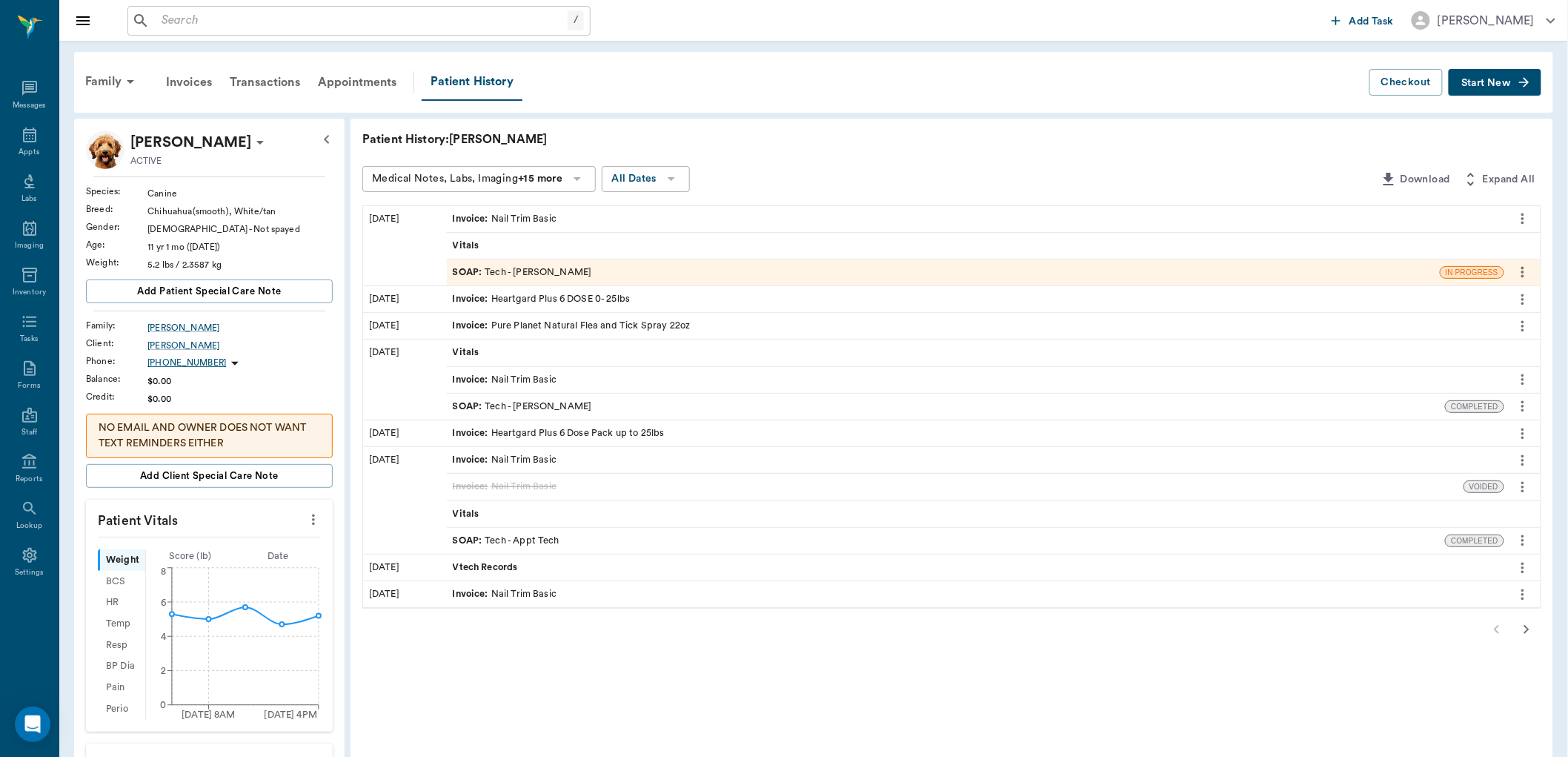
click at [524, 176] on b "+15 more" at bounding box center [540, 178] width 44 height 10
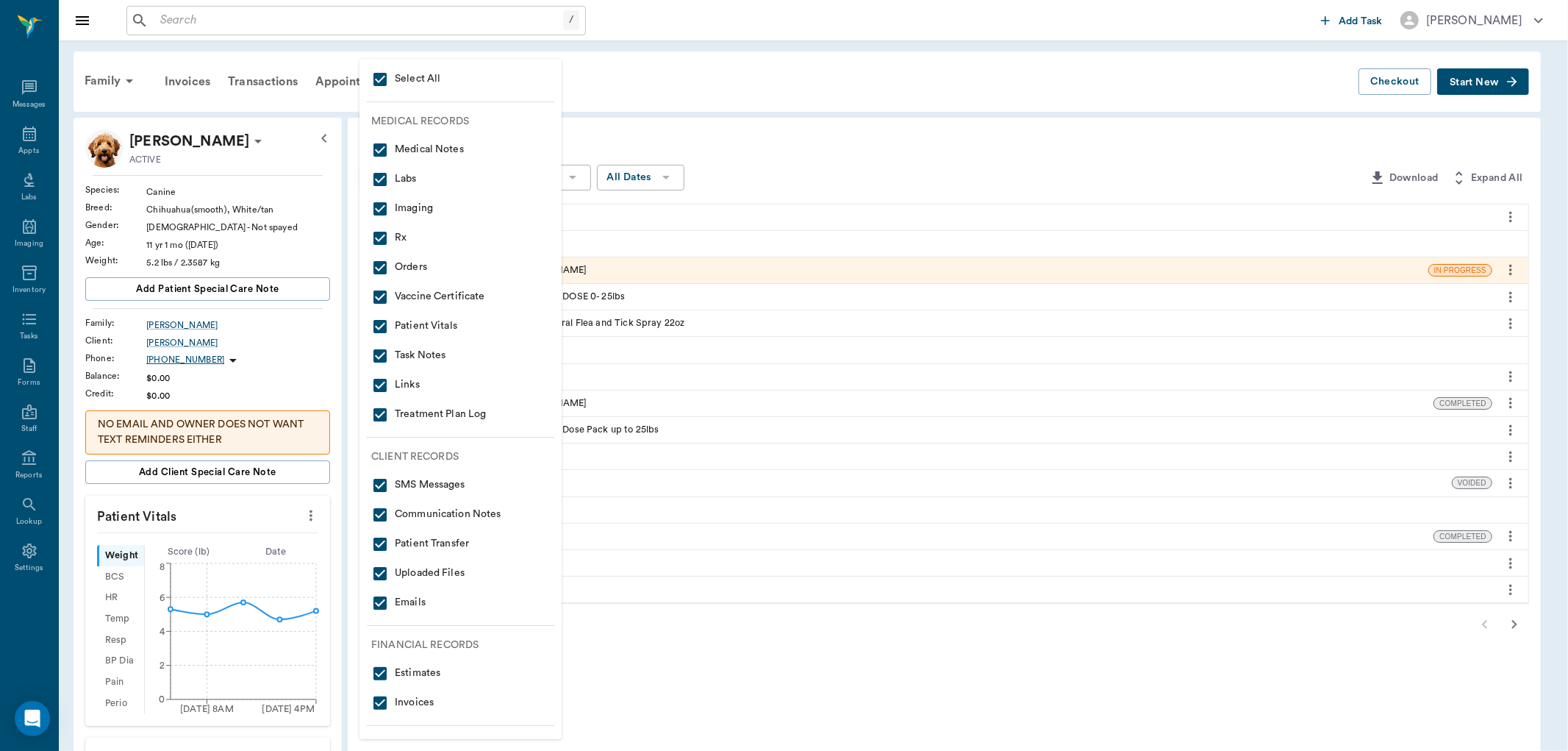
click at [772, 163] on div at bounding box center [784, 376] width 1568 height 751
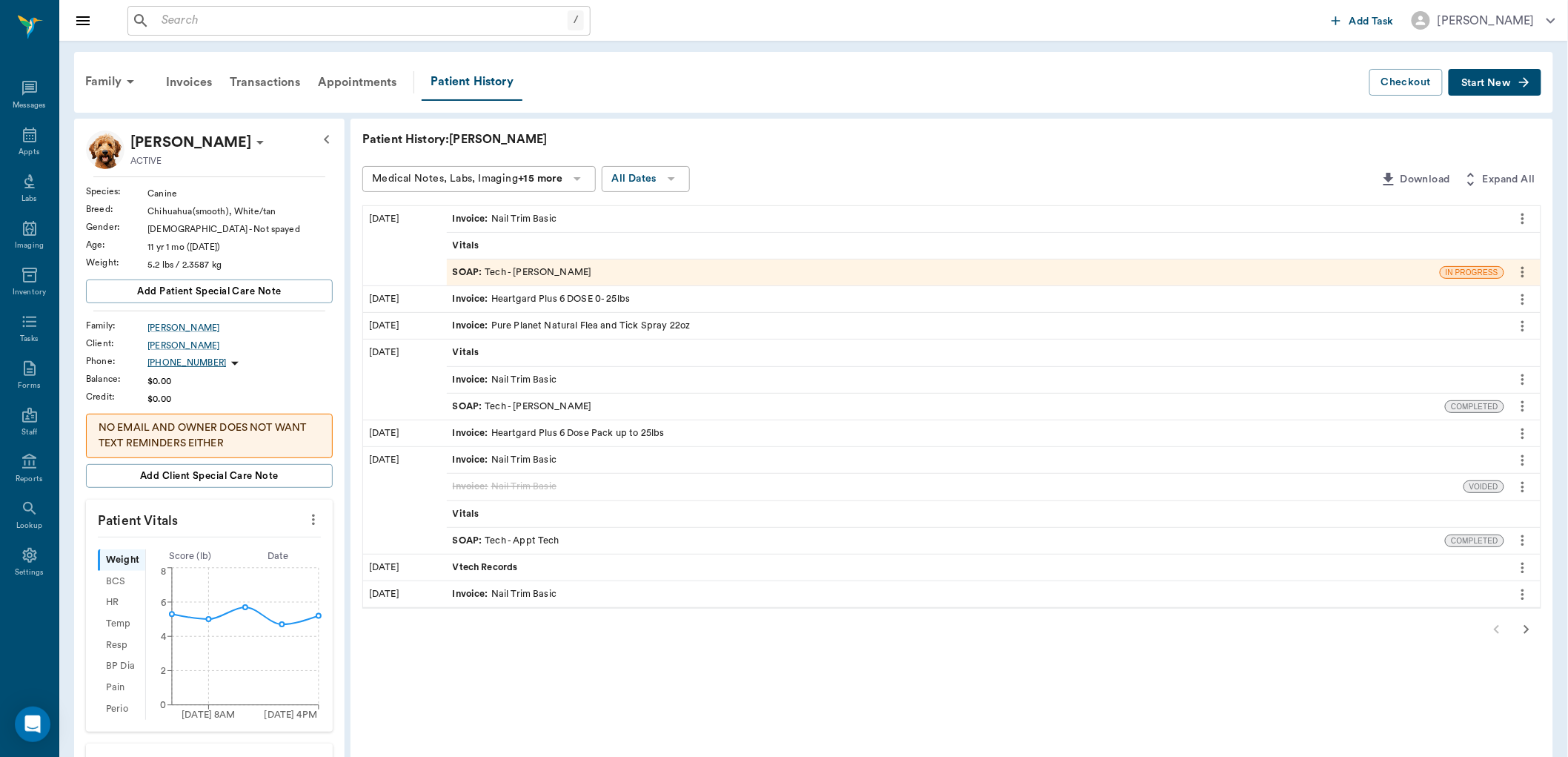
click at [581, 180] on icon at bounding box center [577, 179] width 18 height 18
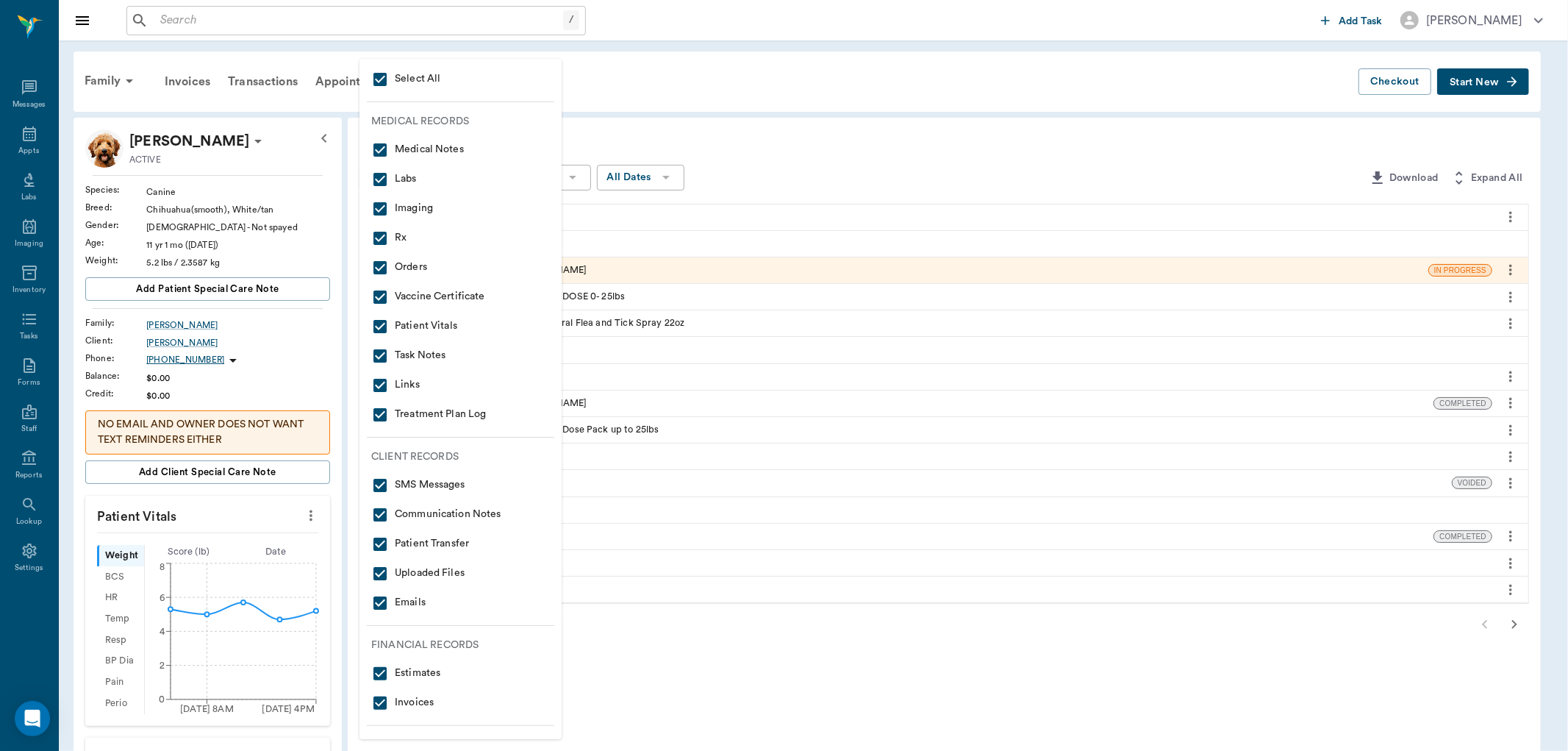
click at [441, 150] on span "Medical Notes" at bounding box center [460, 151] width 178 height 18
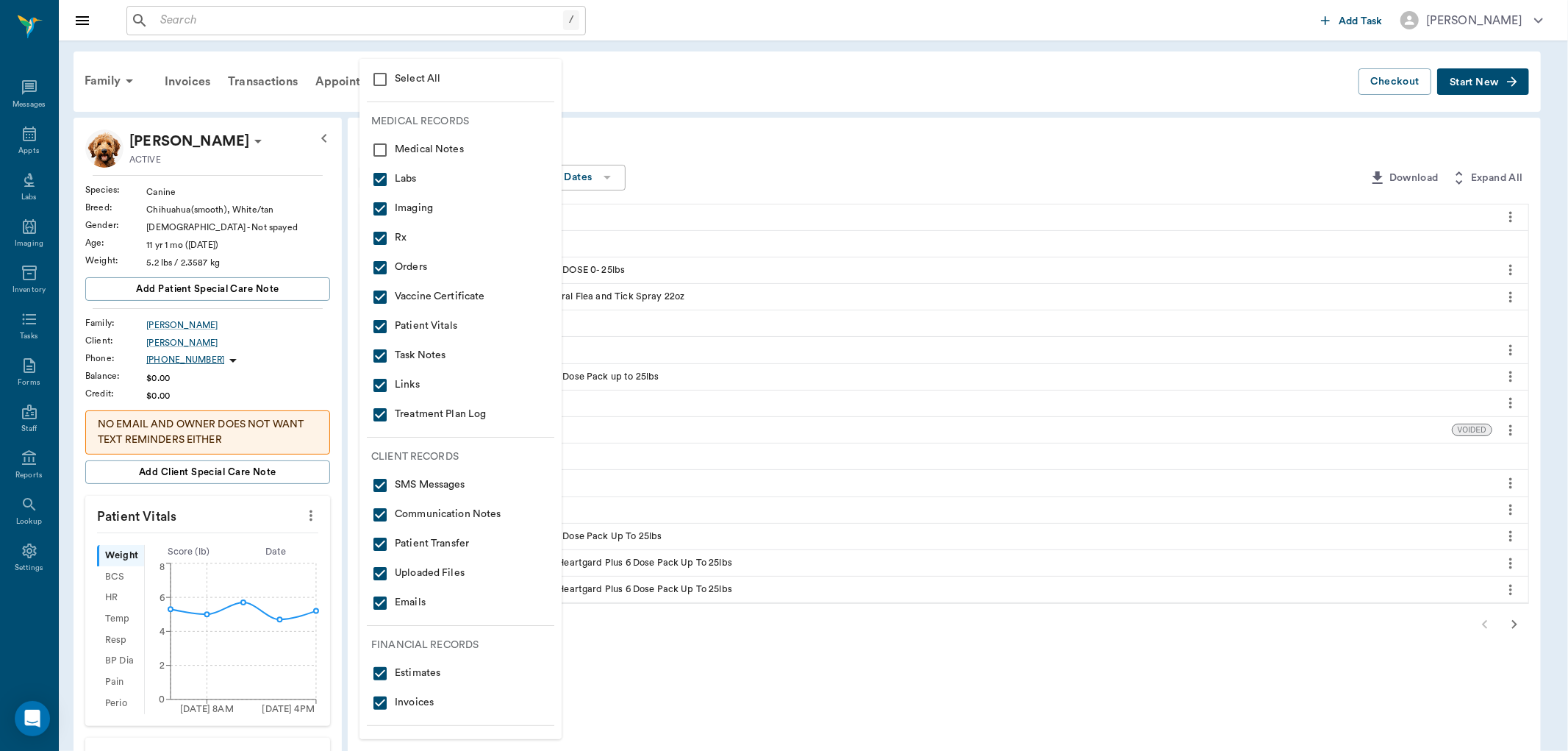
click at [379, 150] on input "checkbox" at bounding box center [380, 151] width 18 height 18
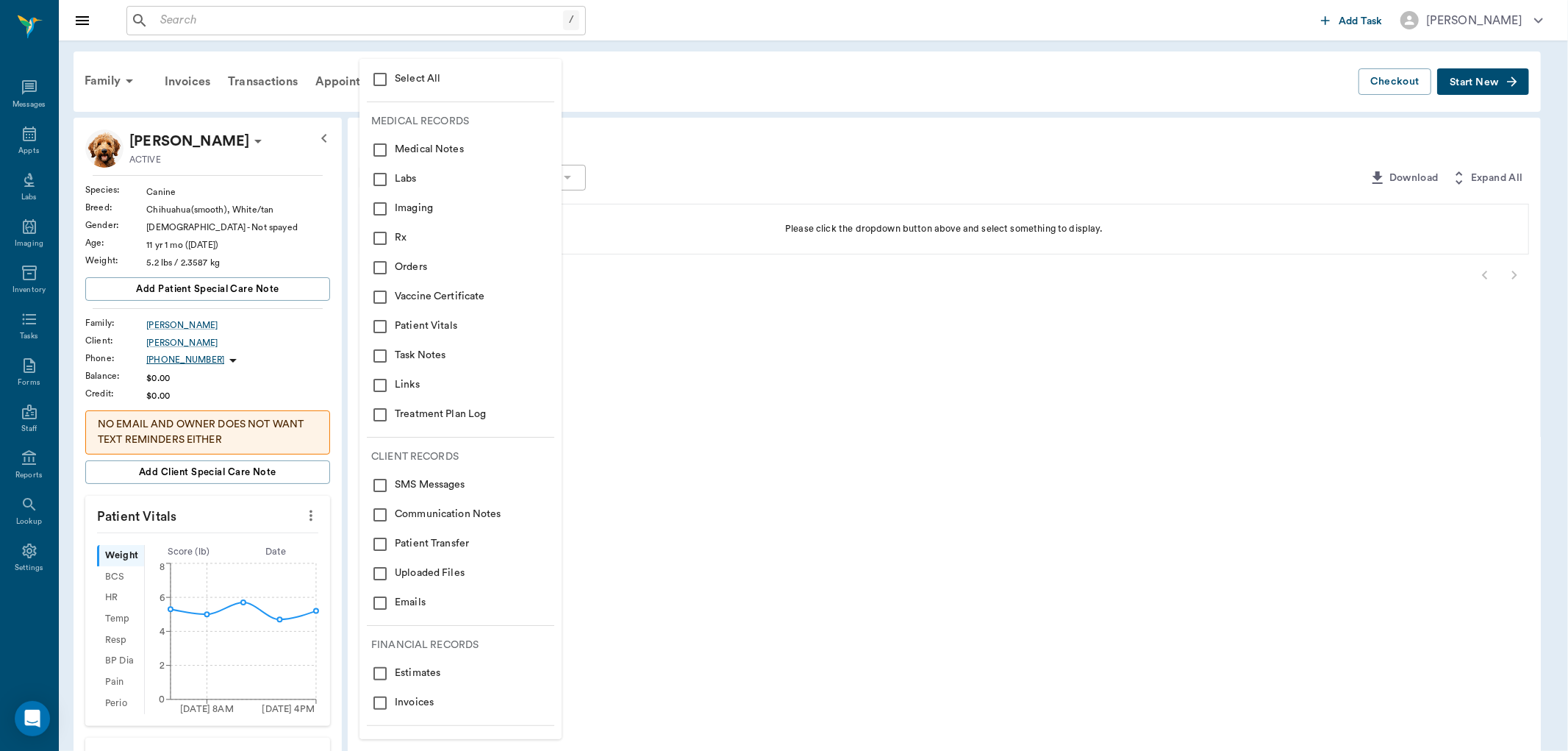
click at [379, 147] on input "checkbox" at bounding box center [380, 151] width 18 height 18
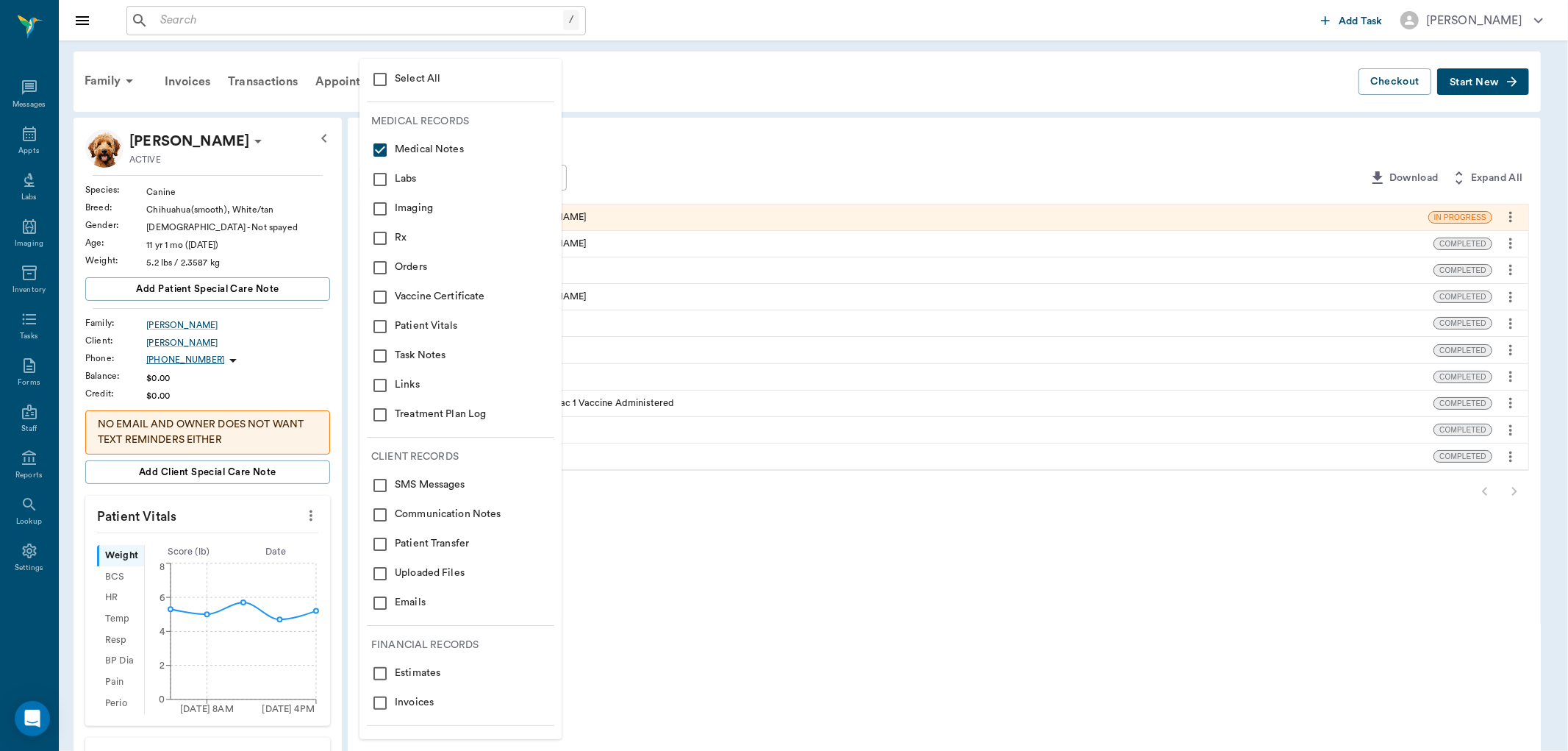
click at [383, 79] on input "checkbox" at bounding box center [380, 80] width 18 height 18
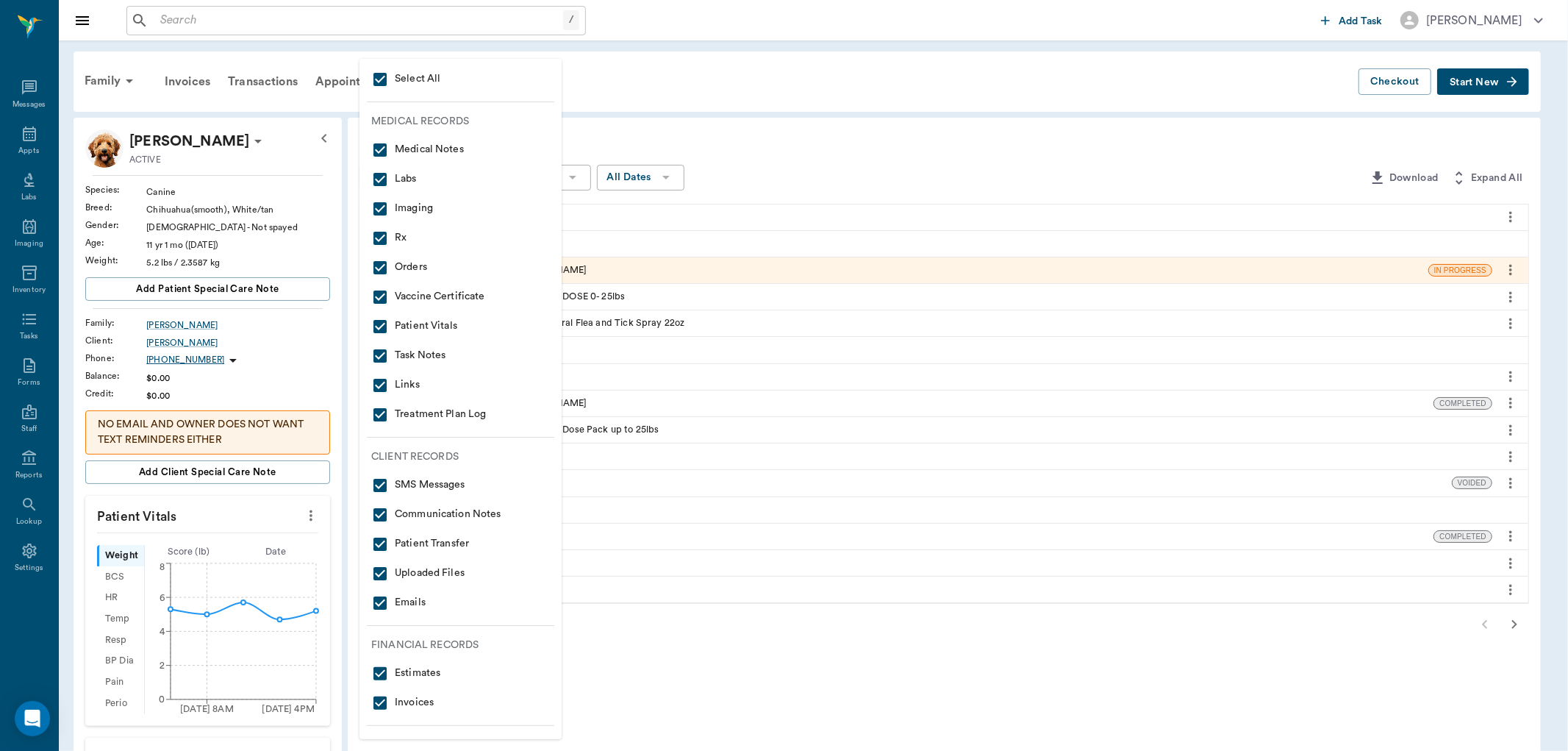
click at [874, 168] on div at bounding box center [784, 376] width 1568 height 751
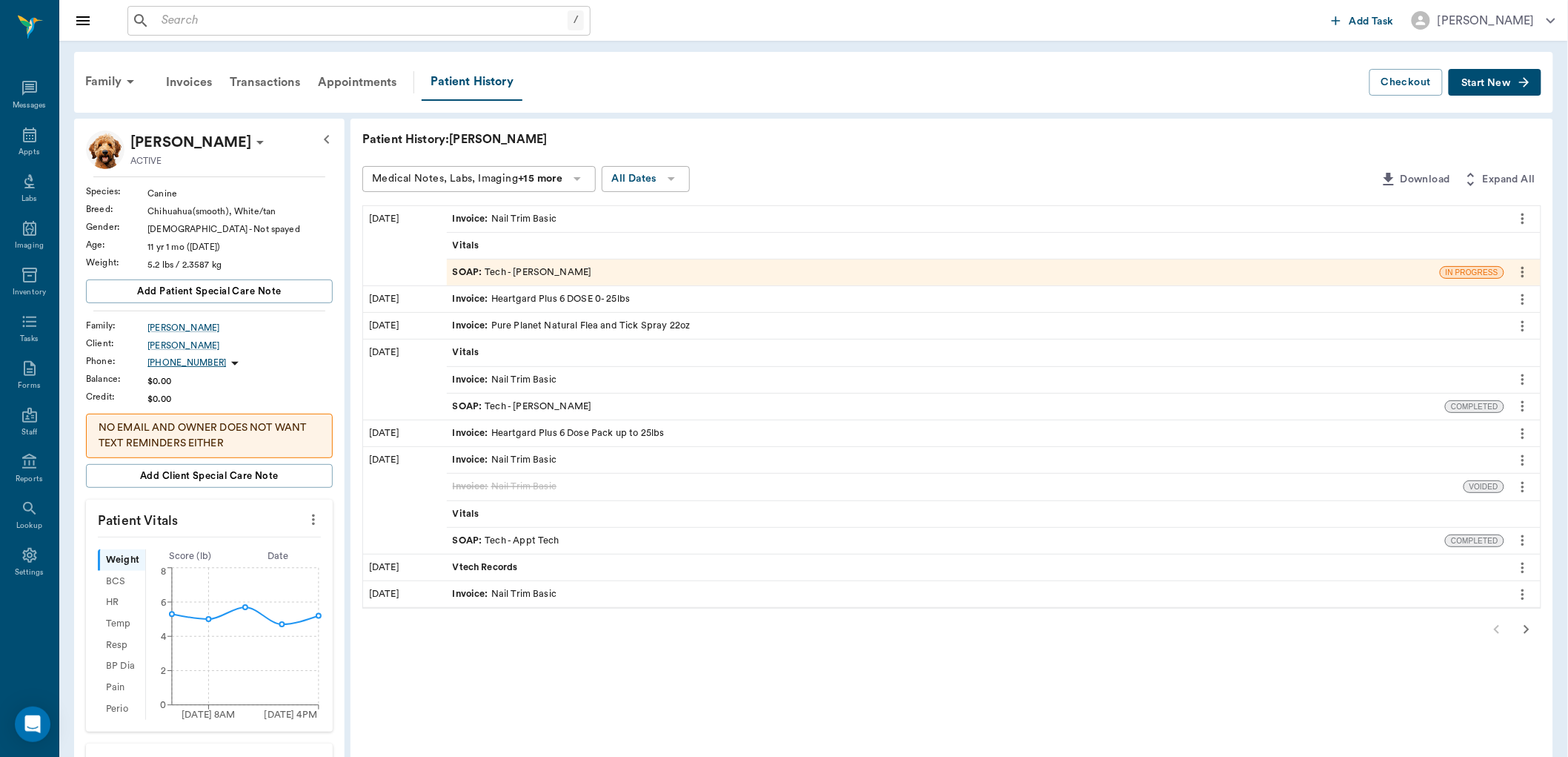
click at [556, 275] on div "SOAP : Tech - [PERSON_NAME]" at bounding box center [522, 273] width 139 height 14
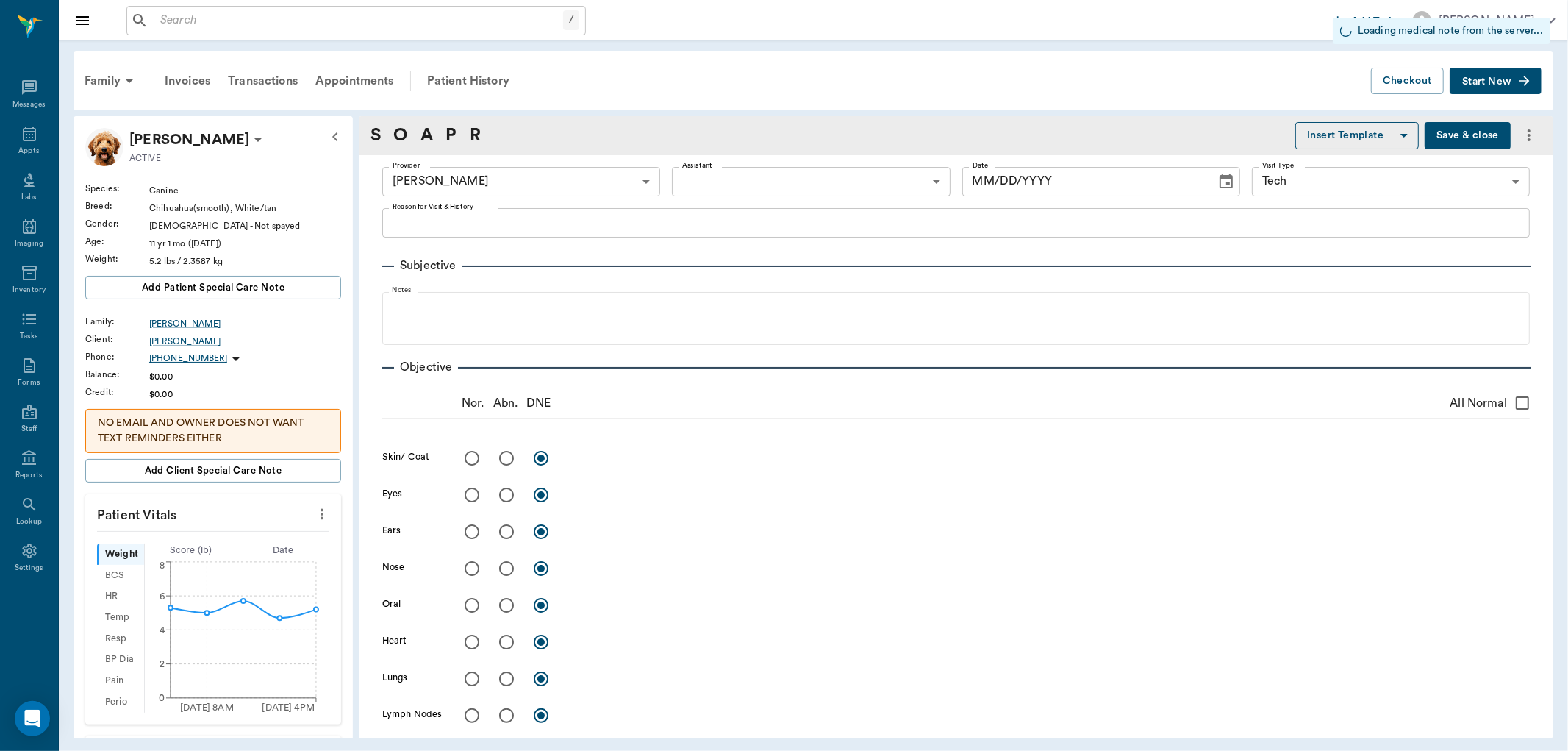
type input "682b670d8bdc6f7f8feef3db"
type input "65d2be4f46e3a538d89b8c1a"
type input "[DATE]"
type textarea "NT (clipped)"
type input "1.00"
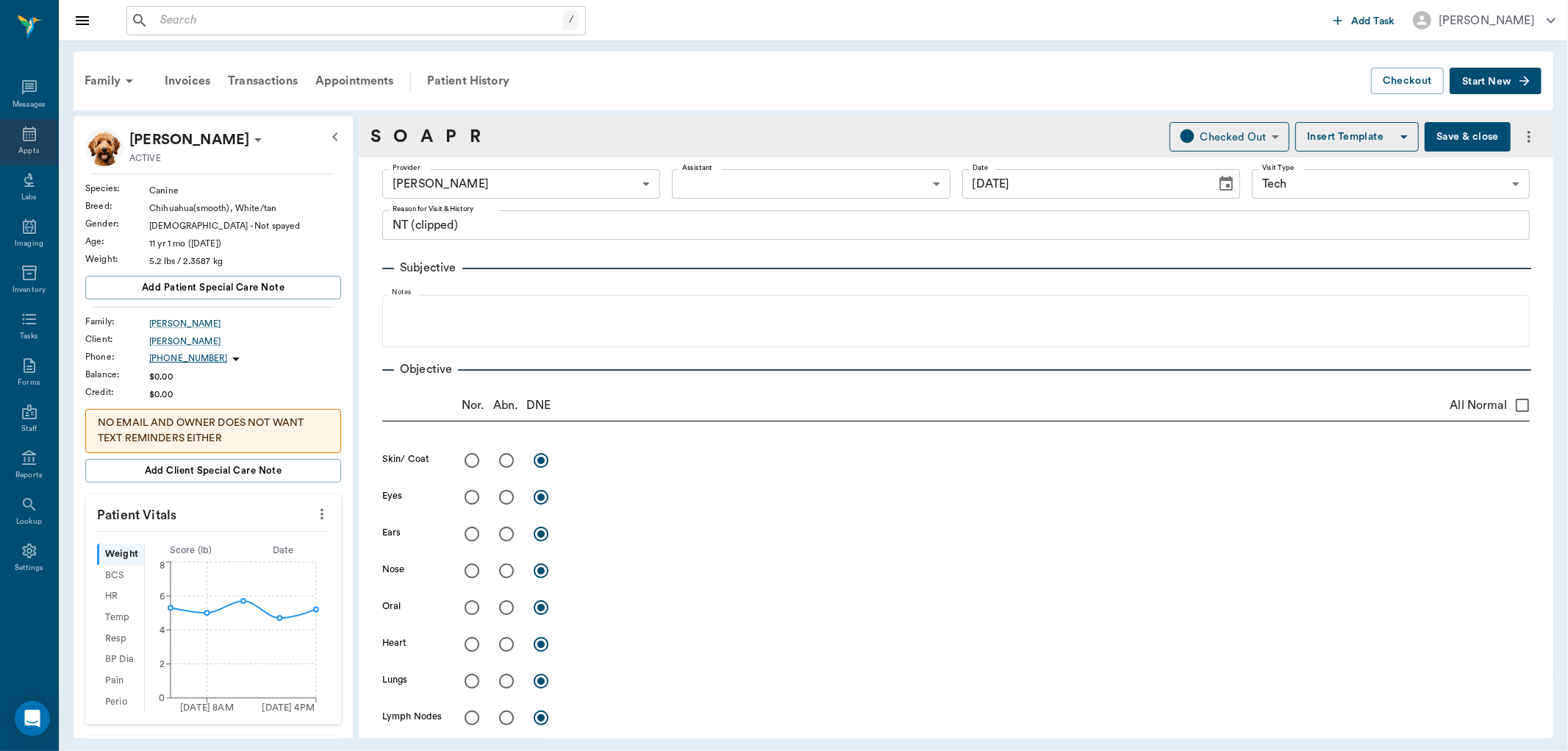
click at [30, 133] on icon at bounding box center [29, 134] width 13 height 14
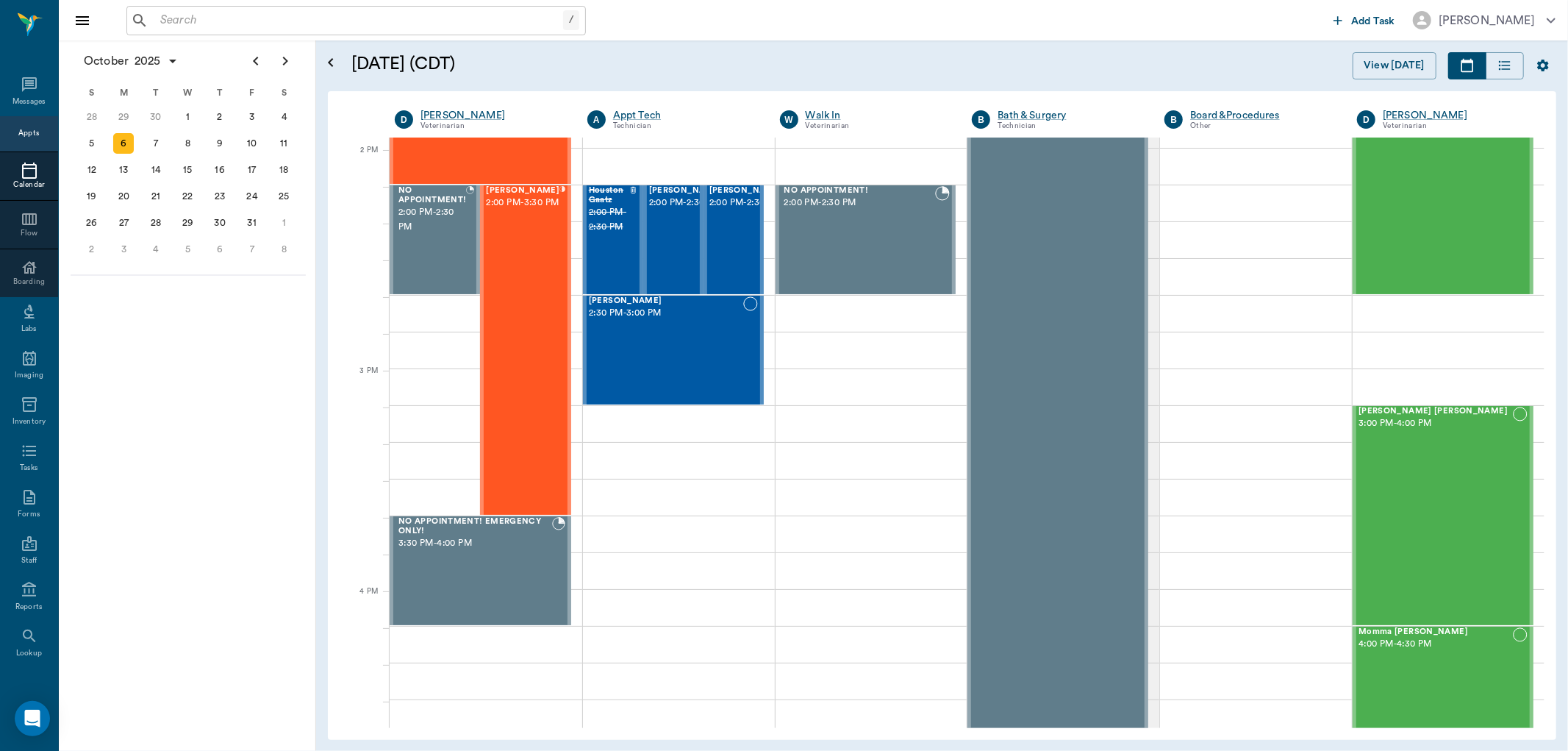
scroll to position [1321, 0]
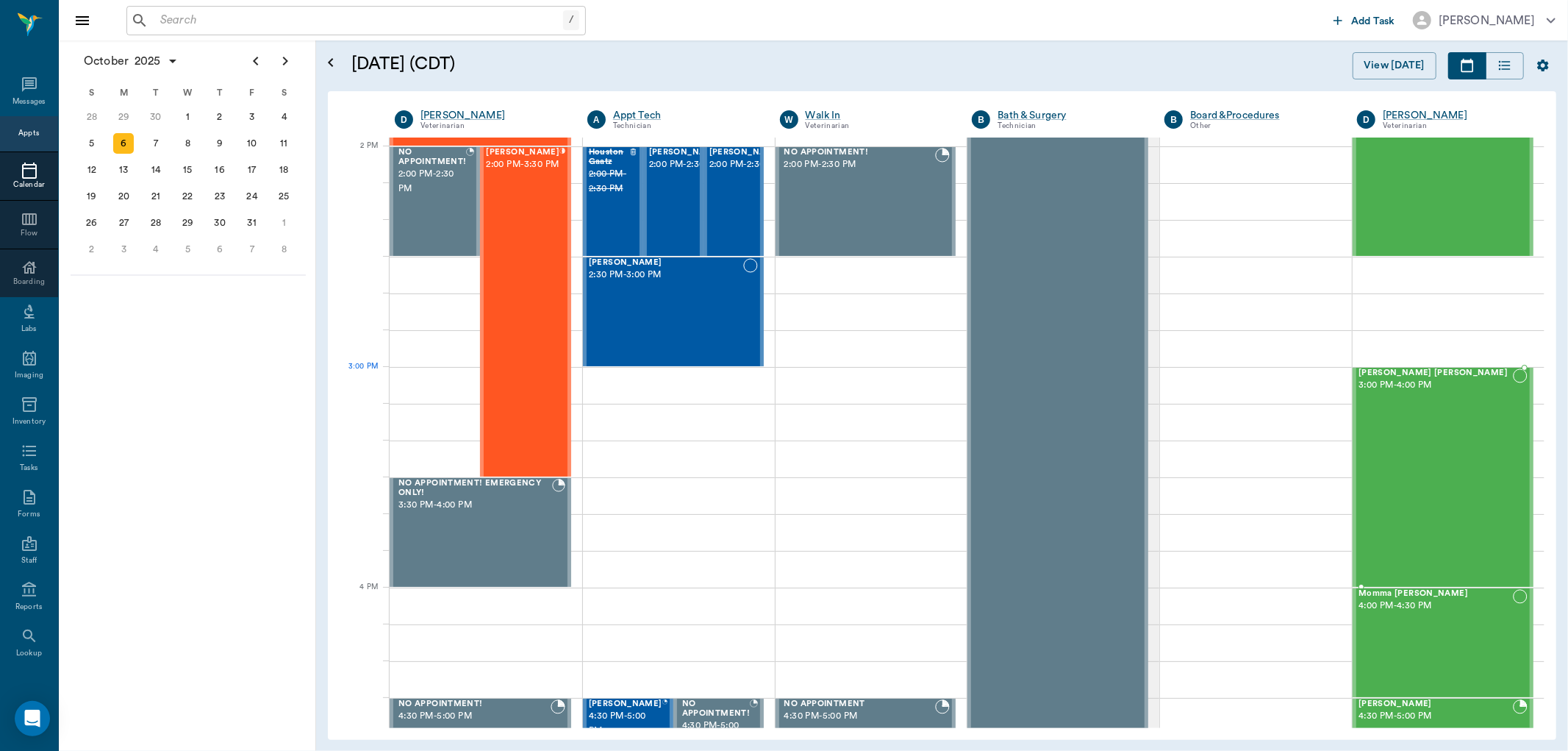
drag, startPoint x: 1366, startPoint y: 373, endPoint x: 1401, endPoint y: 376, distance: 35.1
click at [1401, 376] on span "[PERSON_NAME] [PERSON_NAME]" at bounding box center [1436, 373] width 154 height 10
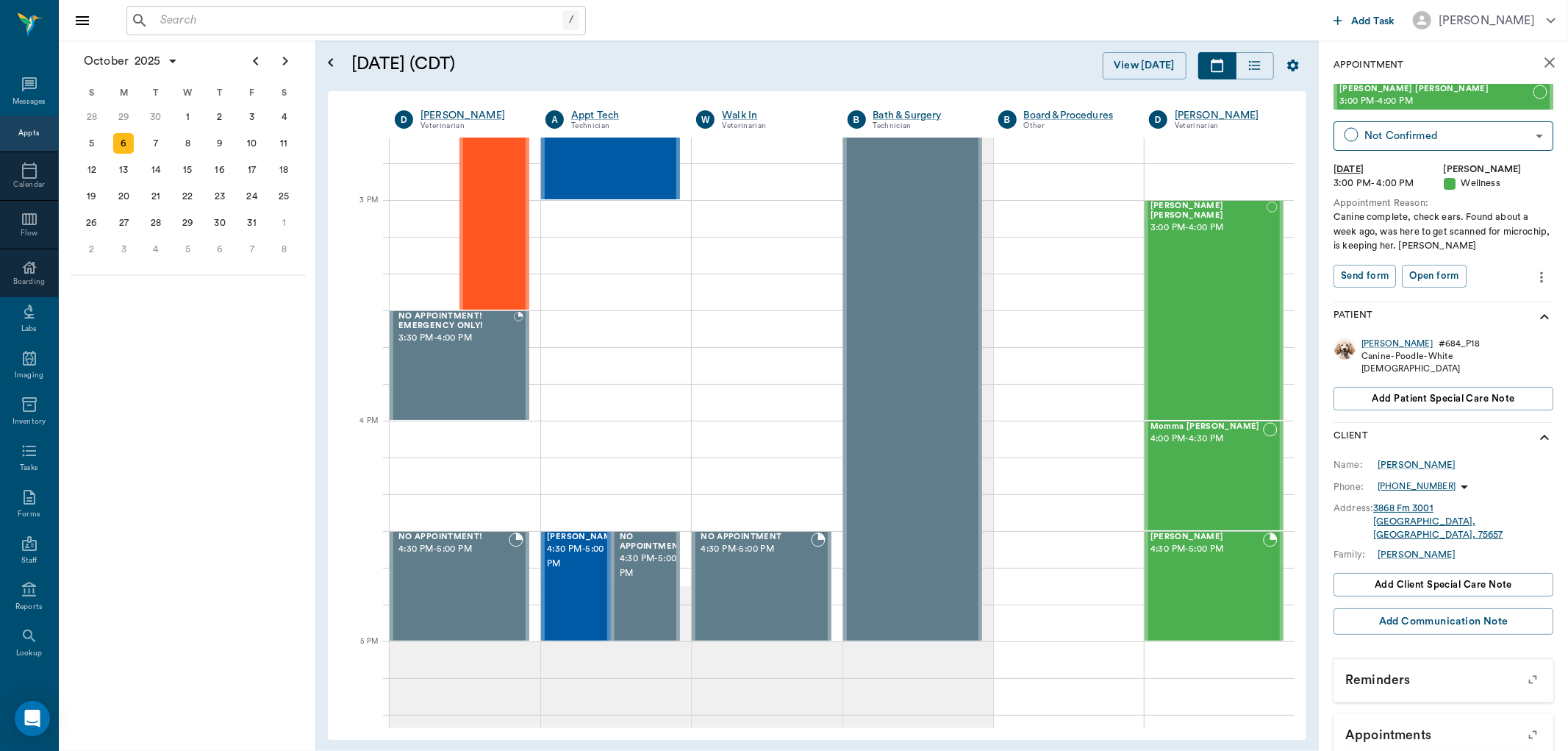
scroll to position [1654, 0]
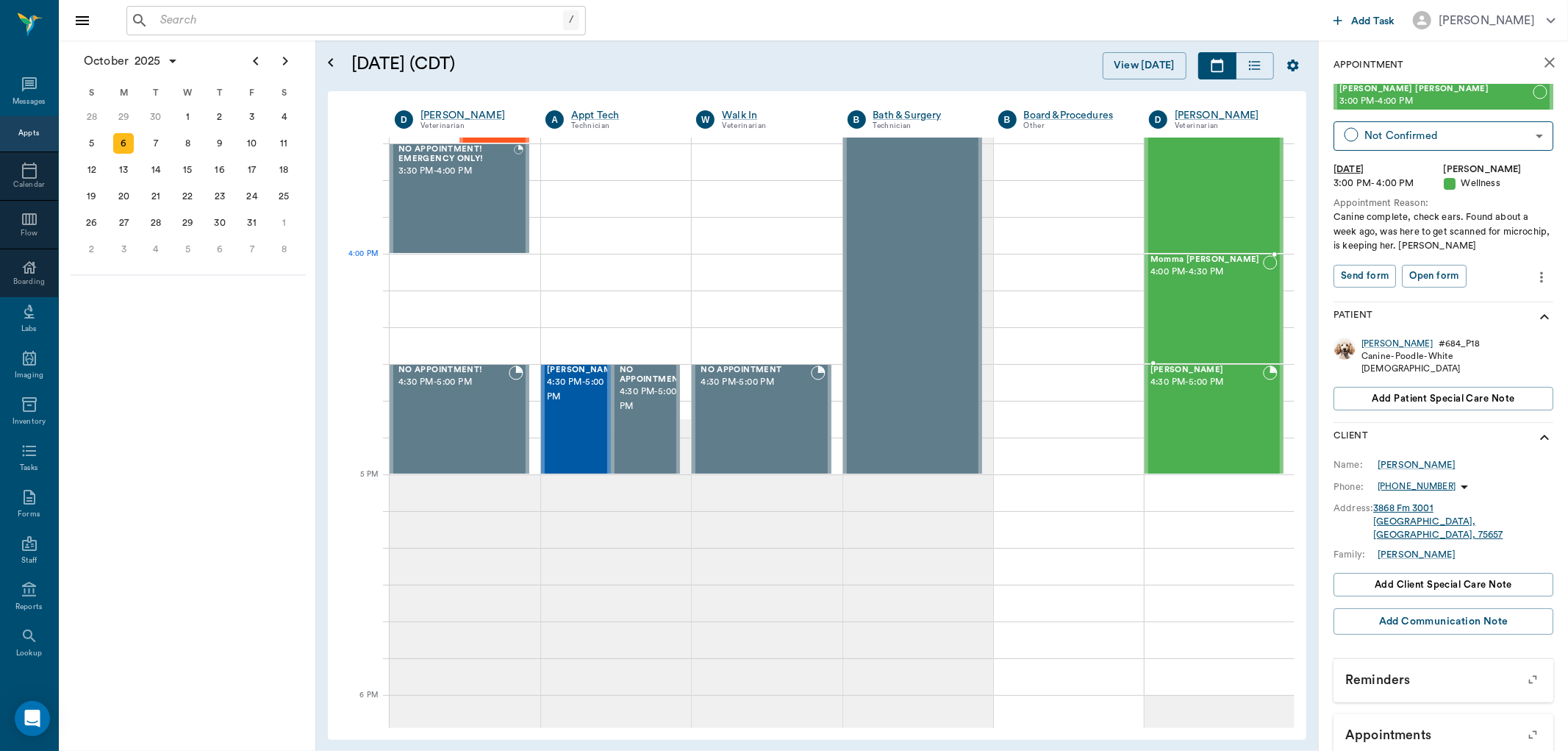
click at [1166, 262] on span "Momma [PERSON_NAME]" at bounding box center [1207, 260] width 113 height 10
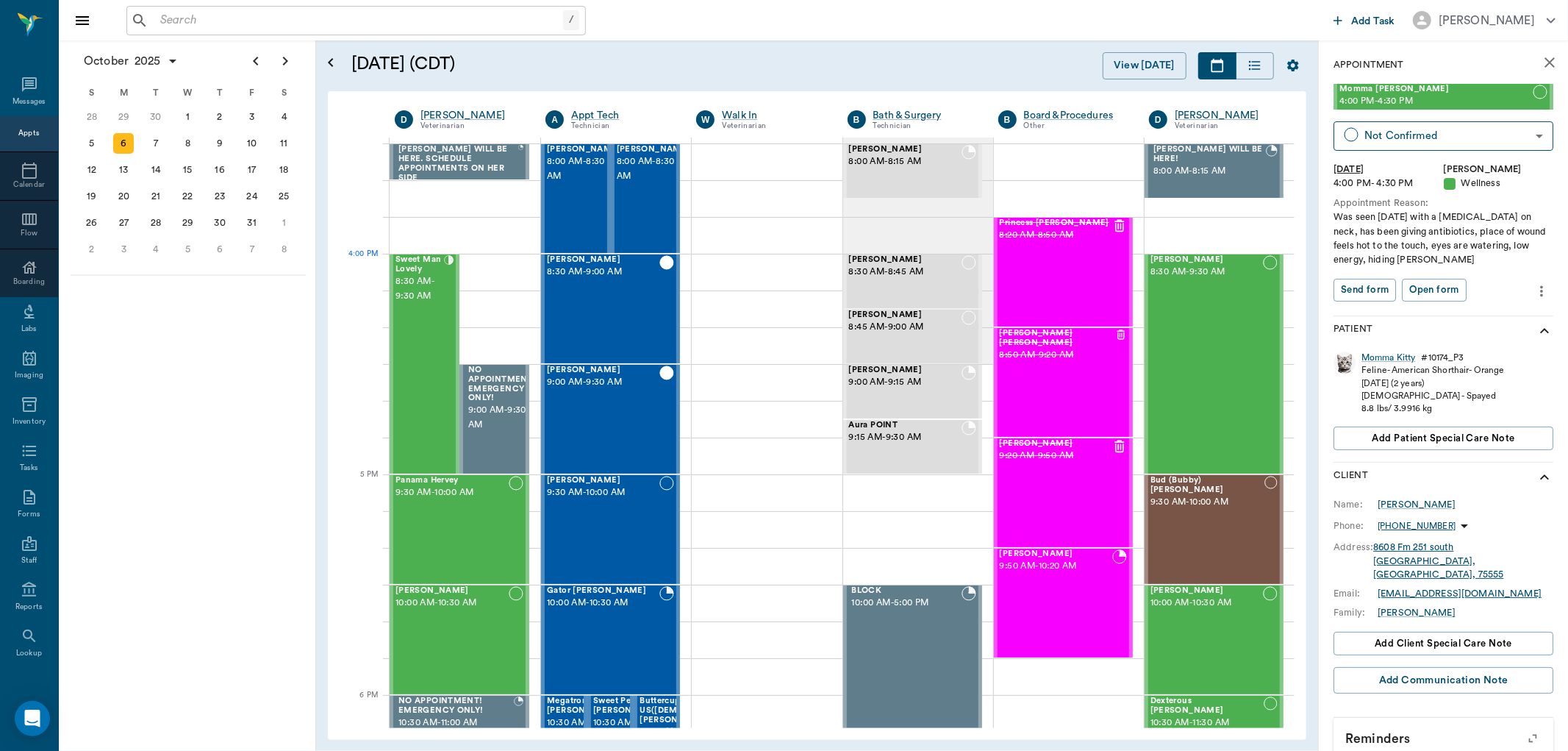
scroll to position [1654, 0]
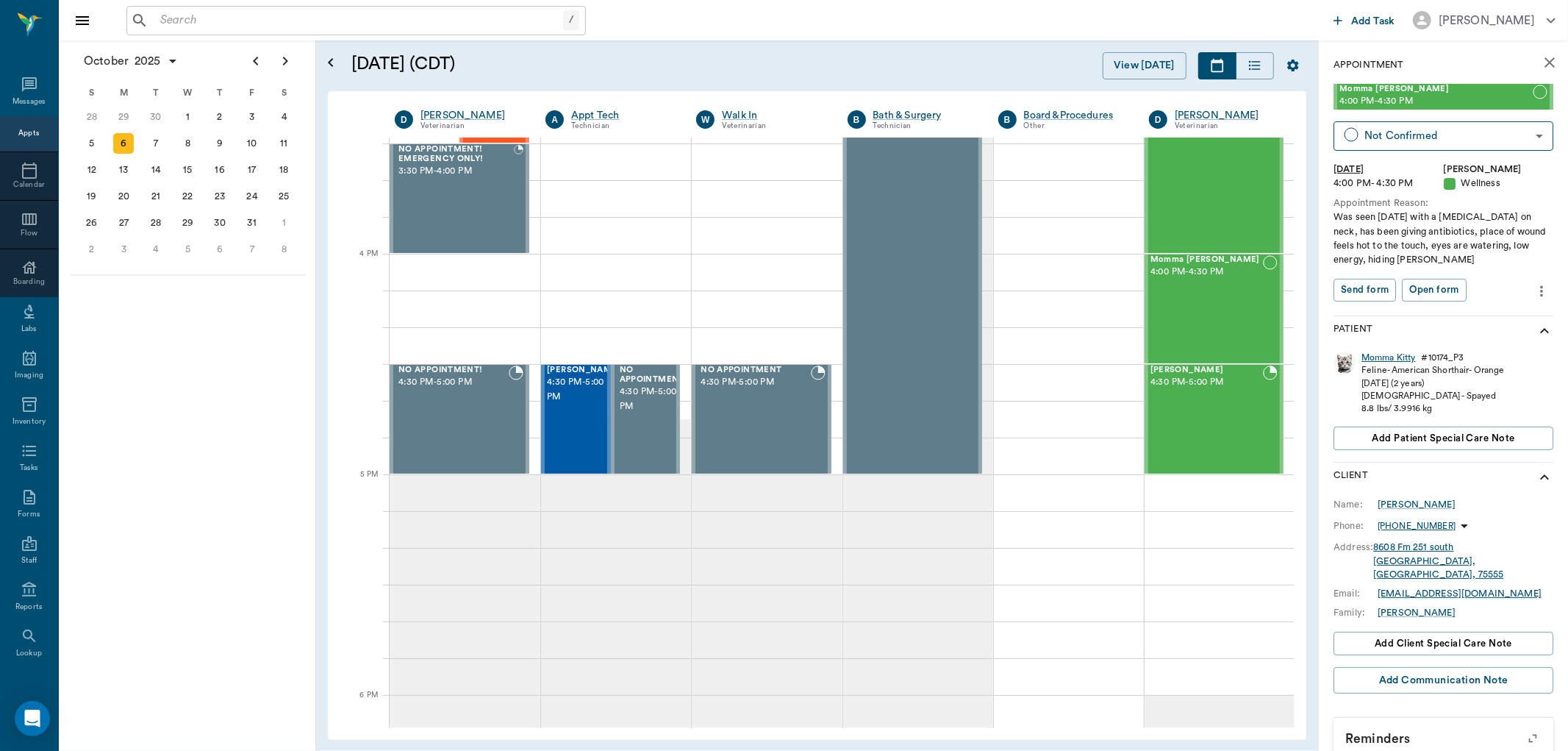
click at [1376, 356] on div "Momma Kitty" at bounding box center [1389, 358] width 54 height 13
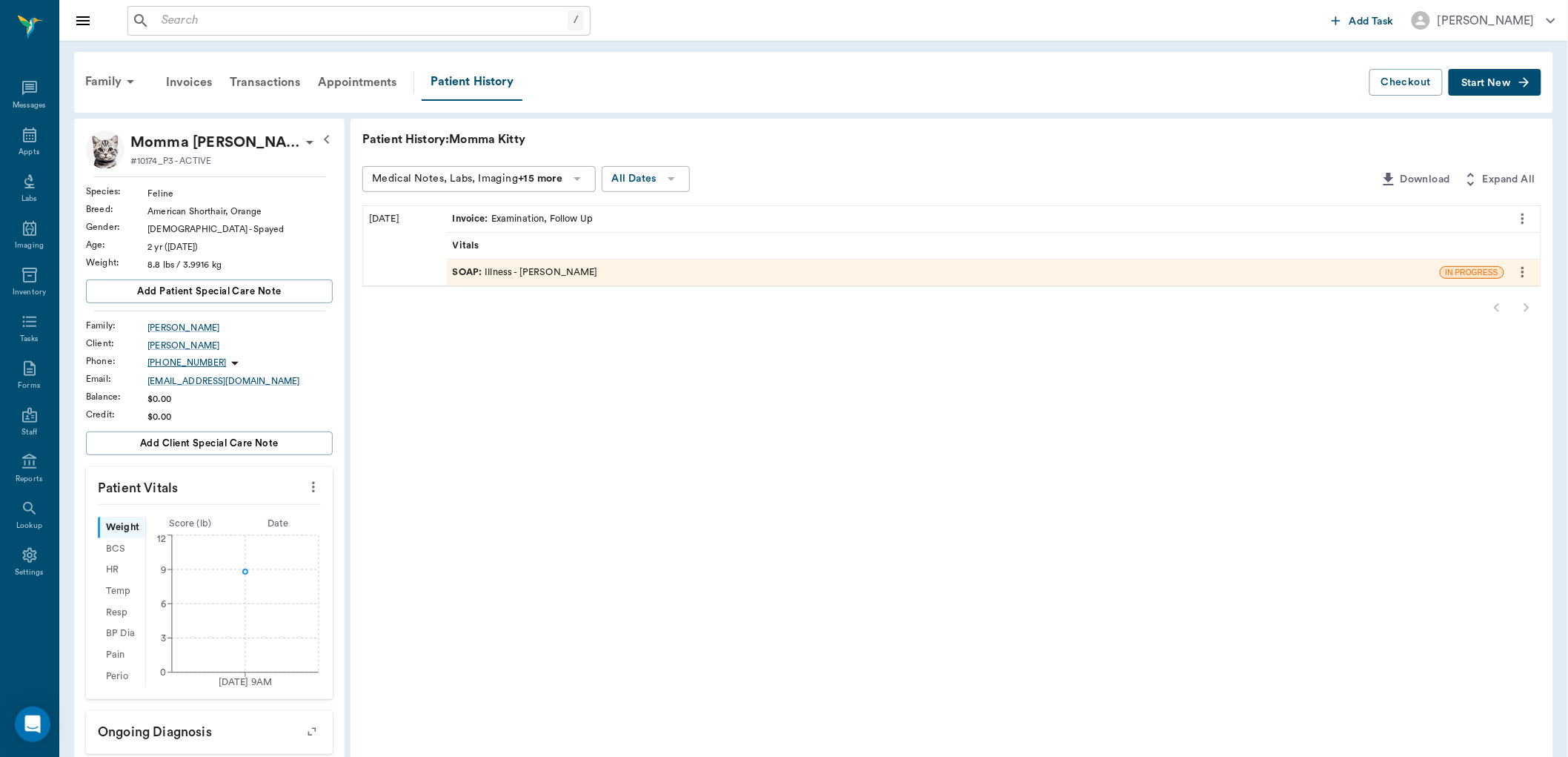
click at [493, 273] on div "SOAP : Illness - [PERSON_NAME]" at bounding box center [525, 273] width 145 height 14
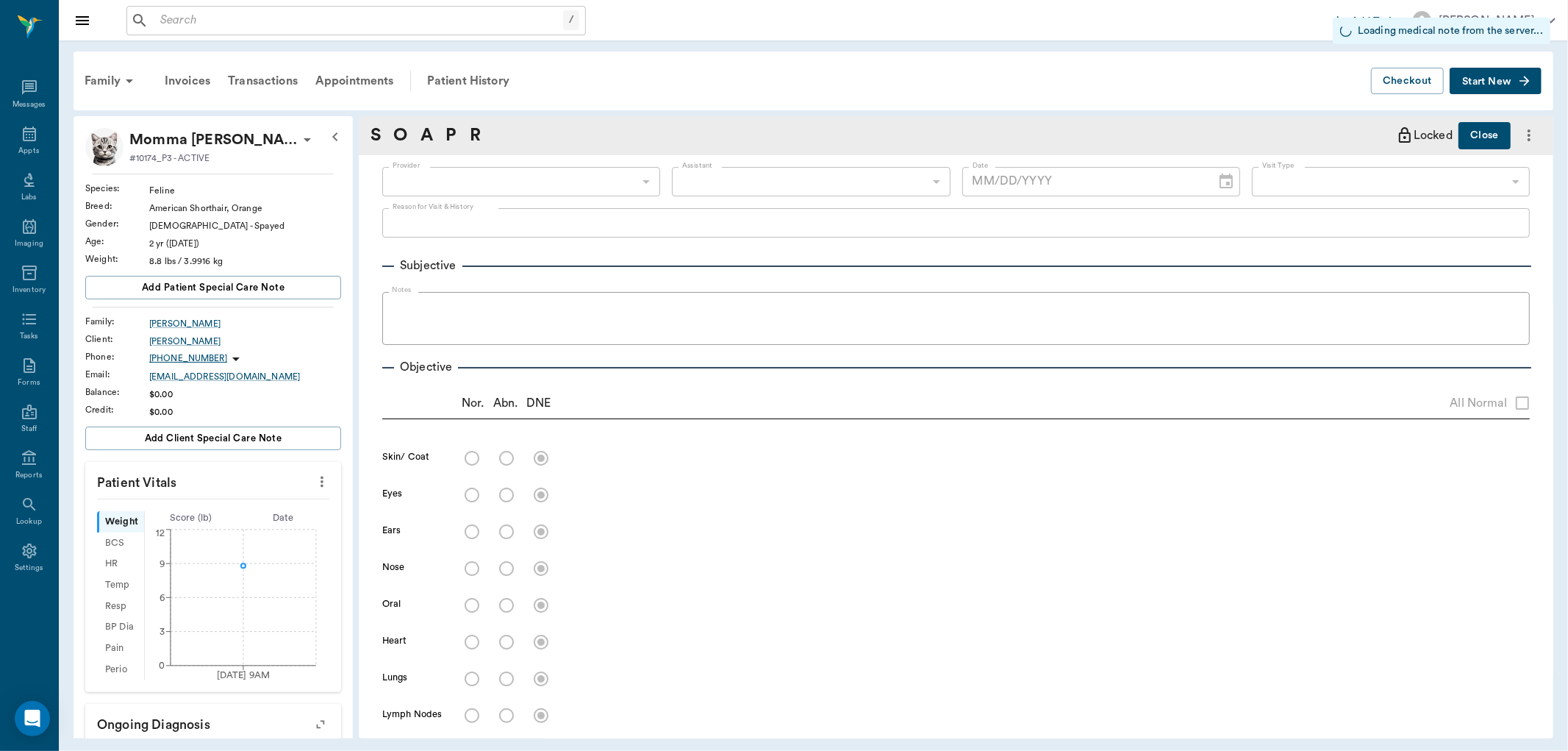
type input "63ec2f075fda476ae8351a4d"
type input "65d2be4f46e3a538d89b8c15"
radio input "true"
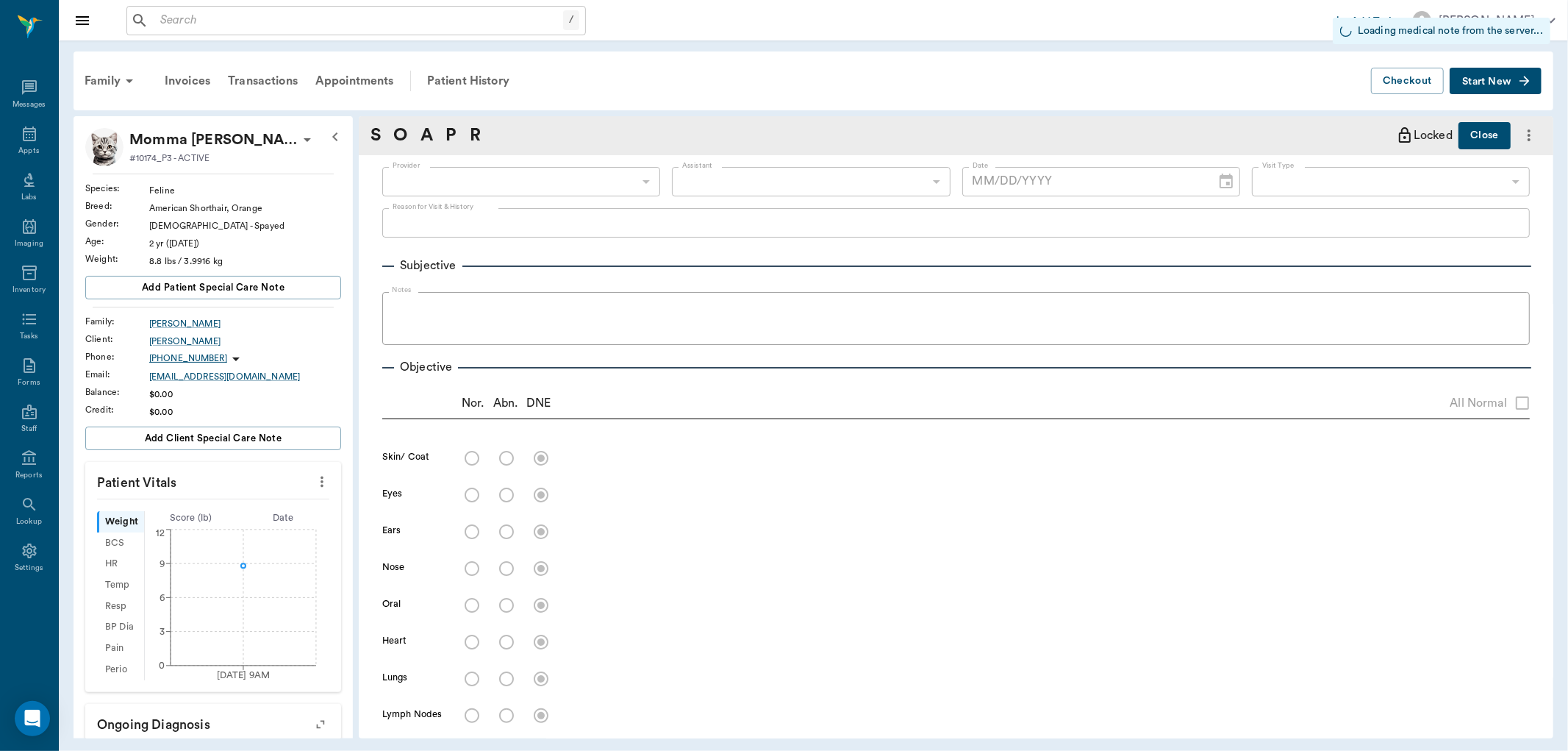
radio input "true"
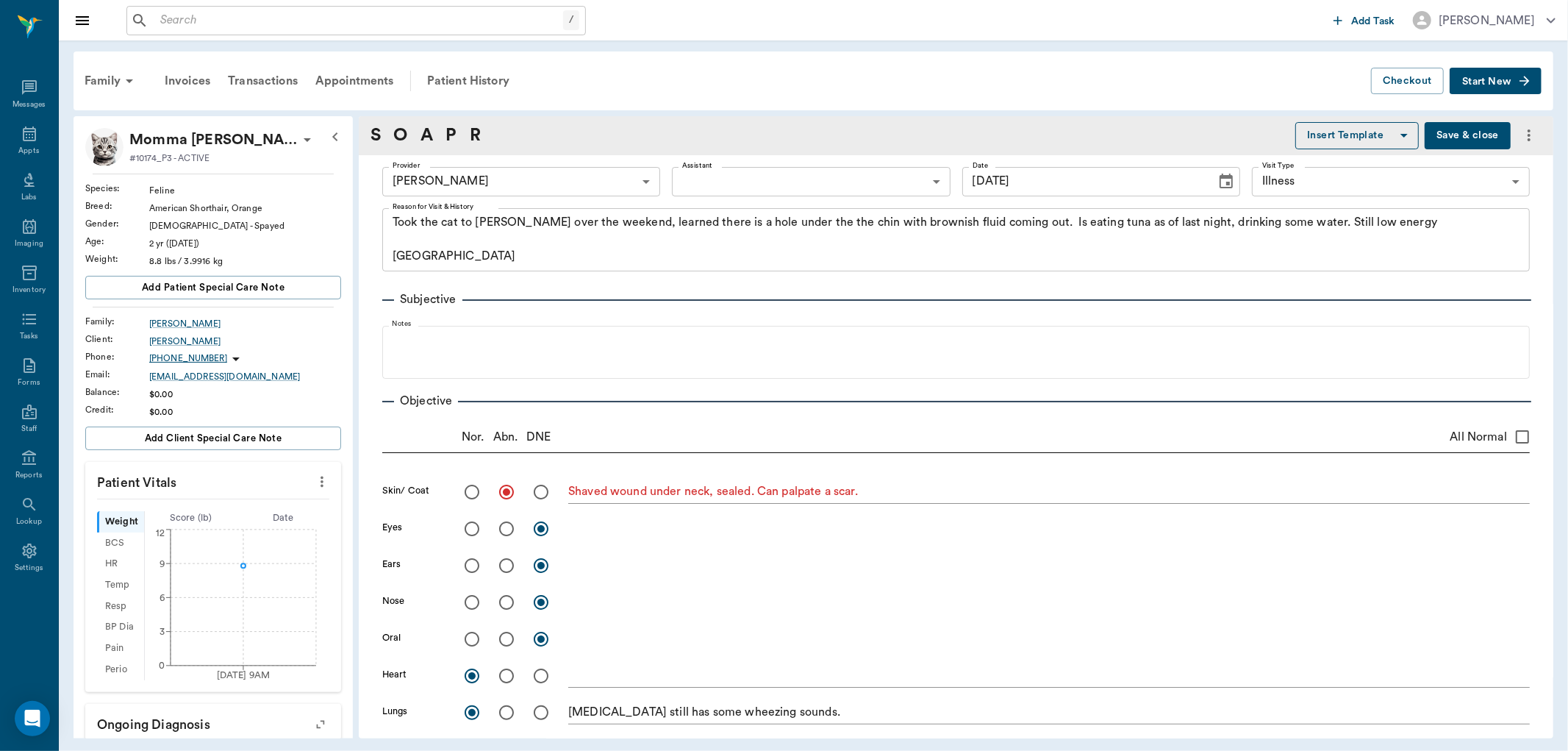
type input "09/29/2025"
type textarea "Took the cat to Vivian over the weekend, learned there is a hole under the the …"
type textarea "Shaved wound under neck, sealed. Can palpate a scar."
type textarea "Trachea still has some wheezing sounds."
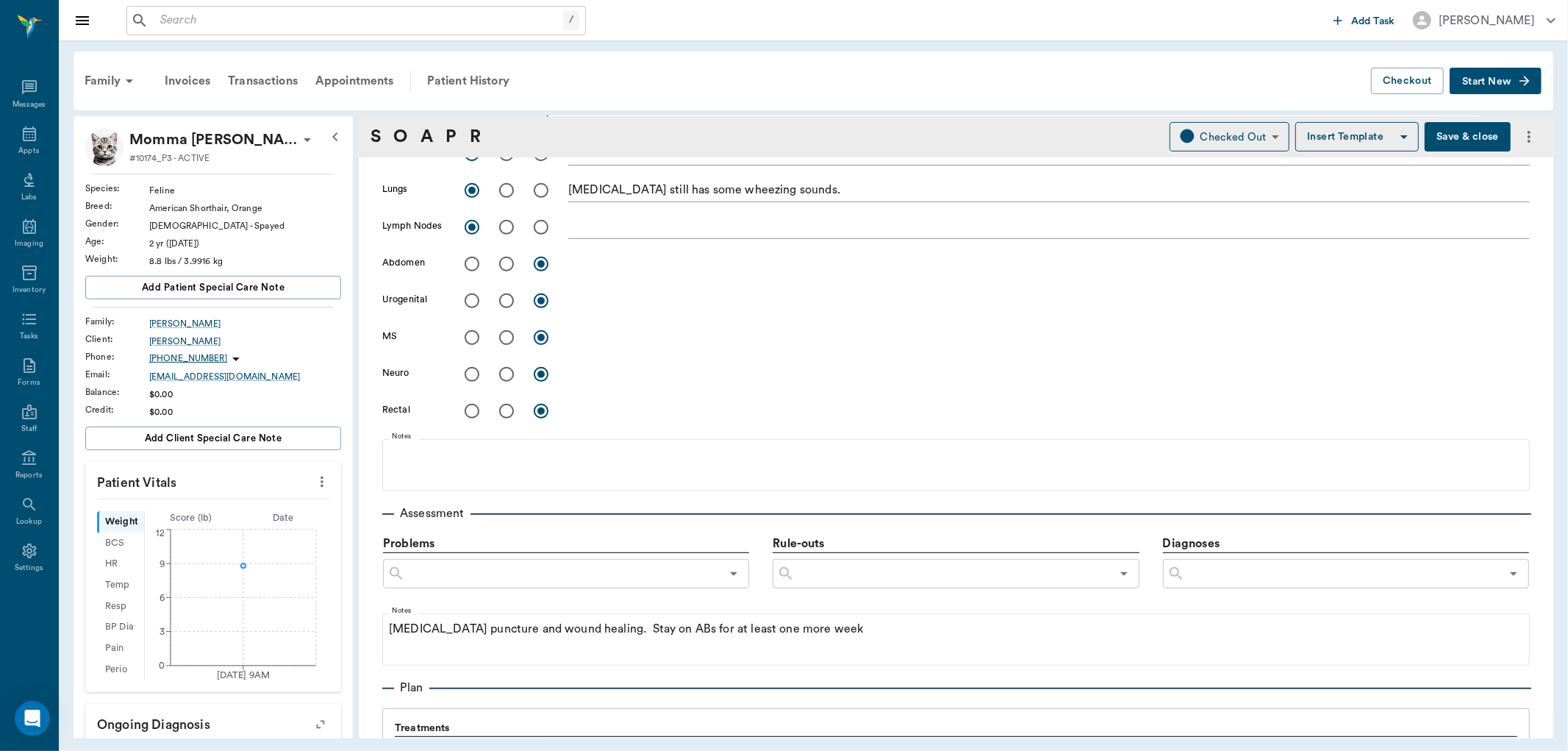
scroll to position [520, 0]
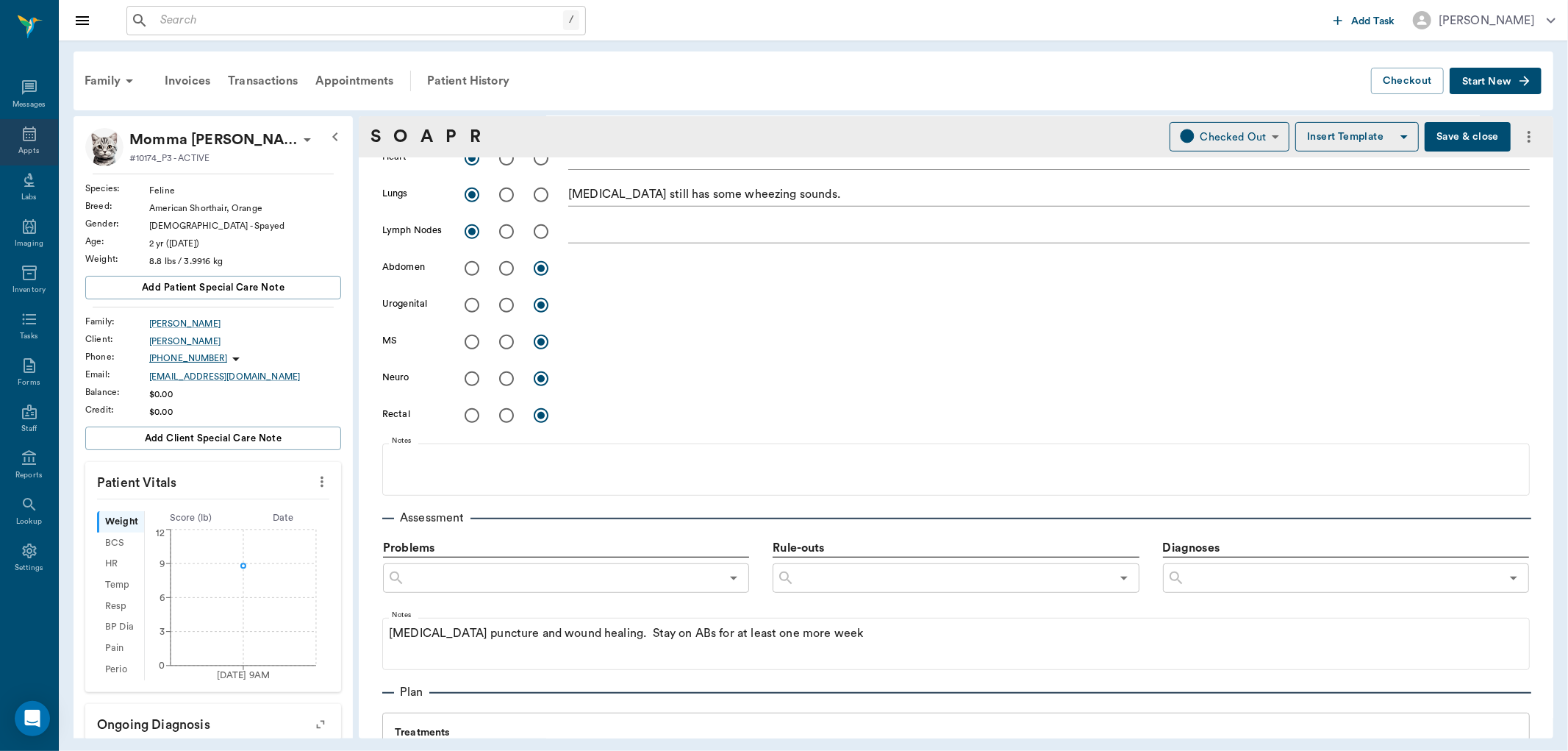
click at [25, 133] on icon at bounding box center [29, 134] width 13 height 14
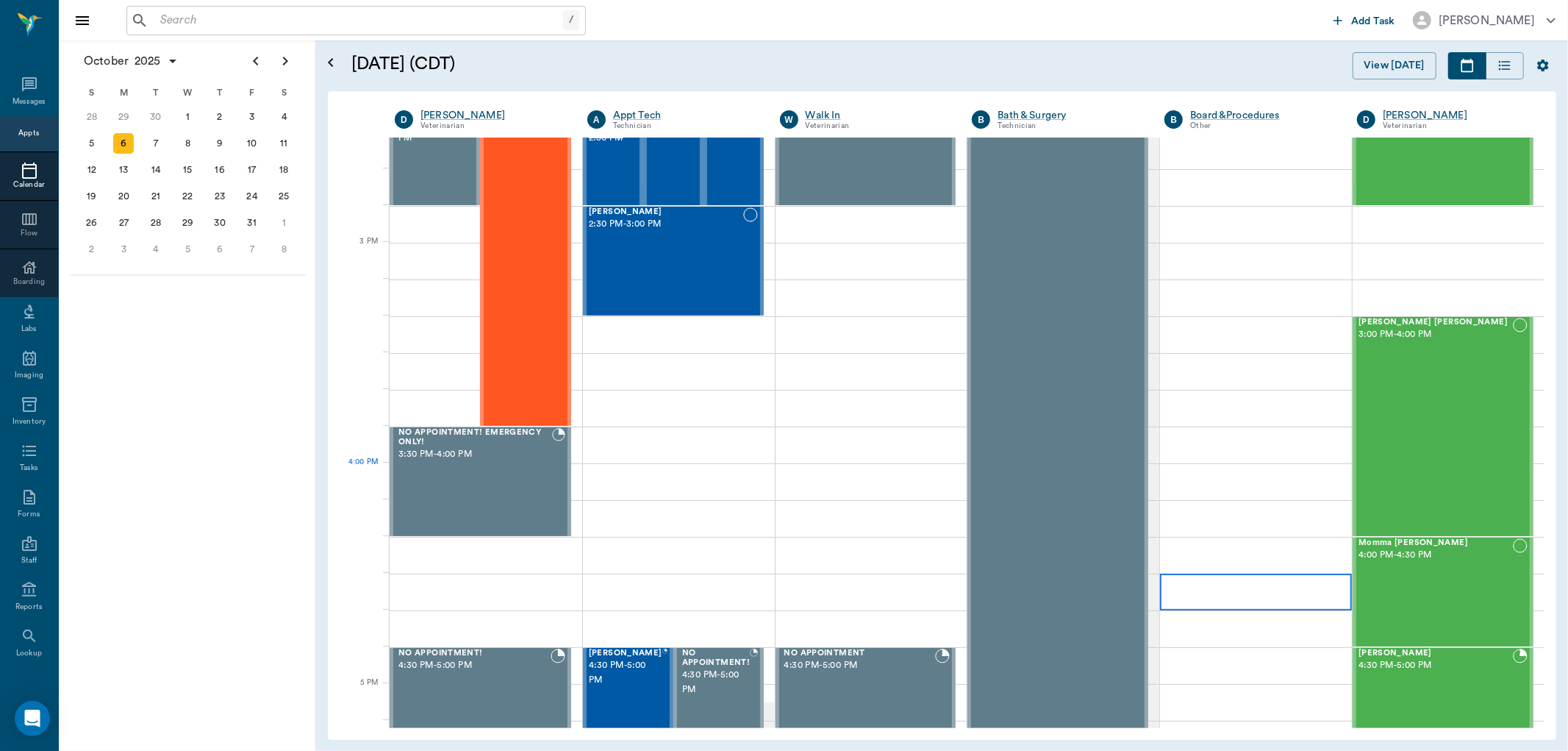
scroll to position [1450, 0]
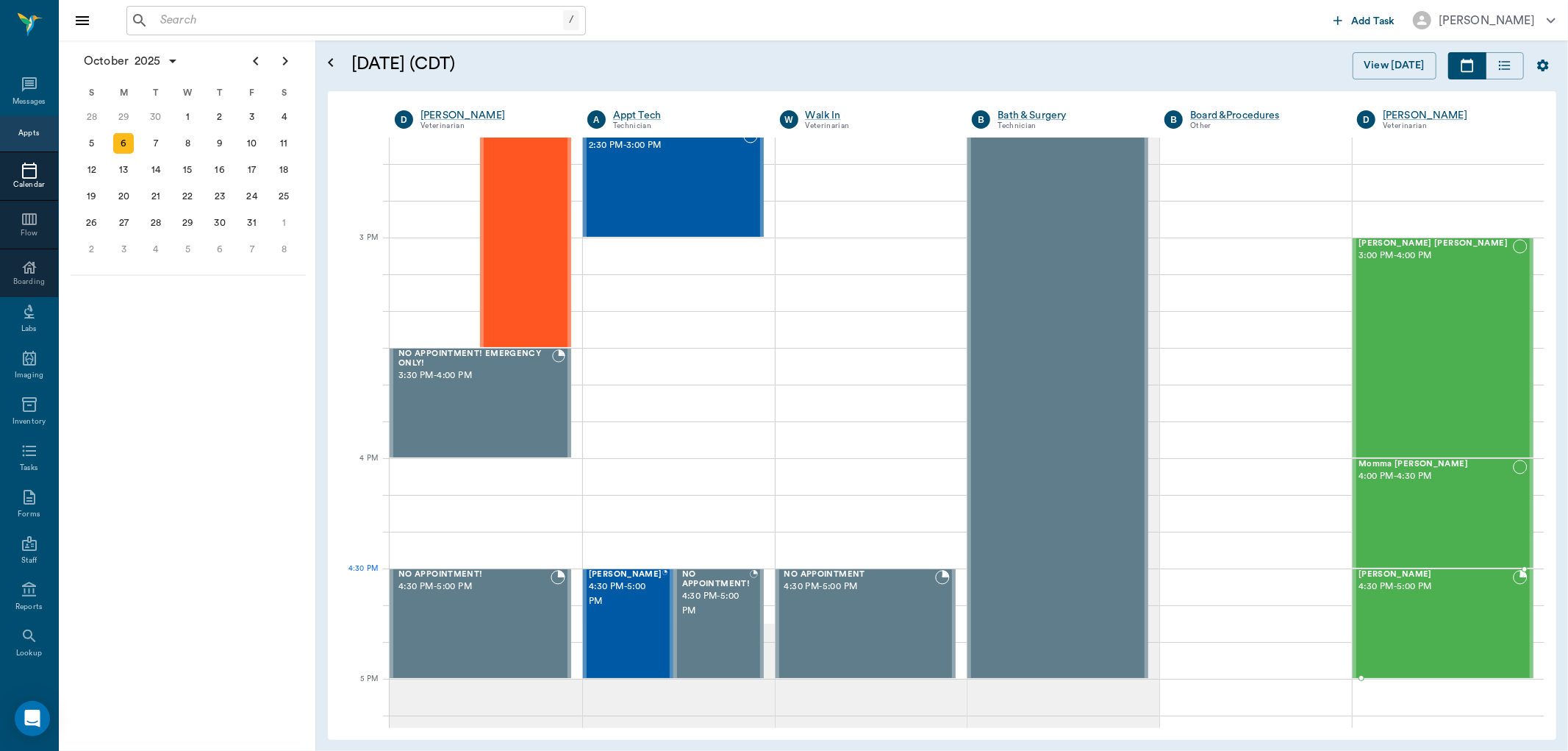
click at [1364, 580] on span "4:30 PM - 5:00 PM" at bounding box center [1436, 587] width 154 height 14
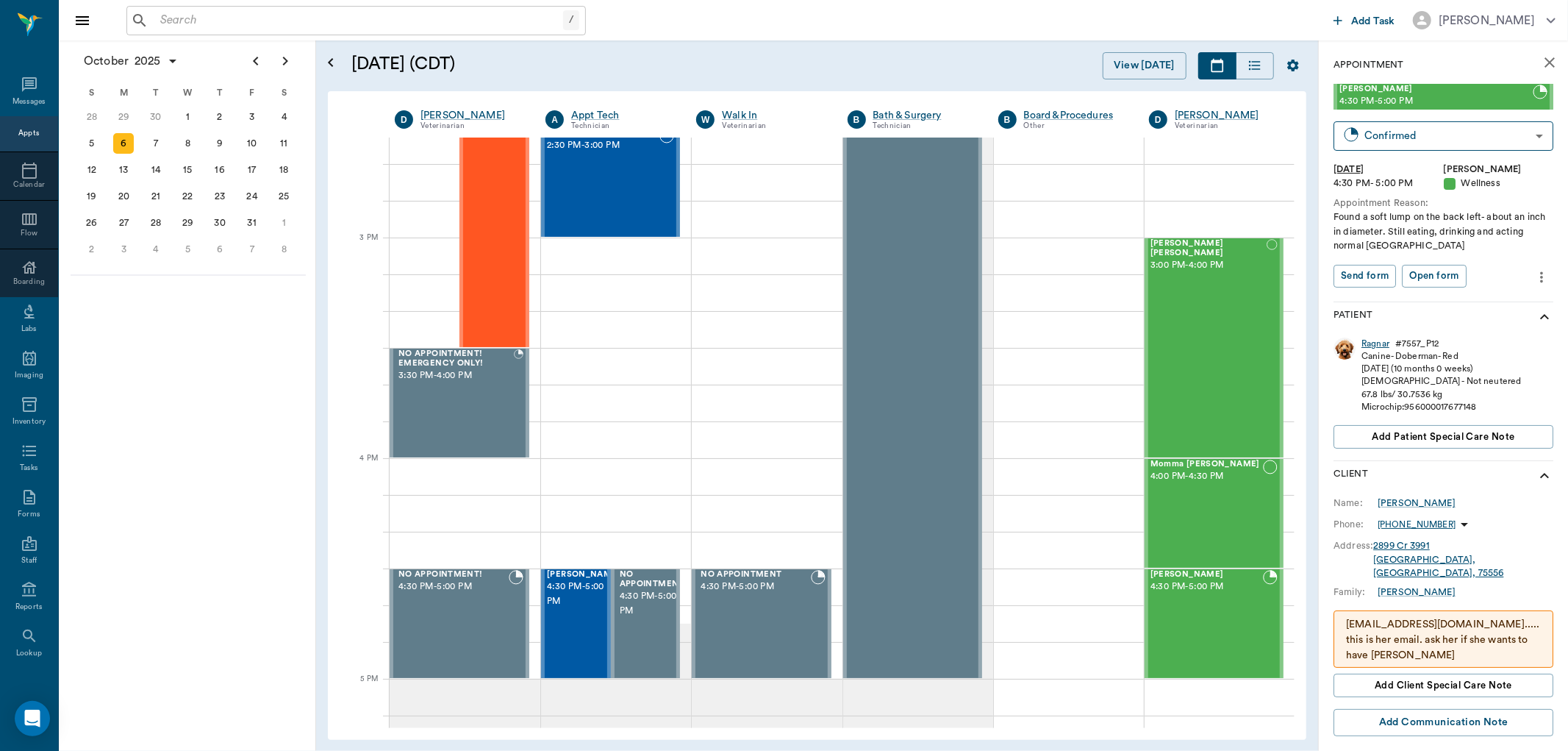
click at [1374, 342] on div "Ragnar" at bounding box center [1375, 344] width 28 height 13
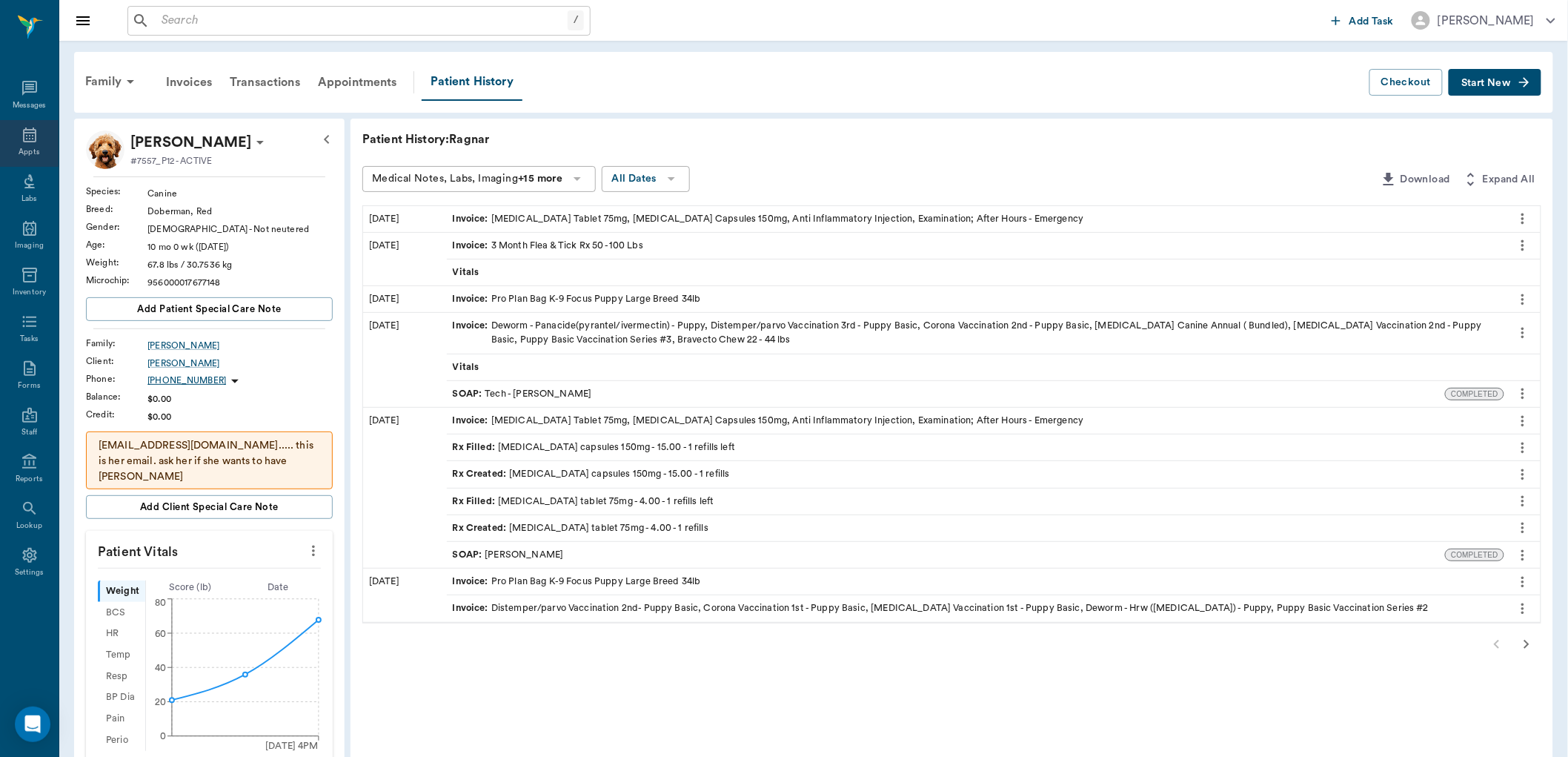
click at [28, 130] on icon at bounding box center [29, 135] width 14 height 14
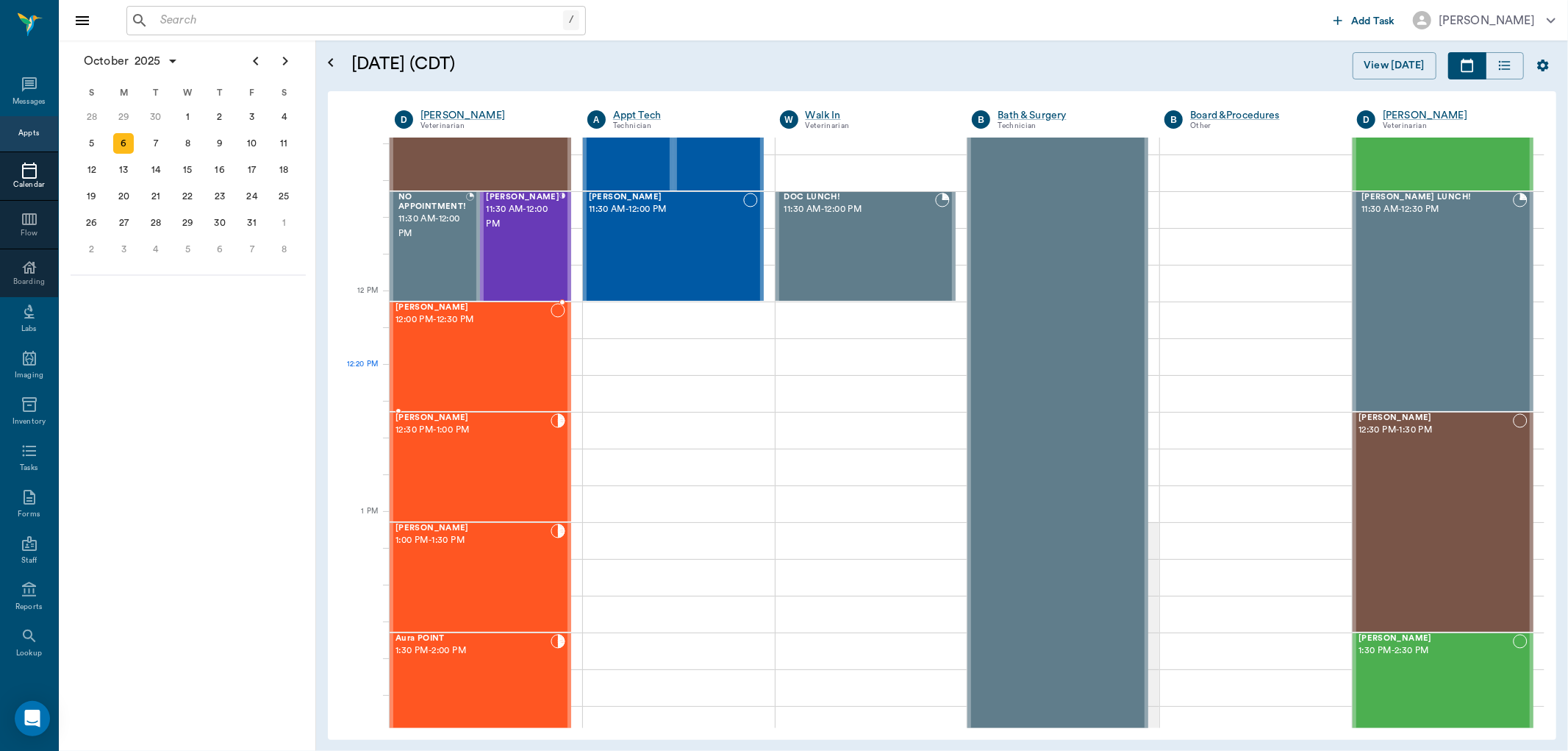
scroll to position [736, 0]
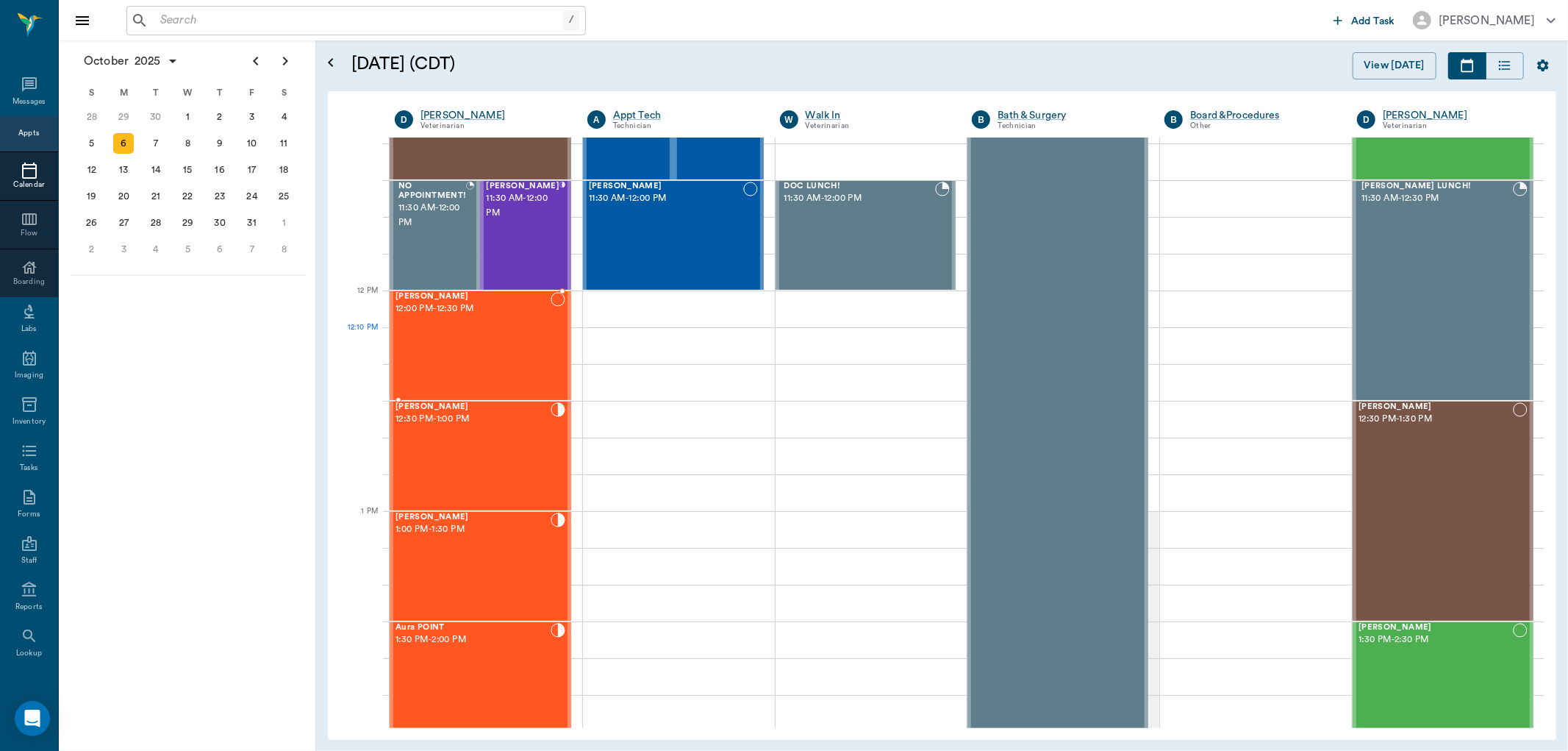
click at [443, 328] on div "Nova Hawkins 12:00 PM - 12:30 PM" at bounding box center [472, 346] width 155 height 108
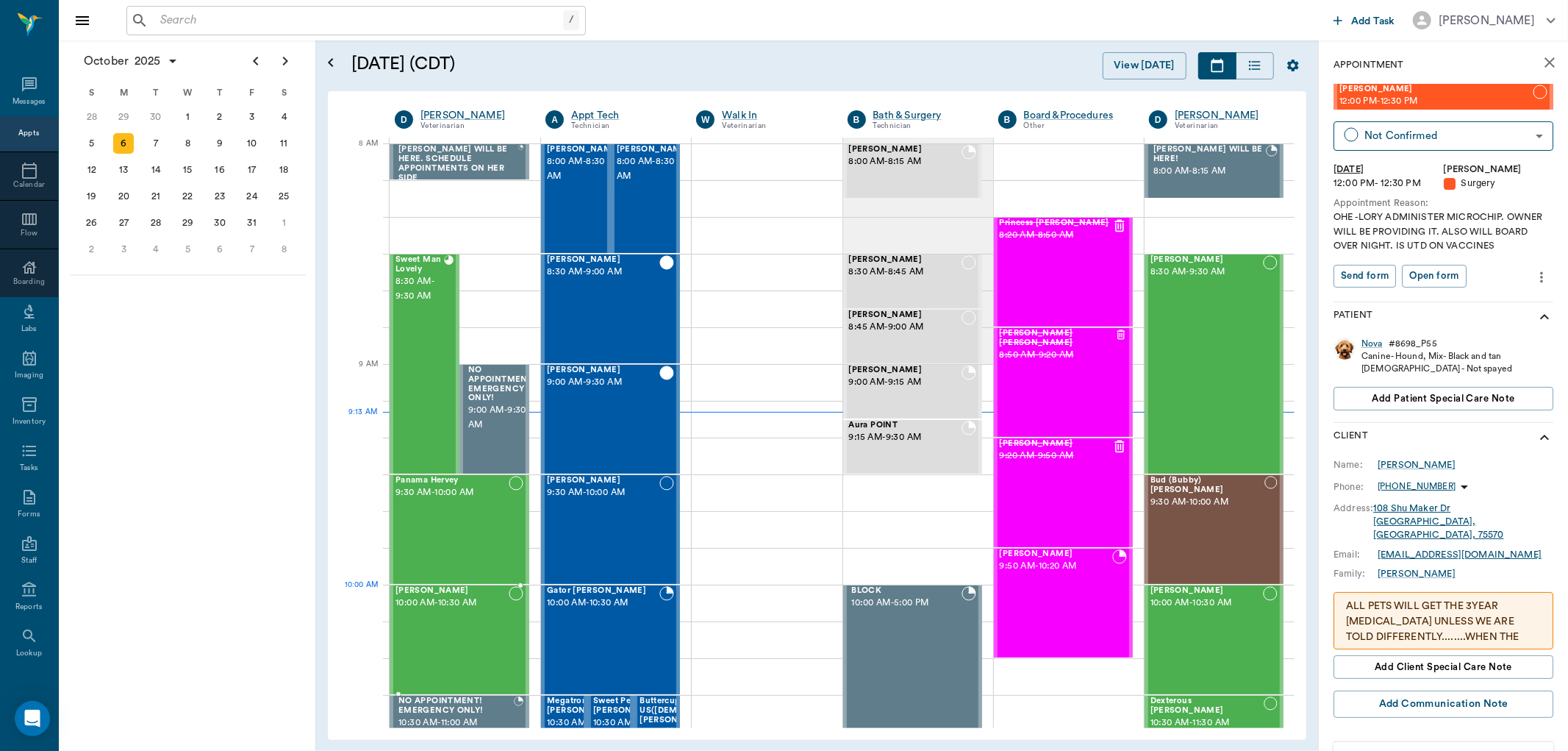
click at [412, 591] on span "[PERSON_NAME]" at bounding box center [452, 591] width 113 height 10
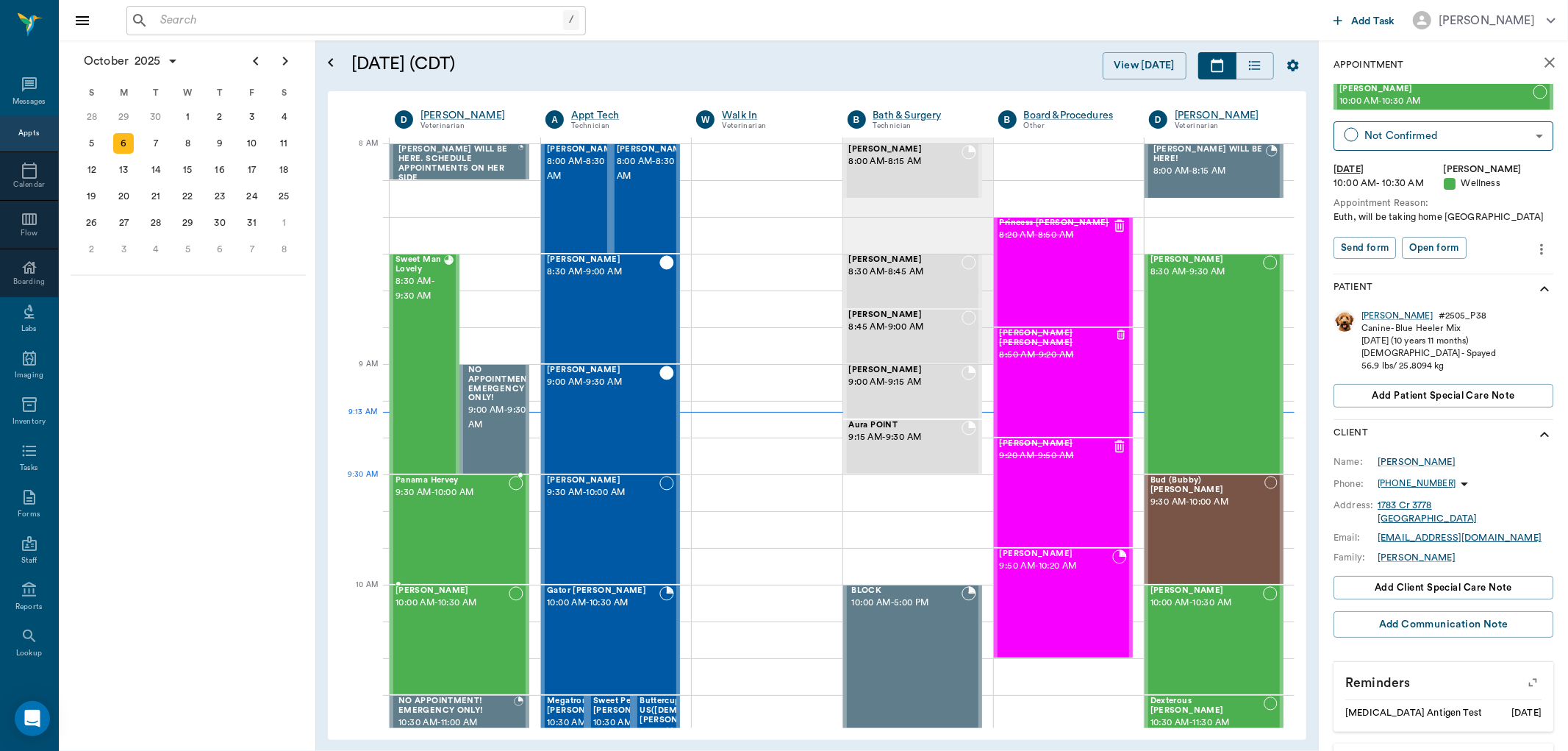
click at [436, 482] on span "Panama Hervey" at bounding box center [452, 480] width 113 height 10
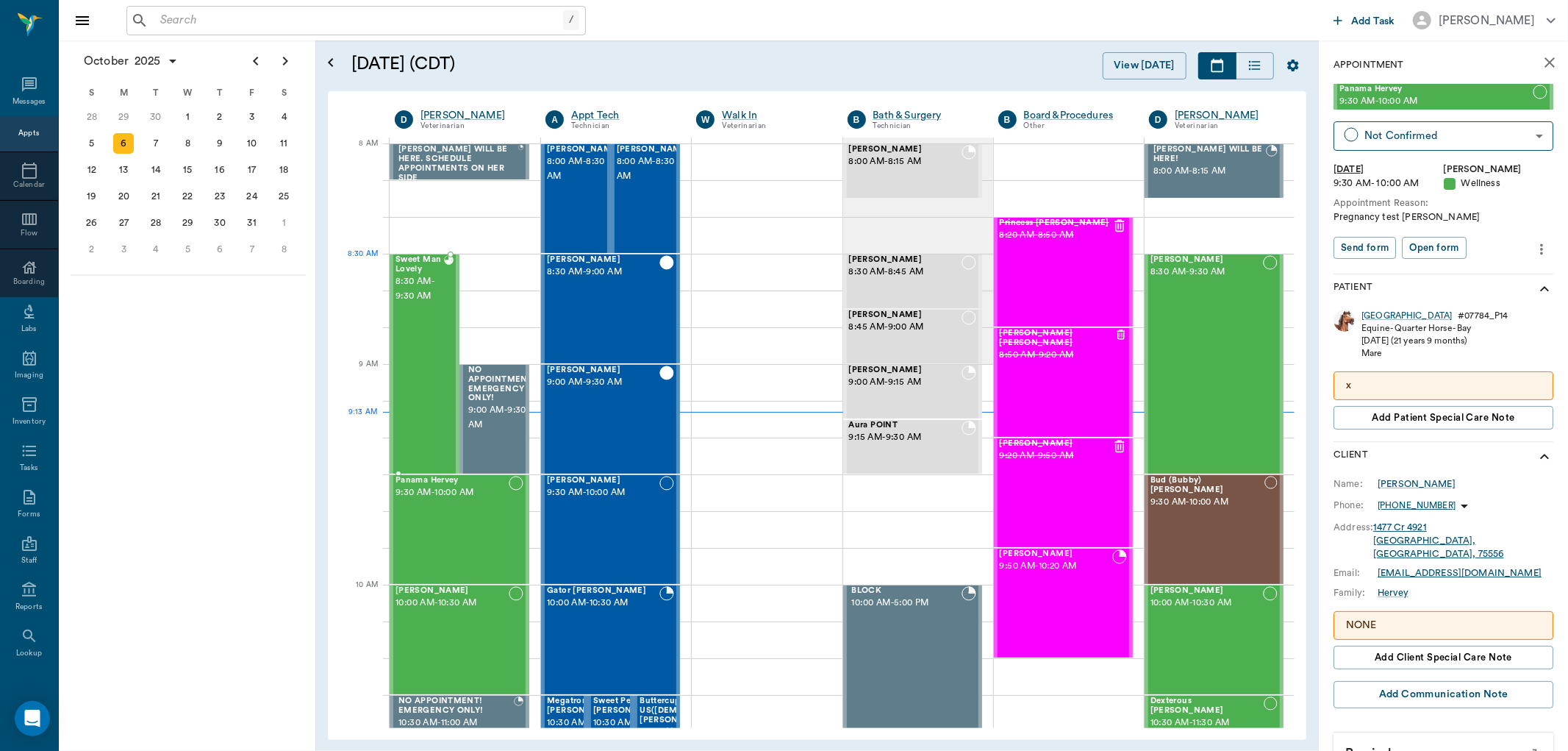
click at [402, 270] on span "Sweet Man Lovely" at bounding box center [419, 264] width 48 height 19
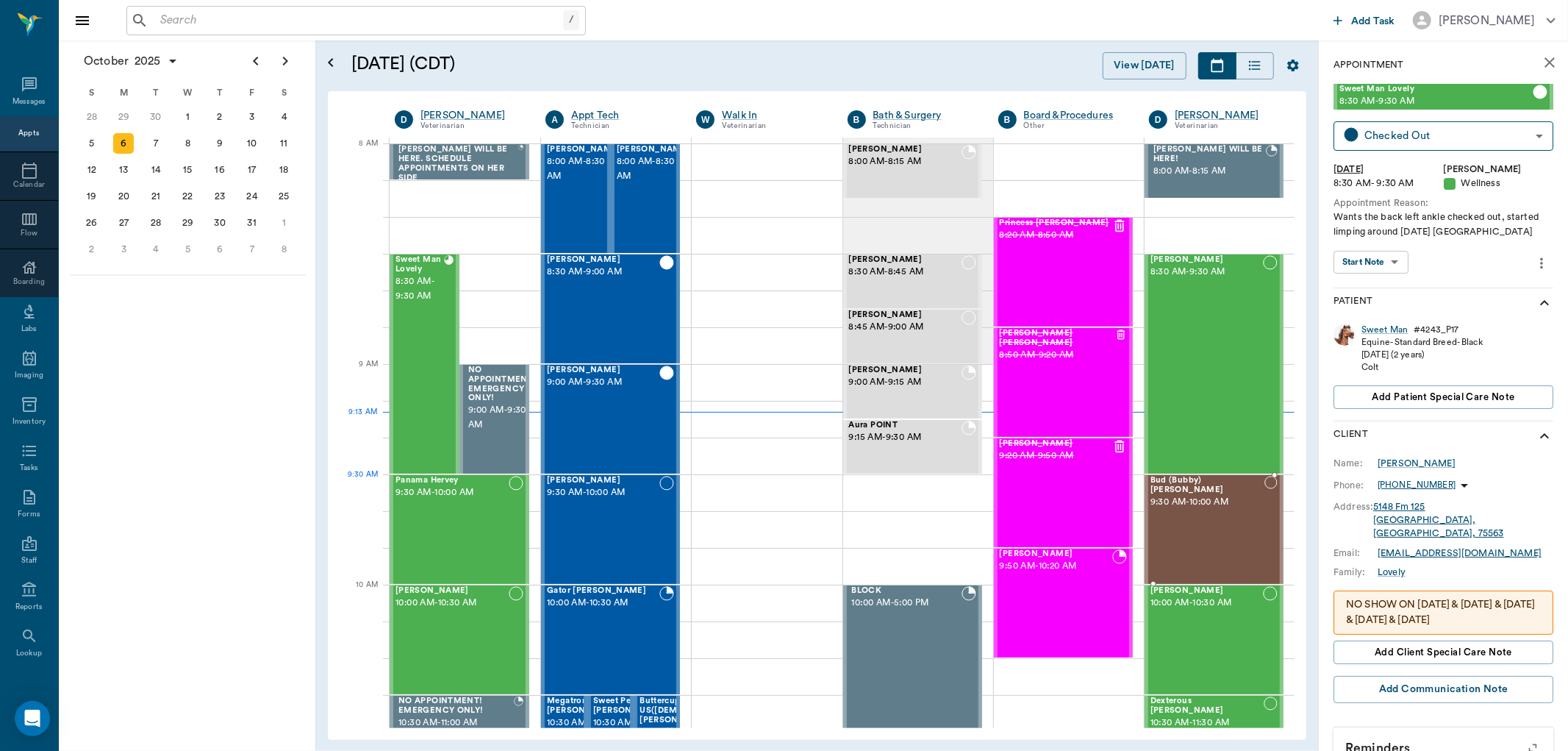
click at [1185, 481] on span "Bud (Bubby) [PERSON_NAME]" at bounding box center [1207, 485] width 114 height 19
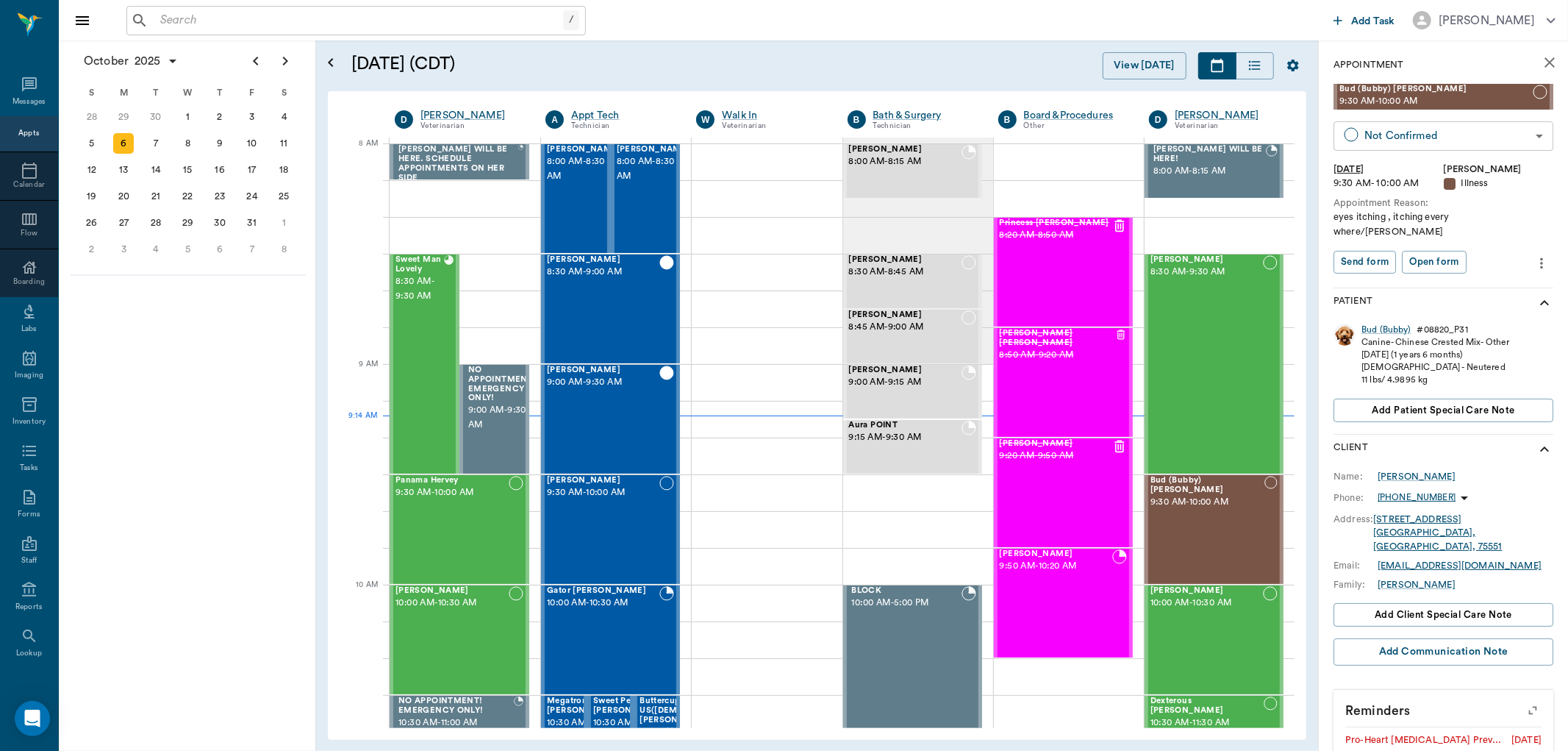
click at [1437, 137] on body "/ ​ Add Task Dr. Bert Ellsworth Nectar Messages Appts Calendar Flow Boarding La…" at bounding box center [784, 376] width 1568 height 751
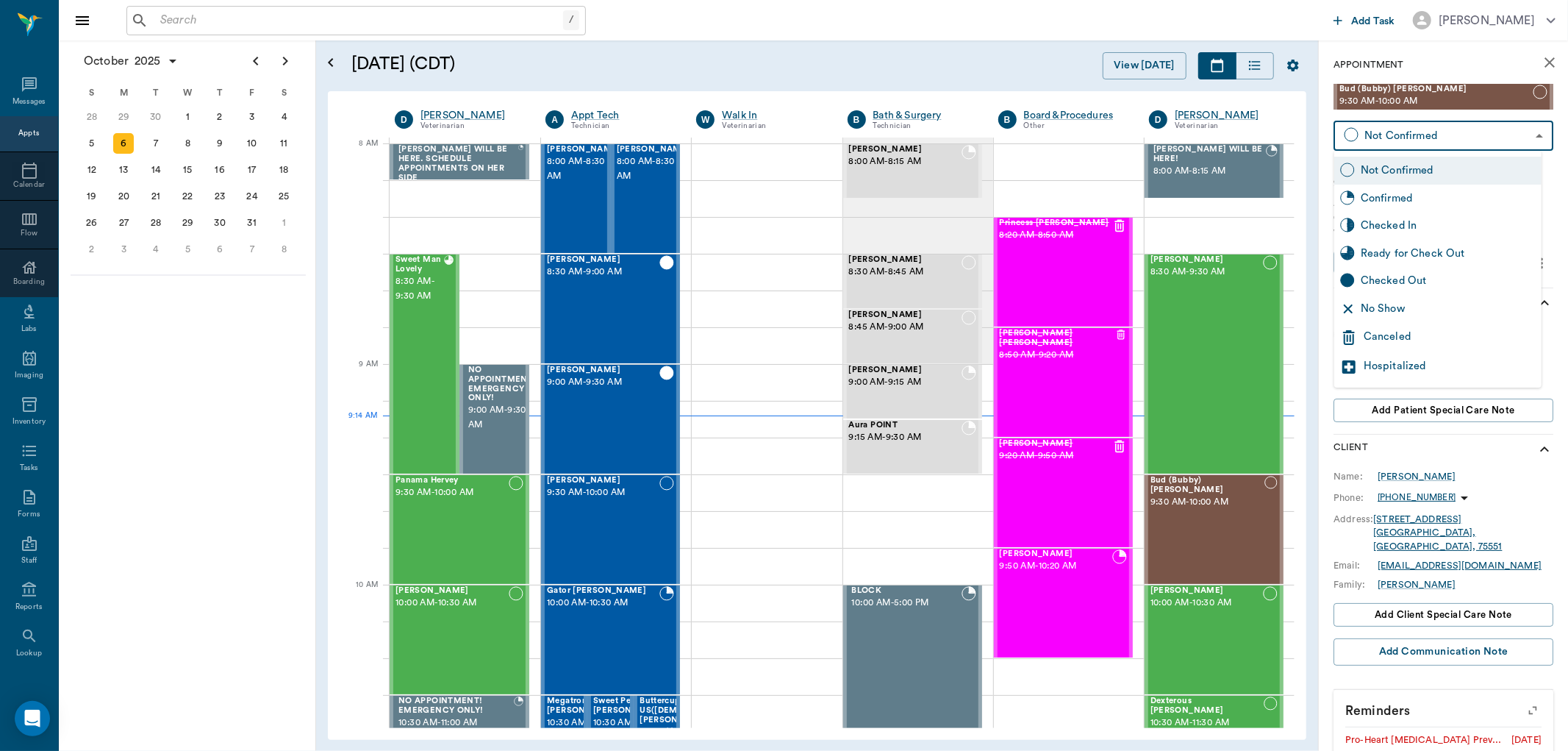
click at [1412, 257] on div "Ready for Check Out" at bounding box center [1448, 254] width 175 height 16
type input "READY_TO_CHECKOUT"
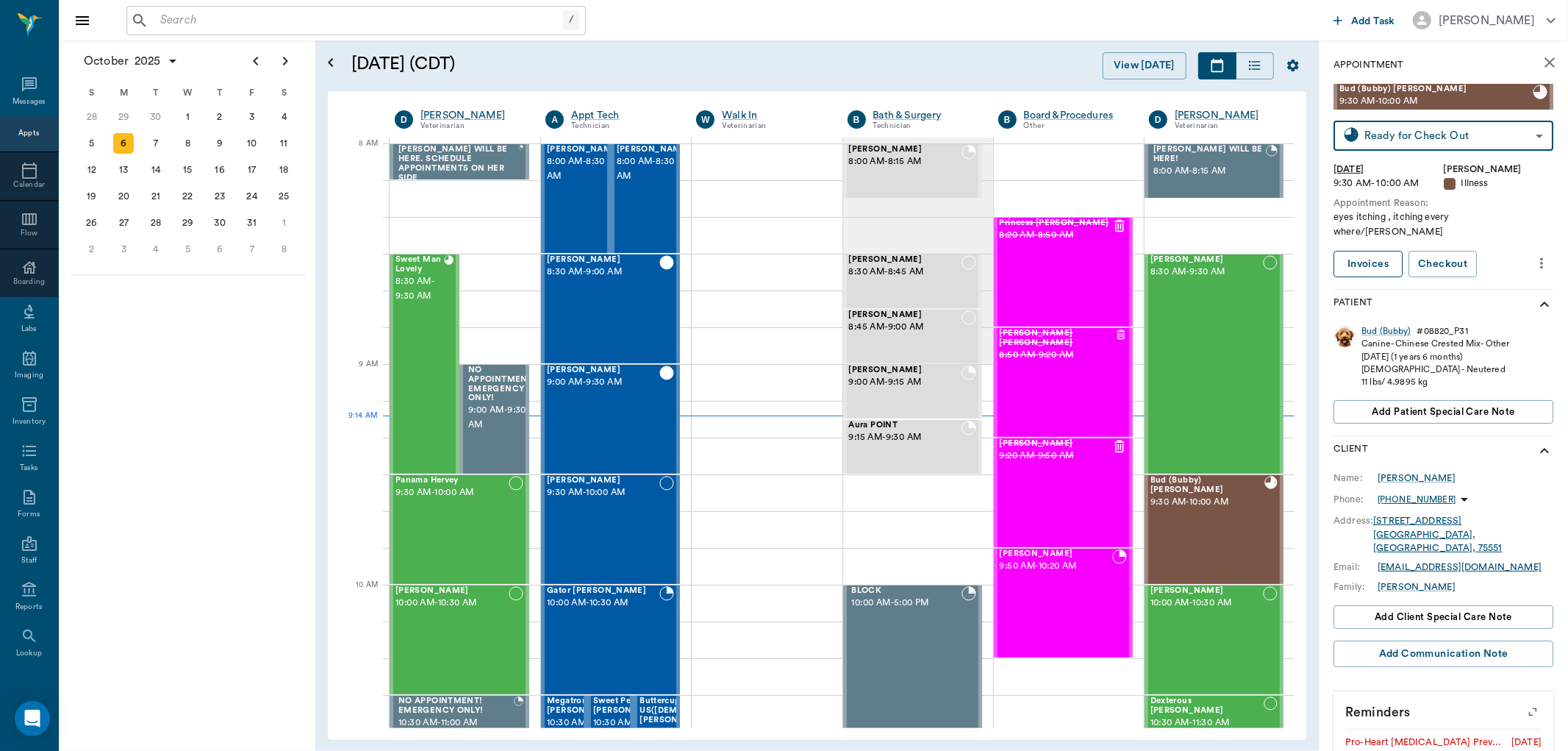
click at [1373, 251] on link "Invoices" at bounding box center [1368, 264] width 69 height 27
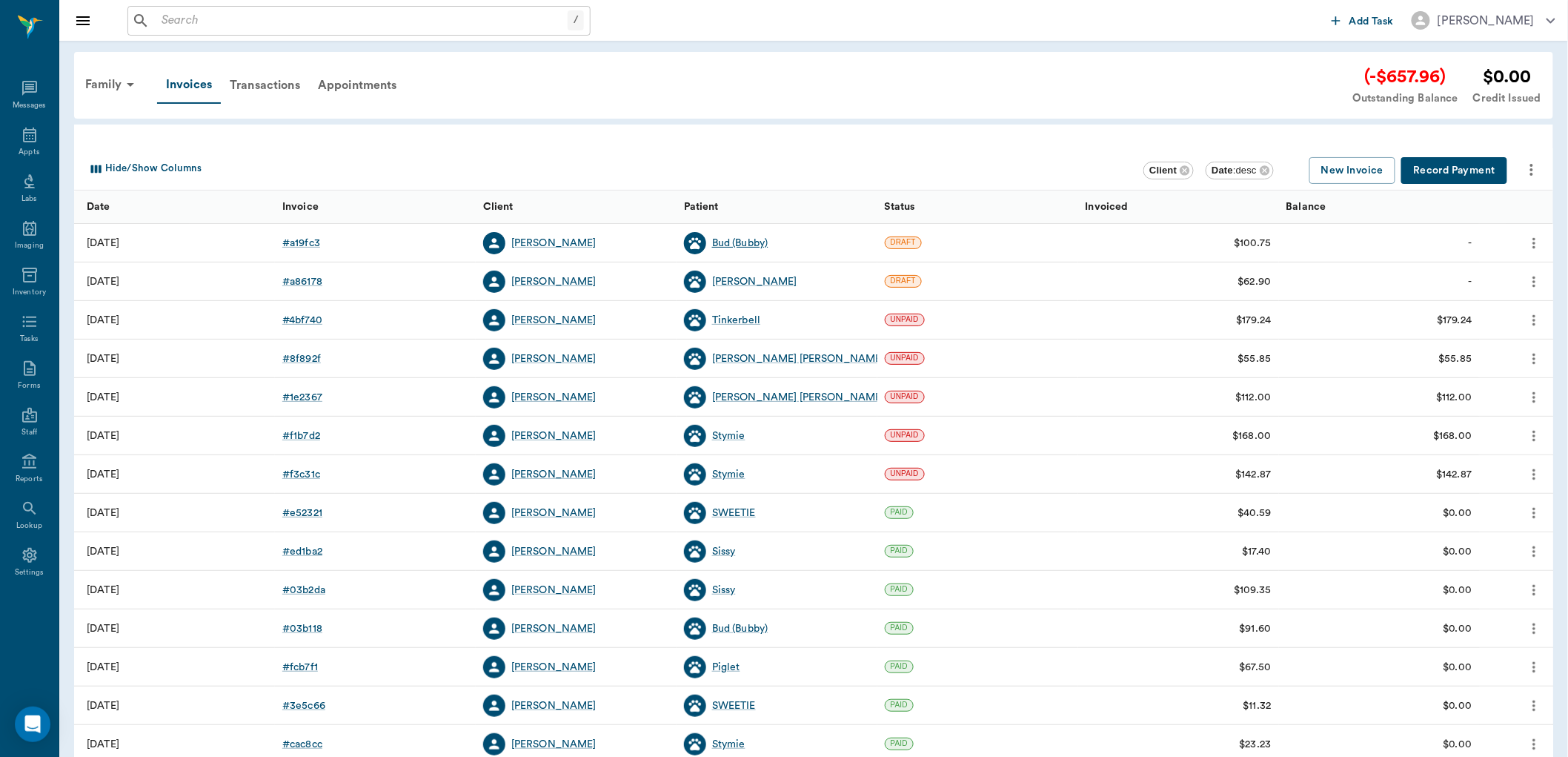
click at [751, 245] on div "Bud (Bubby)" at bounding box center [741, 243] width 56 height 14
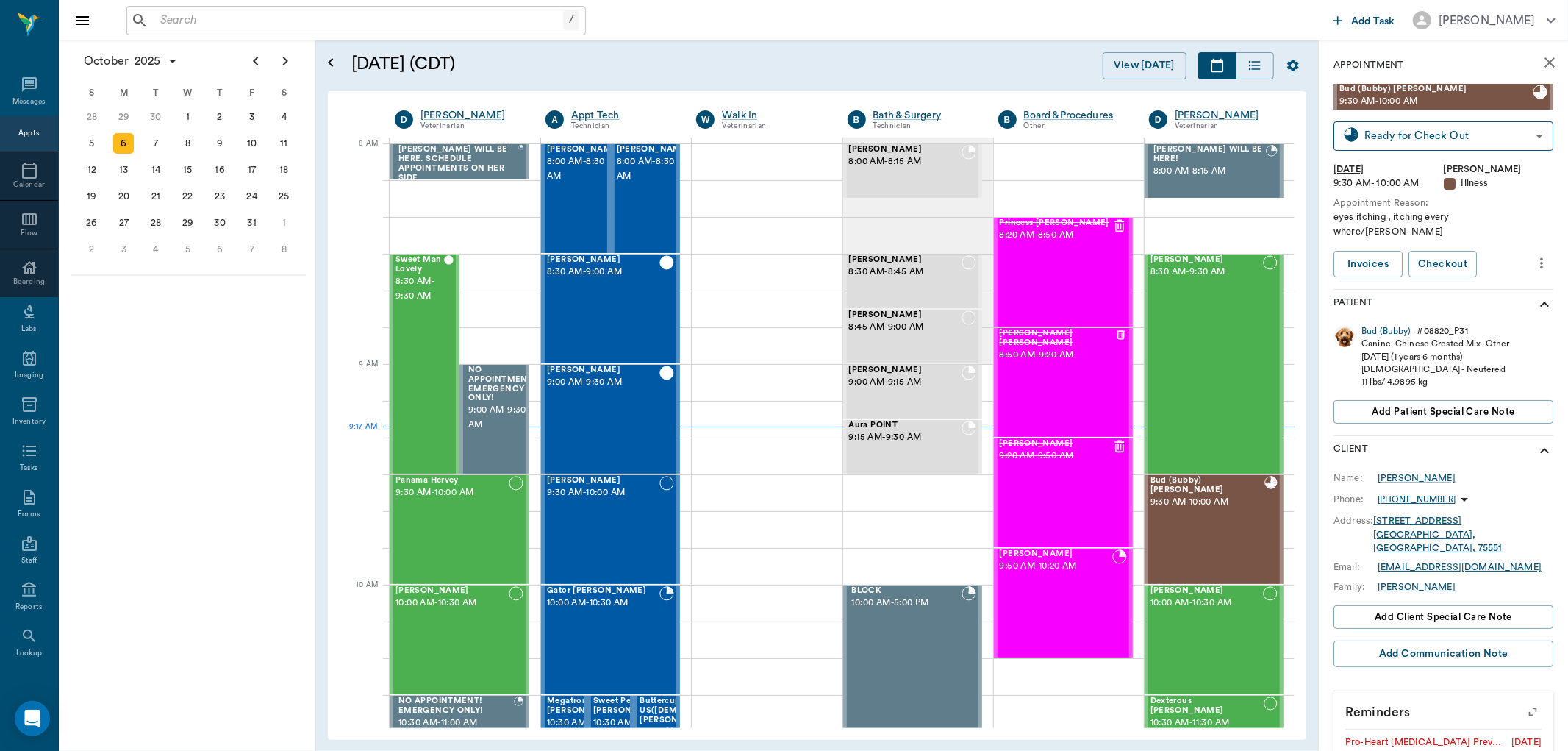
scroll to position [210, 0]
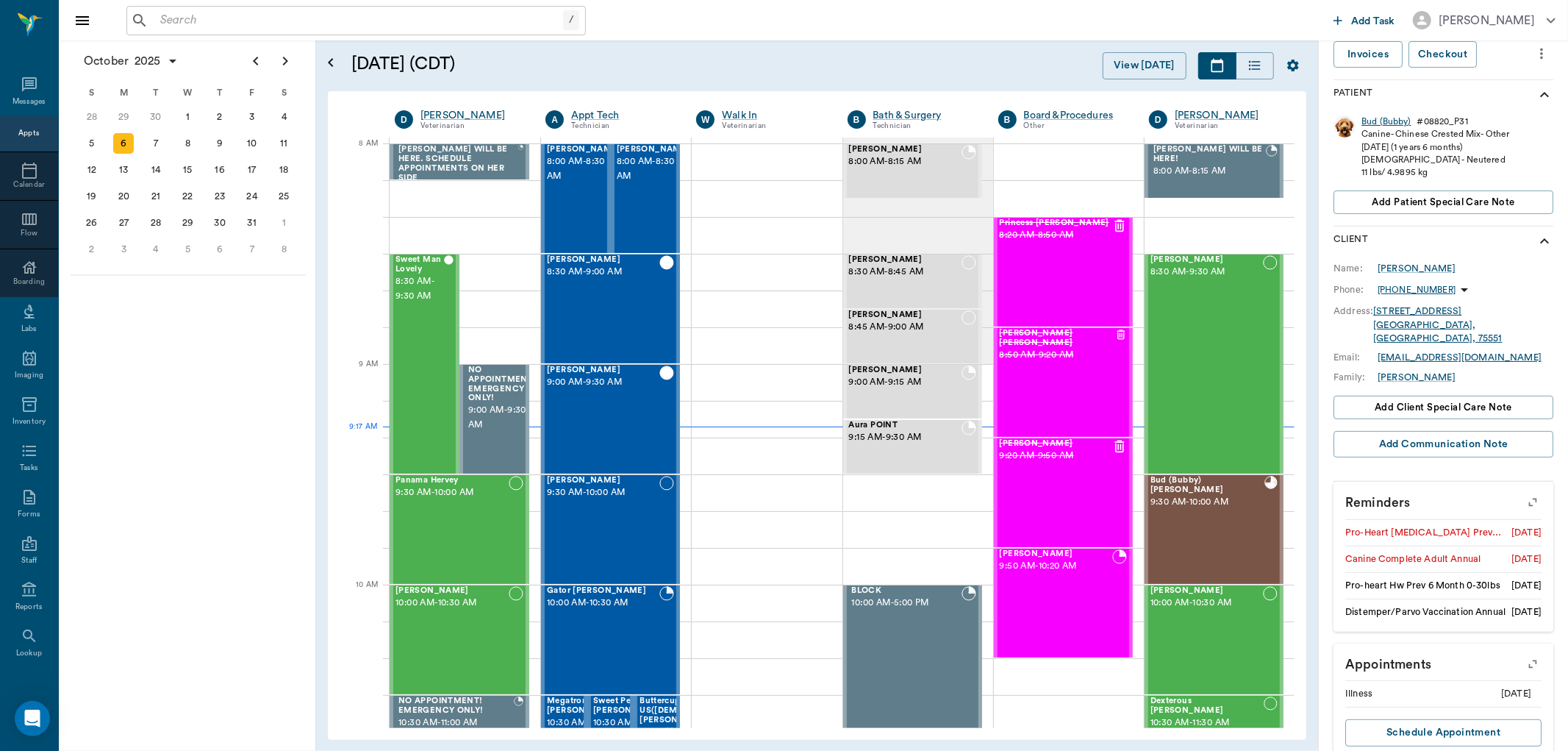
click at [1399, 116] on div "Bud (Bubby)" at bounding box center [1386, 122] width 49 height 13
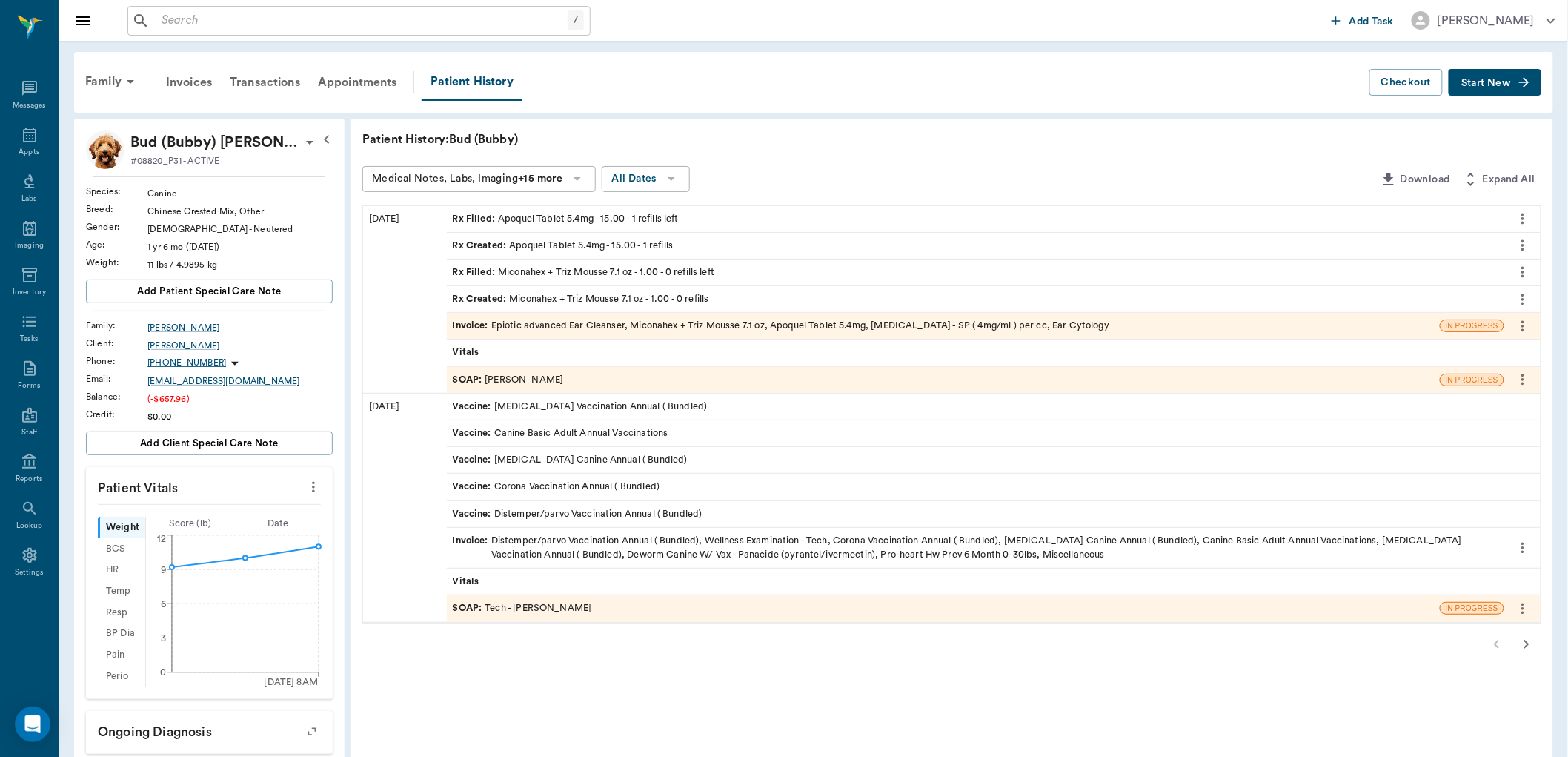
click at [707, 382] on div "SOAP : Dr. Kindall Jones" at bounding box center [944, 379] width 994 height 26
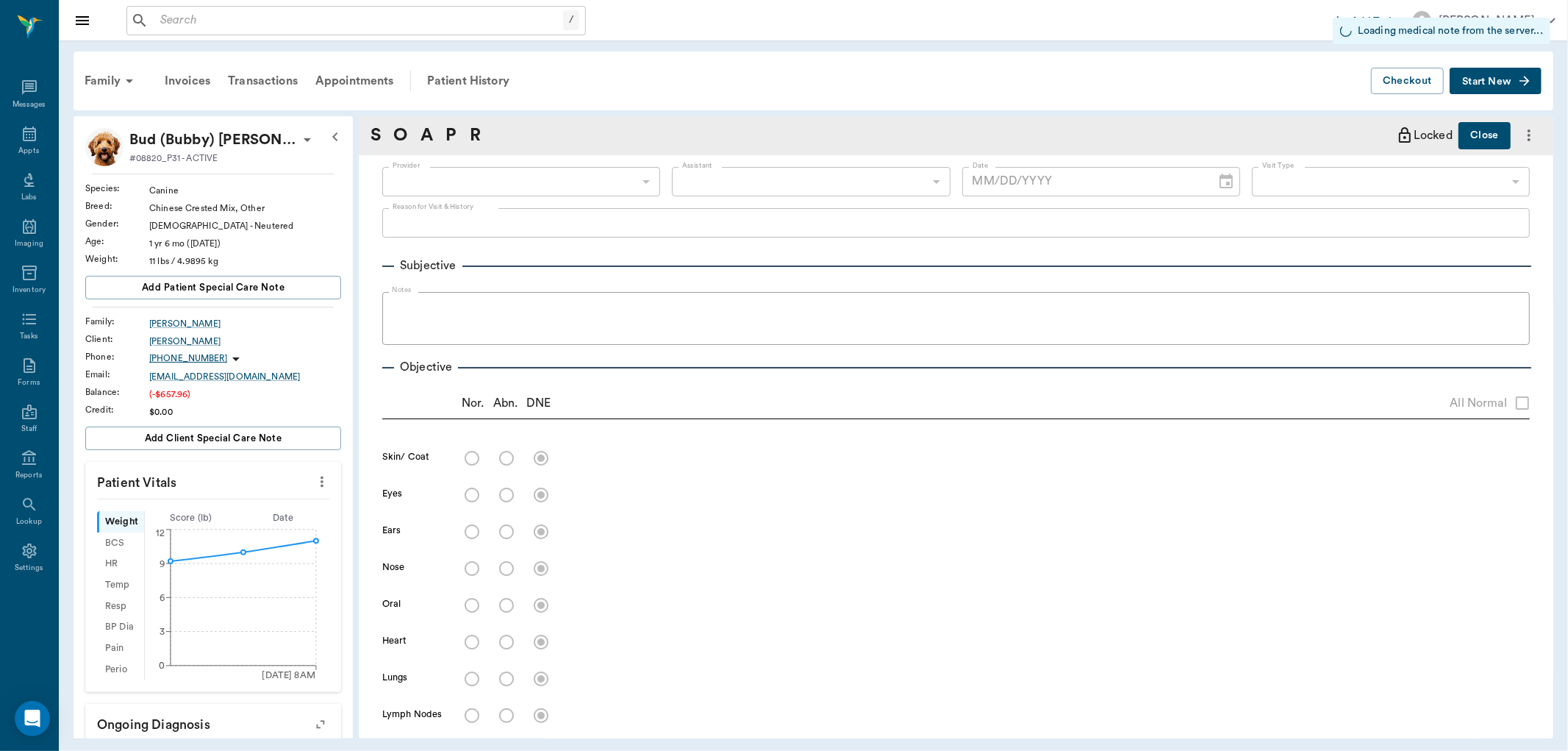
type input "670e8b52b987dc0b25a864ee"
type input "63ec2ede52e12b0ba117d0d7"
radio input "true"
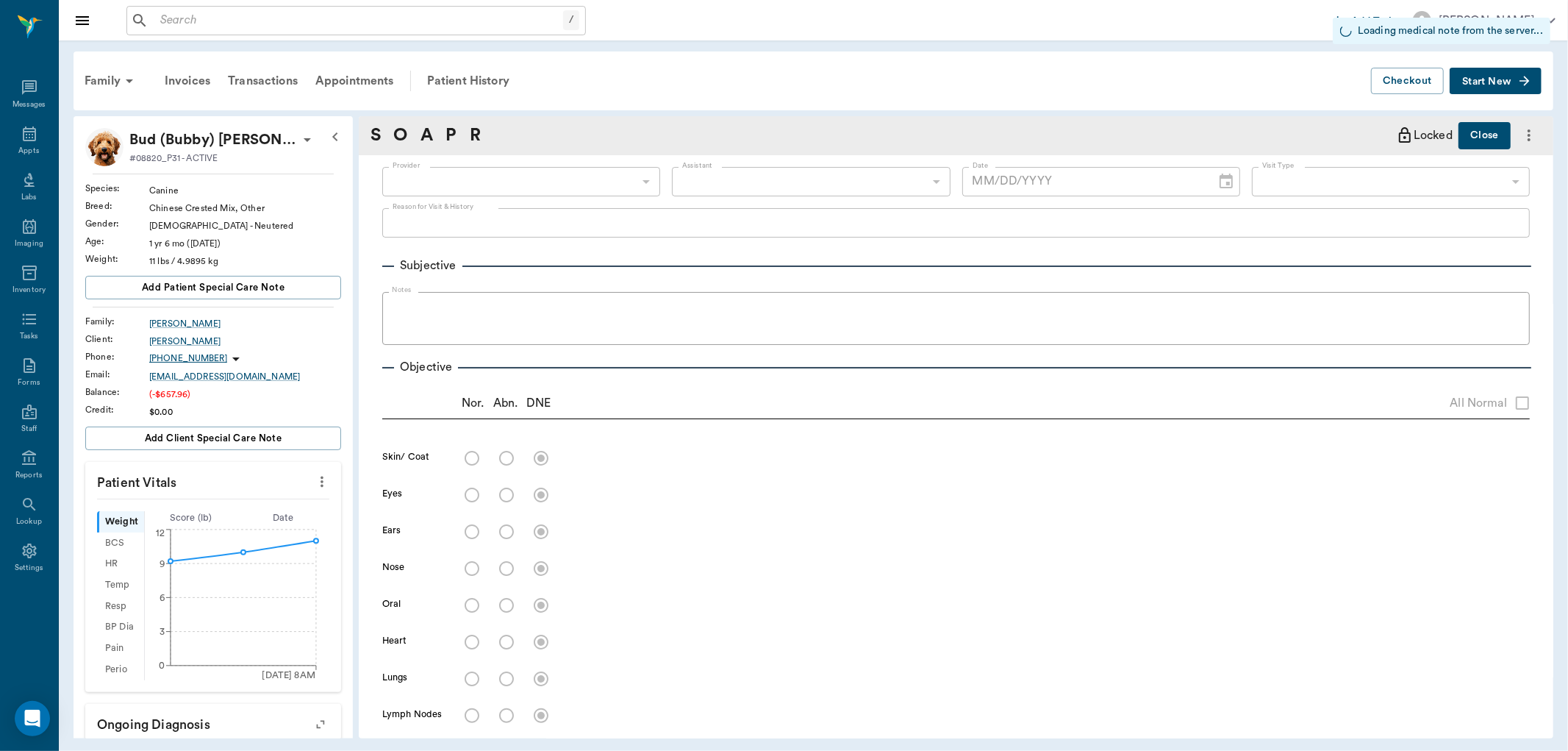
radio input "true"
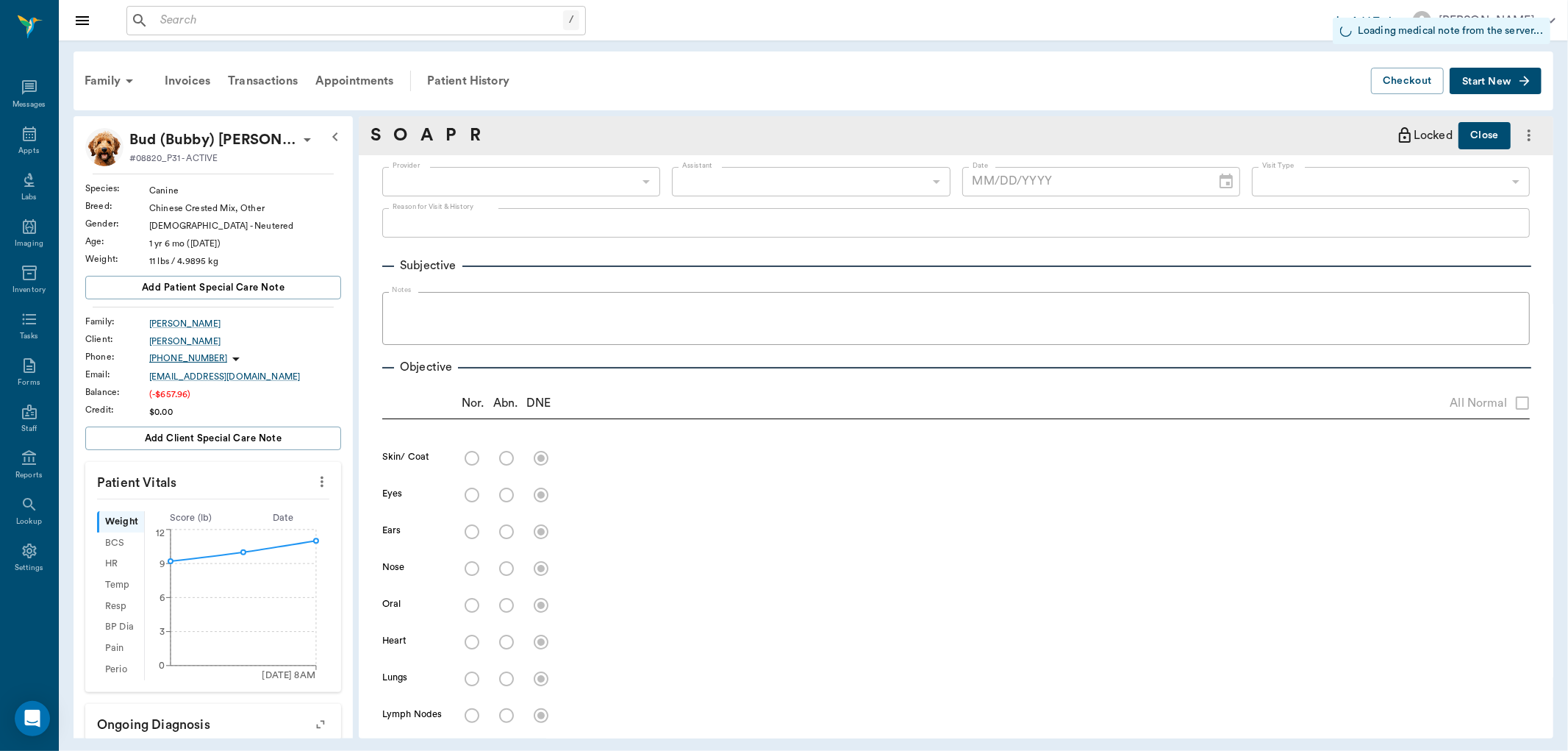
radio input "true"
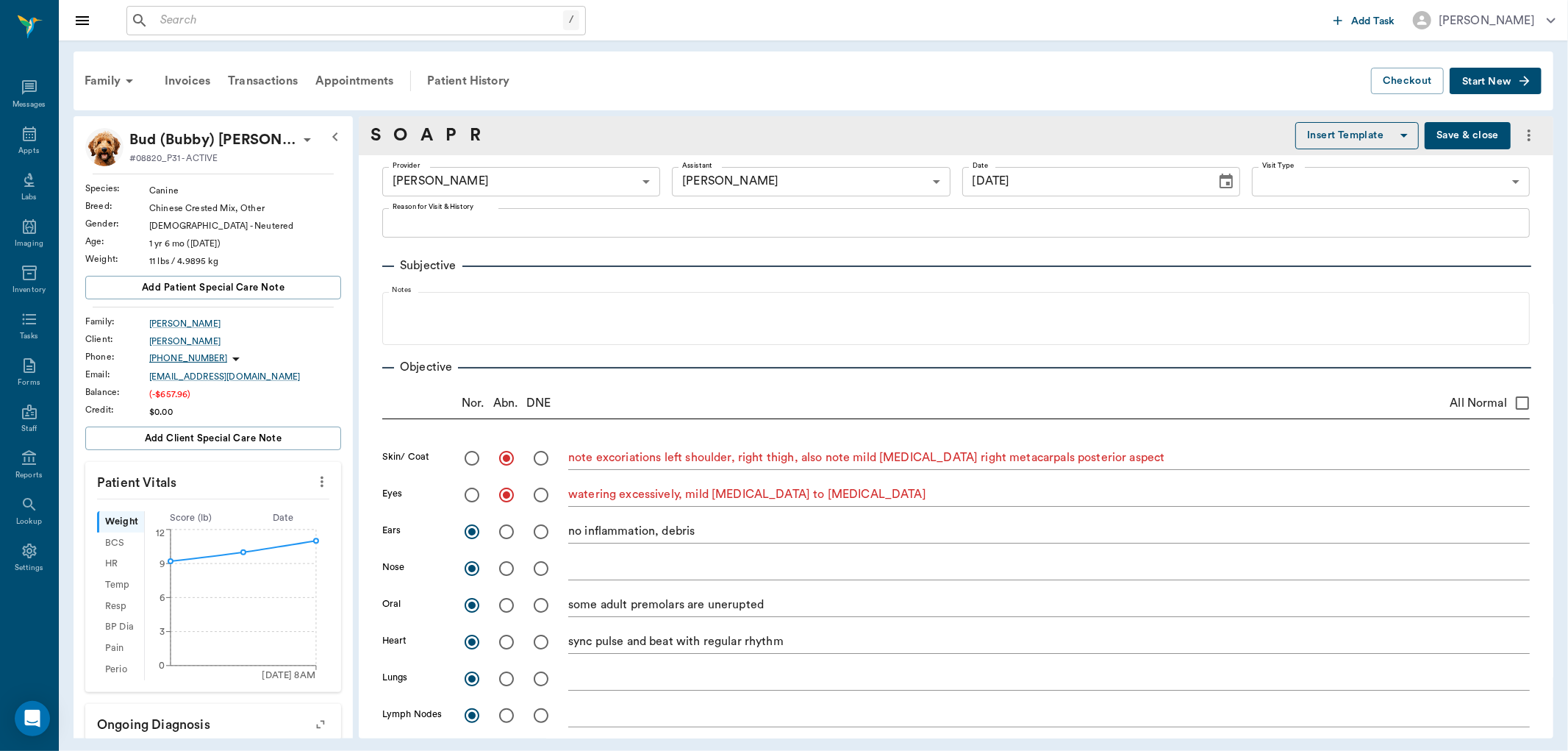
type input "[DATE]"
type textarea "note excoriations left shoulder, right thigh, also note mild [MEDICAL_DATA] rig…"
type textarea "watering excessively, mild [MEDICAL_DATA] to [MEDICAL_DATA]"
type textarea "no inflammation, debris"
type textarea "some adult premolars are unerupted"
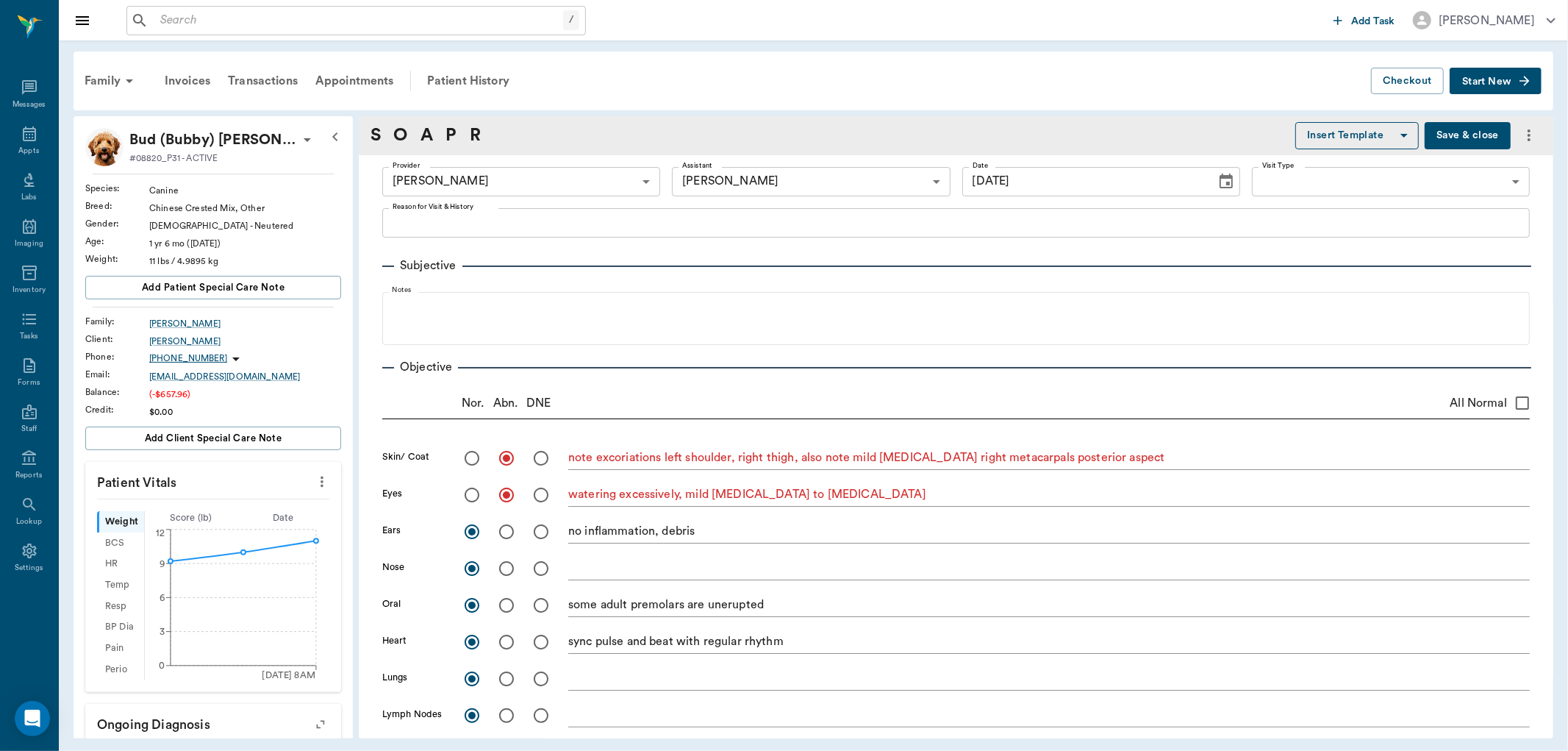
type textarea "sync pulse and beat with regular rhythm"
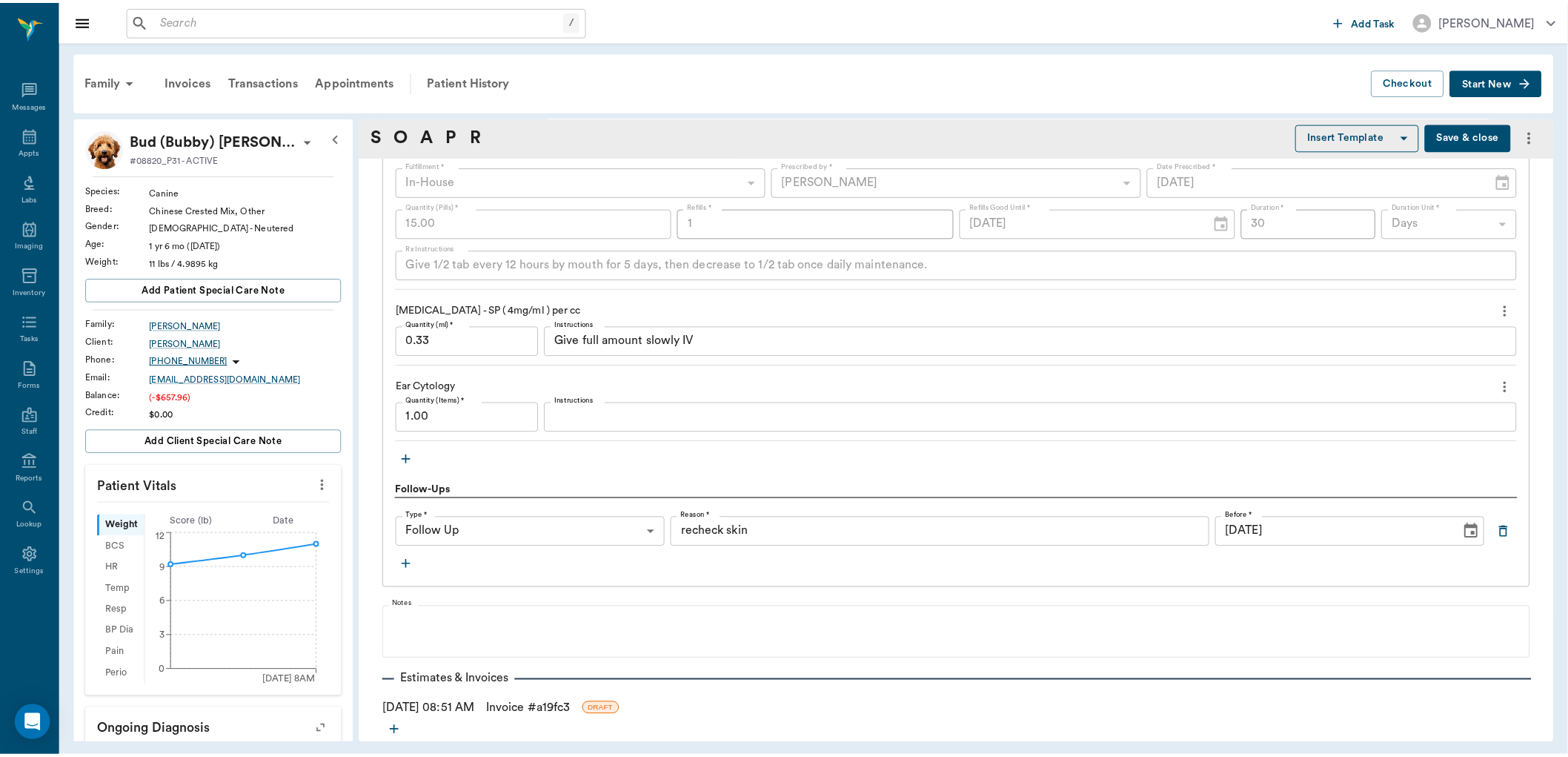
scroll to position [1471, 0]
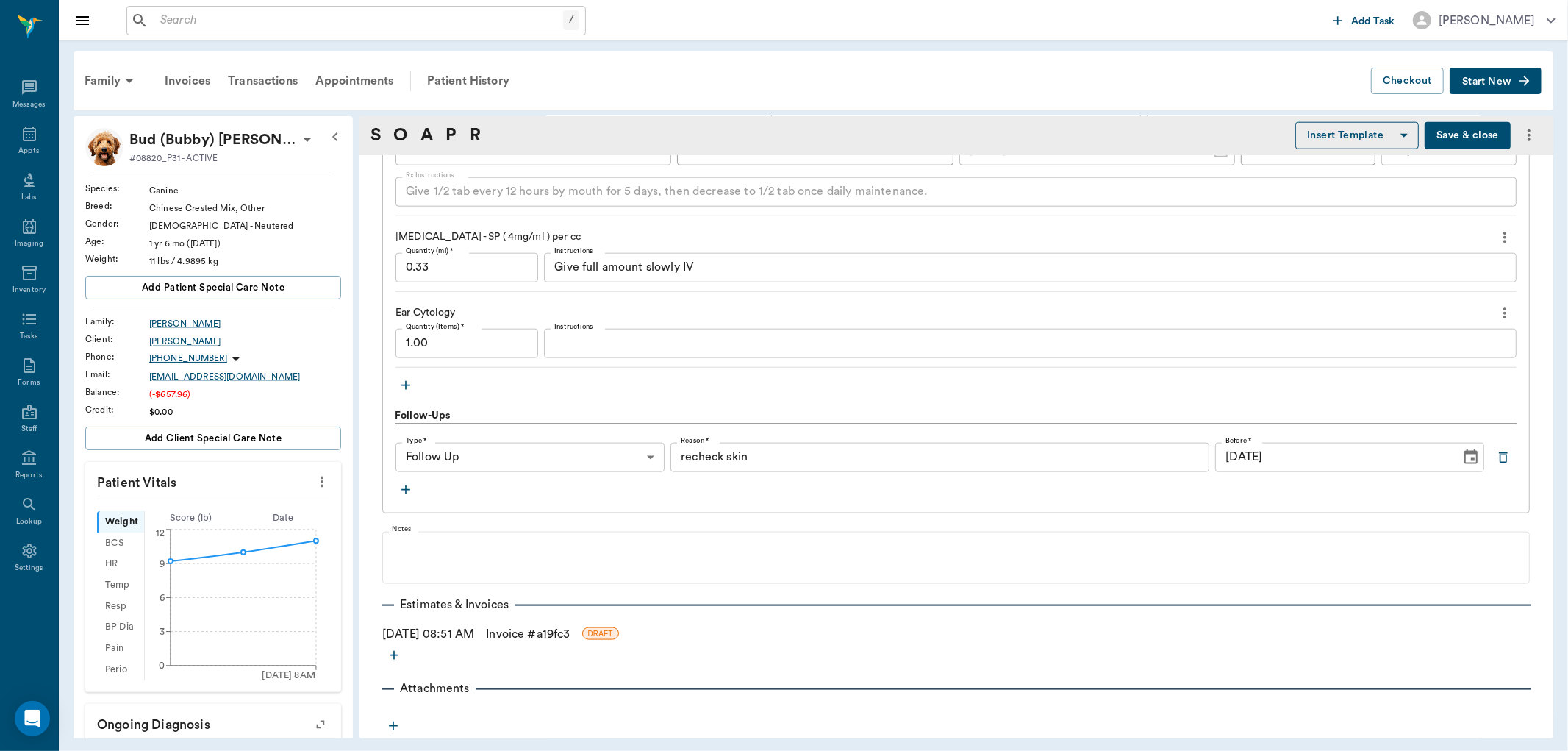
click at [570, 637] on link "Invoice # a19fc3" at bounding box center [528, 634] width 84 height 18
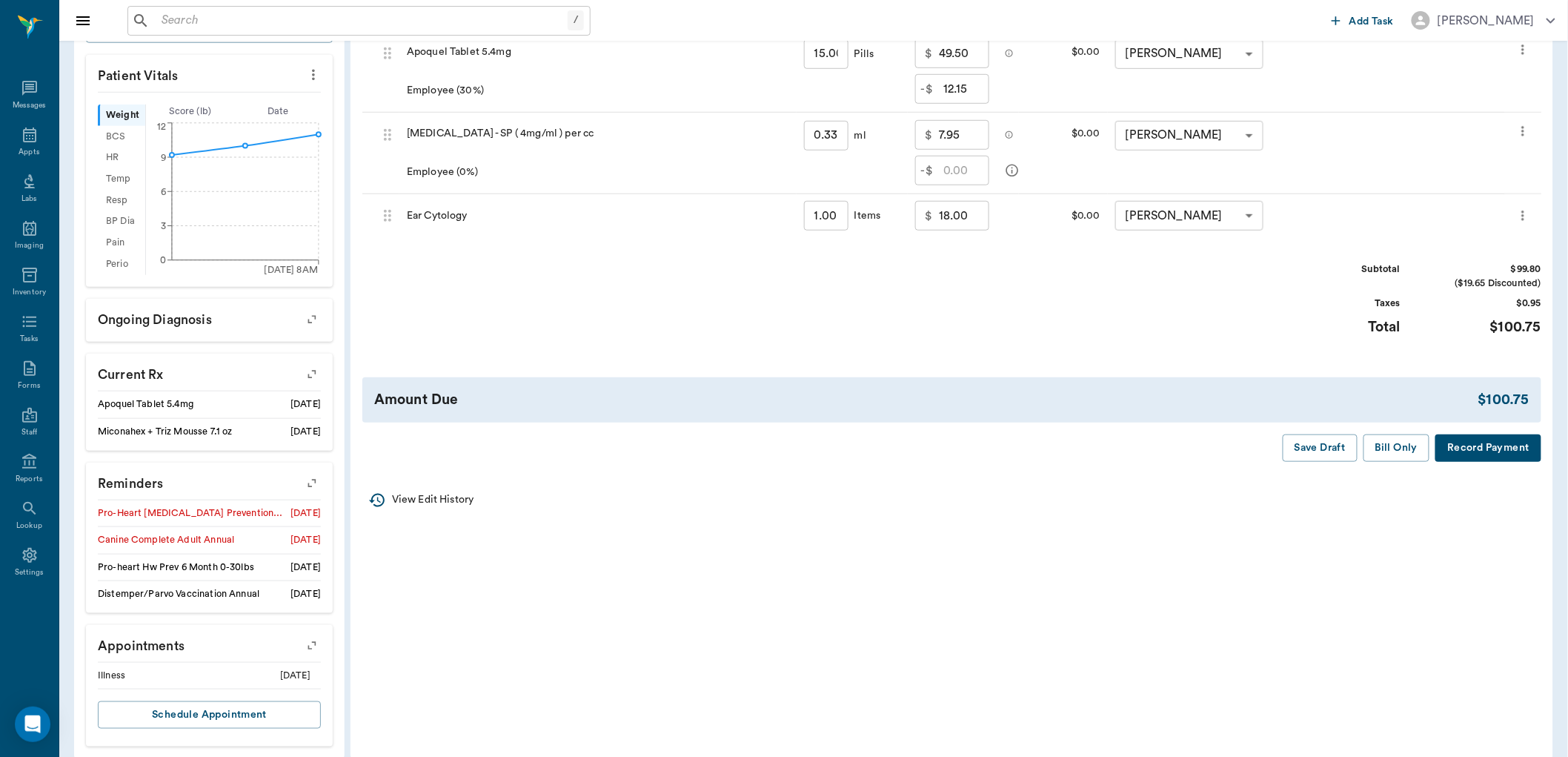
scroll to position [411, 0]
click at [1339, 446] on button "Save Draft" at bounding box center [1321, 447] width 75 height 27
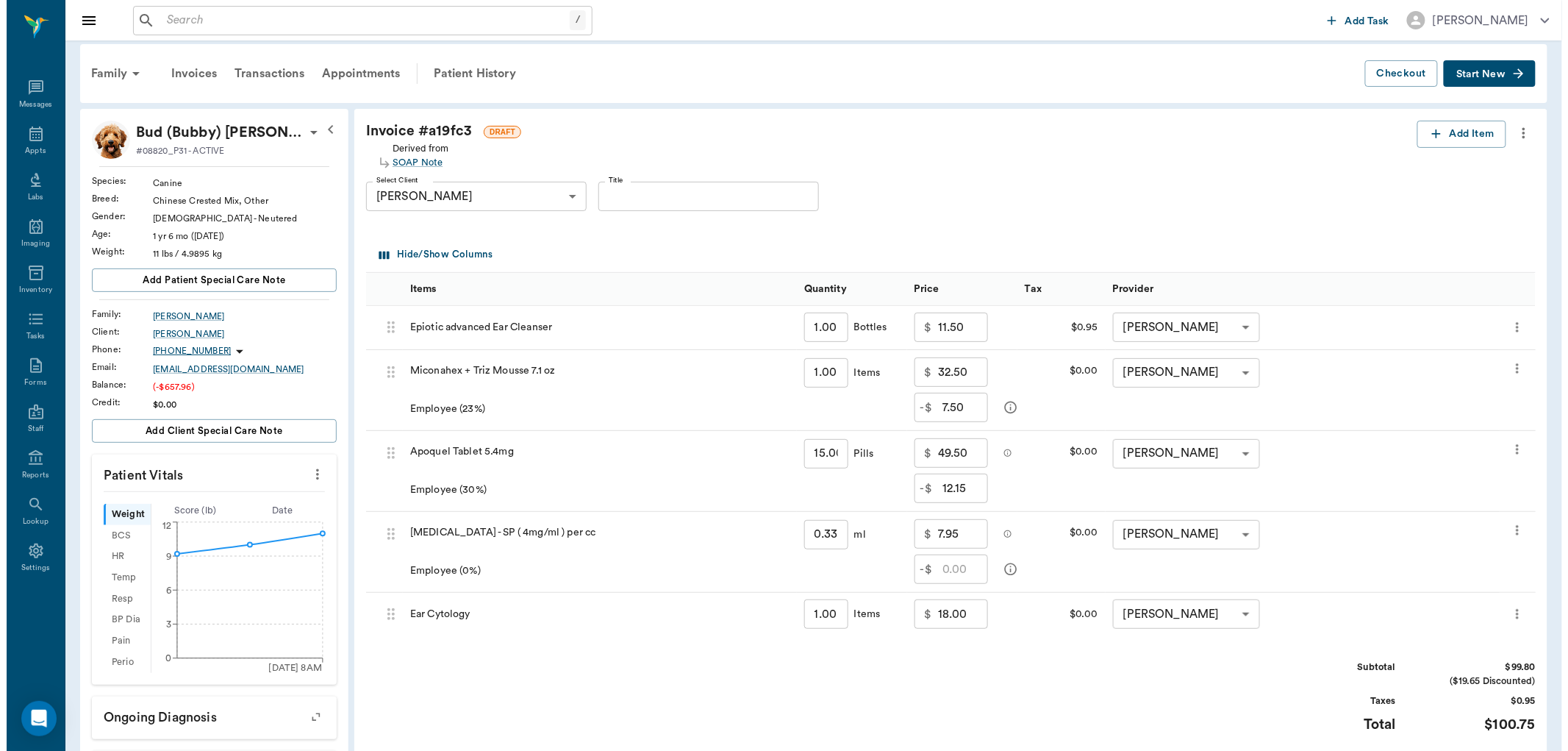
scroll to position [0, 0]
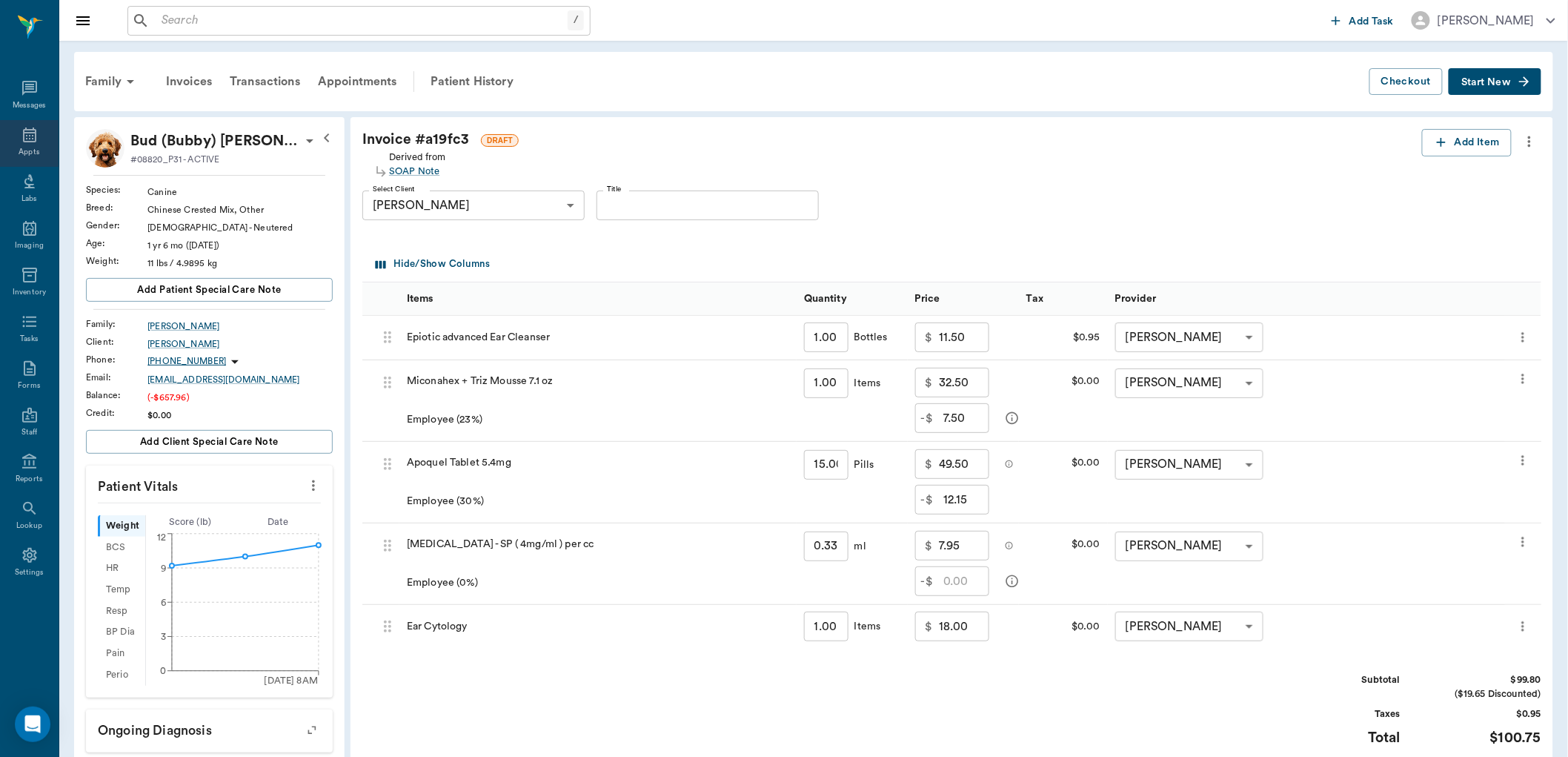
click at [27, 126] on icon at bounding box center [30, 136] width 18 height 18
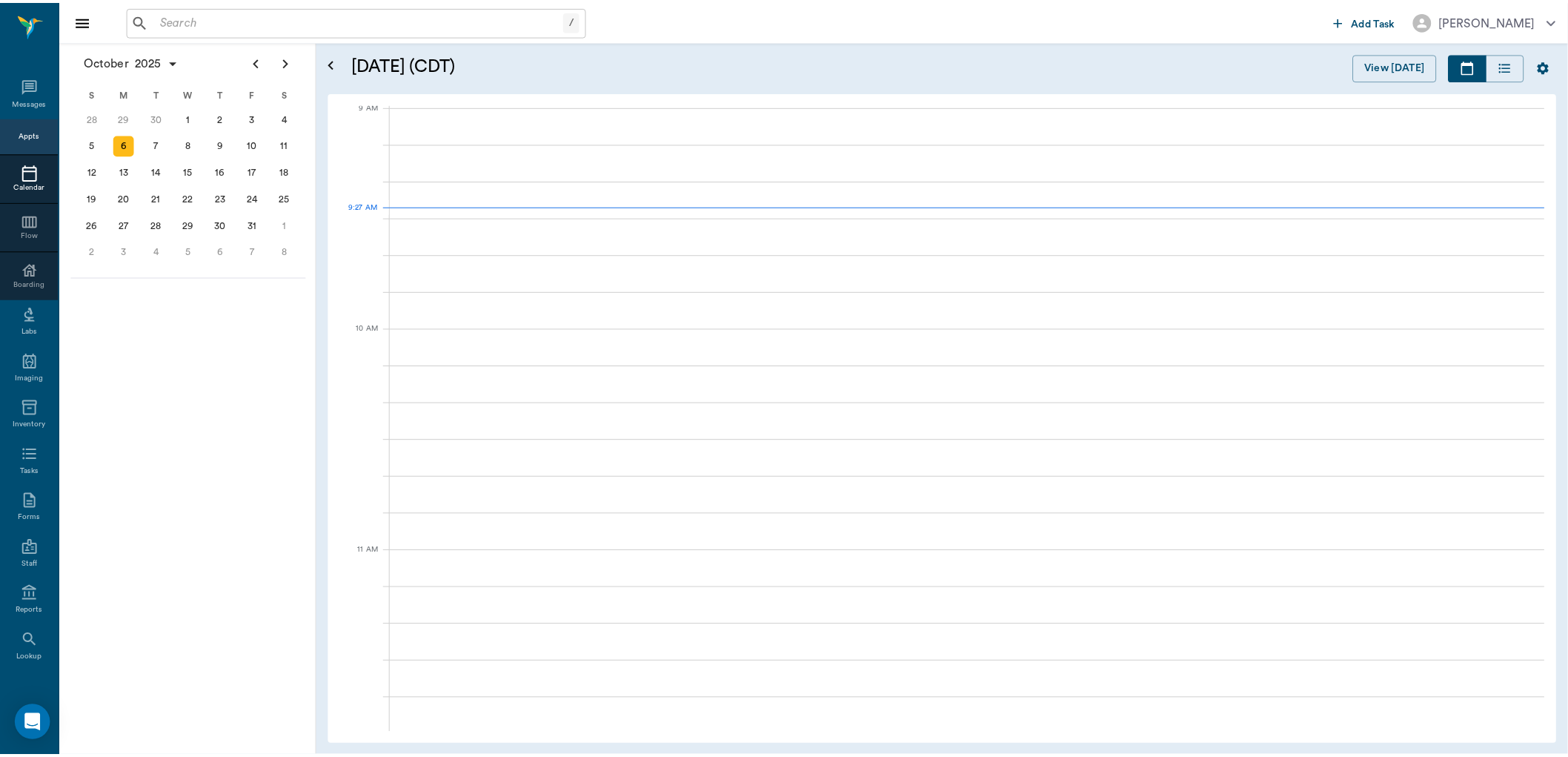
scroll to position [225, 0]
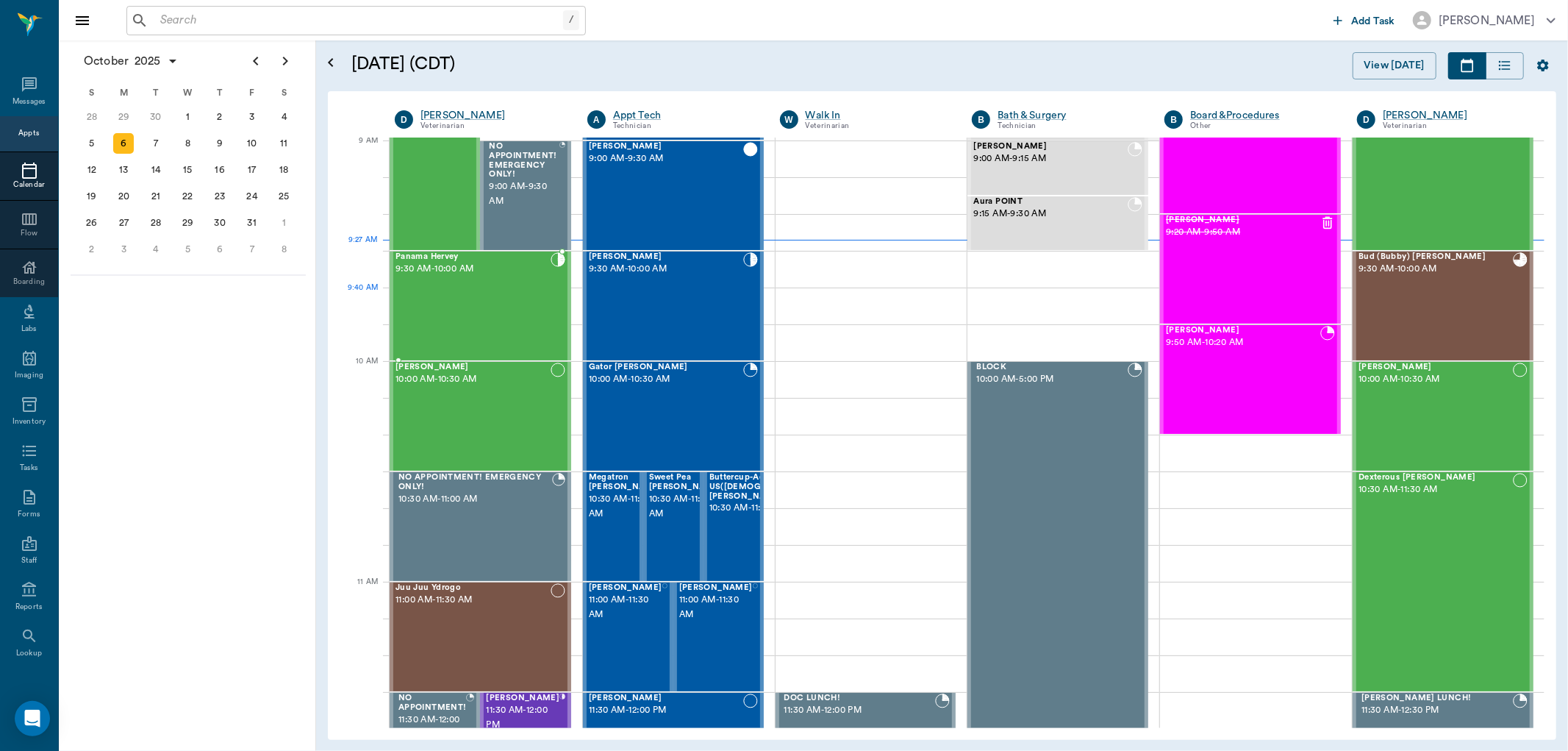
click at [427, 314] on div "Panama Hervey 9:30 AM - 10:00 AM" at bounding box center [472, 306] width 155 height 108
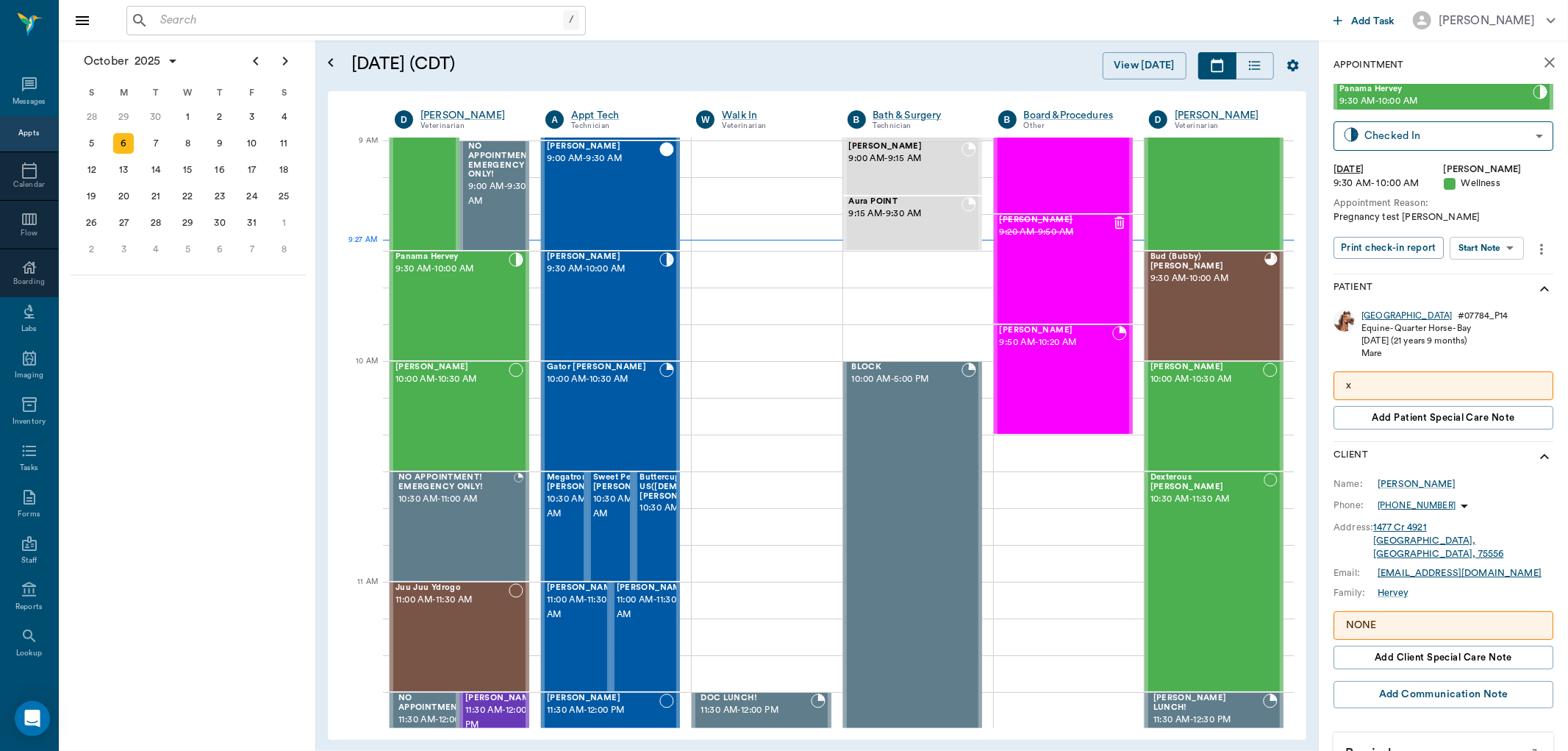
click at [1373, 318] on div "Panama" at bounding box center [1407, 315] width 90 height 13
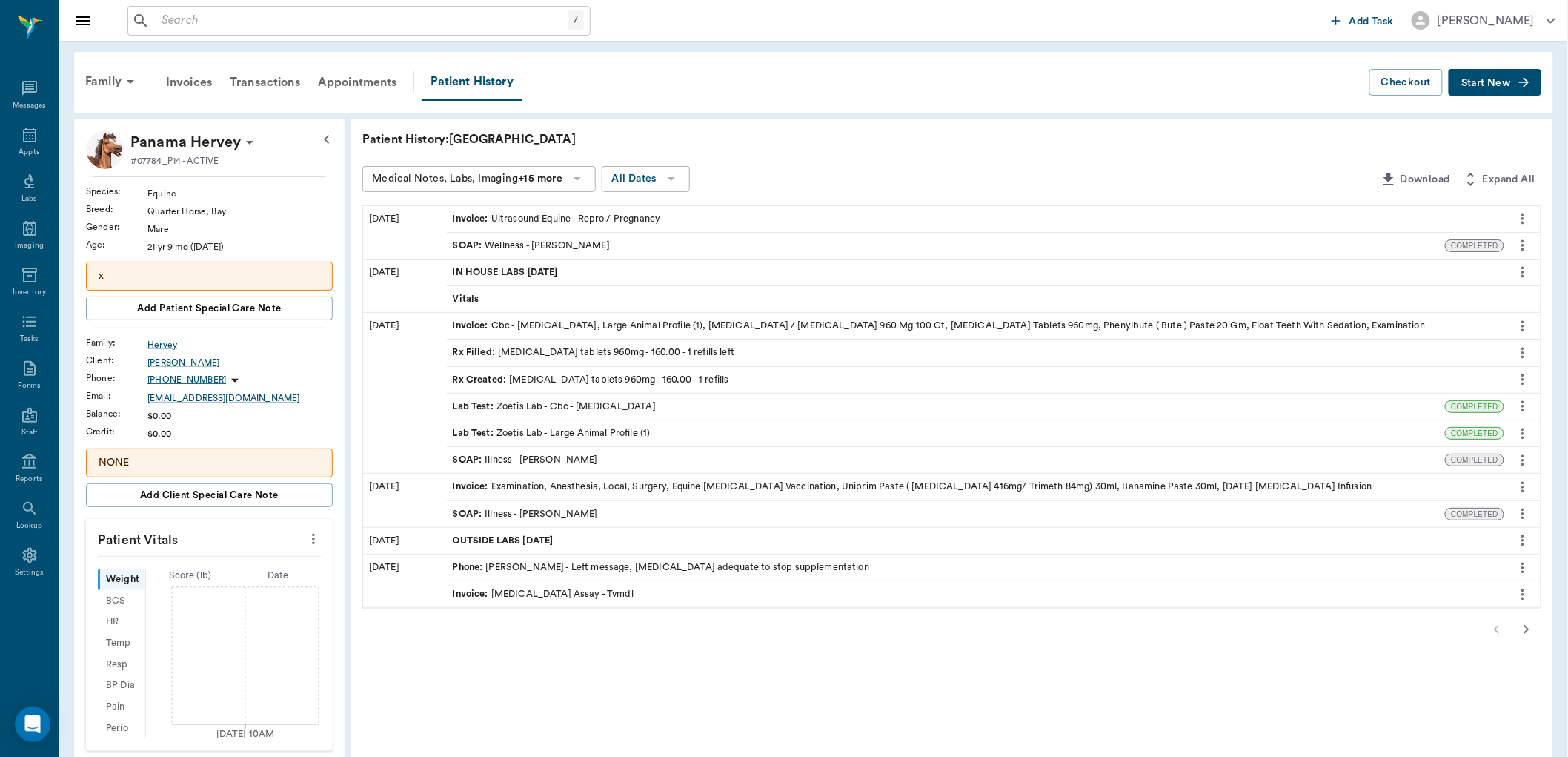
click at [560, 250] on div "SOAP : Wellness - Dr. Bert Ellsworth" at bounding box center [531, 246] width 157 height 14
